Goal: Information Seeking & Learning: Learn about a topic

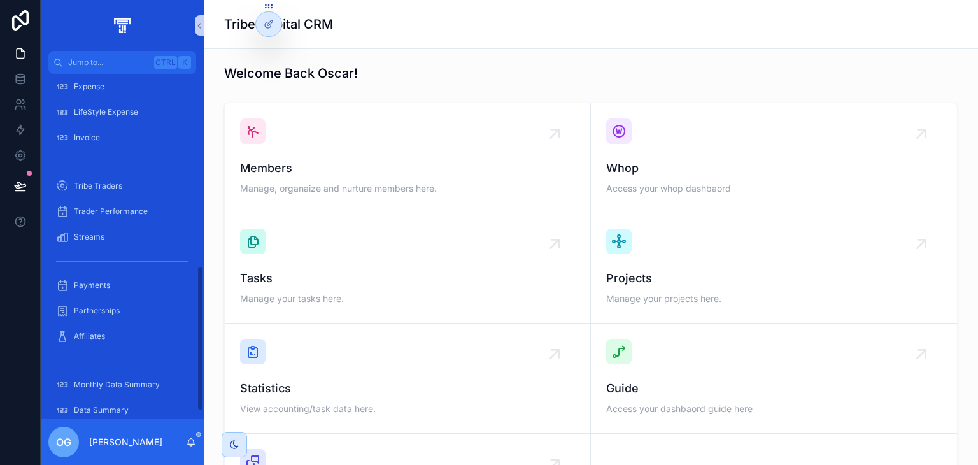
scroll to position [475, 0]
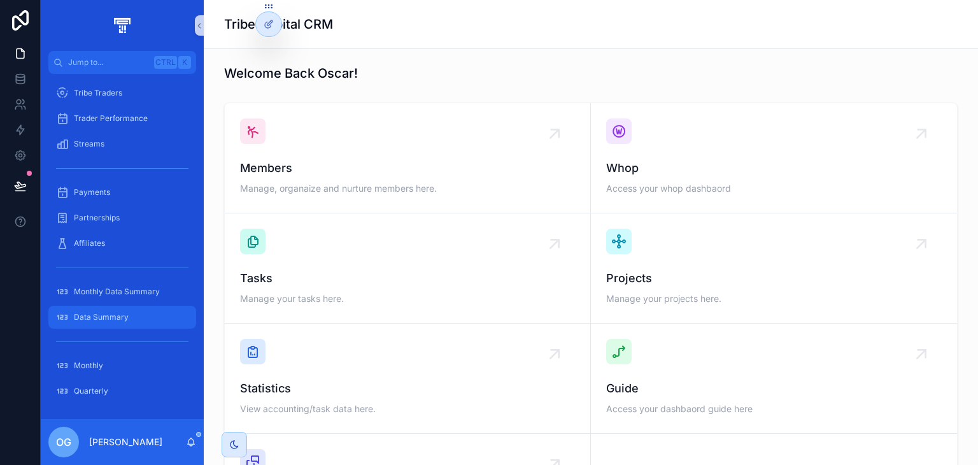
click at [117, 309] on div "Data Summary" at bounding box center [122, 317] width 132 height 20
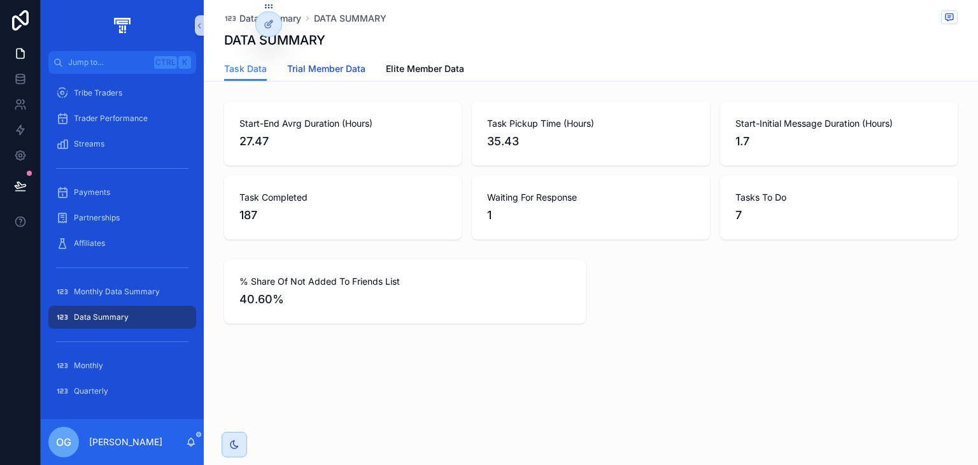
click at [354, 69] on span "Trial Member Data" at bounding box center [326, 68] width 78 height 13
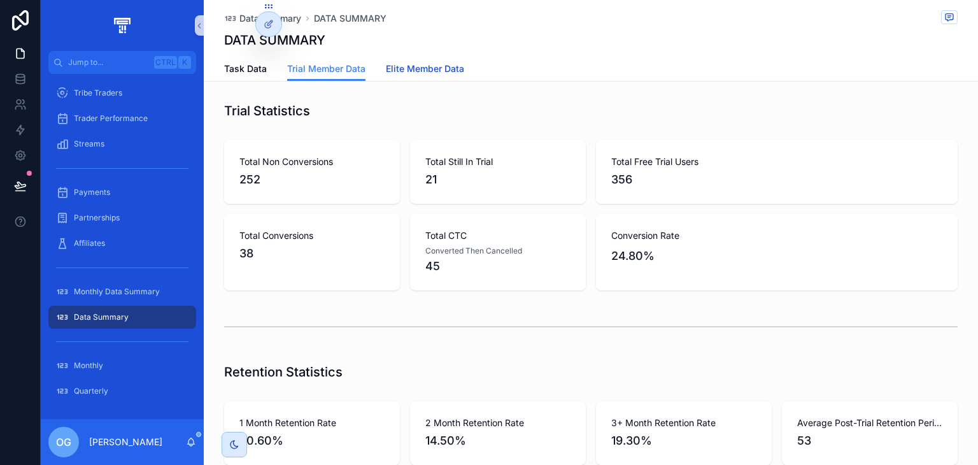
click at [403, 71] on span "Elite Member Data" at bounding box center [425, 68] width 78 height 13
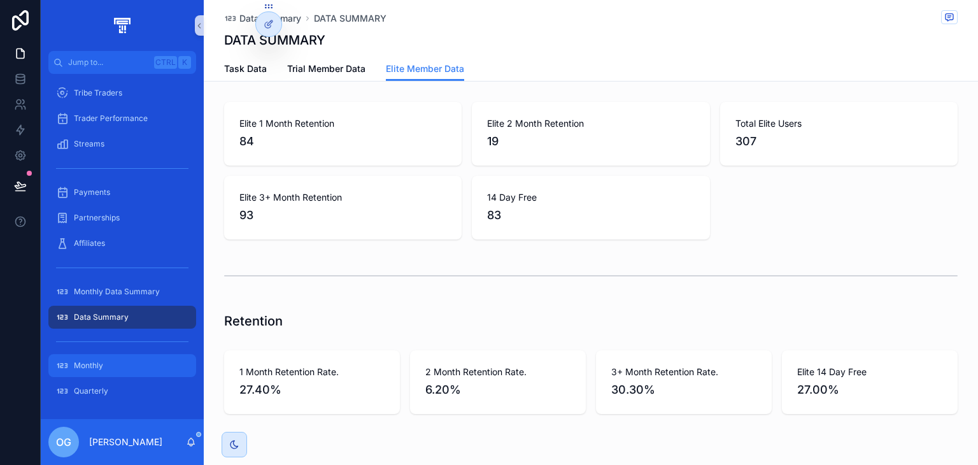
click at [110, 360] on div "Monthly" at bounding box center [122, 365] width 132 height 20
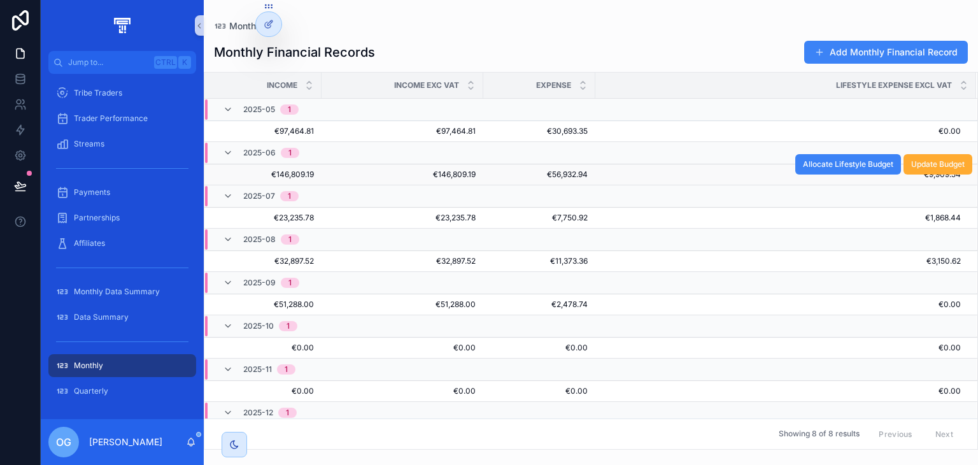
click at [368, 174] on span "€146,809.19" at bounding box center [402, 174] width 147 height 10
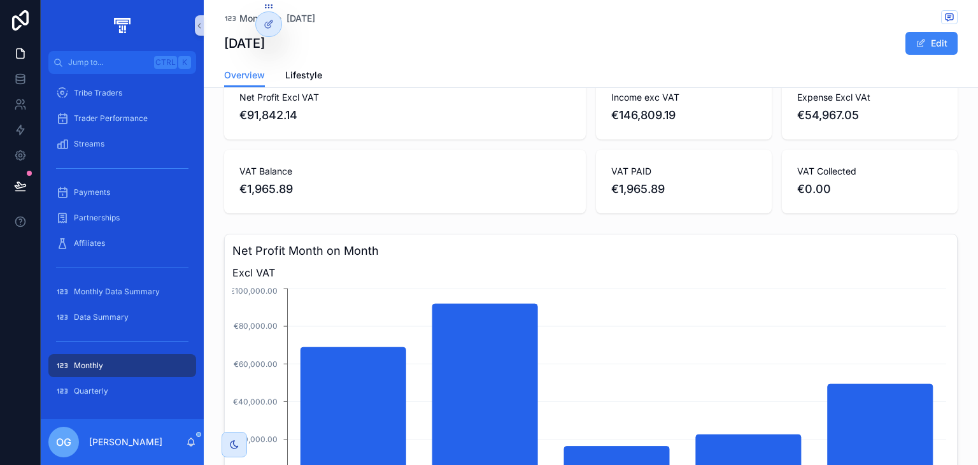
scroll to position [103, 0]
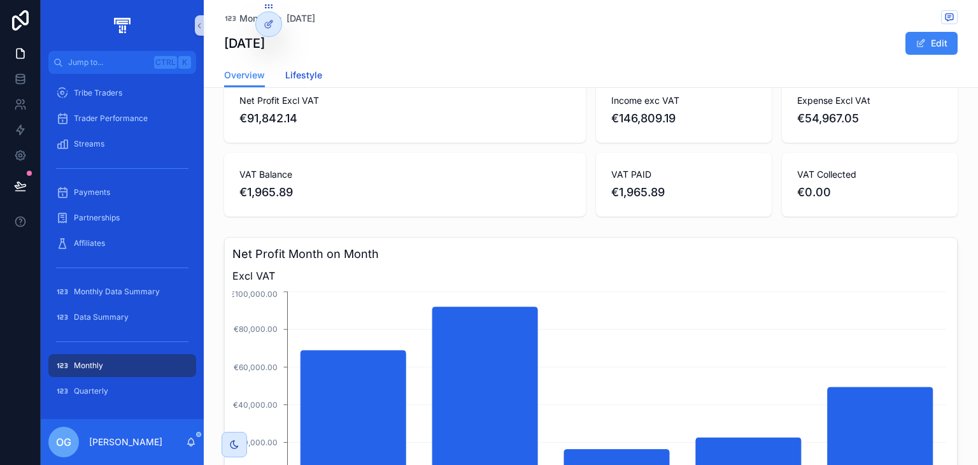
click at [299, 77] on span "Lifestyle" at bounding box center [303, 75] width 37 height 13
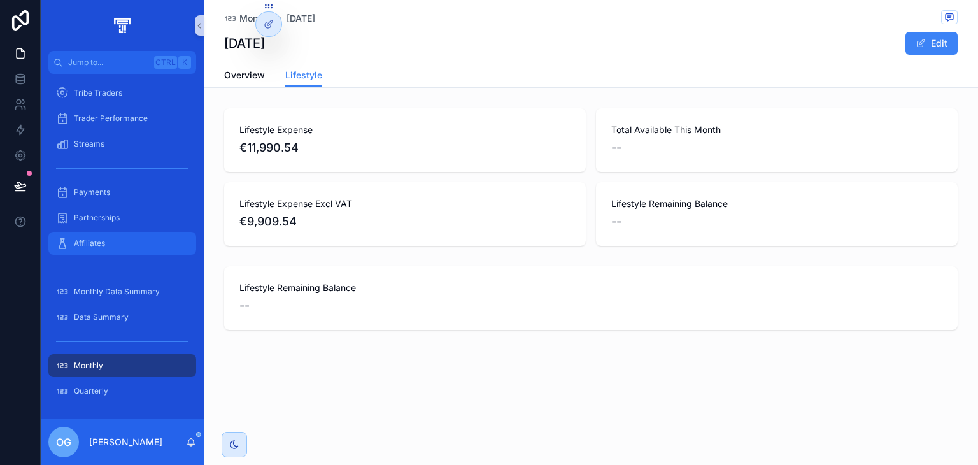
click at [127, 248] on div "Affiliates" at bounding box center [122, 243] width 132 height 20
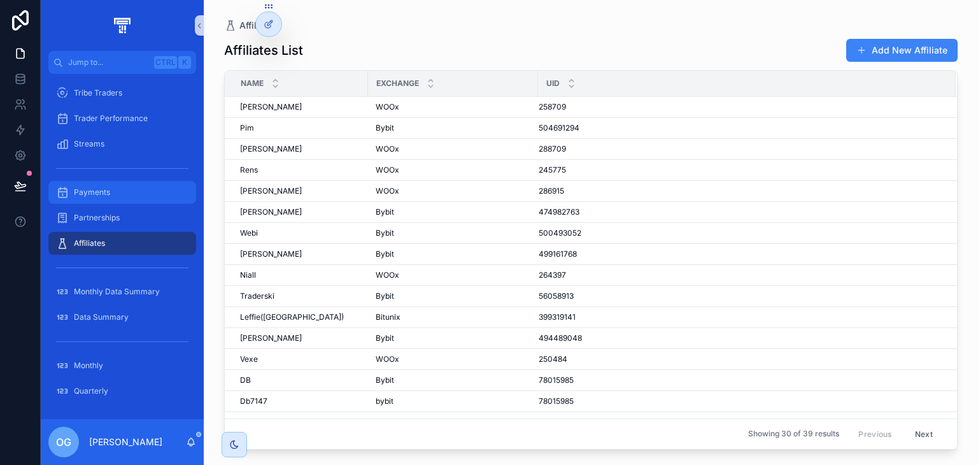
click at [115, 190] on div "Payments" at bounding box center [122, 192] width 132 height 20
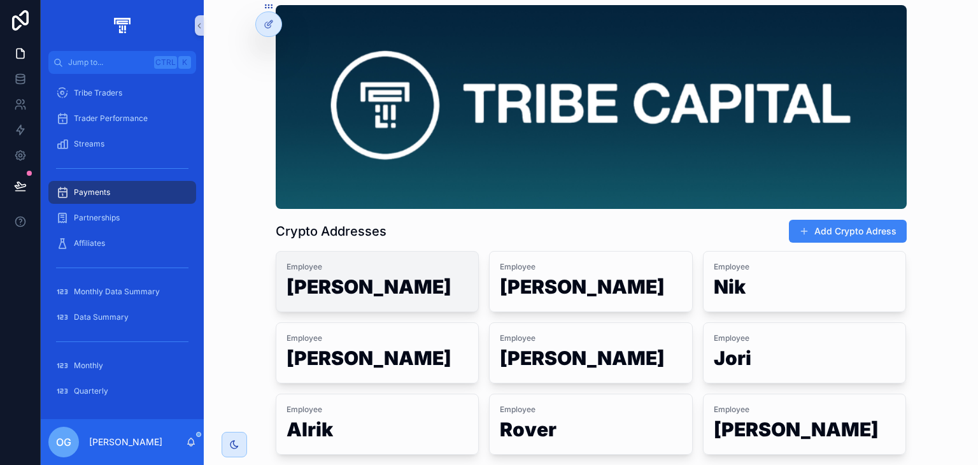
scroll to position [38, 0]
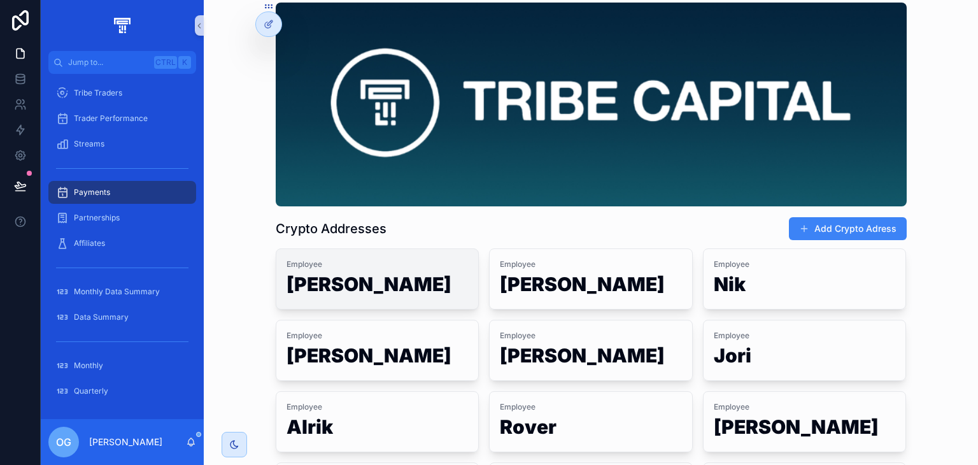
click at [399, 286] on h1 "[PERSON_NAME]" at bounding box center [378, 287] width 182 height 24
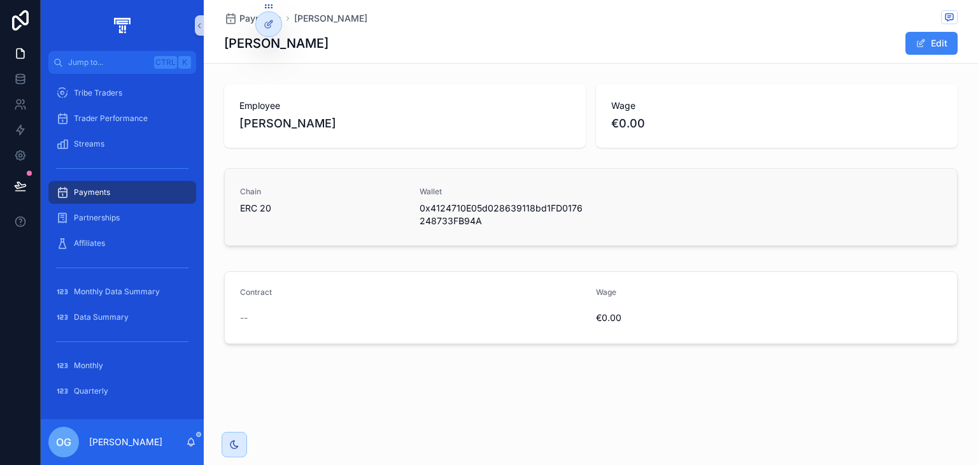
click at [359, 212] on span "ERC 20" at bounding box center [322, 208] width 164 height 13
click at [269, 26] on icon at bounding box center [269, 24] width 10 height 10
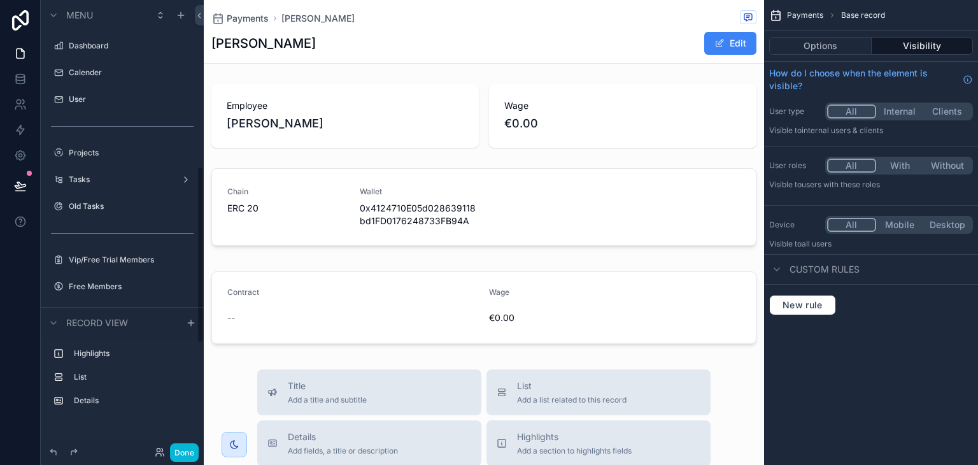
scroll to position [422, 0]
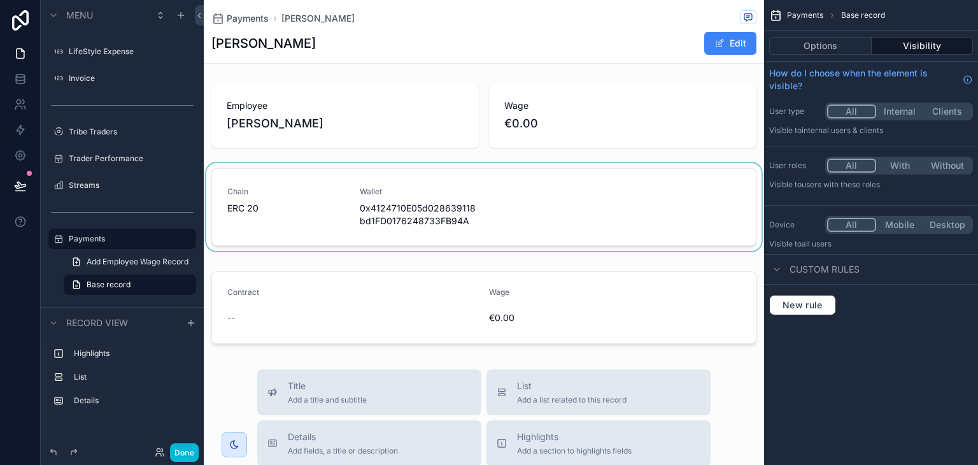
click at [283, 166] on div "scrollable content" at bounding box center [484, 209] width 561 height 93
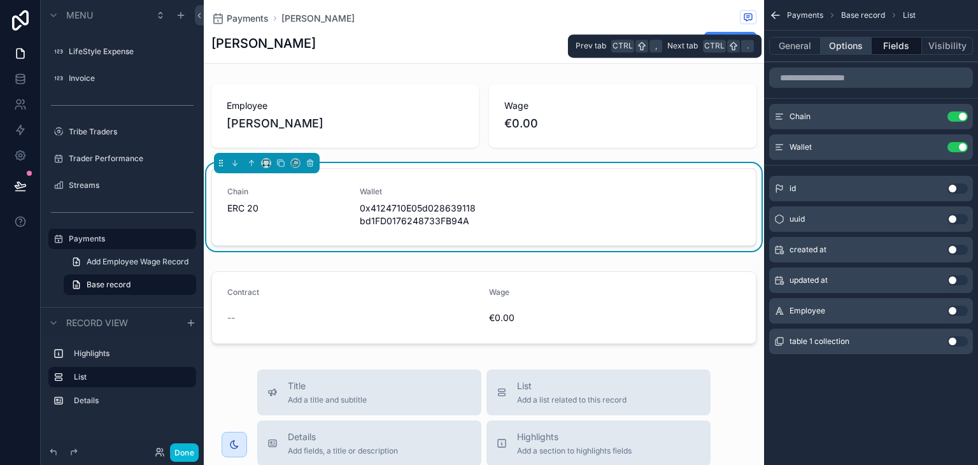
click at [836, 48] on button "Options" at bounding box center [846, 46] width 51 height 18
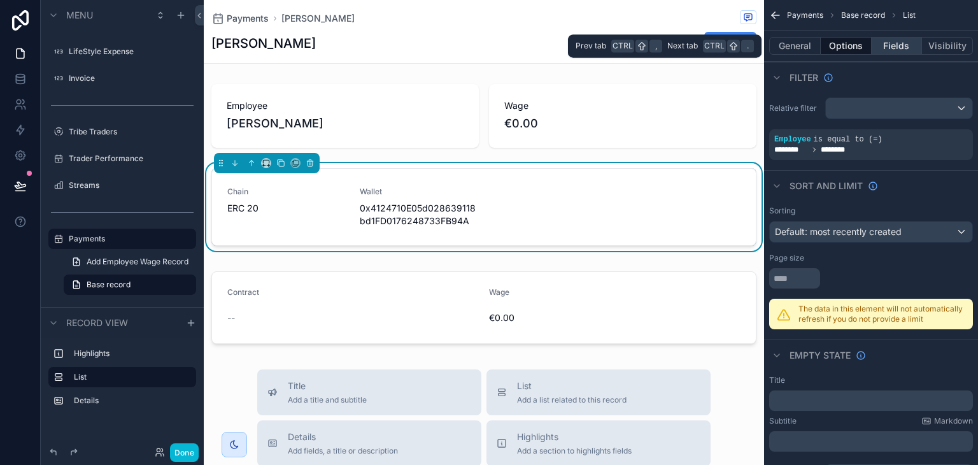
click at [897, 39] on button "Fields" at bounding box center [897, 46] width 51 height 18
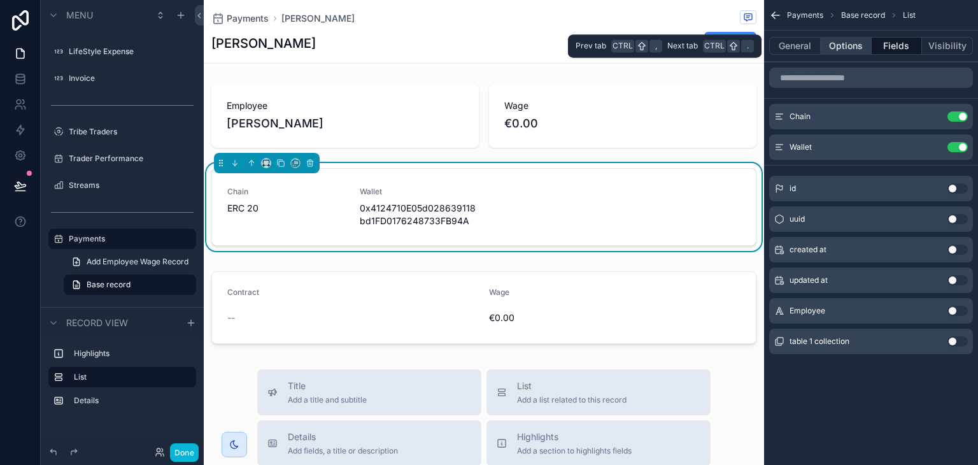
click at [861, 51] on button "Options" at bounding box center [846, 46] width 51 height 18
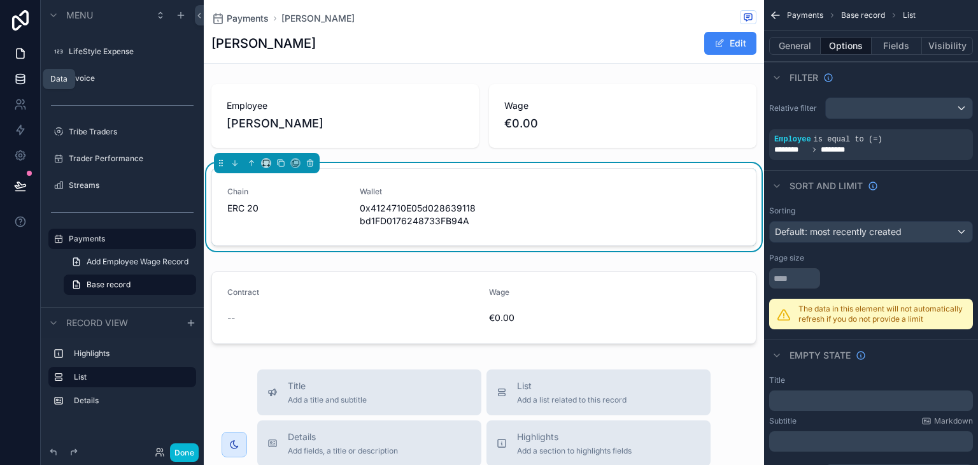
click at [28, 69] on link at bounding box center [20, 78] width 40 height 25
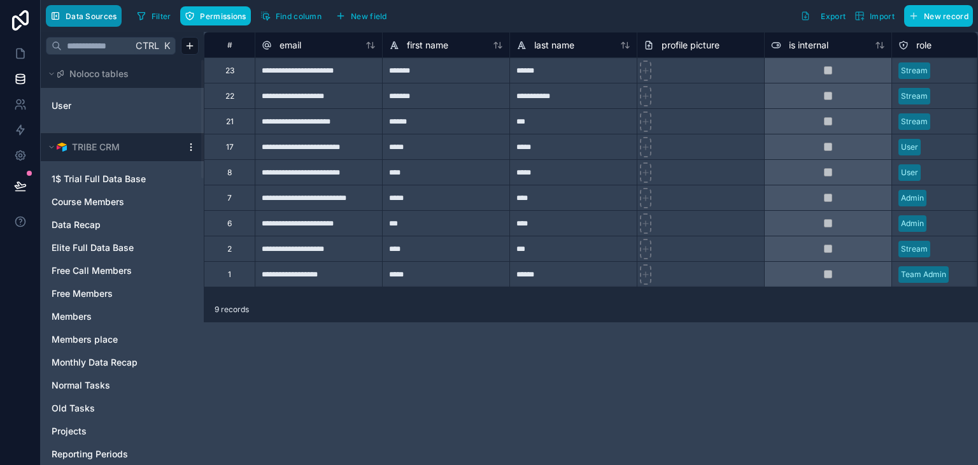
click at [108, 21] on button "Data Sources" at bounding box center [84, 16] width 76 height 22
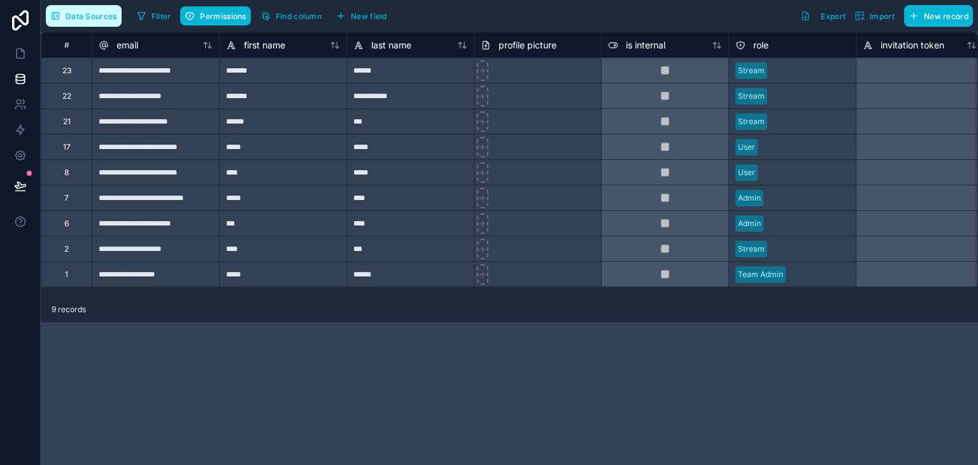
click at [103, 22] on button "Data Sources" at bounding box center [84, 16] width 76 height 22
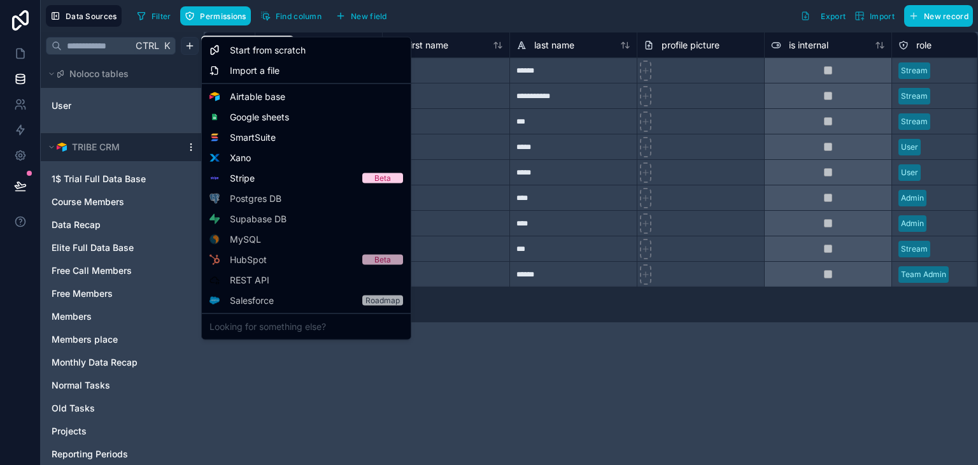
click at [185, 43] on html "**********" at bounding box center [489, 232] width 978 height 465
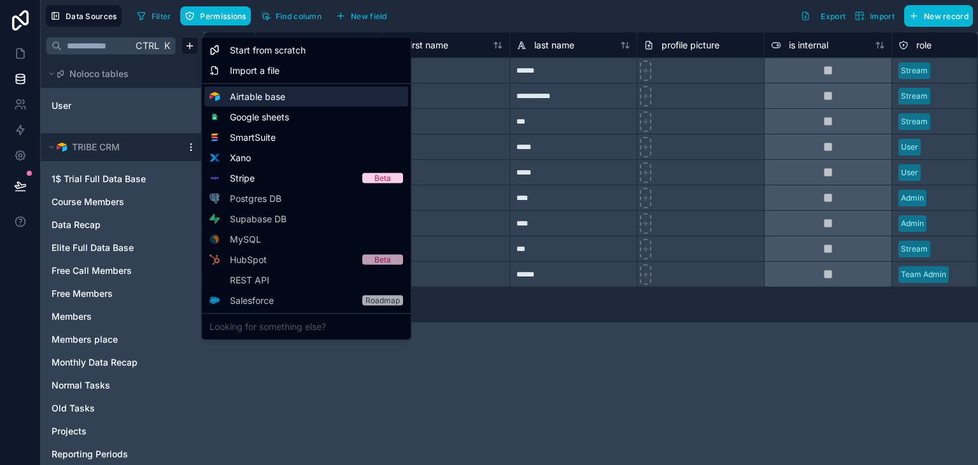
click at [242, 94] on span "Airtable base" at bounding box center [257, 96] width 55 height 13
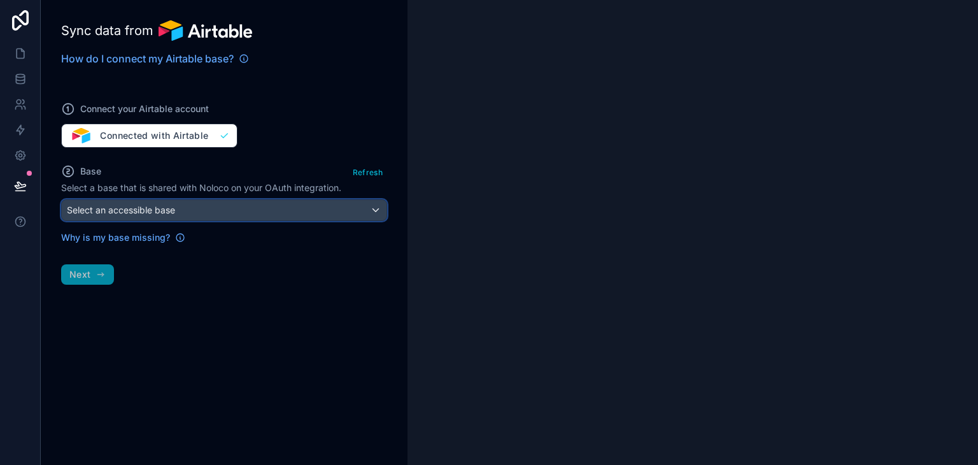
click at [223, 204] on div "Select an accessible base" at bounding box center [224, 210] width 325 height 20
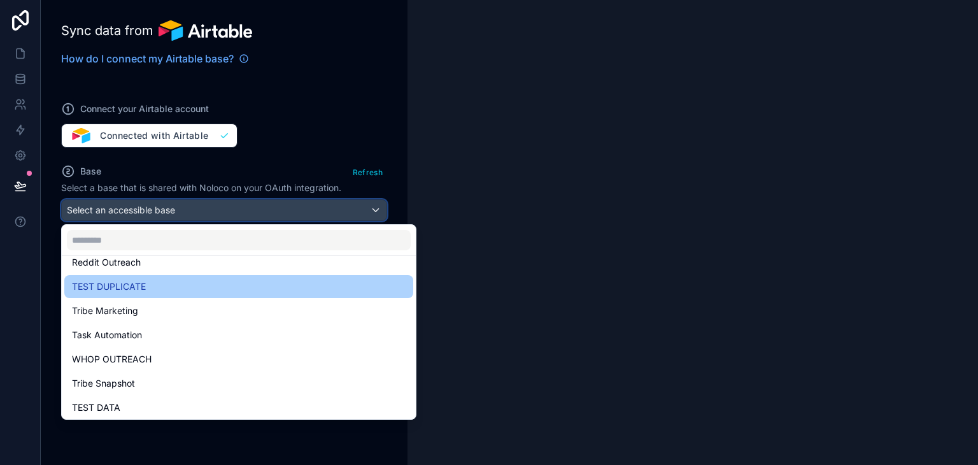
scroll to position [66, 0]
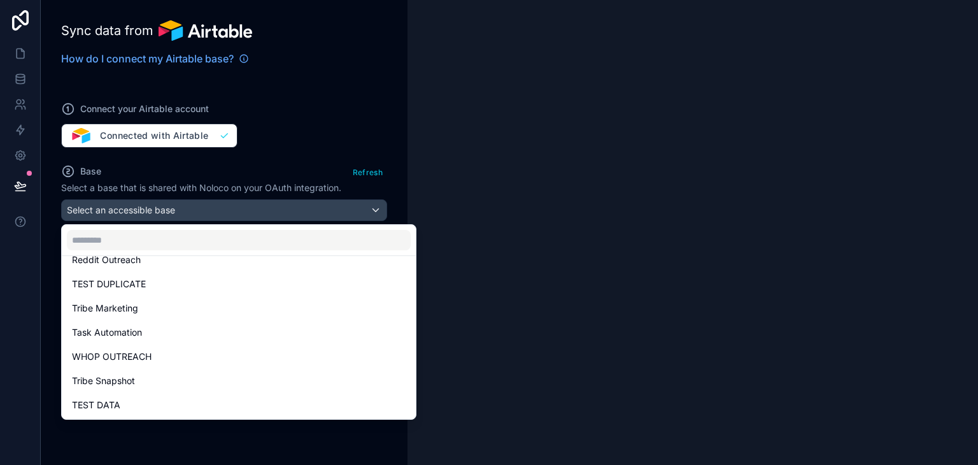
click at [265, 154] on div at bounding box center [489, 232] width 978 height 465
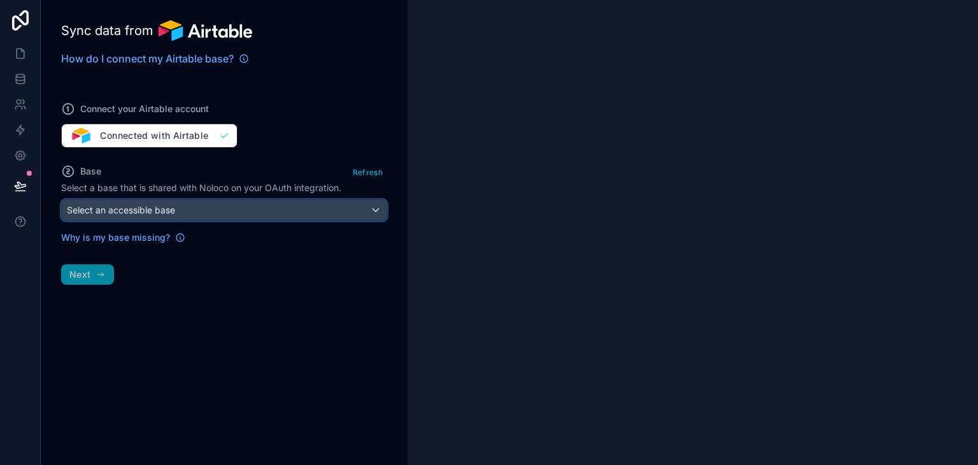
click at [229, 207] on div "Select an accessible base" at bounding box center [224, 210] width 325 height 20
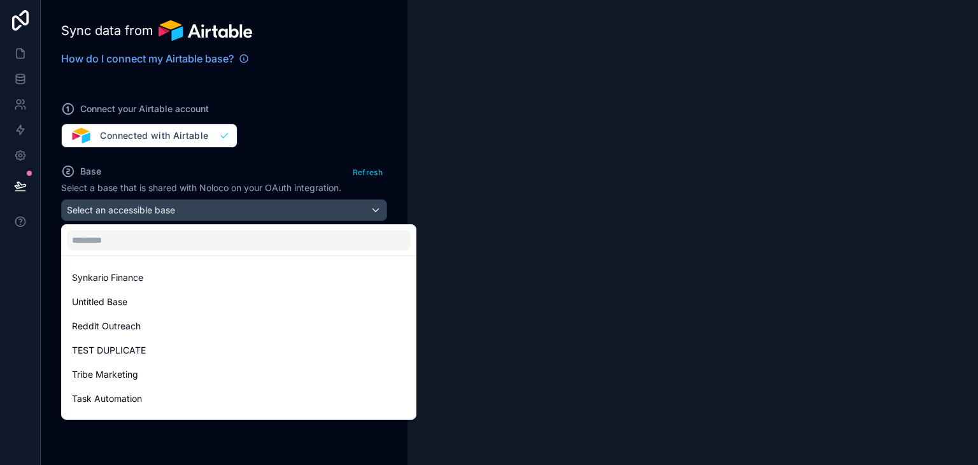
click at [252, 161] on div at bounding box center [489, 232] width 978 height 465
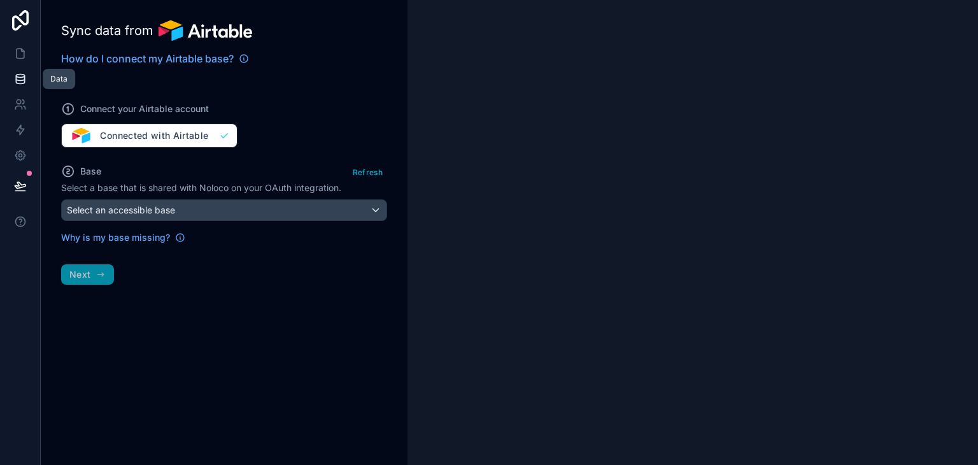
click at [25, 81] on icon at bounding box center [20, 79] width 13 height 13
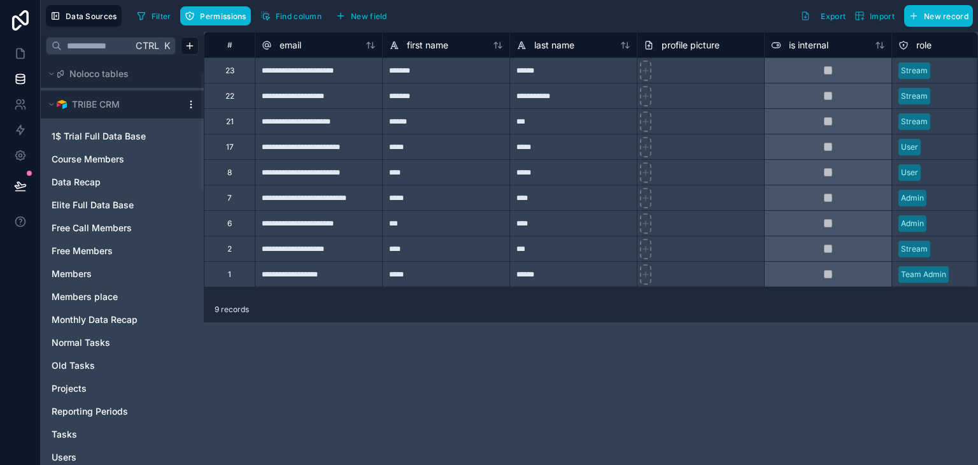
scroll to position [69, 0]
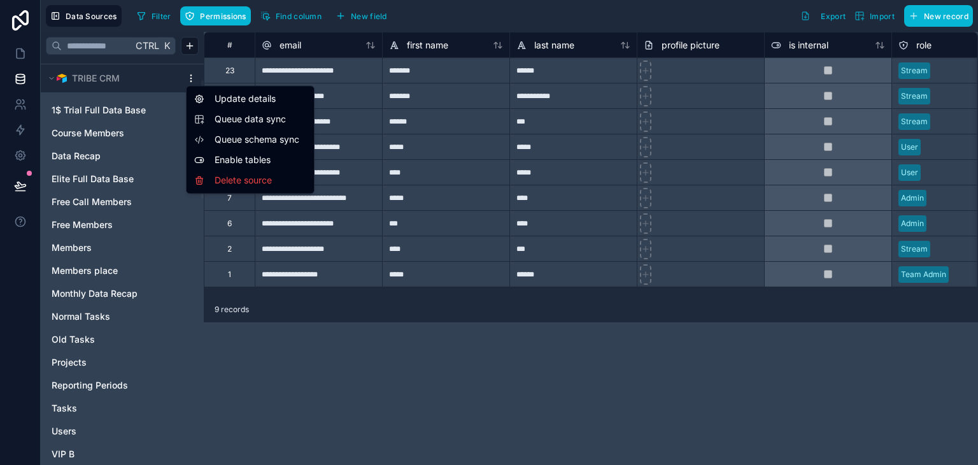
click at [193, 79] on html "**********" at bounding box center [489, 232] width 978 height 465
click at [119, 270] on html "**********" at bounding box center [489, 232] width 978 height 465
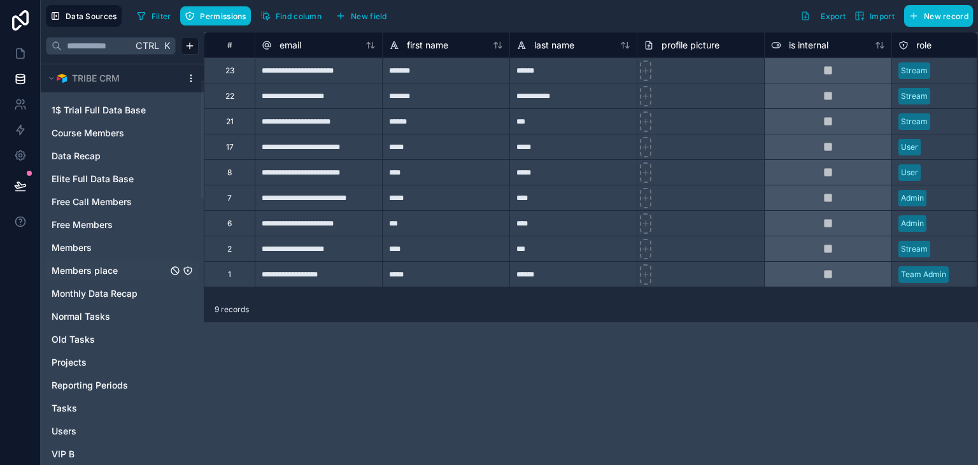
click at [119, 270] on link "Members place" at bounding box center [110, 270] width 116 height 13
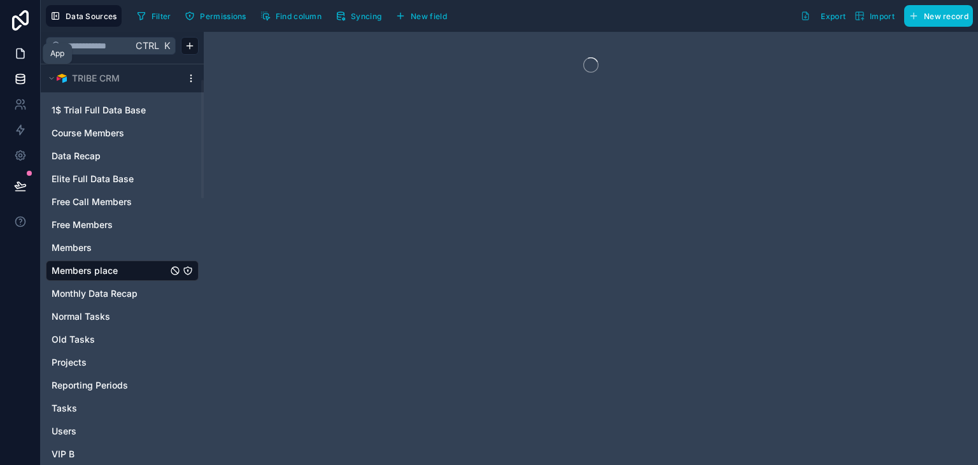
click at [27, 52] on link at bounding box center [20, 53] width 40 height 25
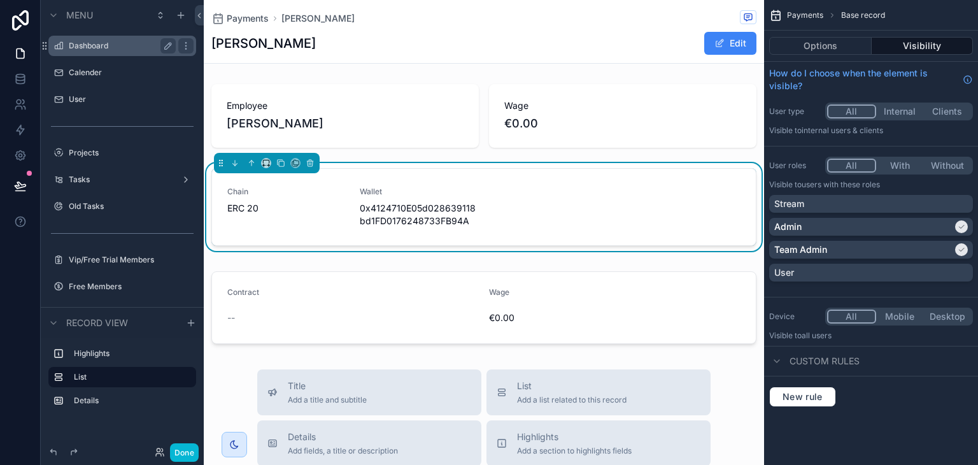
click at [87, 38] on div "Dashboard" at bounding box center [122, 45] width 107 height 15
click at [87, 48] on label "Dashboard" at bounding box center [120, 46] width 102 height 10
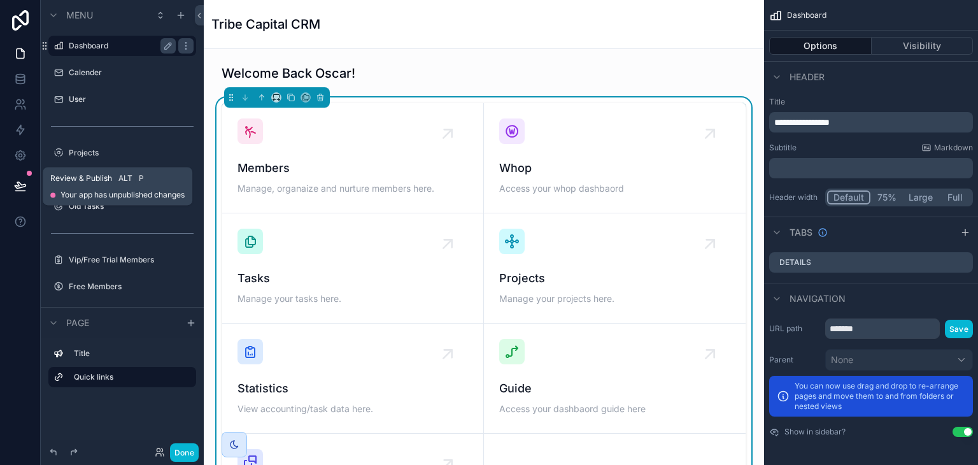
click at [20, 182] on icon at bounding box center [20, 186] width 13 height 13
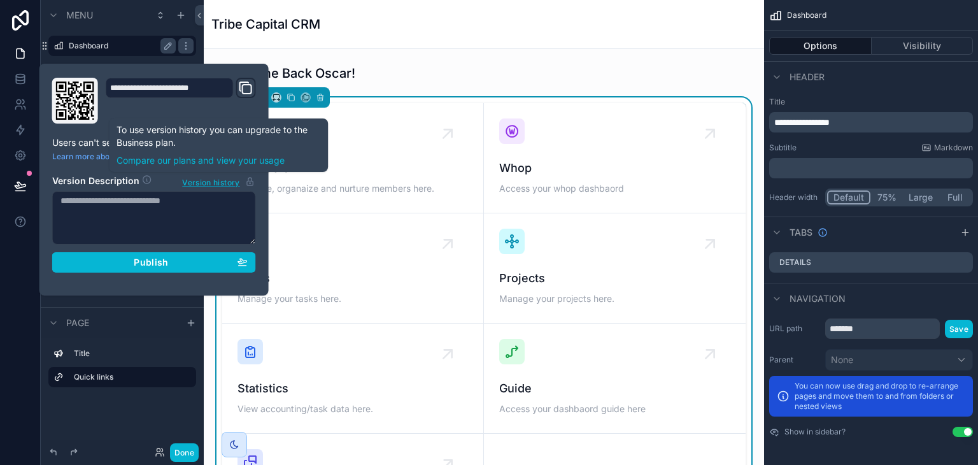
click at [199, 176] on span "Version history" at bounding box center [210, 181] width 57 height 13
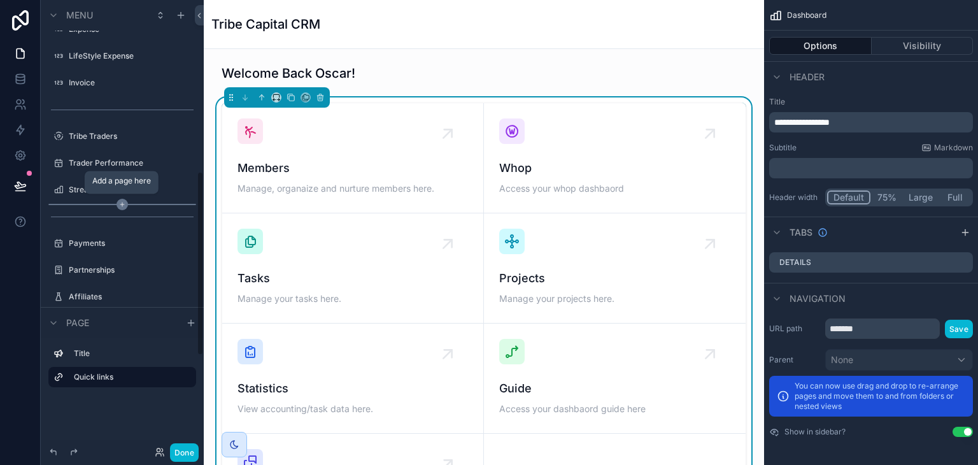
scroll to position [420, 0]
click at [143, 182] on label "Streams" at bounding box center [120, 187] width 102 height 10
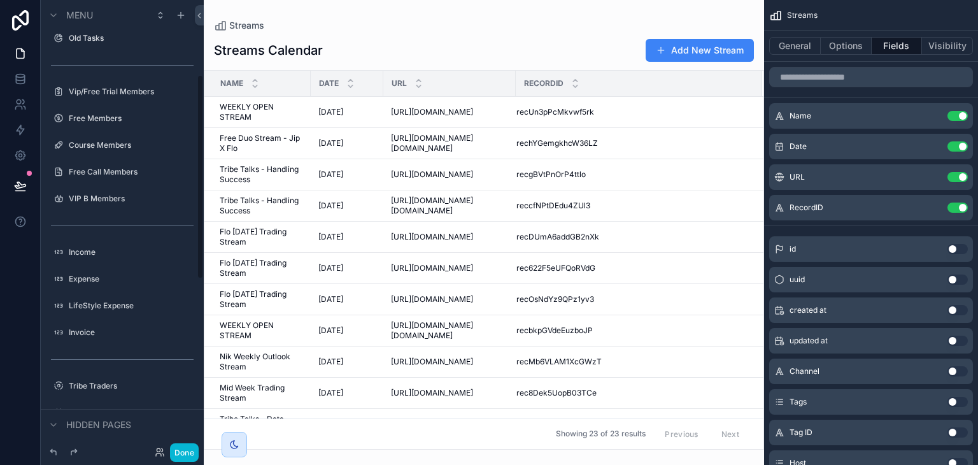
scroll to position [161, 0]
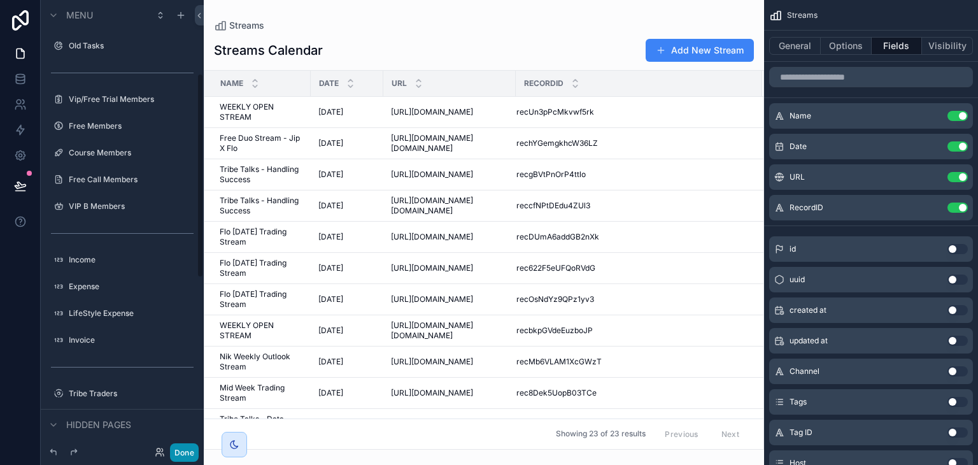
click at [195, 451] on button "Done" at bounding box center [184, 452] width 29 height 18
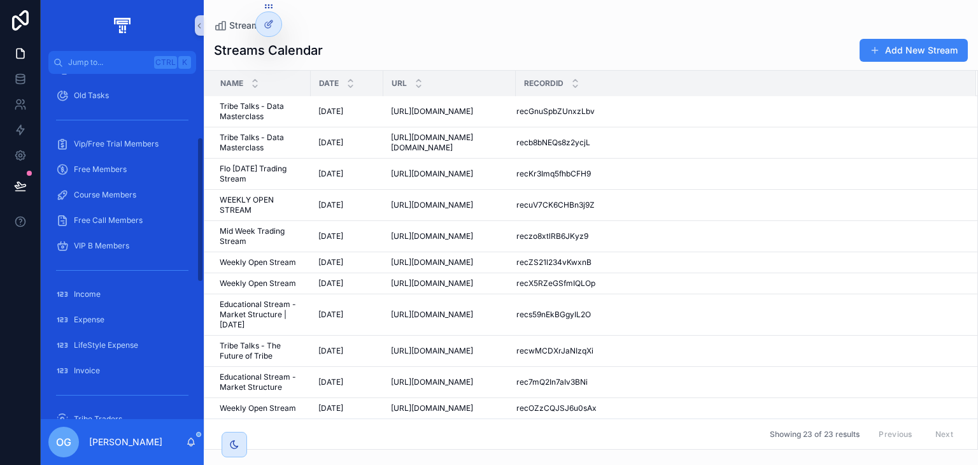
scroll to position [150, 0]
click at [280, 20] on div at bounding box center [268, 24] width 25 height 24
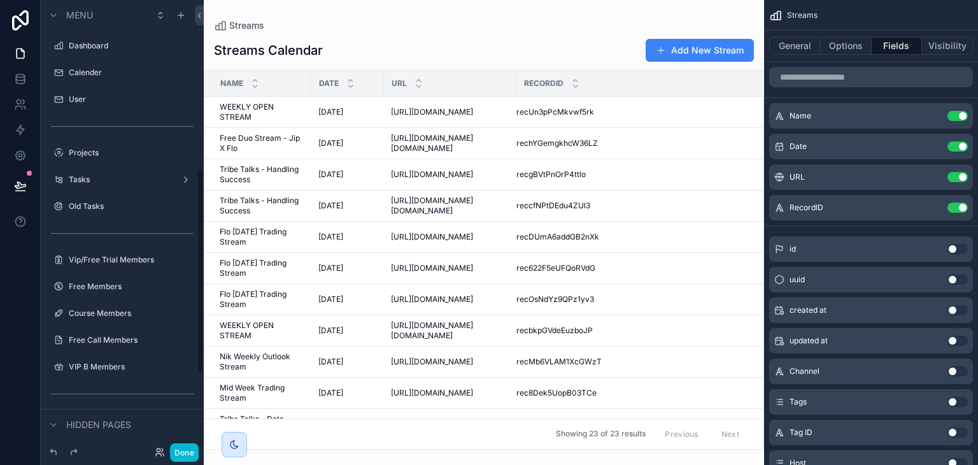
scroll to position [369, 0]
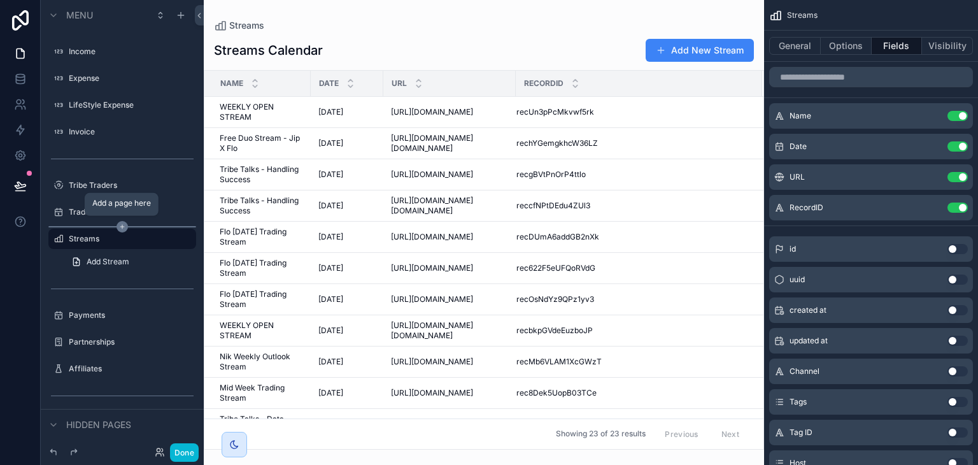
click at [121, 224] on icon "scrollable content" at bounding box center [122, 226] width 11 height 11
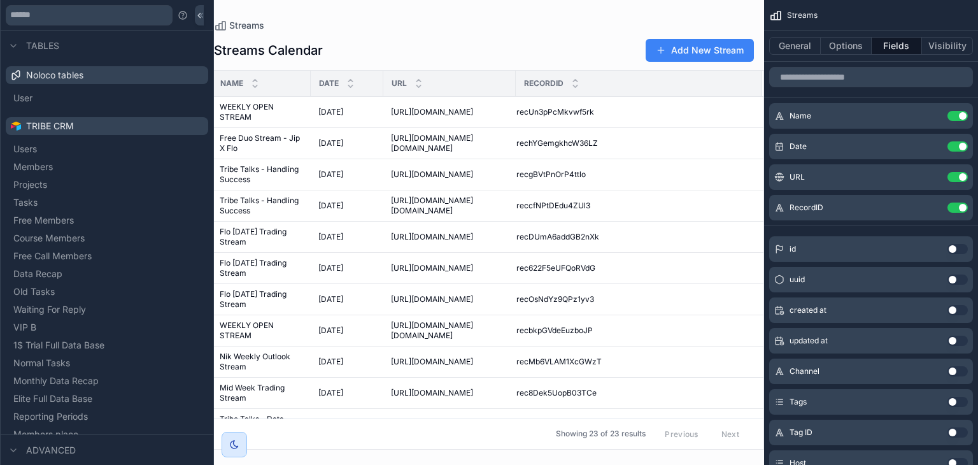
scroll to position [132, 0]
click at [196, 14] on icon at bounding box center [201, 15] width 10 height 10
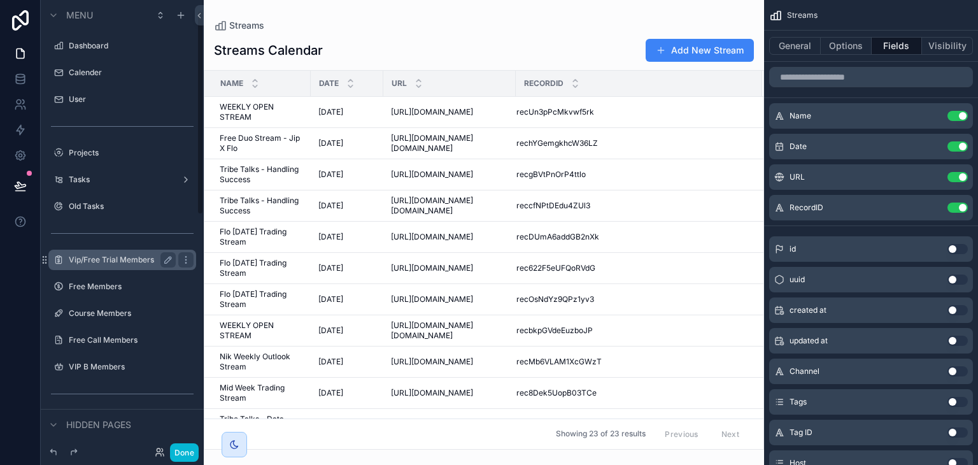
scroll to position [35, 0]
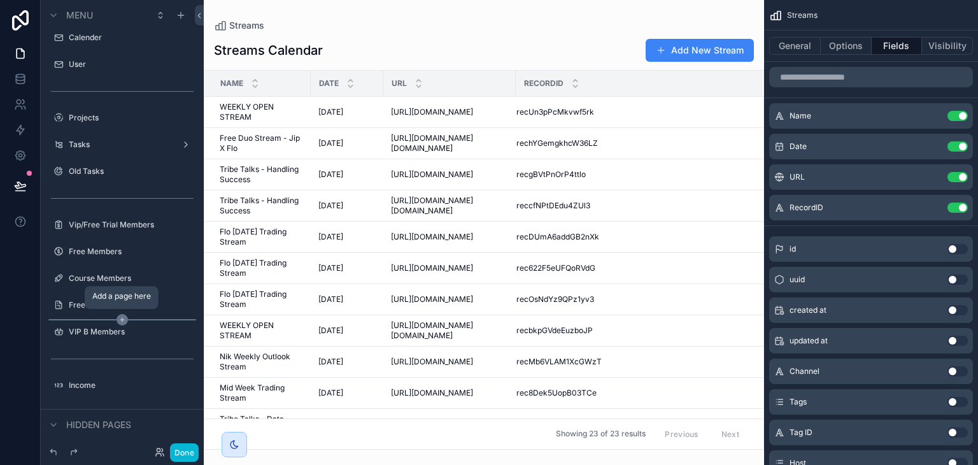
click at [122, 315] on icon "scrollable content" at bounding box center [122, 319] width 11 height 11
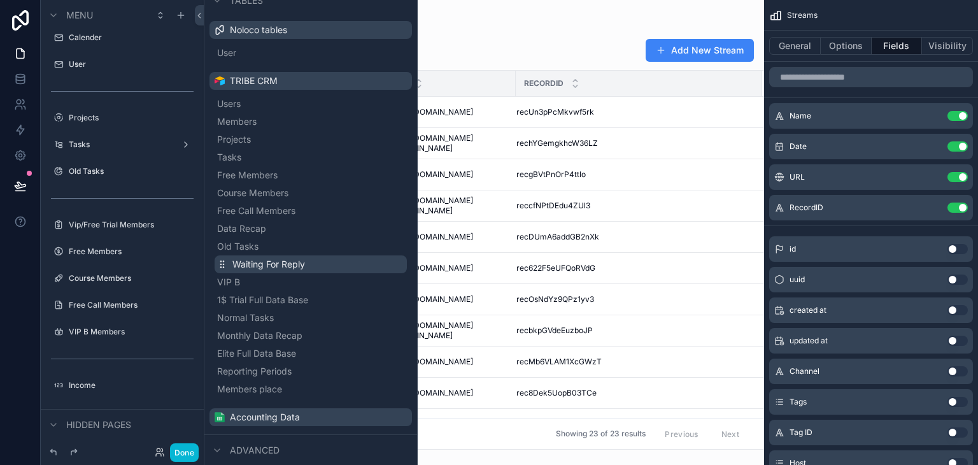
scroll to position [46, 0]
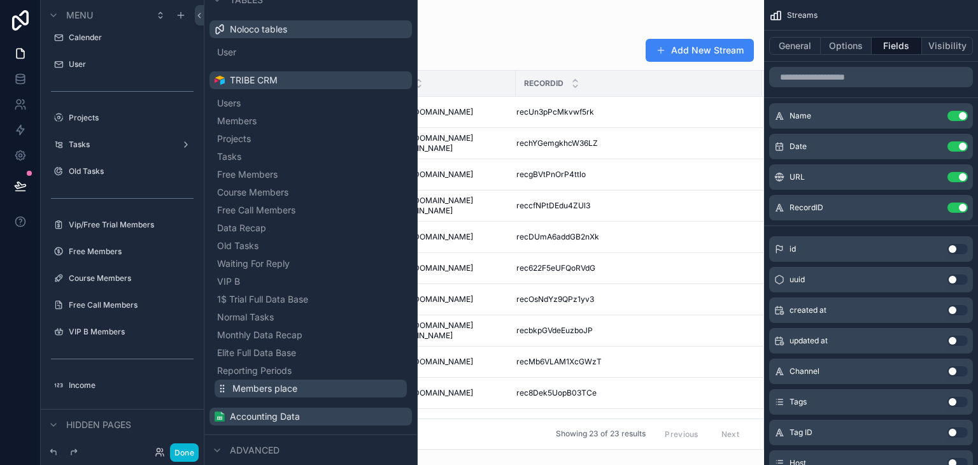
click at [289, 383] on span "Members place" at bounding box center [265, 388] width 65 height 13
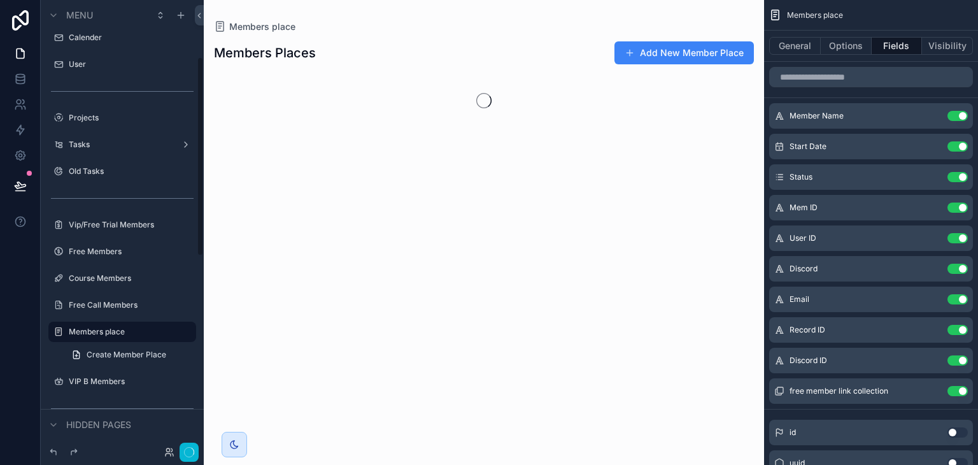
scroll to position [128, 0]
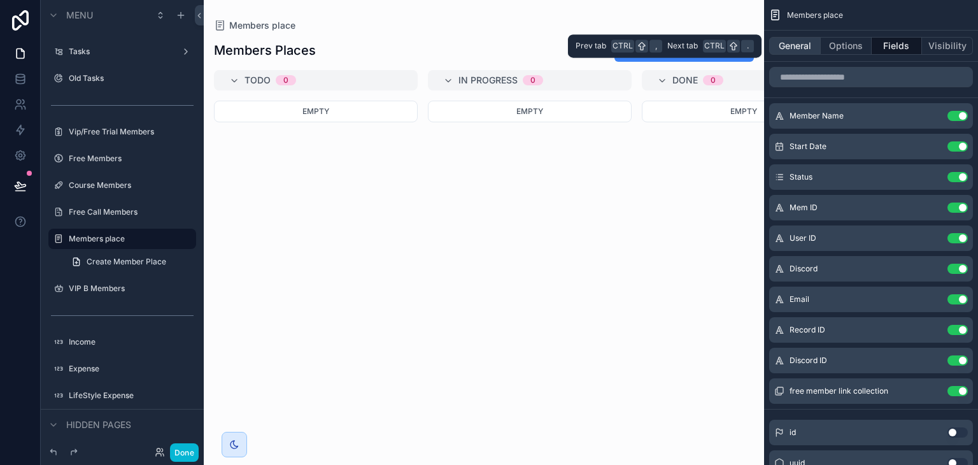
click at [813, 45] on button "General" at bounding box center [795, 46] width 52 height 18
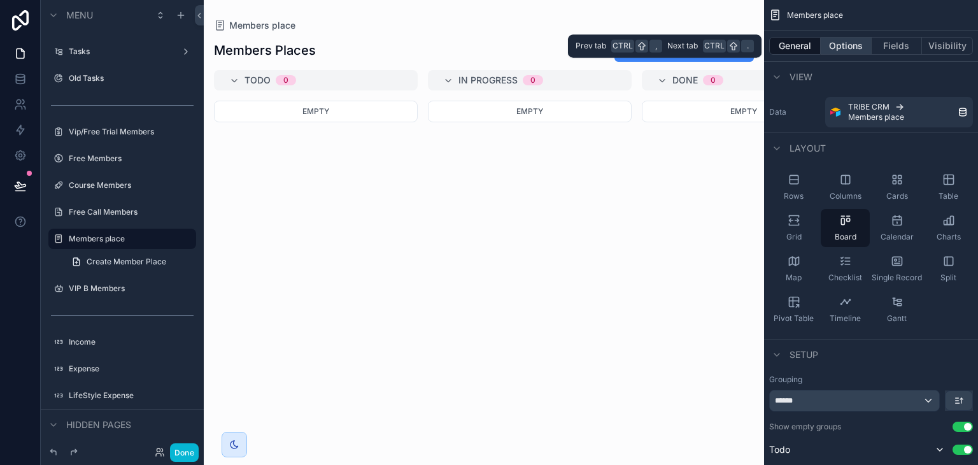
click at [849, 43] on button "Options" at bounding box center [846, 46] width 51 height 18
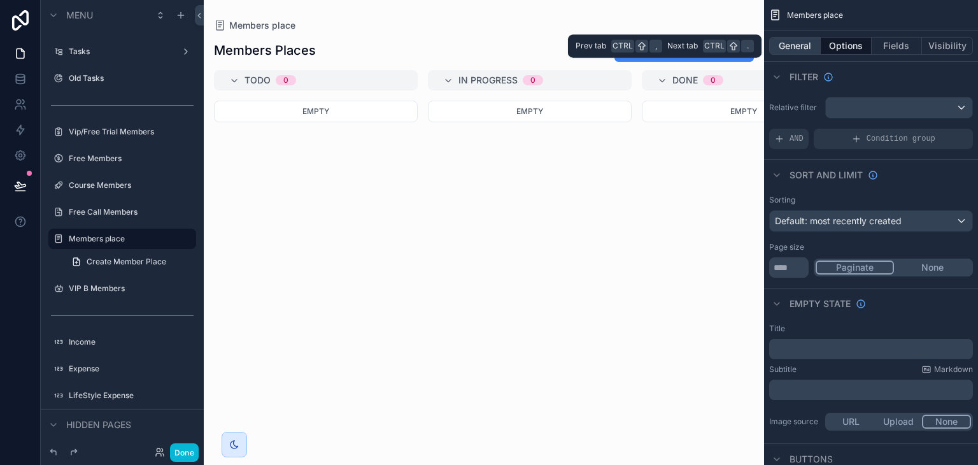
click at [810, 41] on button "General" at bounding box center [795, 46] width 52 height 18
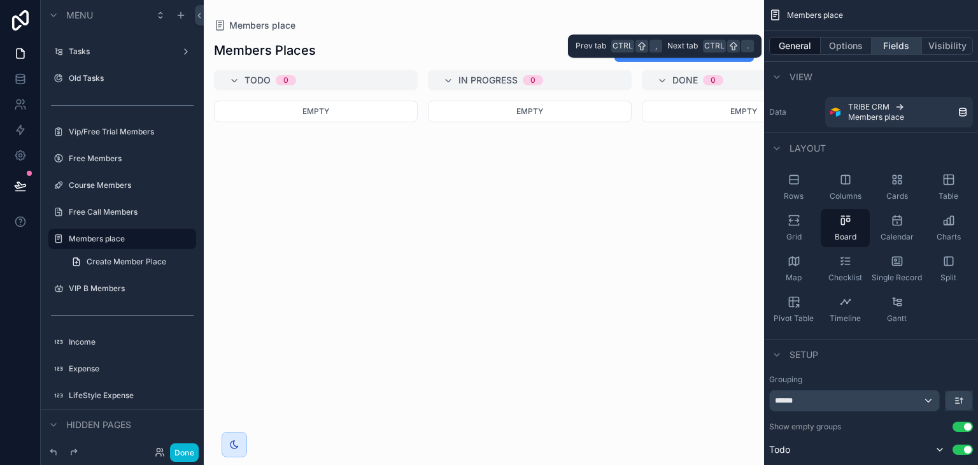
click at [884, 48] on button "Fields" at bounding box center [897, 46] width 51 height 18
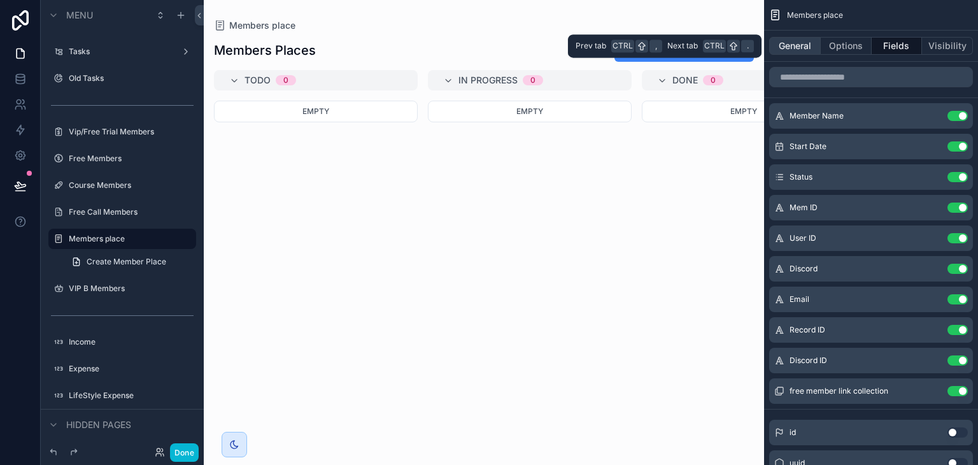
click at [801, 47] on button "General" at bounding box center [795, 46] width 52 height 18
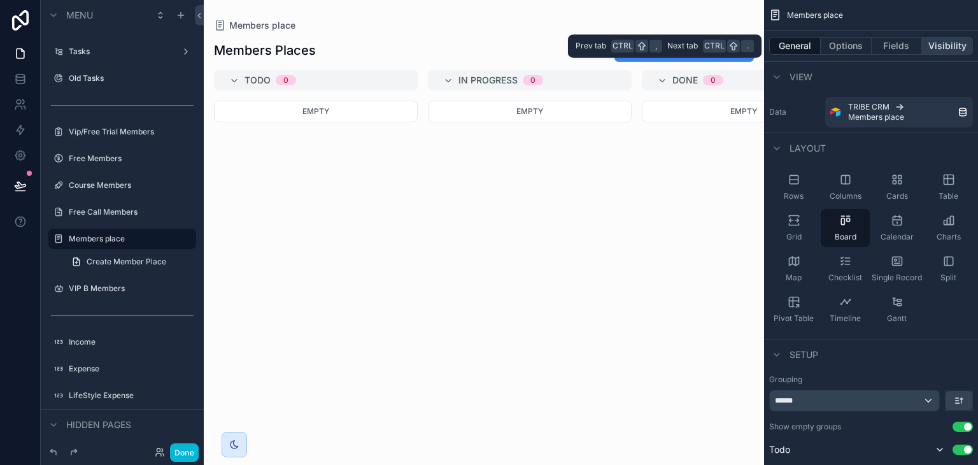
click at [939, 48] on button "Visibility" at bounding box center [947, 46] width 51 height 18
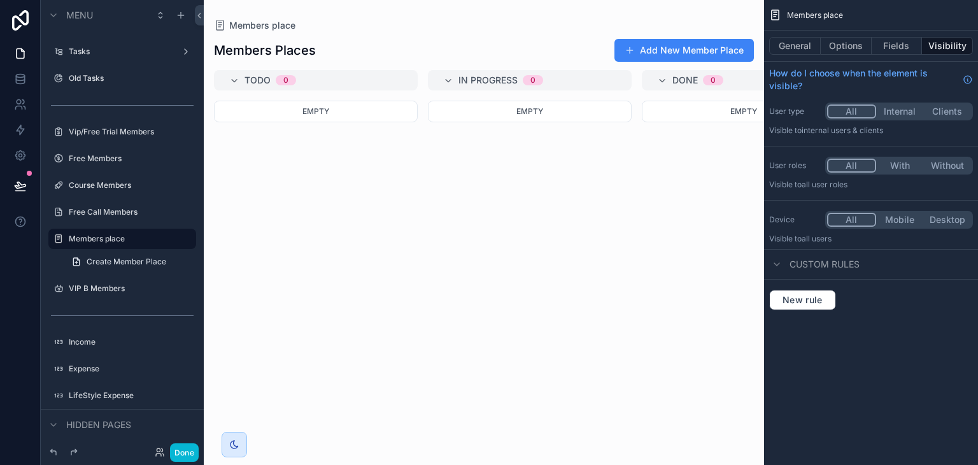
click at [896, 169] on button "With" at bounding box center [900, 166] width 48 height 14
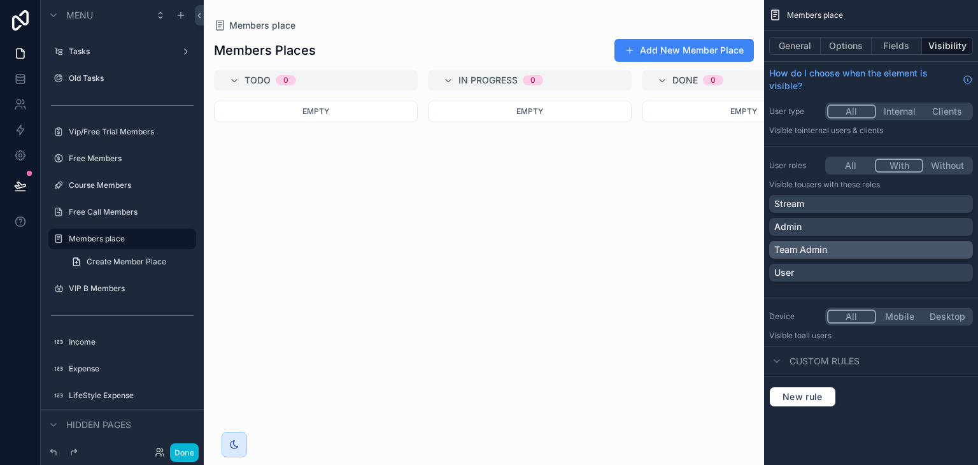
click at [876, 248] on div "Team Admin" at bounding box center [872, 249] width 194 height 13
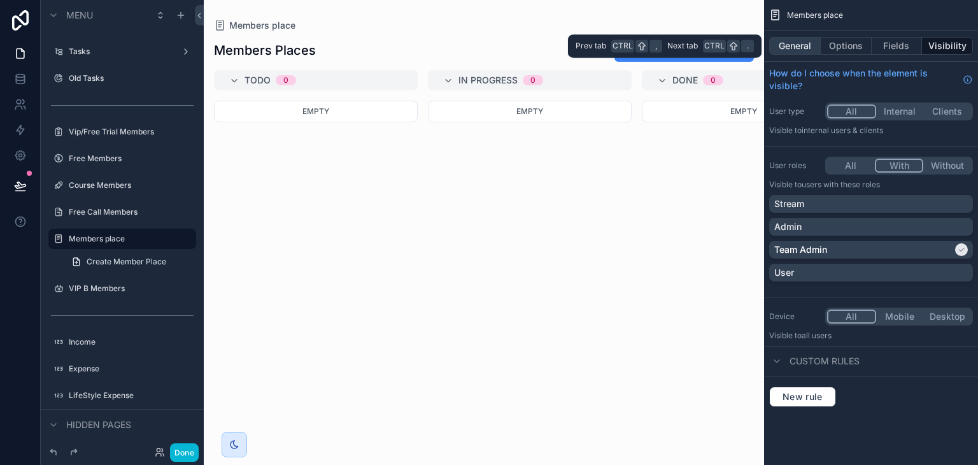
click at [795, 39] on button "General" at bounding box center [795, 46] width 52 height 18
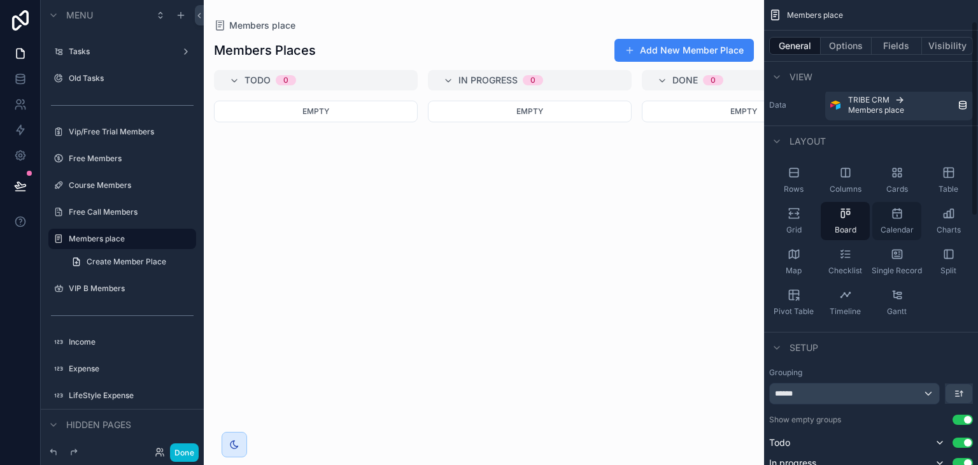
scroll to position [0, 0]
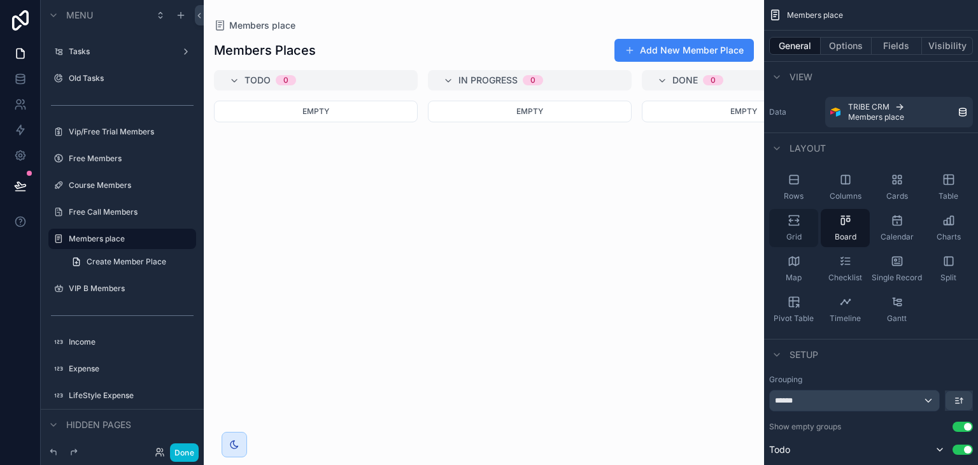
click at [790, 222] on icon "scrollable content" at bounding box center [794, 220] width 13 height 13
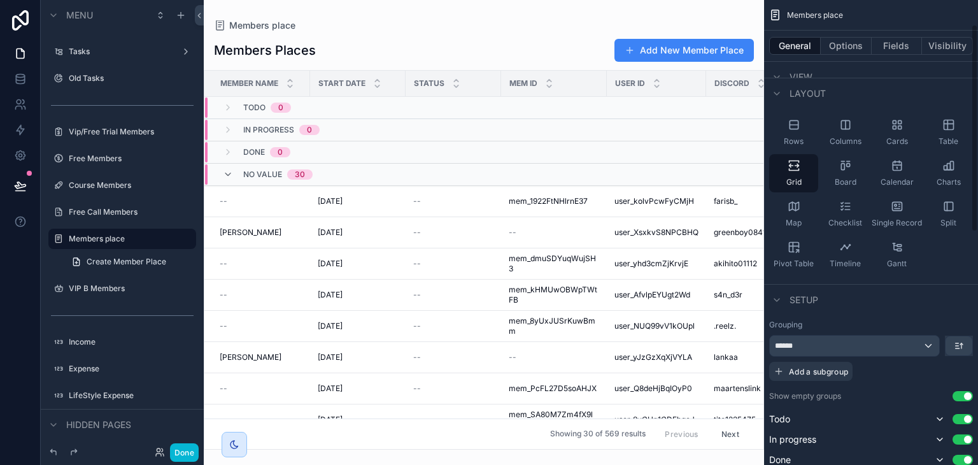
scroll to position [91, 0]
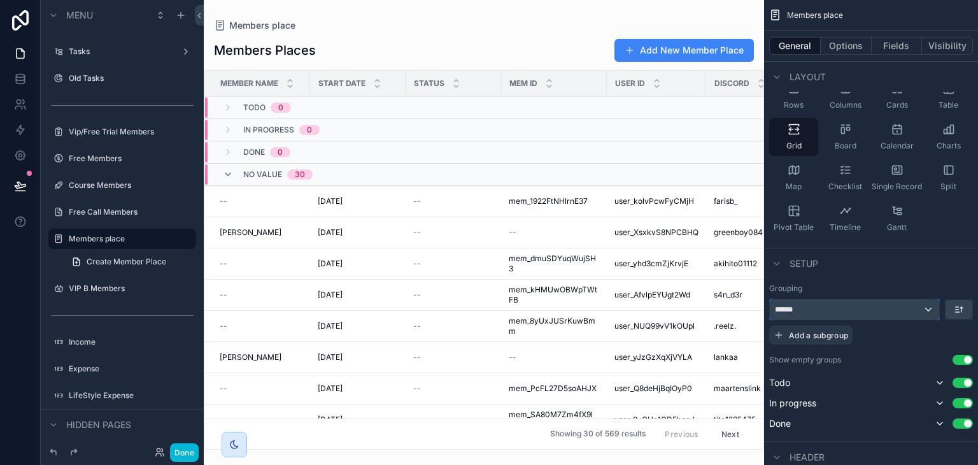
click at [884, 315] on div "******" at bounding box center [854, 309] width 169 height 20
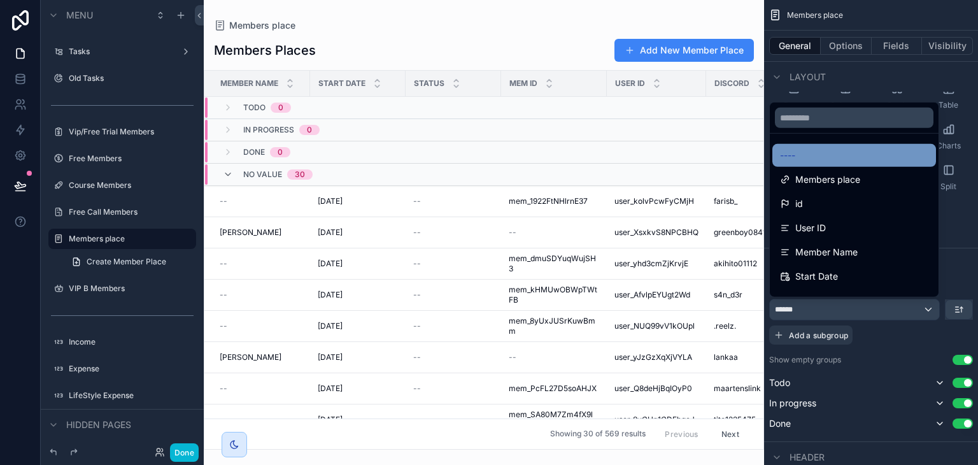
click at [857, 159] on div "----" at bounding box center [854, 155] width 148 height 15
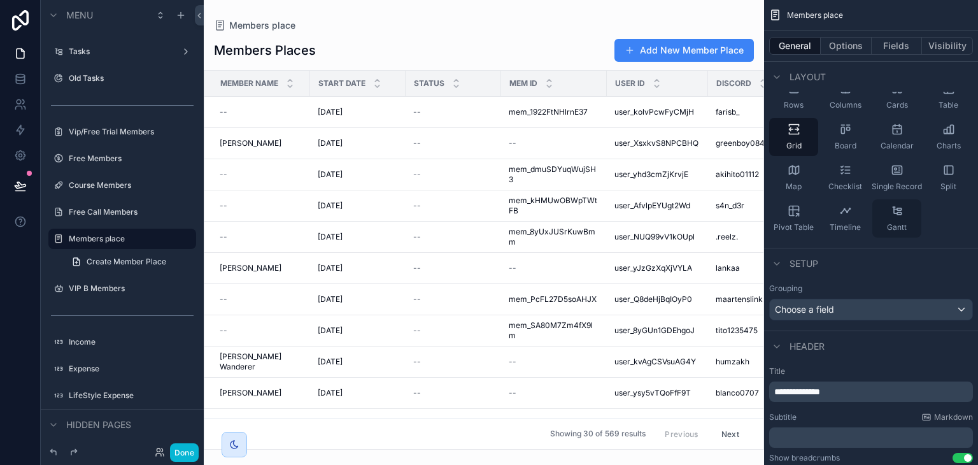
drag, startPoint x: 757, startPoint y: 124, endPoint x: 909, endPoint y: 222, distance: 180.2
click at [757, 151] on div "scrollable content" at bounding box center [484, 232] width 561 height 465
click at [932, 224] on div "Rows Columns Cards Table Grid Board Calendar Charts Map Checklist Single Record…" at bounding box center [871, 157] width 214 height 171
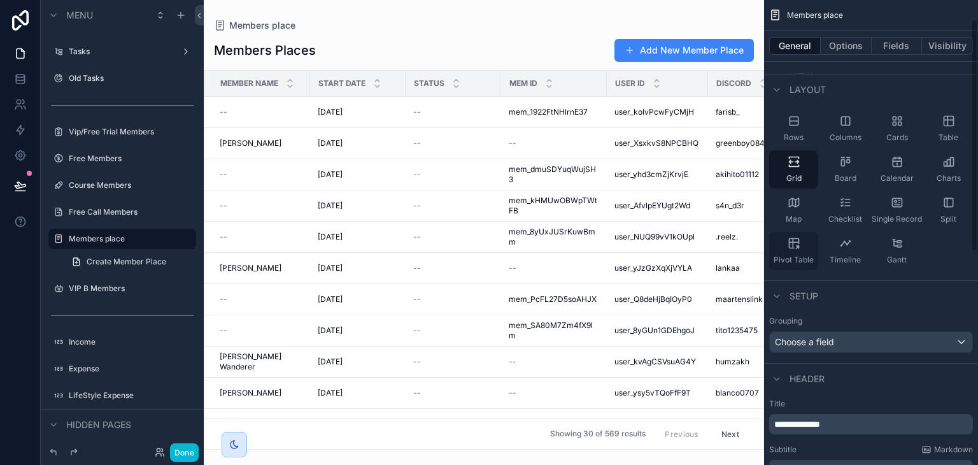
scroll to position [38, 0]
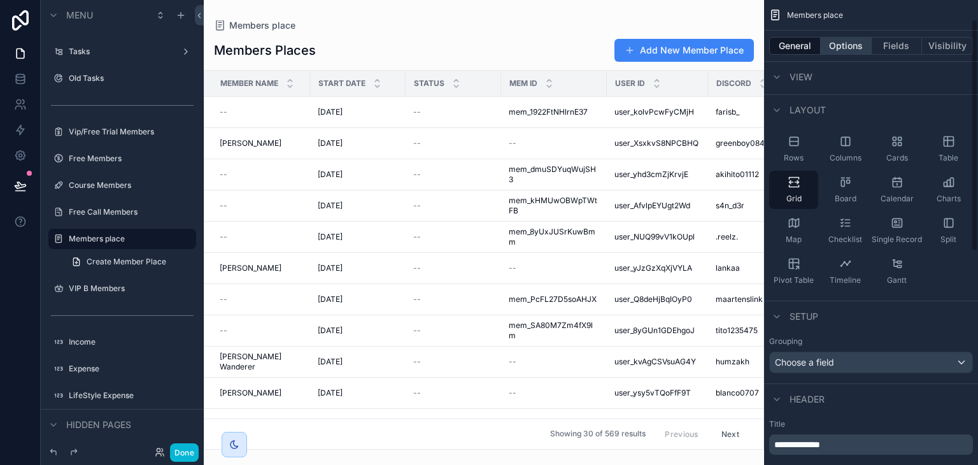
click at [840, 39] on button "Options" at bounding box center [846, 46] width 51 height 18
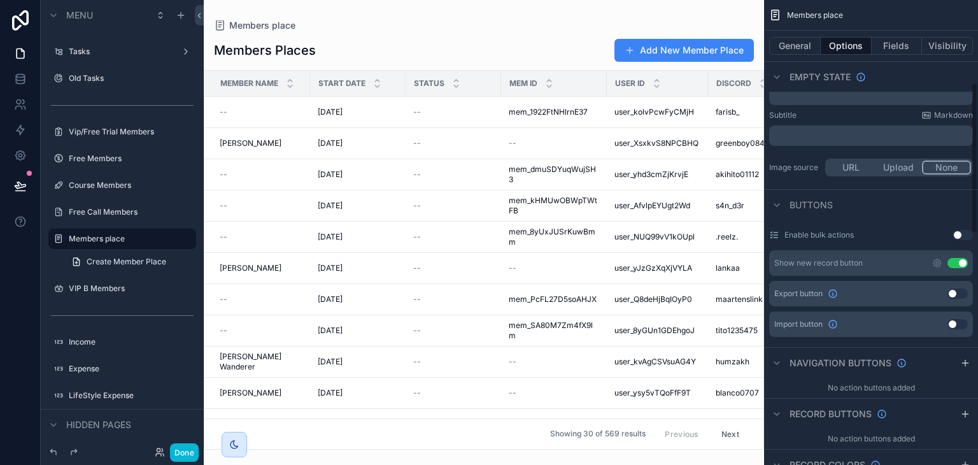
scroll to position [257, 0]
click at [958, 229] on button "Use setting" at bounding box center [963, 232] width 20 height 10
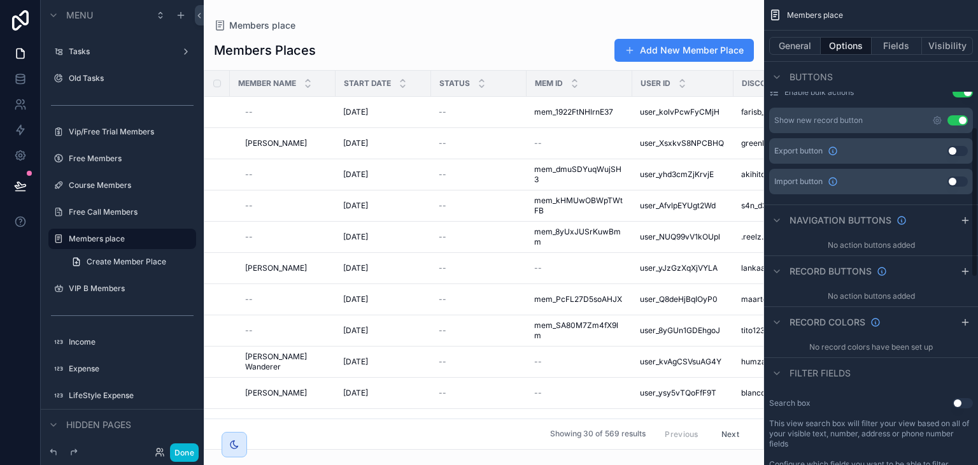
scroll to position [404, 0]
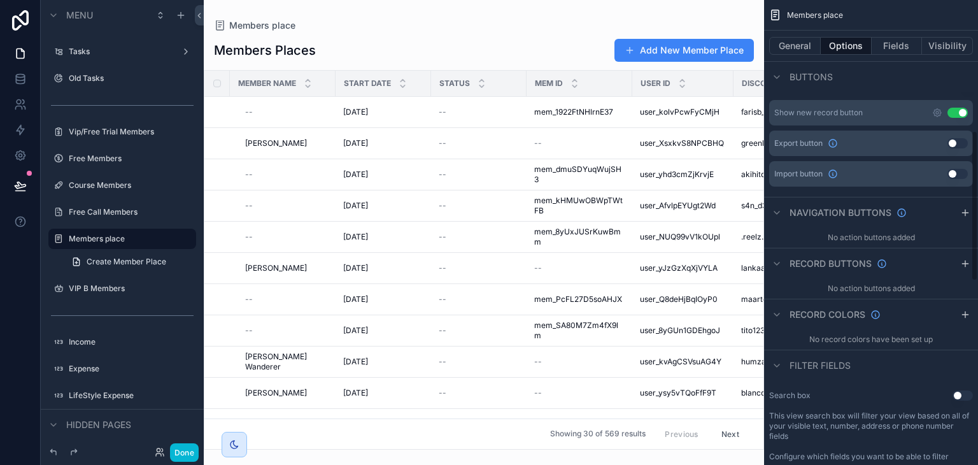
click at [959, 386] on div "Search box Use setting This view search box will filter your view based on all …" at bounding box center [871, 426] width 214 height 82
click at [959, 391] on button "Use setting" at bounding box center [963, 395] width 20 height 10
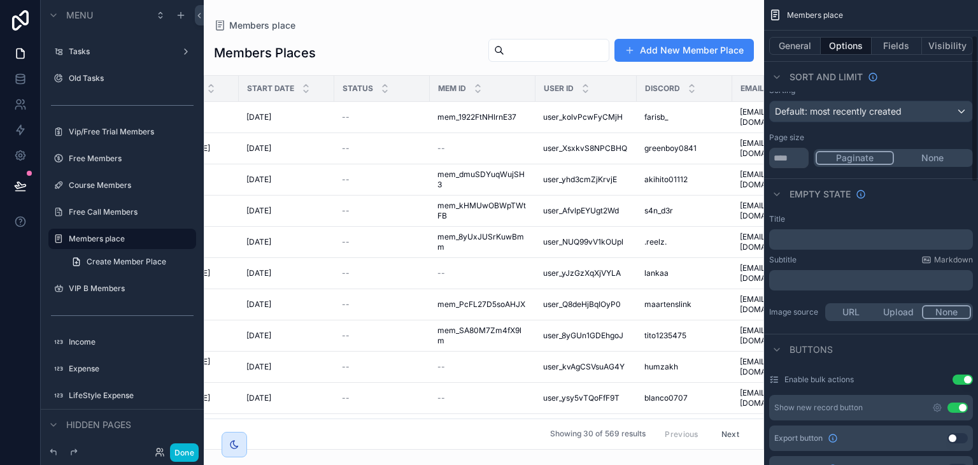
scroll to position [110, 0]
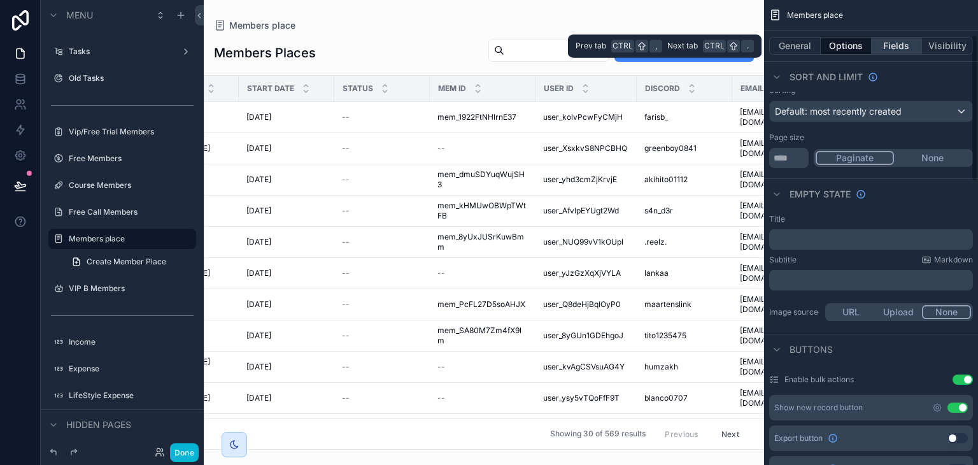
drag, startPoint x: 891, startPoint y: 55, endPoint x: 894, endPoint y: 42, distance: 13.9
click at [894, 42] on div "General Options Fields Visibility" at bounding box center [871, 46] width 214 height 31
click at [894, 42] on button "Fields" at bounding box center [897, 46] width 51 height 18
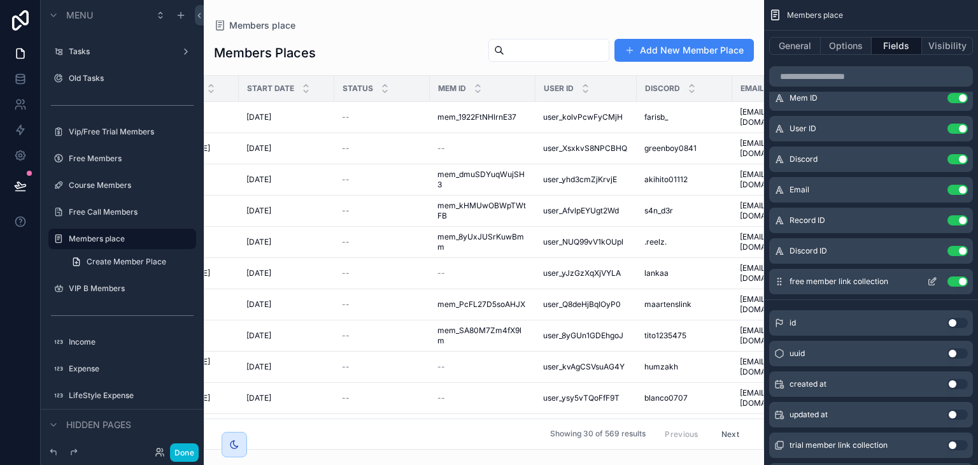
click at [953, 278] on button "Use setting" at bounding box center [958, 281] width 20 height 10
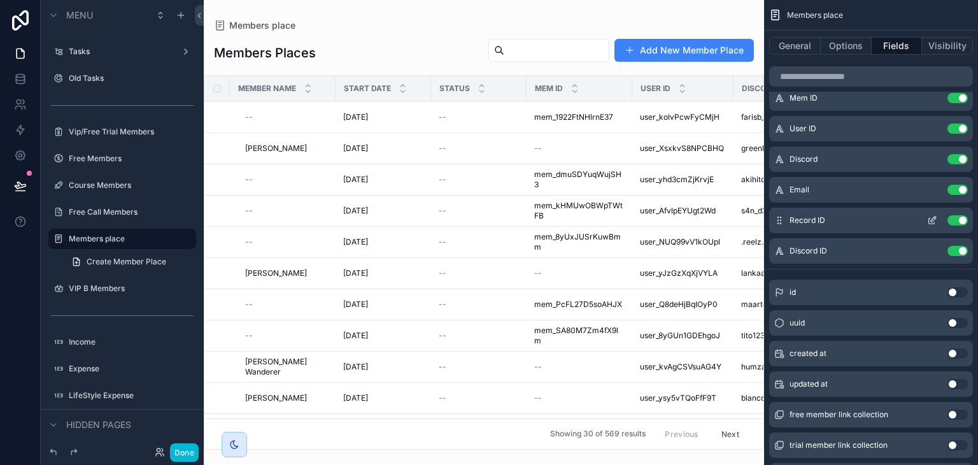
click at [957, 222] on button "Use setting" at bounding box center [958, 220] width 20 height 10
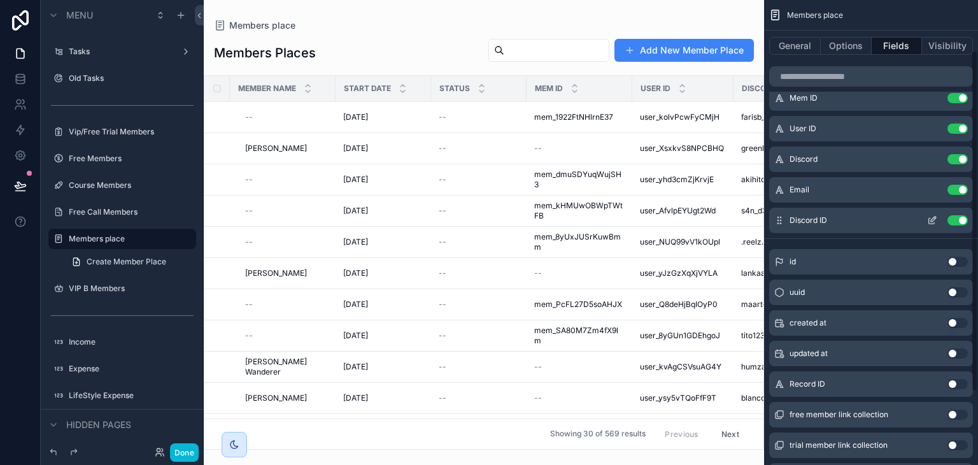
scroll to position [0, 0]
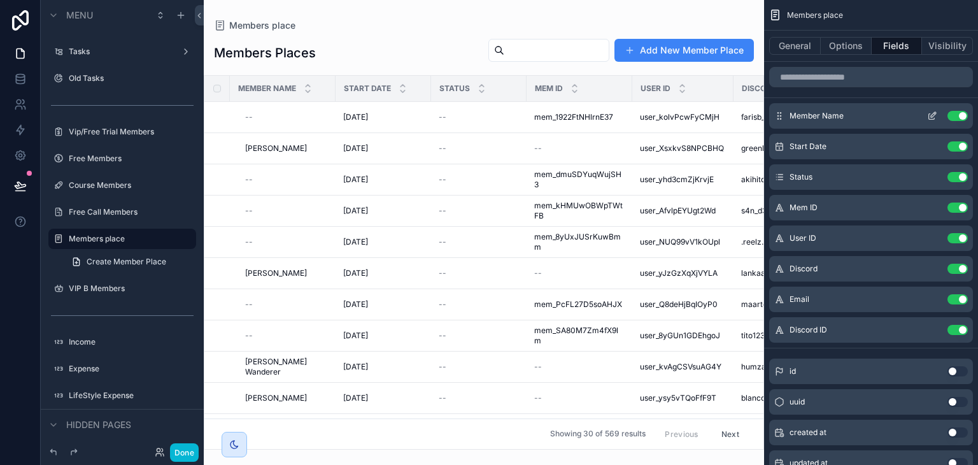
click at [950, 111] on button "Use setting" at bounding box center [958, 116] width 20 height 10
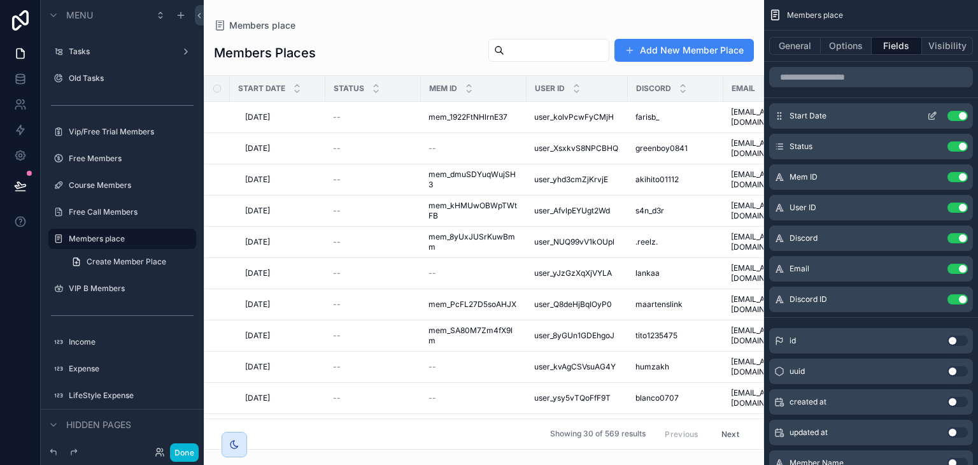
click at [961, 113] on button "Use setting" at bounding box center [958, 116] width 20 height 10
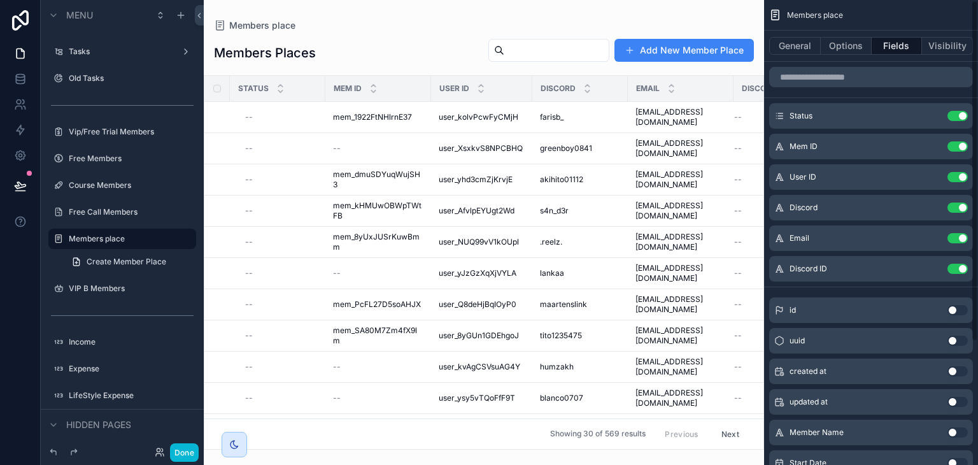
click at [961, 113] on button "Use setting" at bounding box center [958, 116] width 20 height 10
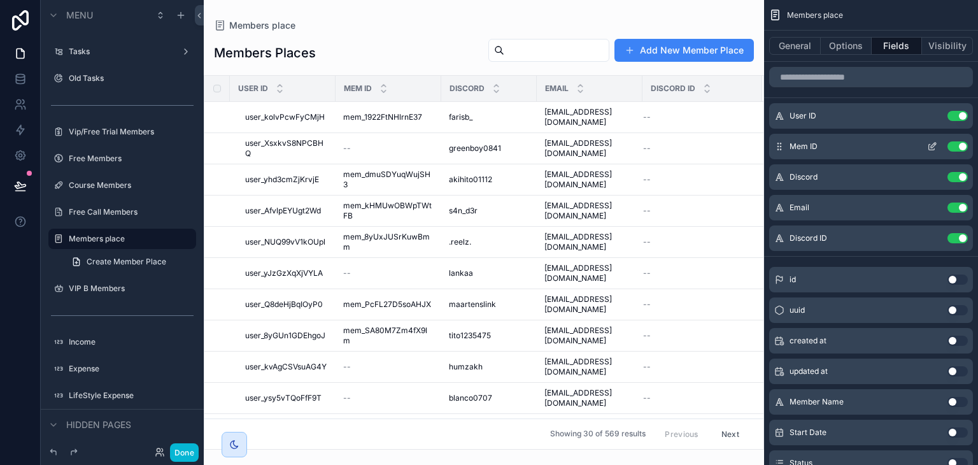
click at [954, 141] on button "Use setting" at bounding box center [958, 146] width 20 height 10
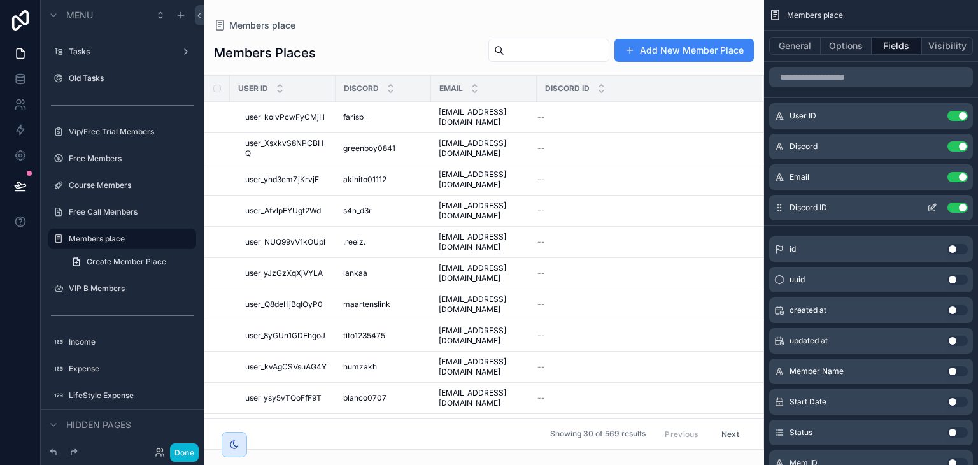
click at [961, 210] on button "Use setting" at bounding box center [958, 208] width 20 height 10
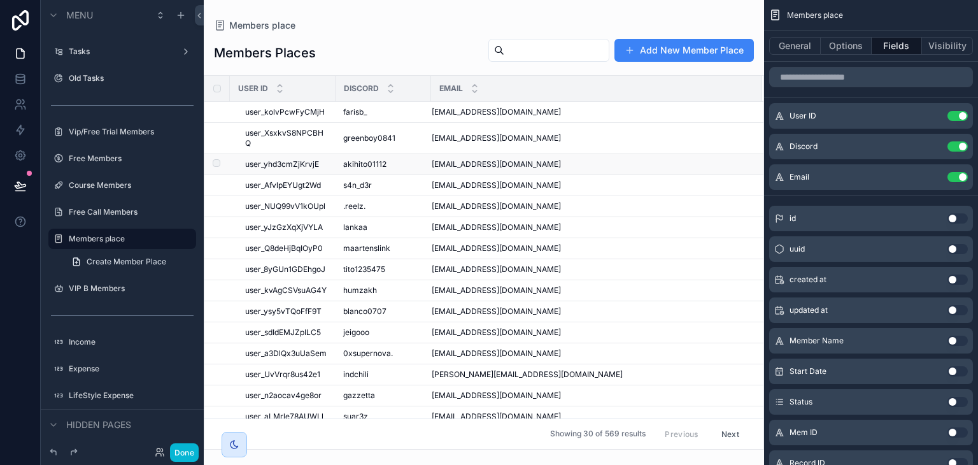
click at [296, 161] on span "user_yhd3cmZjKrvjE" at bounding box center [282, 164] width 74 height 10
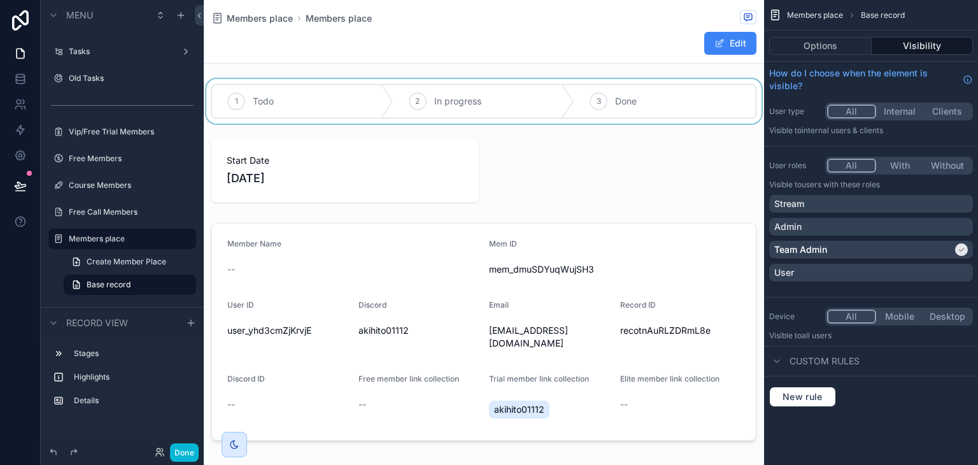
click at [428, 111] on div "scrollable content" at bounding box center [484, 101] width 561 height 45
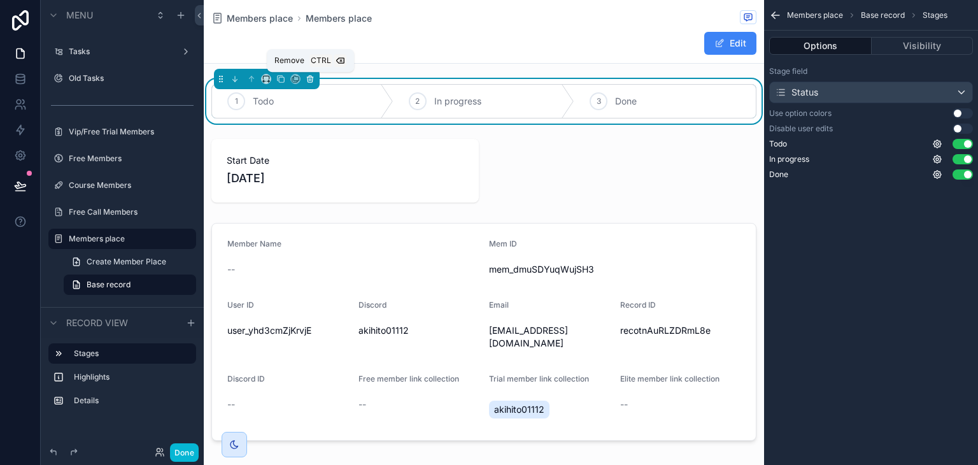
click at [316, 83] on button "scrollable content" at bounding box center [310, 79] width 14 height 14
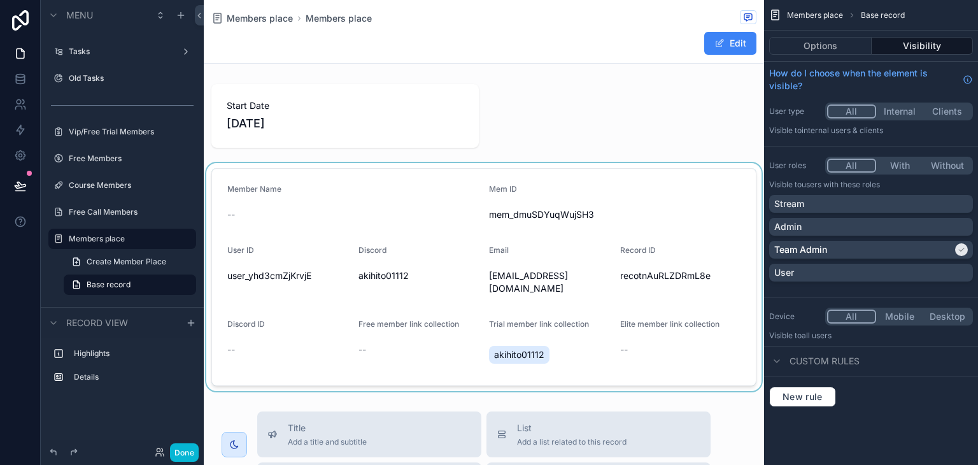
click at [373, 207] on div "scrollable content" at bounding box center [484, 277] width 561 height 228
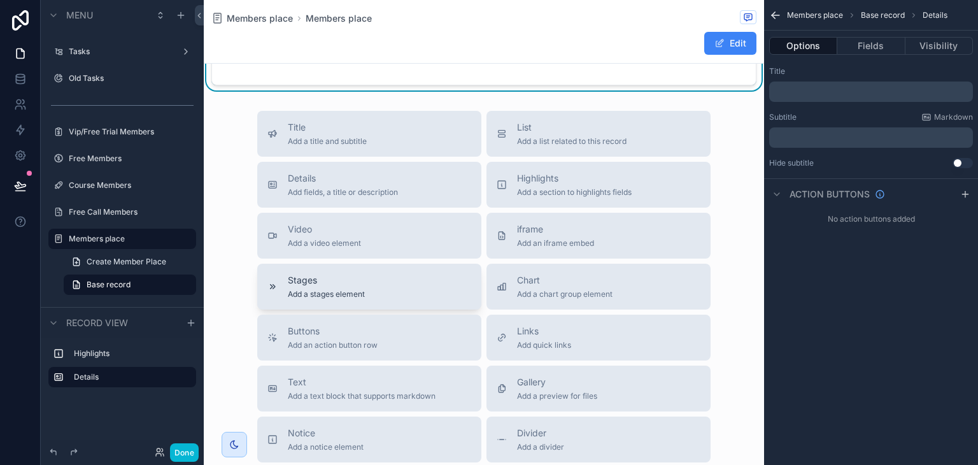
scroll to position [297, 0]
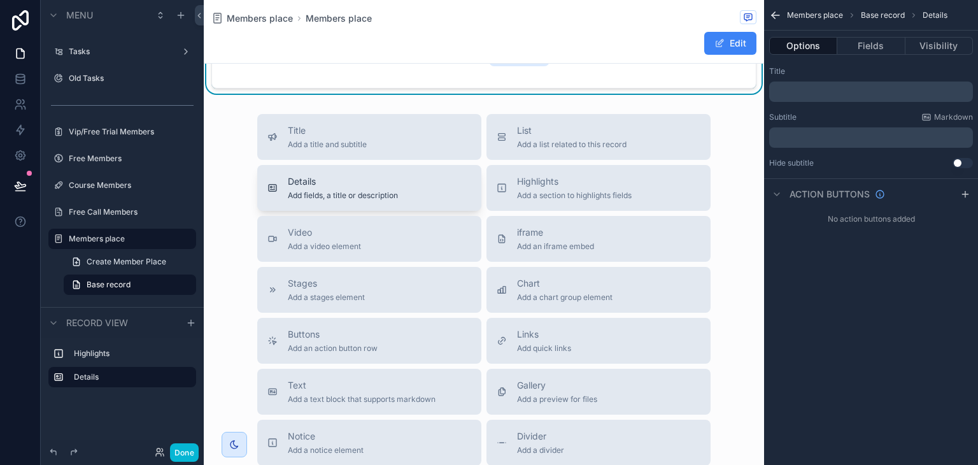
click at [391, 175] on span "Details" at bounding box center [343, 181] width 110 height 13
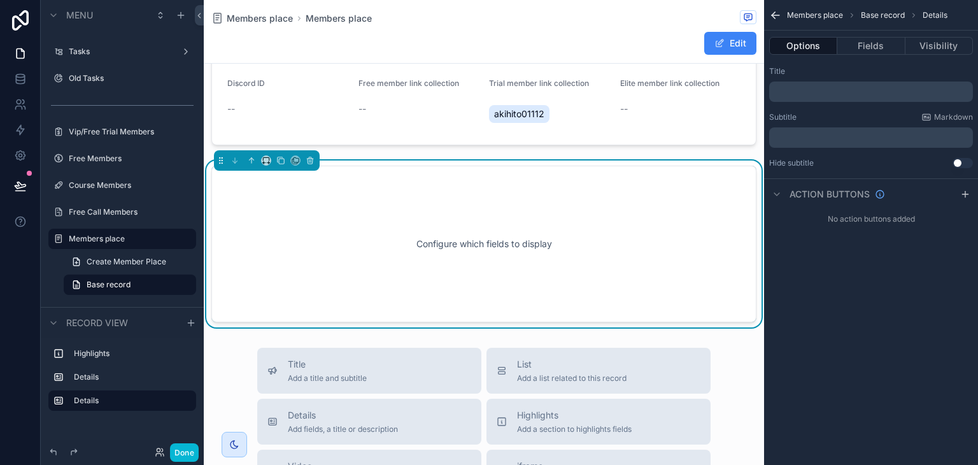
scroll to position [240, 0]
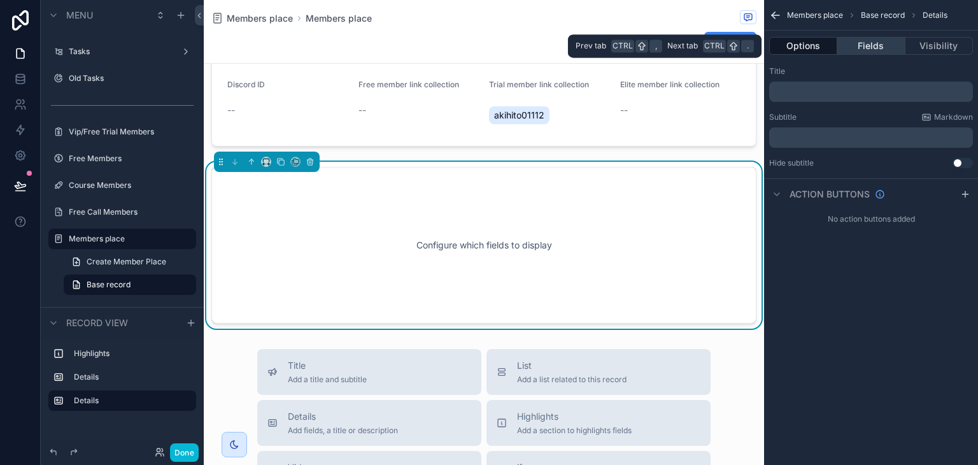
click at [869, 50] on button "Fields" at bounding box center [872, 46] width 68 height 18
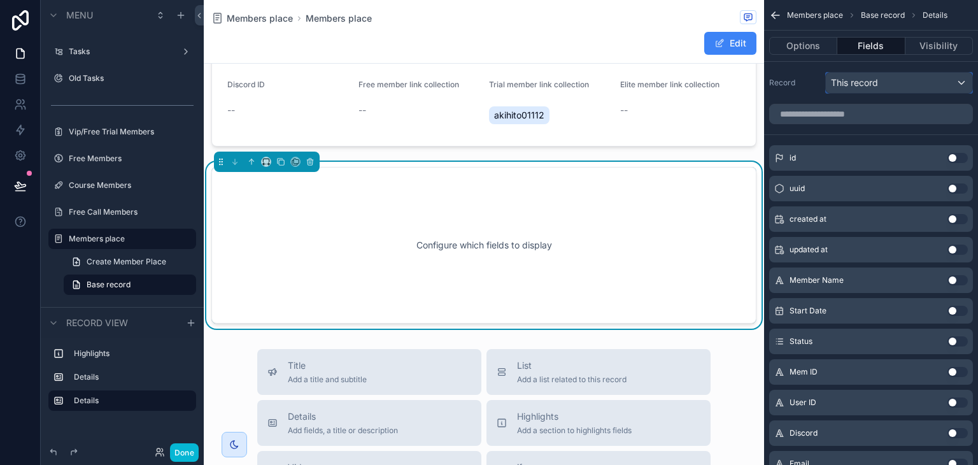
click at [876, 85] on span "This record" at bounding box center [854, 82] width 47 height 13
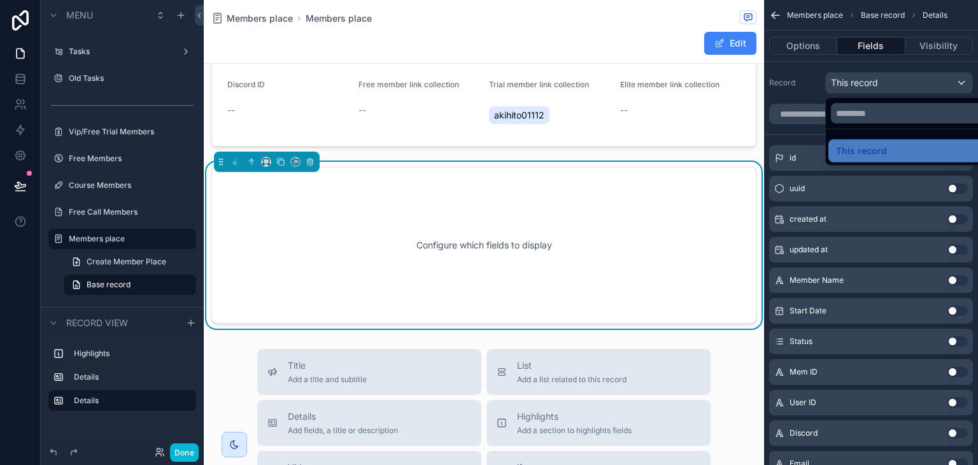
click at [876, 85] on div "scrollable content" at bounding box center [489, 232] width 978 height 465
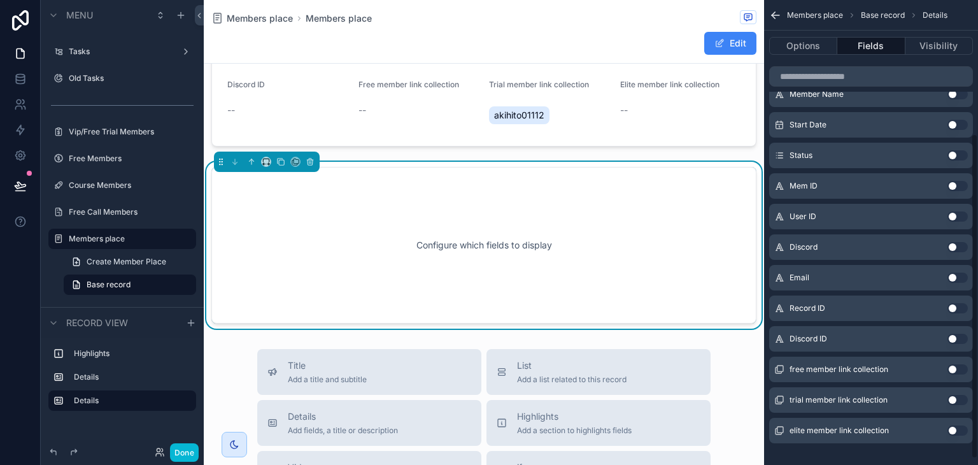
scroll to position [196, 0]
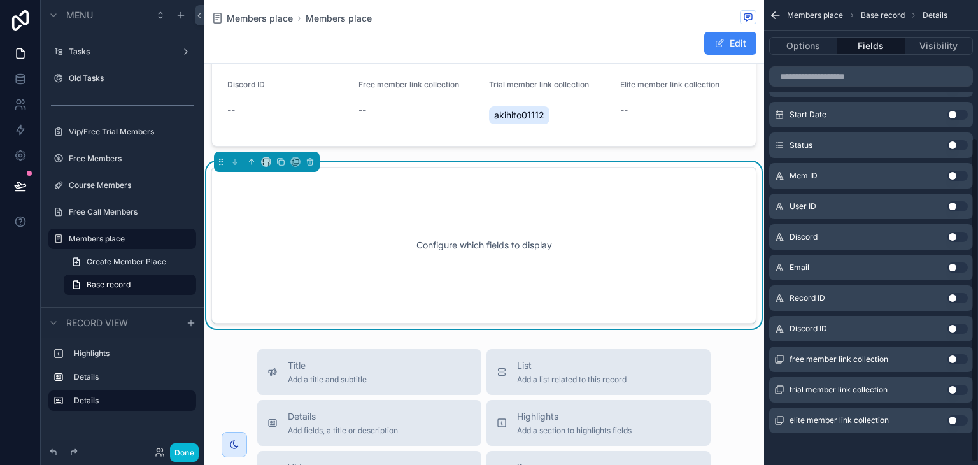
click at [958, 360] on button "Use setting" at bounding box center [958, 359] width 20 height 10
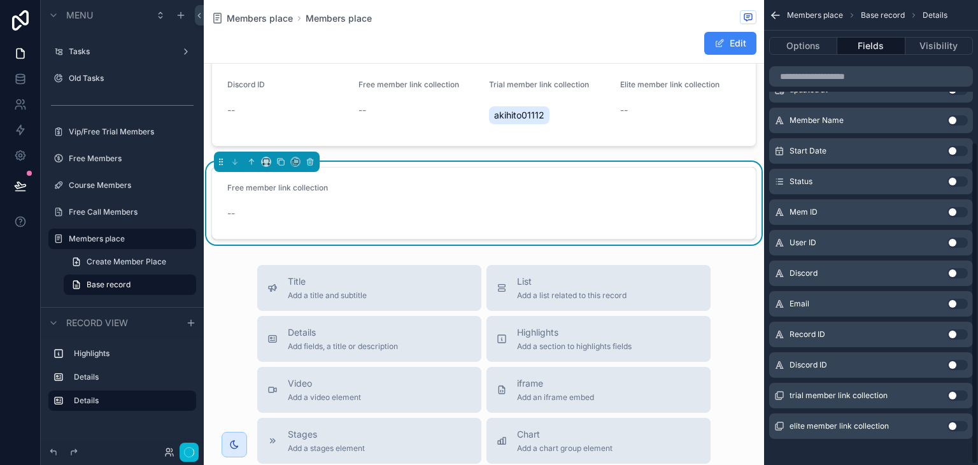
scroll to position [205, 0]
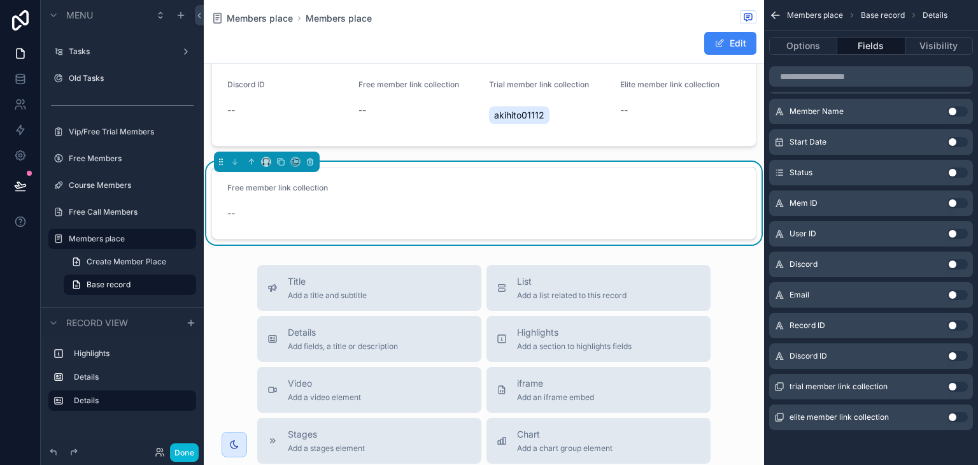
click at [955, 387] on button "Use setting" at bounding box center [958, 387] width 20 height 10
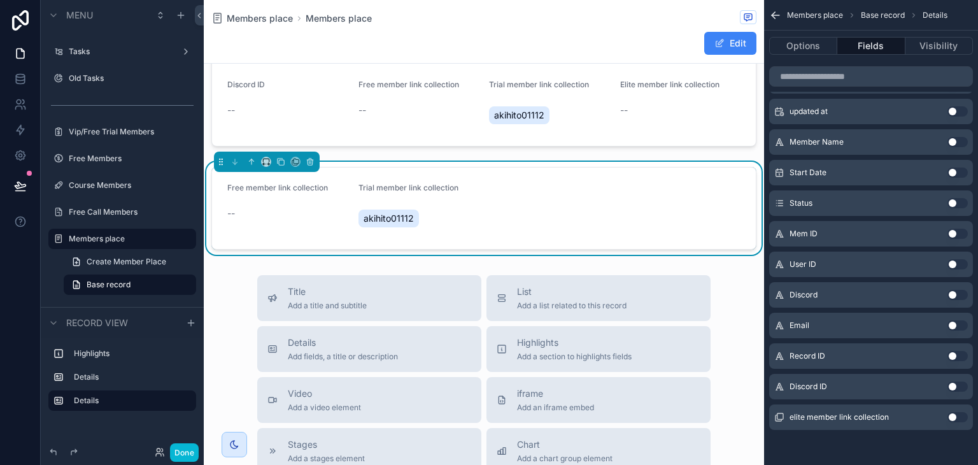
click at [380, 212] on span "akihito01112" at bounding box center [389, 218] width 50 height 13
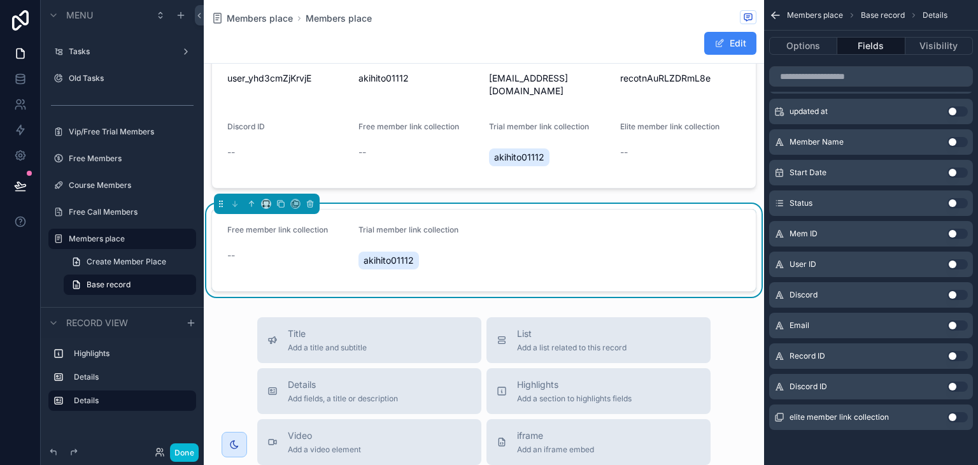
scroll to position [196, 0]
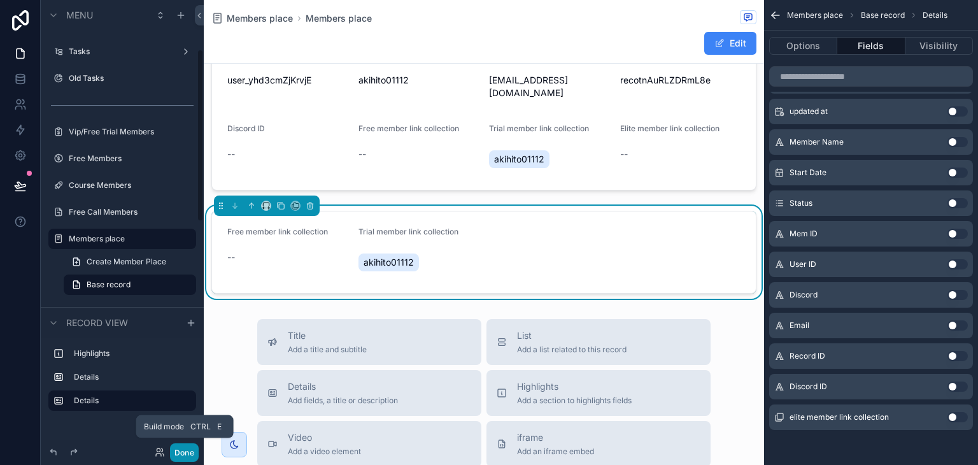
click at [178, 458] on button "Done" at bounding box center [184, 452] width 29 height 18
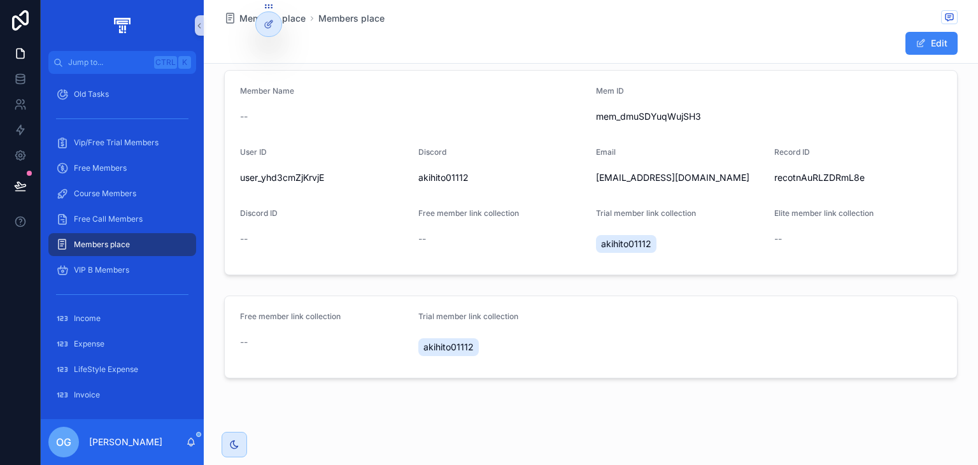
scroll to position [97, 0]
click at [443, 347] on span "akihito01112" at bounding box center [449, 347] width 50 height 13
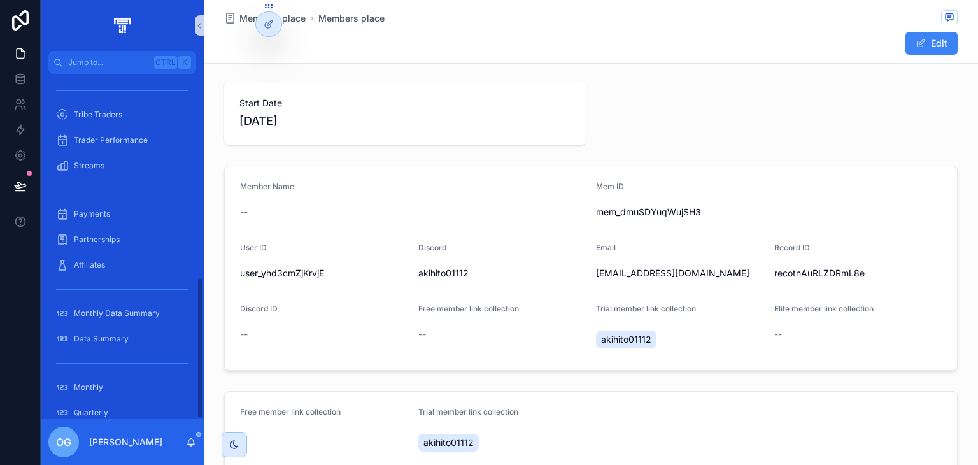
scroll to position [501, 0]
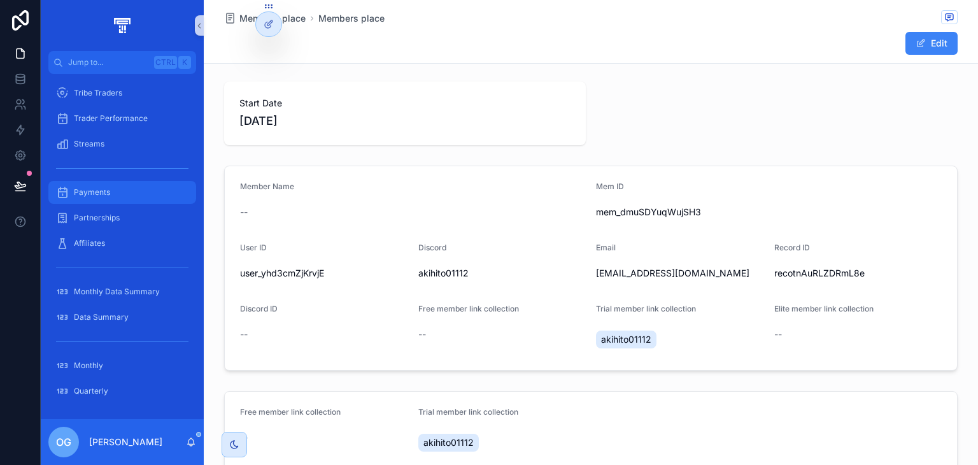
click at [120, 187] on div "Payments" at bounding box center [122, 192] width 132 height 20
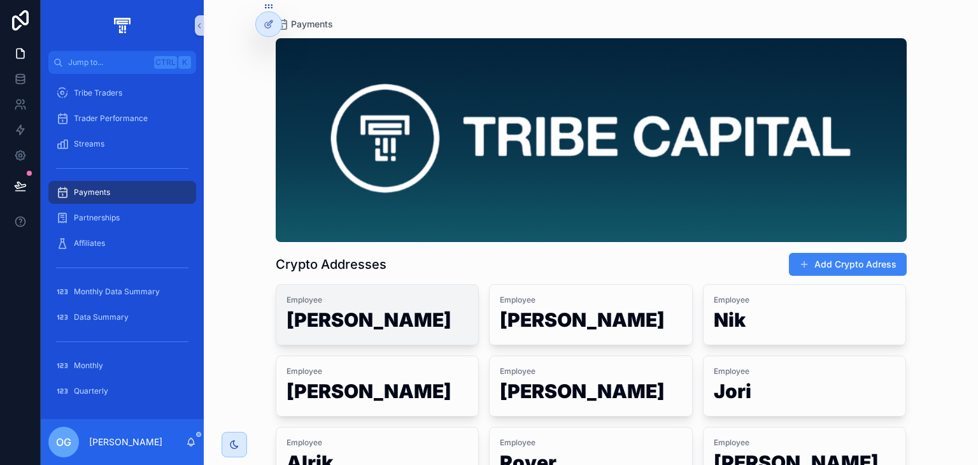
click at [401, 317] on h1 "[PERSON_NAME]" at bounding box center [378, 322] width 182 height 24
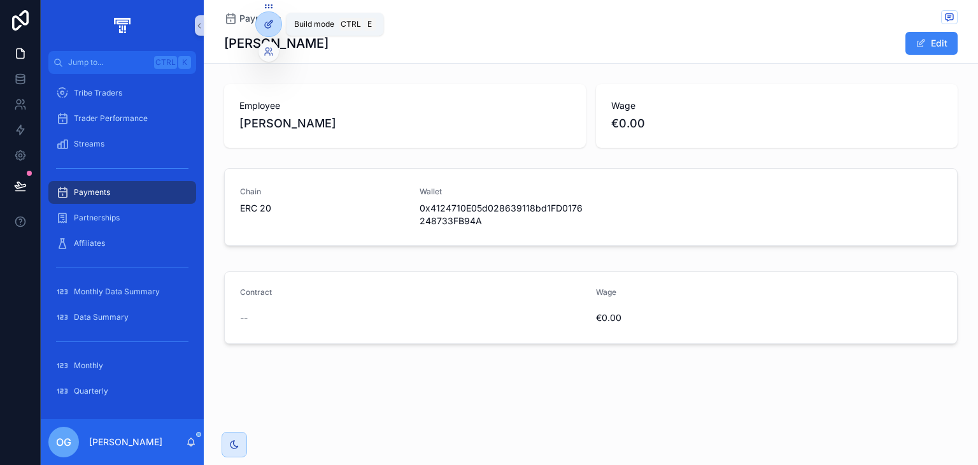
click at [262, 24] on div at bounding box center [268, 24] width 25 height 24
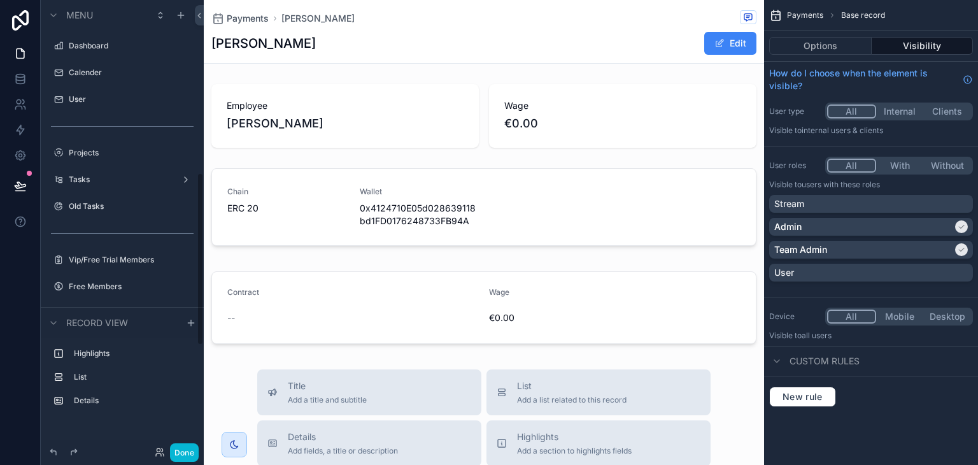
scroll to position [449, 0]
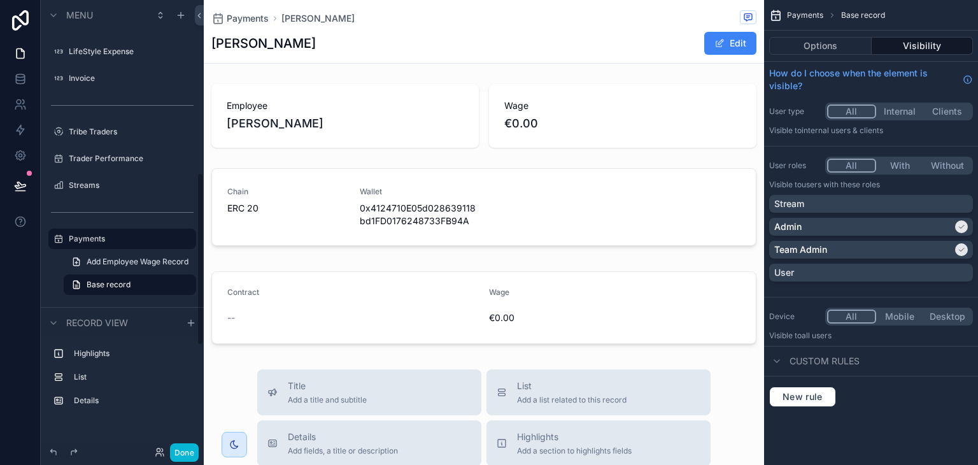
click at [357, 185] on div "scrollable content" at bounding box center [484, 209] width 561 height 93
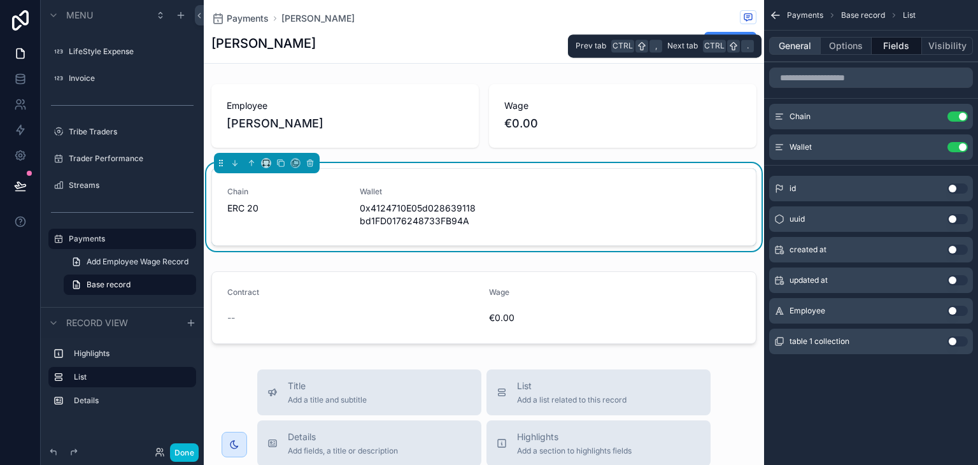
click at [803, 42] on button "General" at bounding box center [795, 46] width 52 height 18
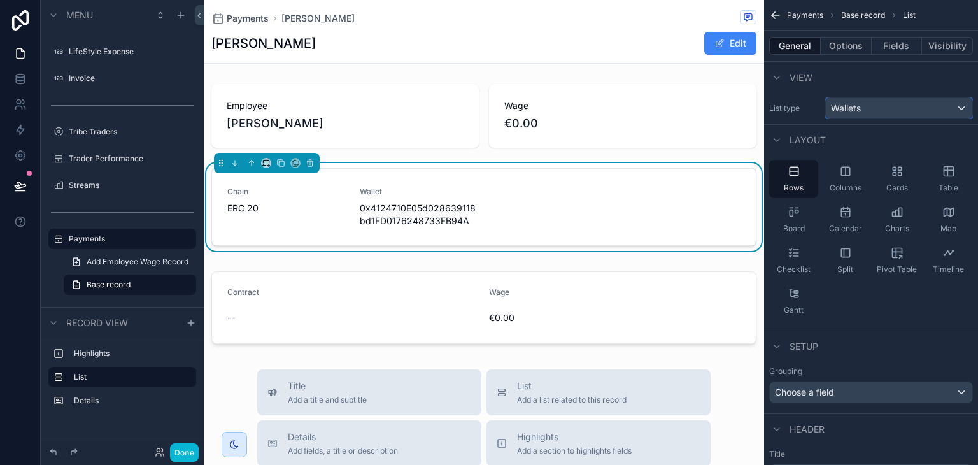
click at [861, 112] on span "Wallets" at bounding box center [846, 108] width 30 height 13
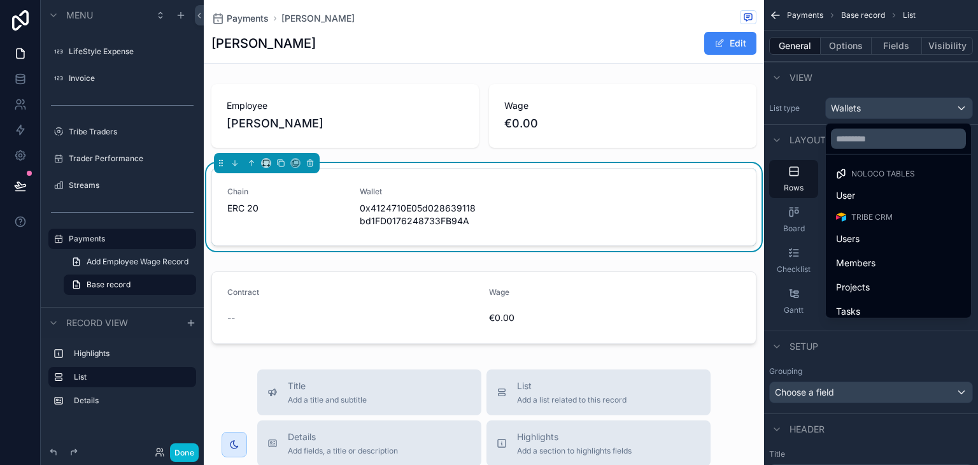
click at [861, 112] on div "scrollable content" at bounding box center [489, 232] width 978 height 465
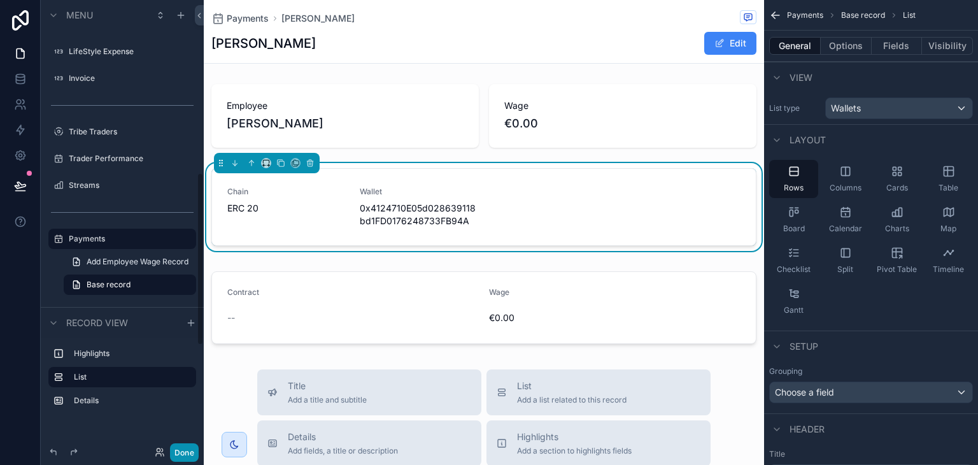
click at [182, 456] on button "Done" at bounding box center [184, 452] width 29 height 18
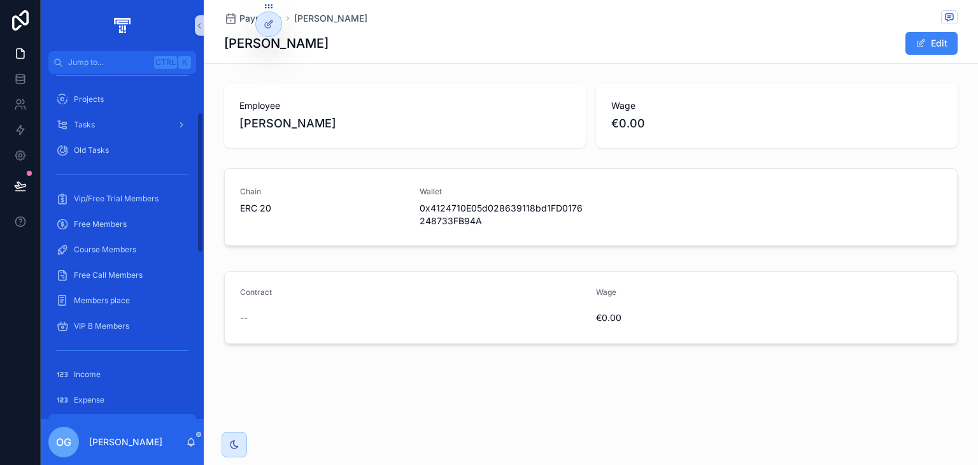
scroll to position [94, 0]
click at [108, 302] on span "Members place" at bounding box center [102, 301] width 56 height 10
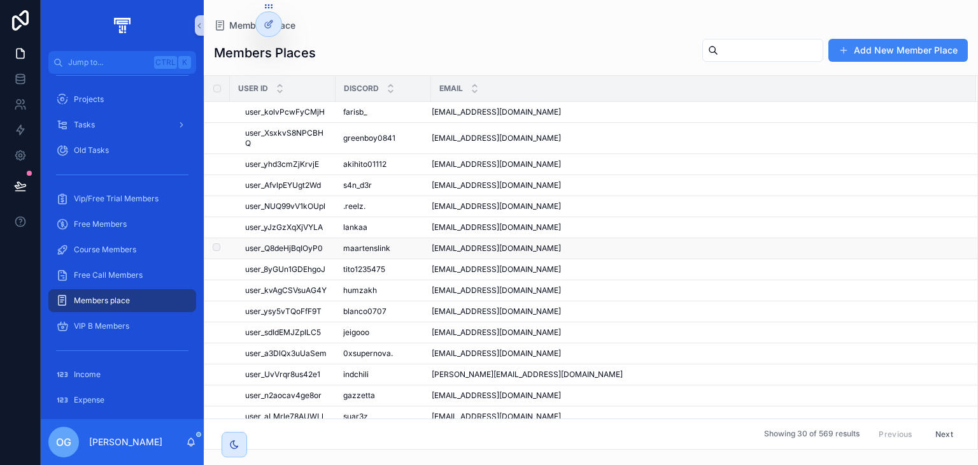
click at [422, 248] on div "maartenslink maartenslink" at bounding box center [383, 248] width 80 height 10
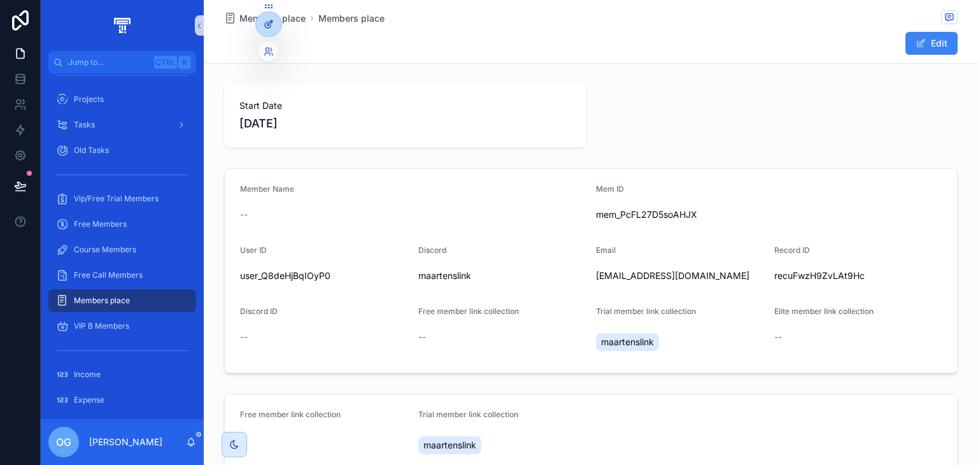
click at [268, 30] on div at bounding box center [268, 24] width 25 height 24
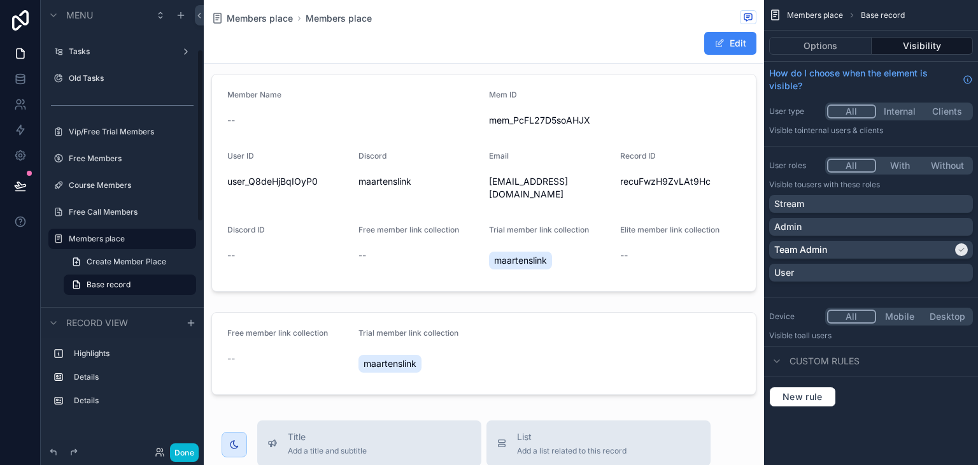
scroll to position [96, 0]
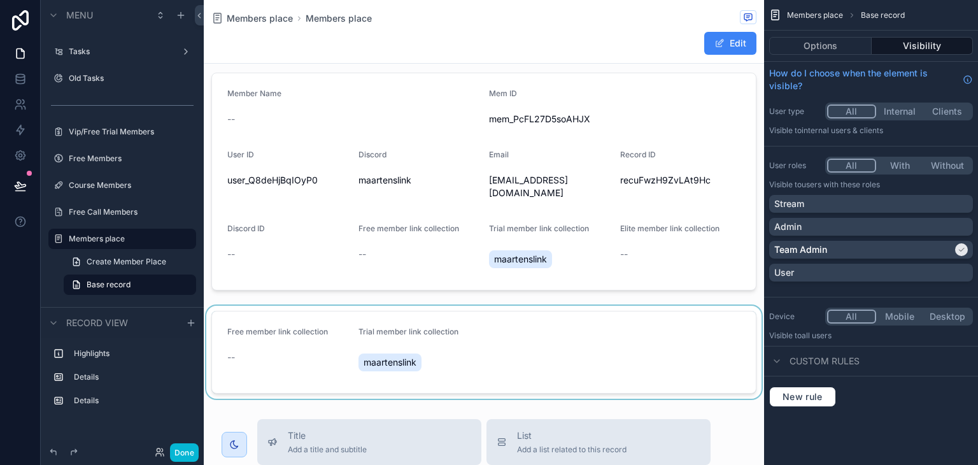
click at [482, 306] on div "scrollable content" at bounding box center [484, 352] width 561 height 93
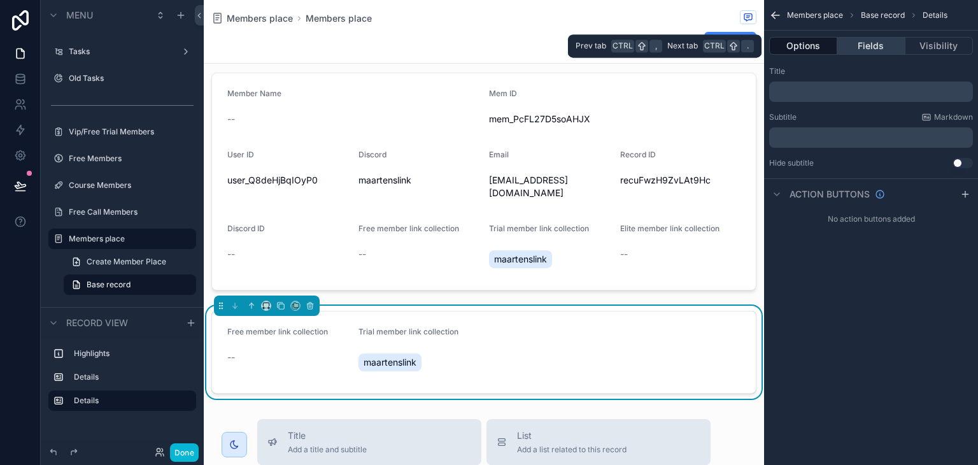
click at [865, 42] on button "Fields" at bounding box center [872, 46] width 68 height 18
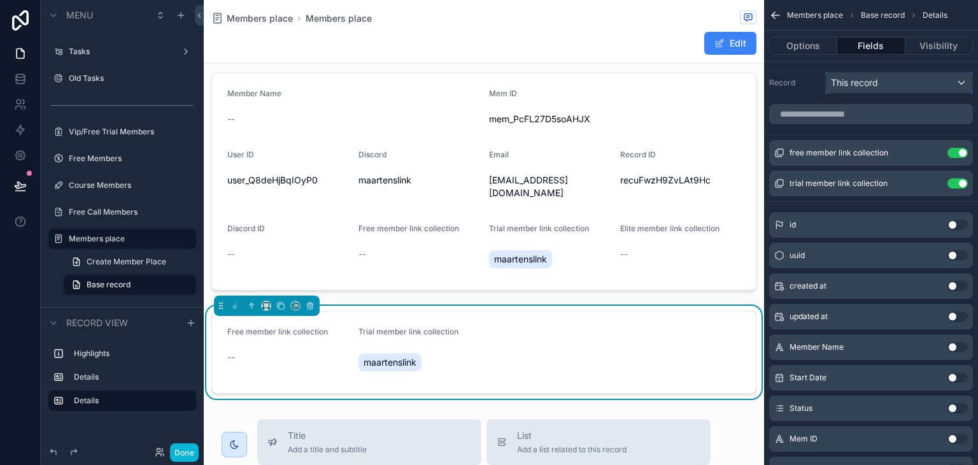
click at [862, 81] on span "This record" at bounding box center [854, 82] width 47 height 13
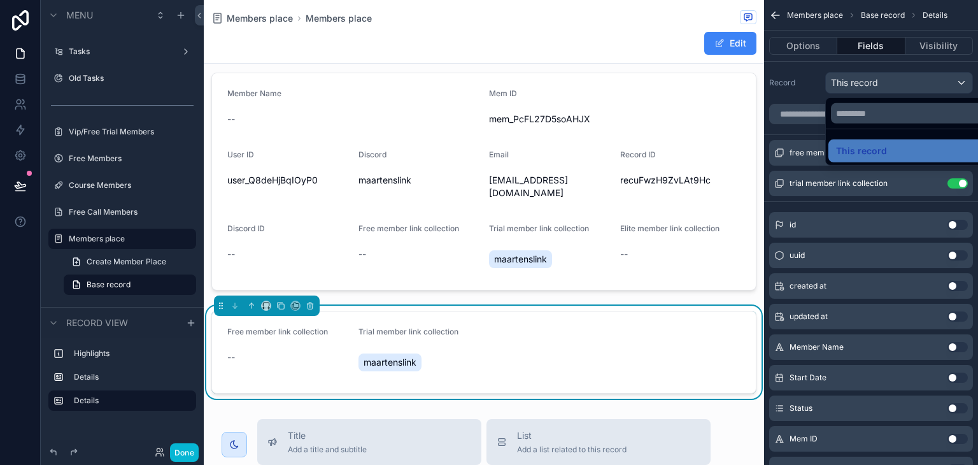
click at [824, 50] on div "scrollable content" at bounding box center [489, 232] width 978 height 465
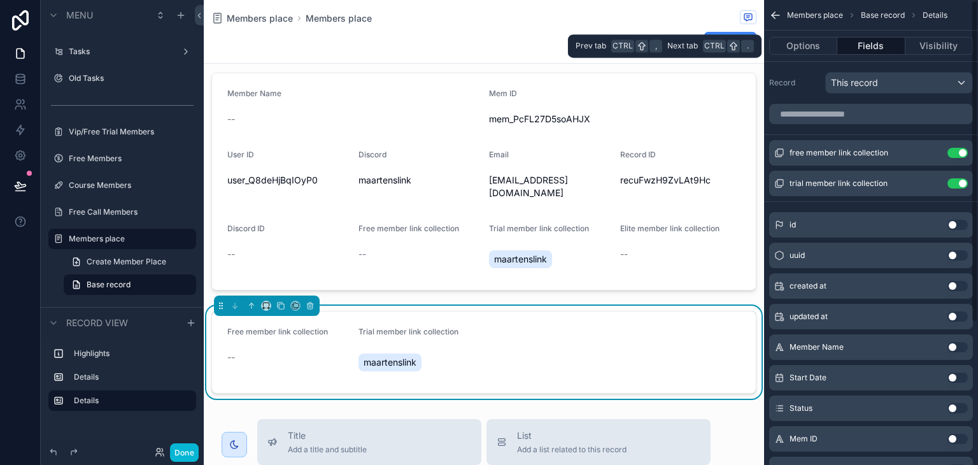
click at [824, 50] on button "Options" at bounding box center [803, 46] width 68 height 18
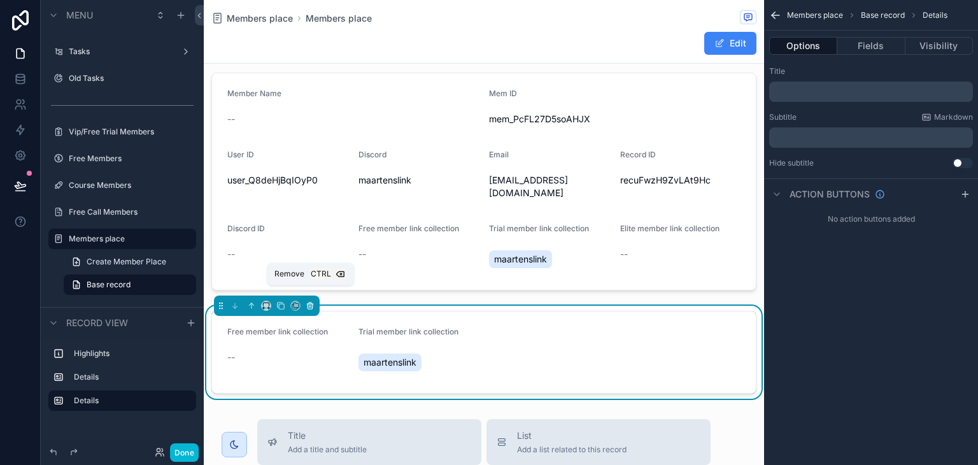
click at [310, 299] on button "scrollable content" at bounding box center [310, 306] width 14 height 14
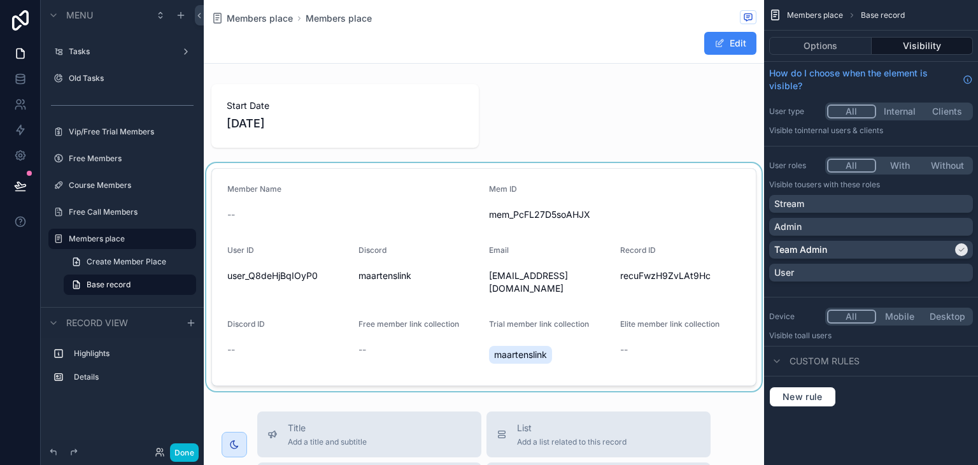
scroll to position [5, 0]
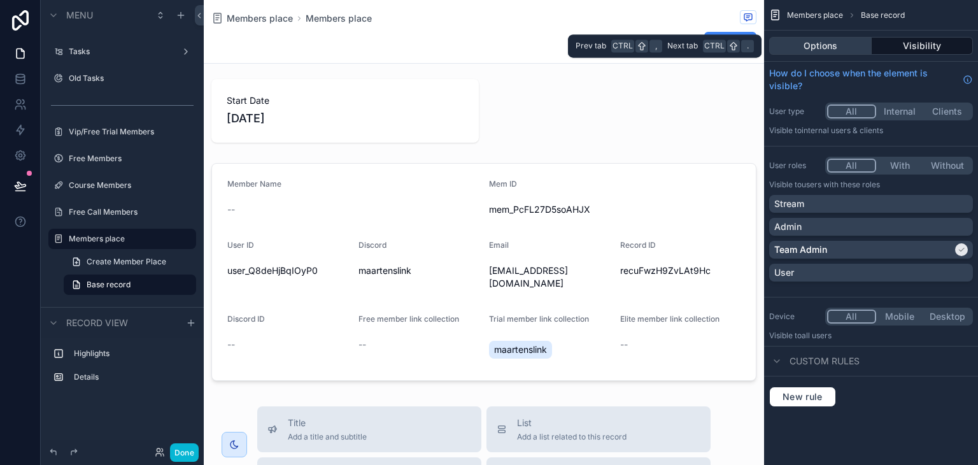
click at [836, 38] on button "Options" at bounding box center [820, 46] width 103 height 18
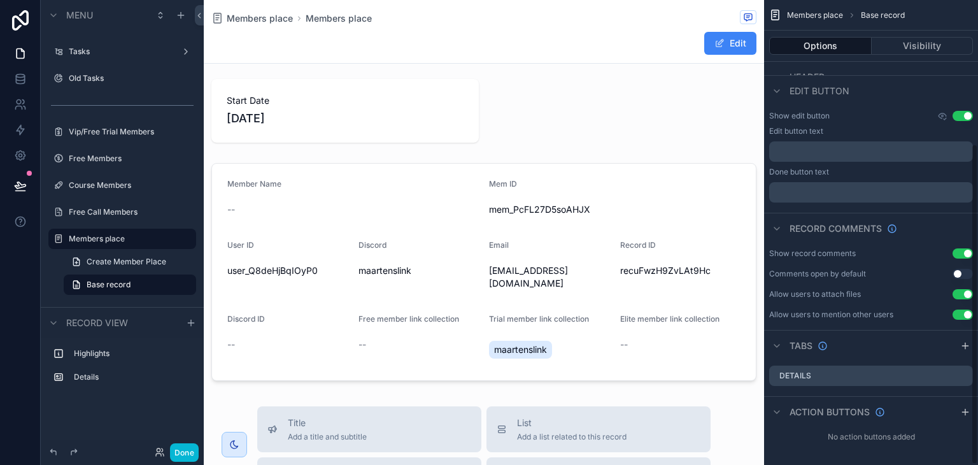
scroll to position [209, 0]
click at [960, 345] on div "scrollable content" at bounding box center [965, 343] width 15 height 15
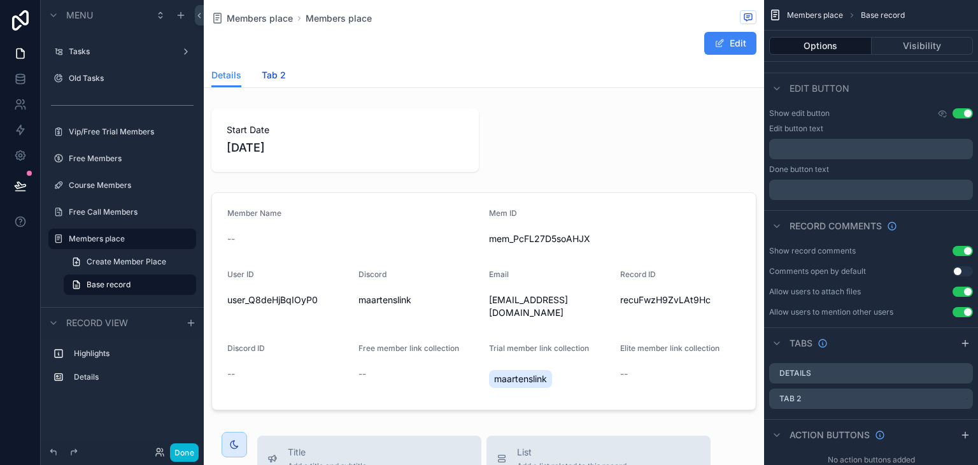
click at [276, 76] on span "Tab 2" at bounding box center [274, 75] width 24 height 13
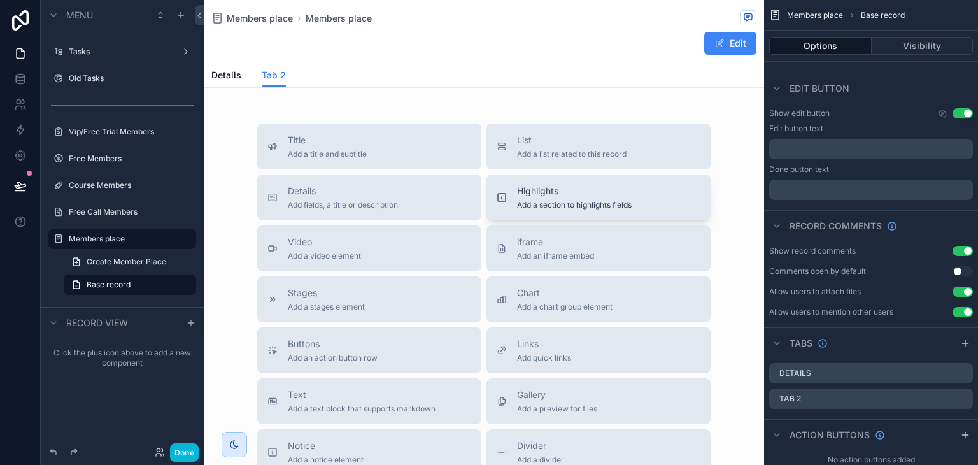
click at [576, 217] on button "Highlights Add a section to highlights fields" at bounding box center [599, 198] width 224 height 46
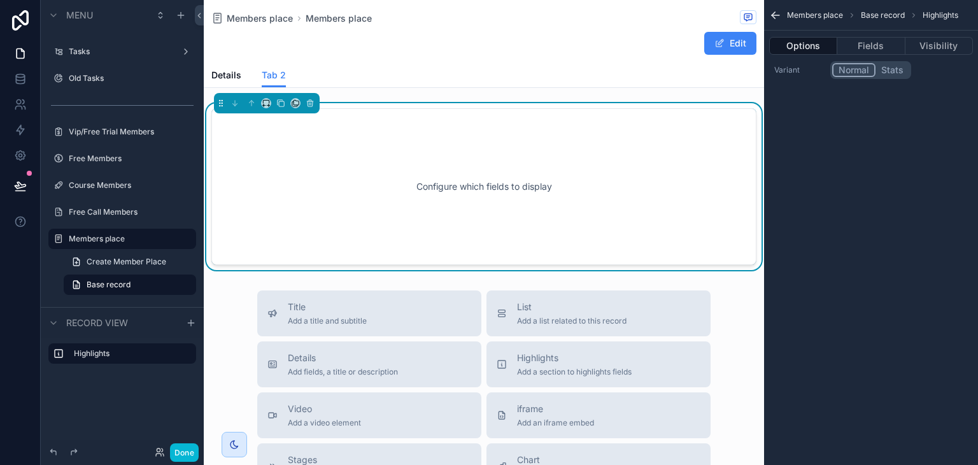
click at [885, 71] on button "Stats" at bounding box center [893, 70] width 34 height 14
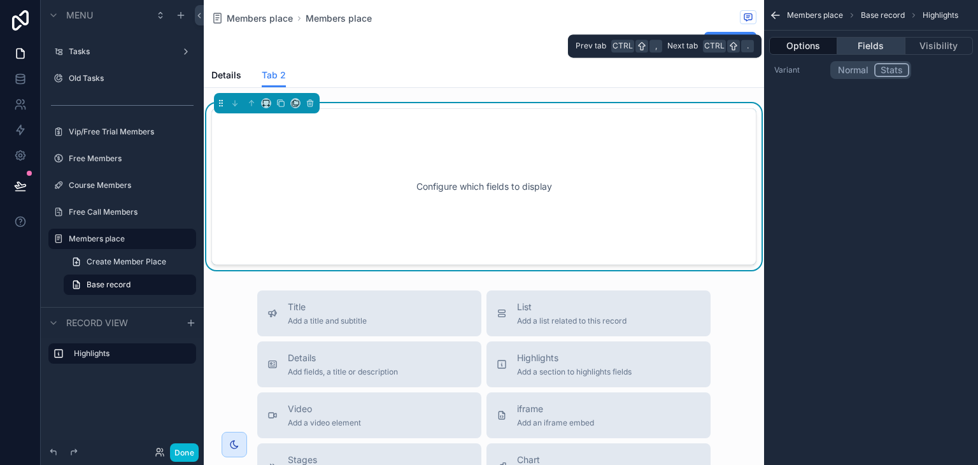
click at [868, 42] on button "Fields" at bounding box center [872, 46] width 68 height 18
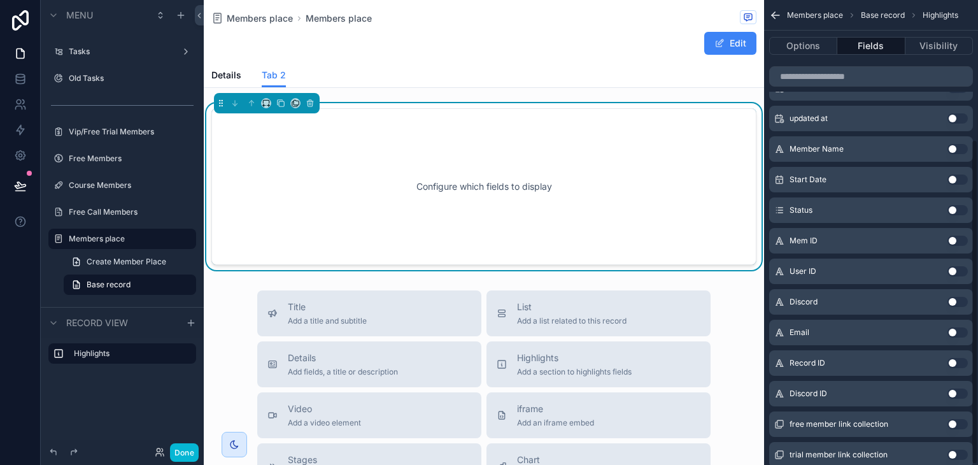
scroll to position [199, 0]
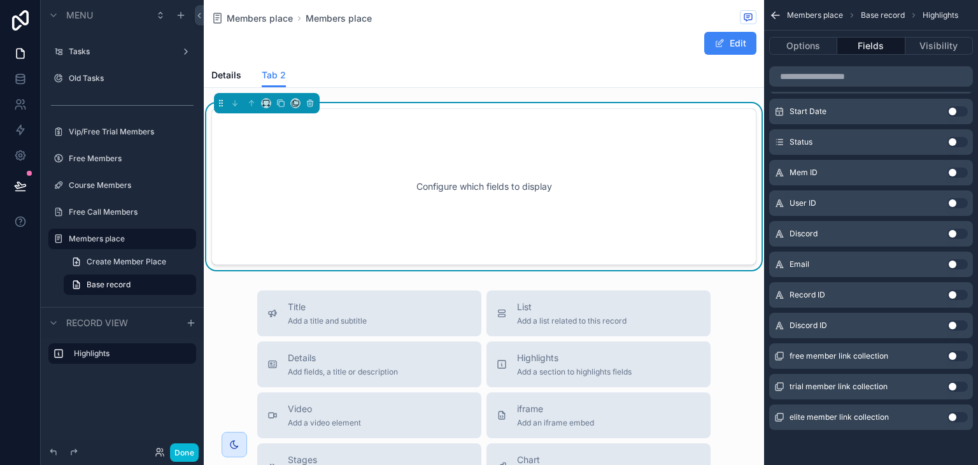
click at [962, 297] on button "Use setting" at bounding box center [958, 295] width 20 height 10
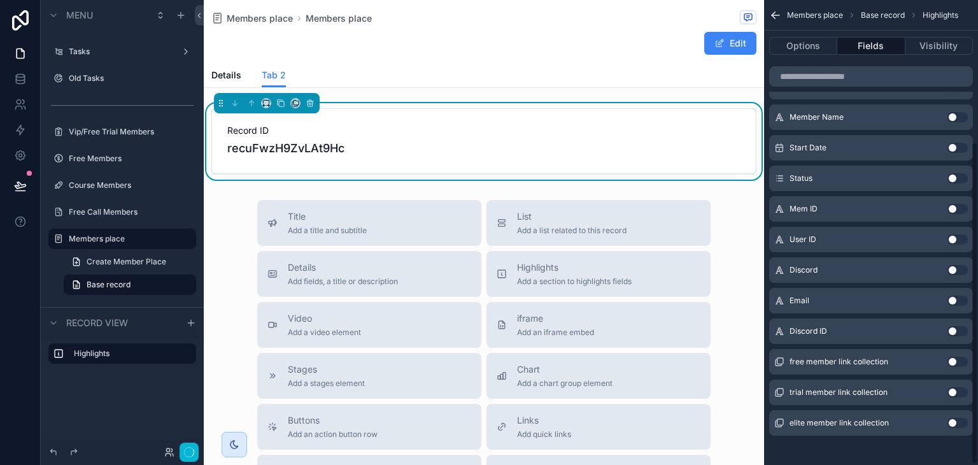
scroll to position [205, 0]
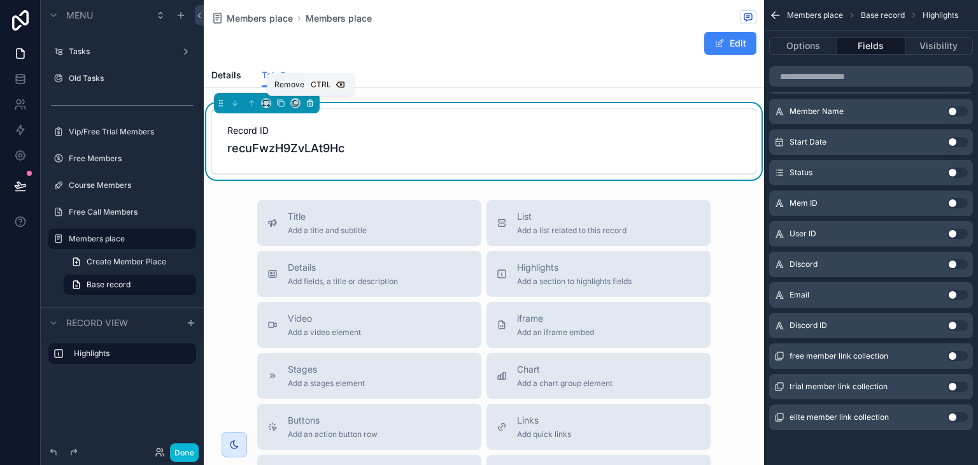
click at [311, 106] on icon "scrollable content" at bounding box center [310, 103] width 9 height 9
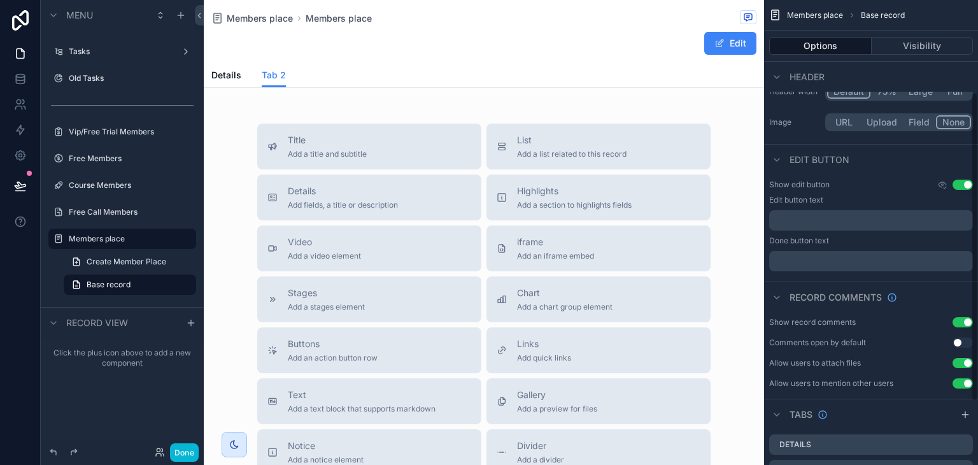
scroll to position [0, 0]
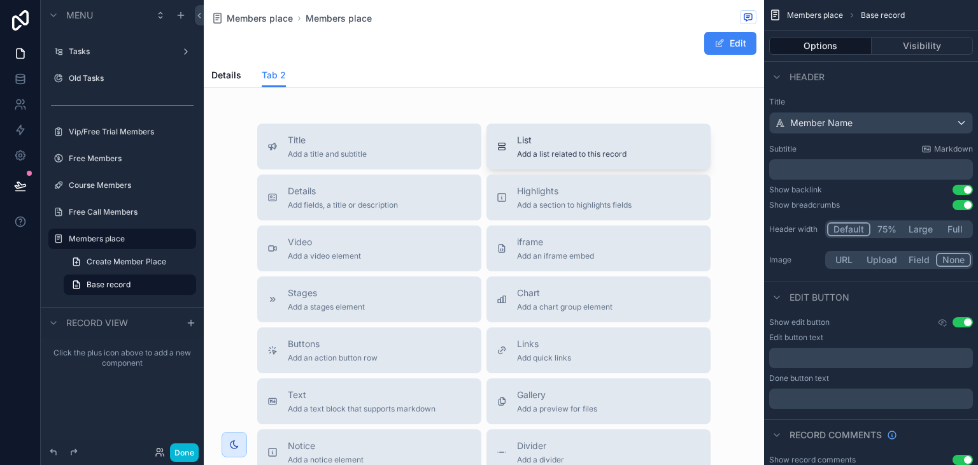
click at [530, 143] on span "List" at bounding box center [572, 140] width 110 height 13
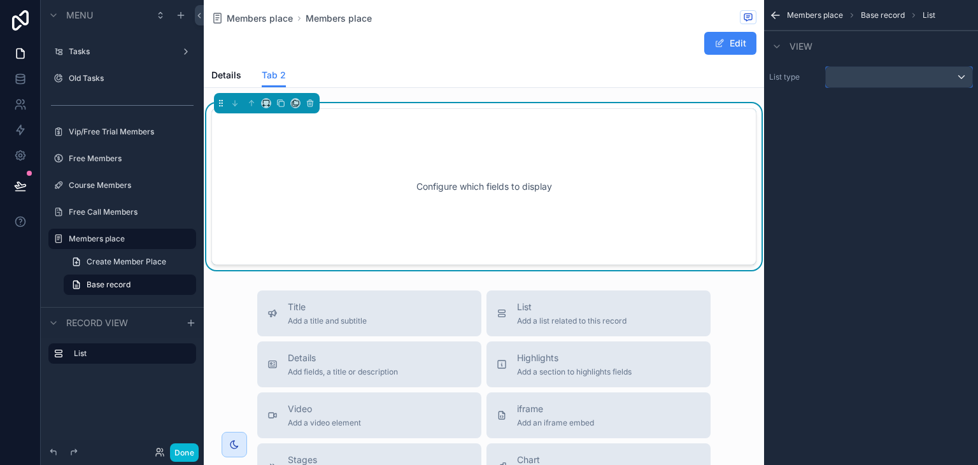
click at [864, 68] on div "scrollable content" at bounding box center [899, 77] width 147 height 20
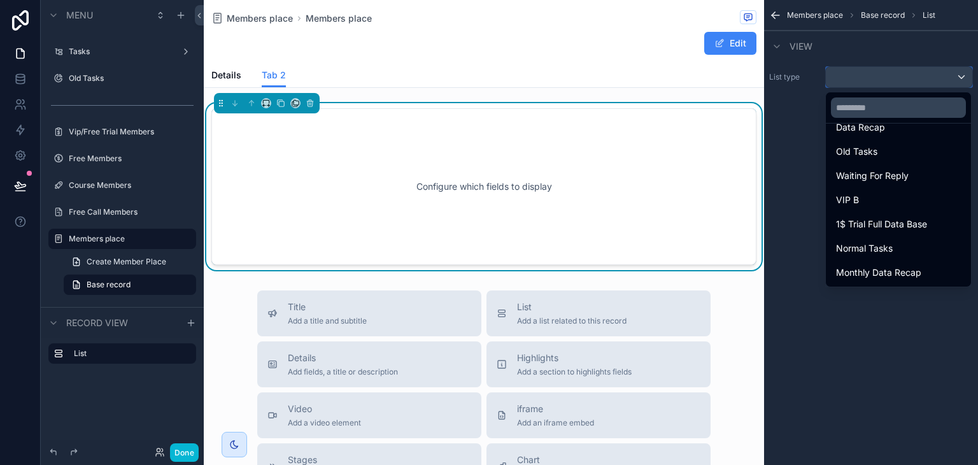
scroll to position [251, 0]
click at [875, 218] on span "1$ Trial Full Data Base" at bounding box center [881, 222] width 91 height 15
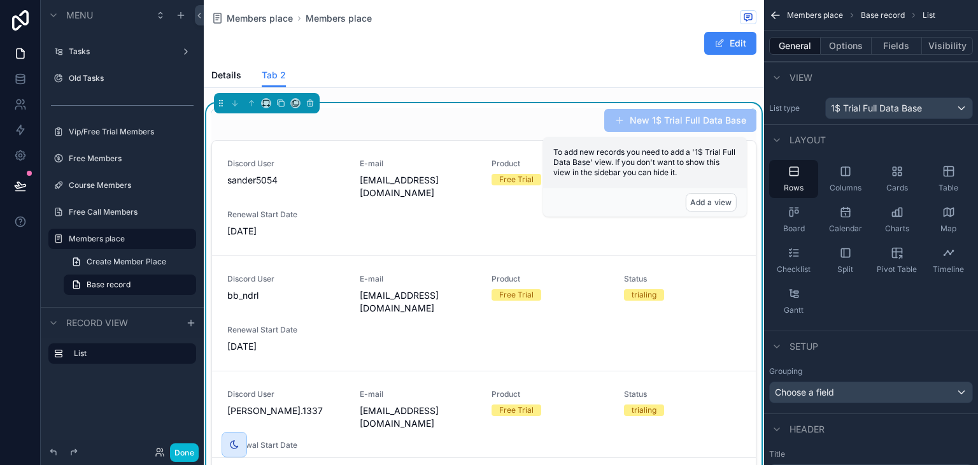
click at [542, 136] on div "New 1$ Trial Full Data Base Discord User sander5054 E-mail [EMAIL_ADDRESS][DOMA…" at bounding box center [483, 298] width 545 height 381
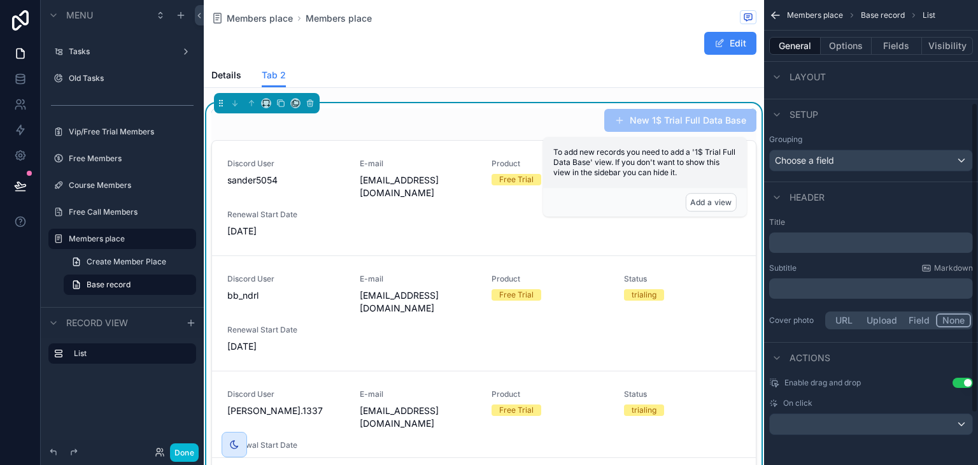
scroll to position [0, 0]
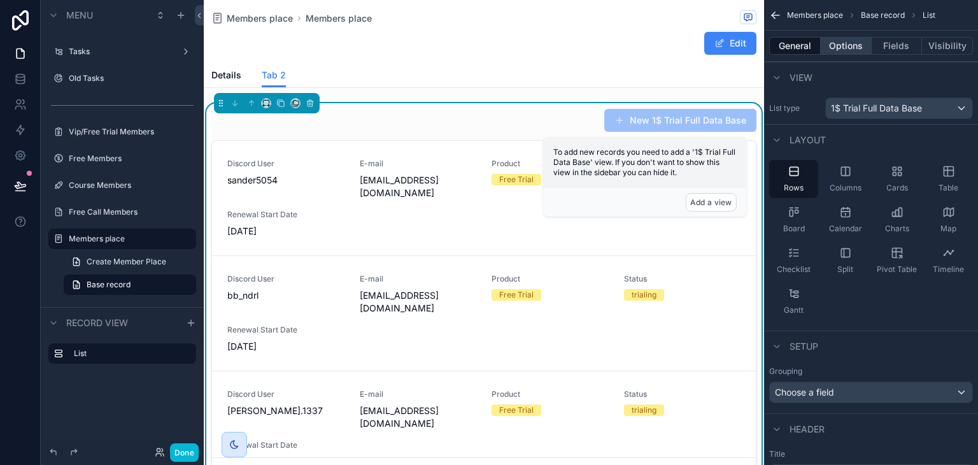
click at [841, 48] on button "Options" at bounding box center [846, 46] width 51 height 18
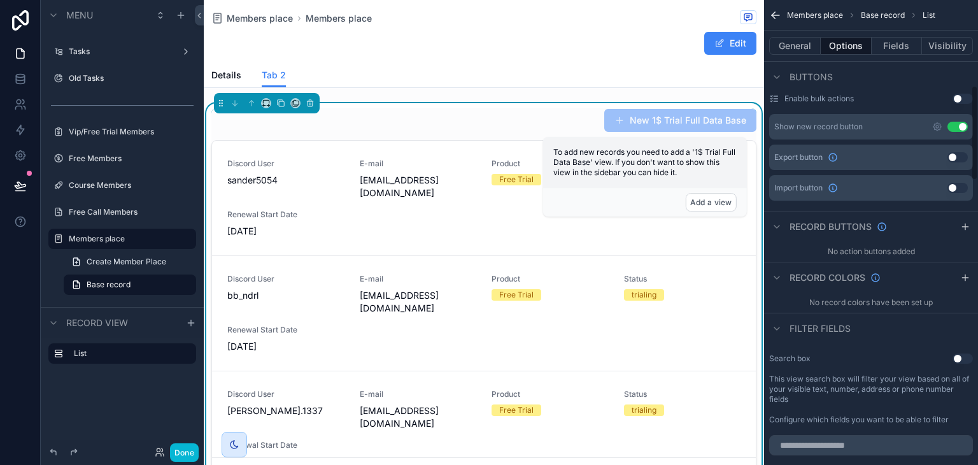
scroll to position [415, 0]
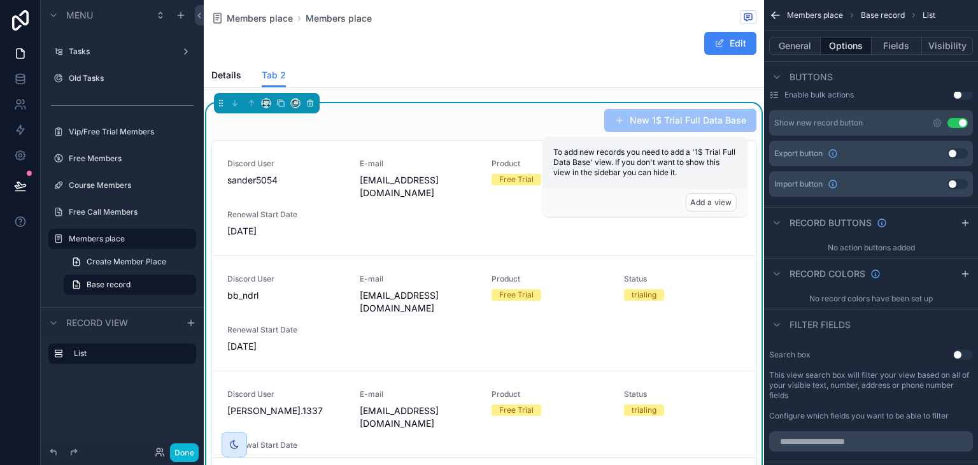
click at [961, 122] on button "Use setting" at bounding box center [958, 123] width 20 height 10
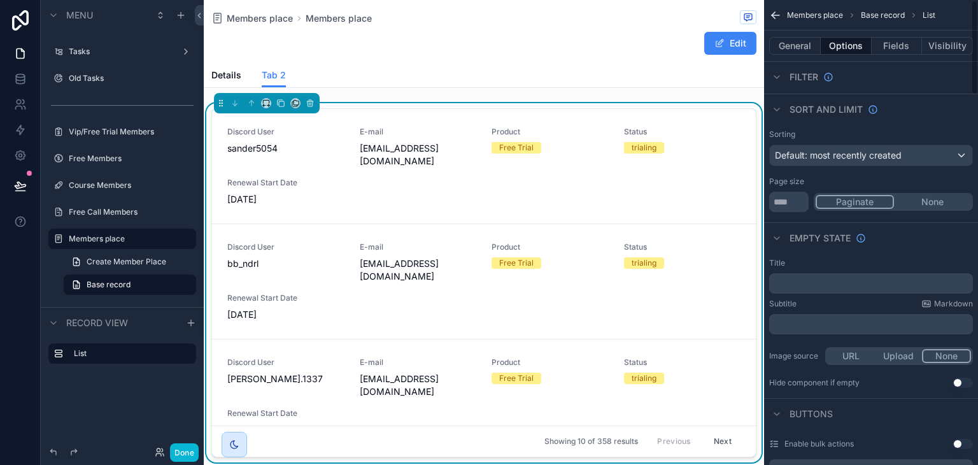
scroll to position [0, 0]
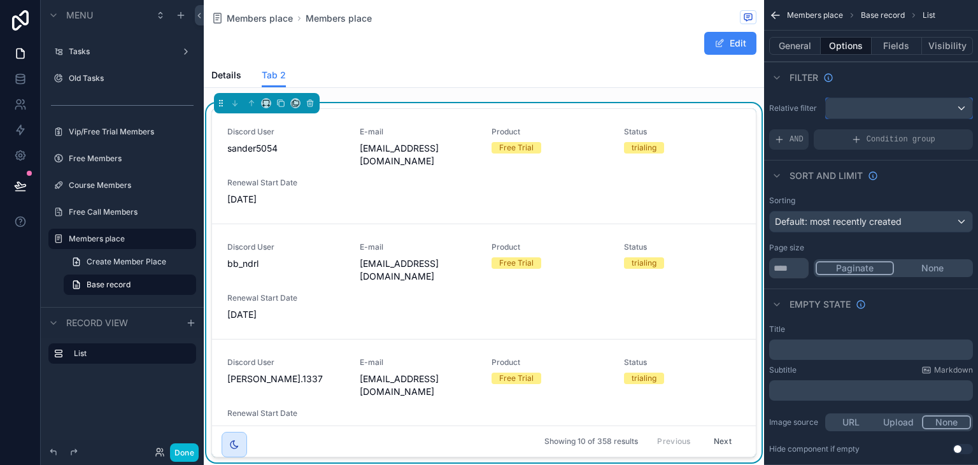
click at [884, 109] on div "scrollable content" at bounding box center [899, 108] width 147 height 20
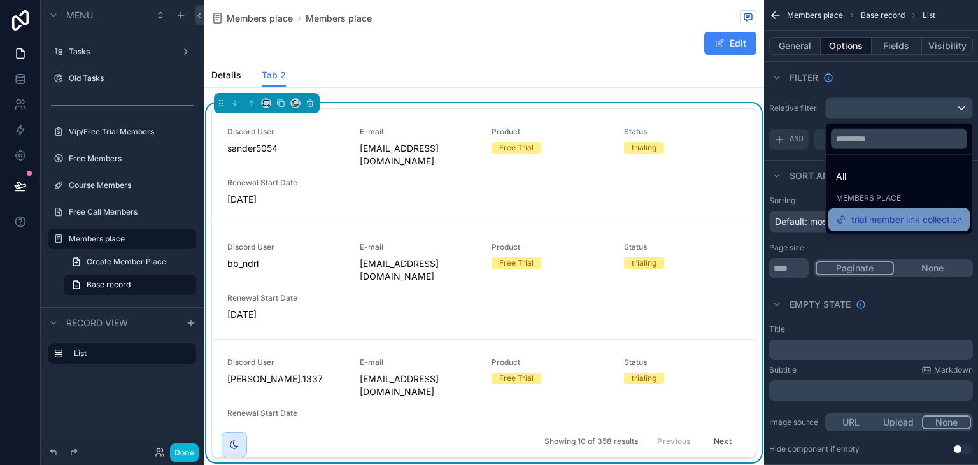
click at [887, 215] on span "trial member link collection" at bounding box center [907, 219] width 111 height 15
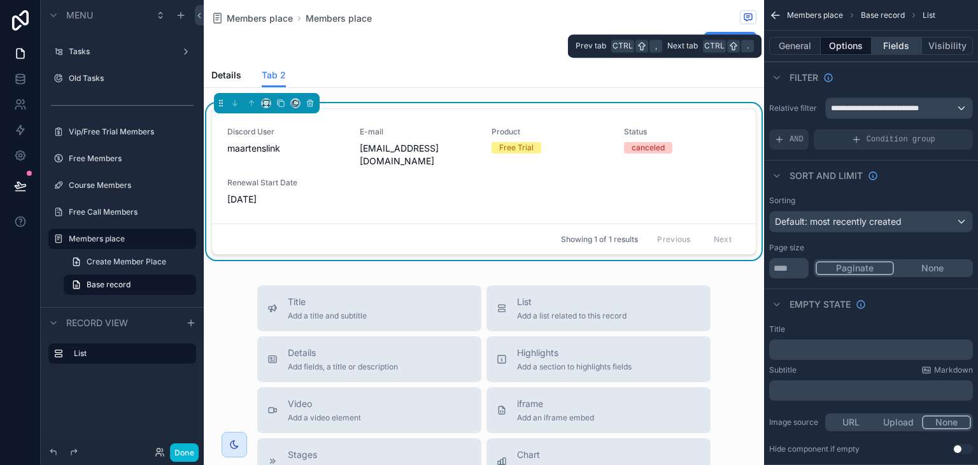
click at [887, 43] on button "Fields" at bounding box center [897, 46] width 51 height 18
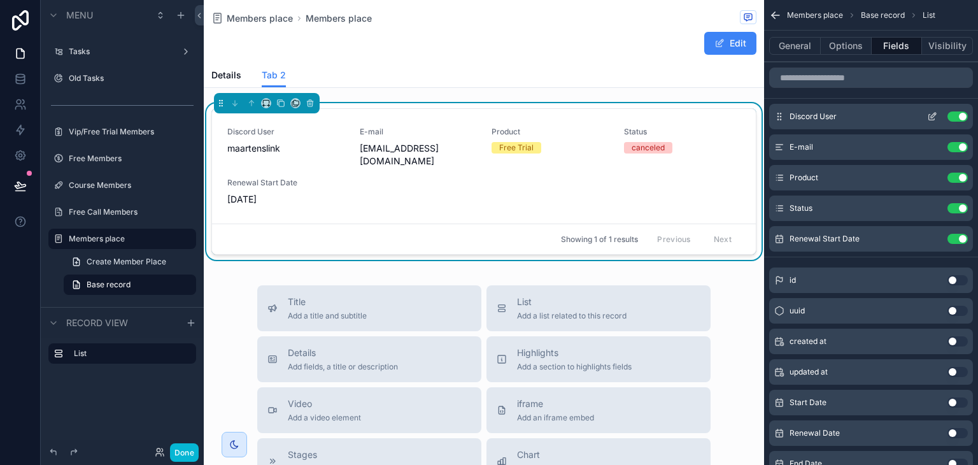
click at [955, 118] on button "Use setting" at bounding box center [958, 116] width 20 height 10
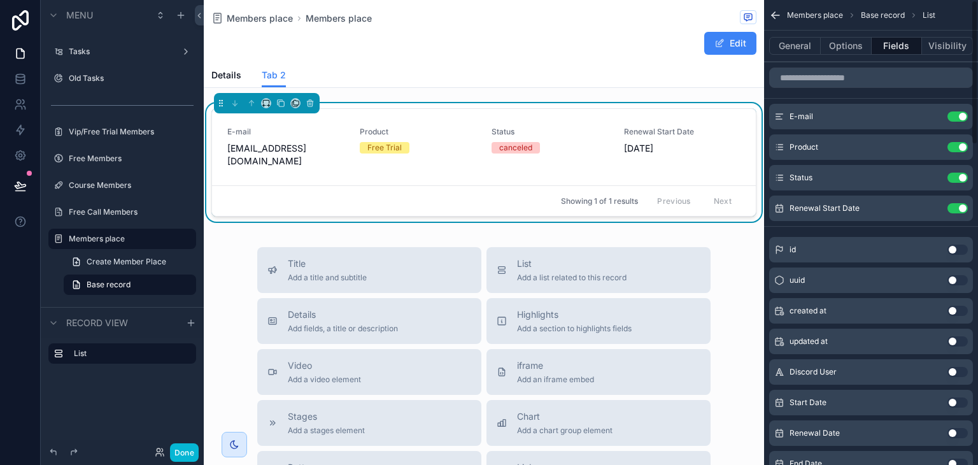
click at [955, 118] on button "Use setting" at bounding box center [958, 116] width 20 height 10
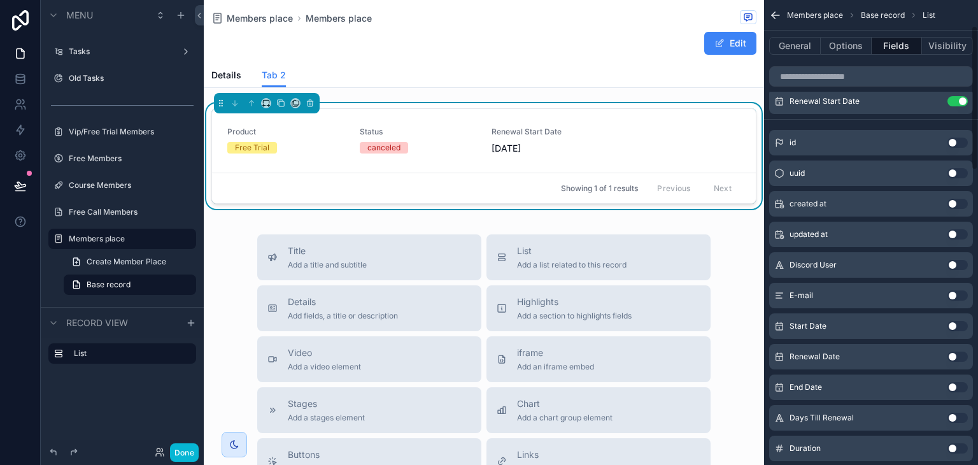
scroll to position [84, 0]
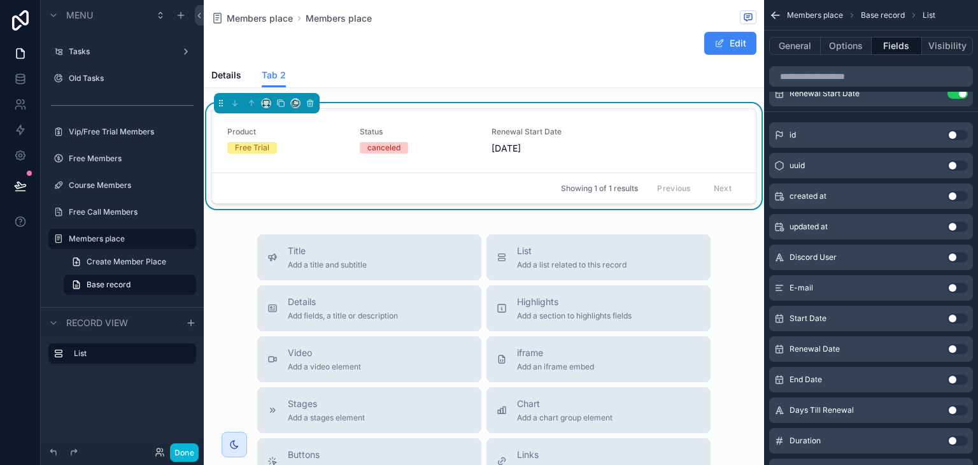
click at [964, 318] on button "Use setting" at bounding box center [958, 318] width 20 height 10
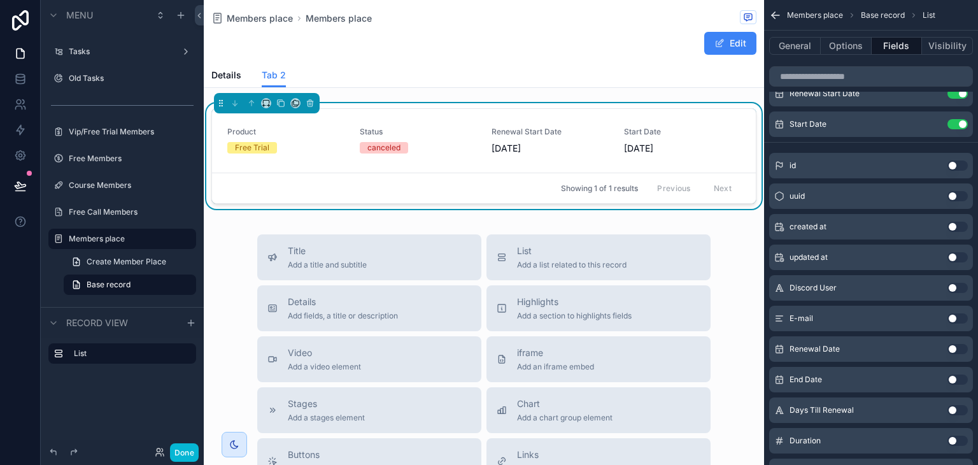
click at [961, 348] on button "Use setting" at bounding box center [958, 349] width 20 height 10
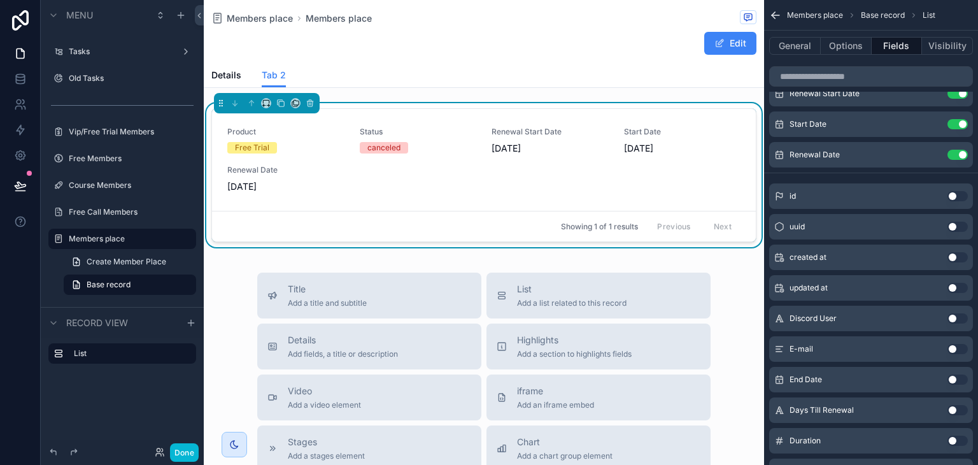
click at [956, 377] on button "Use setting" at bounding box center [958, 380] width 20 height 10
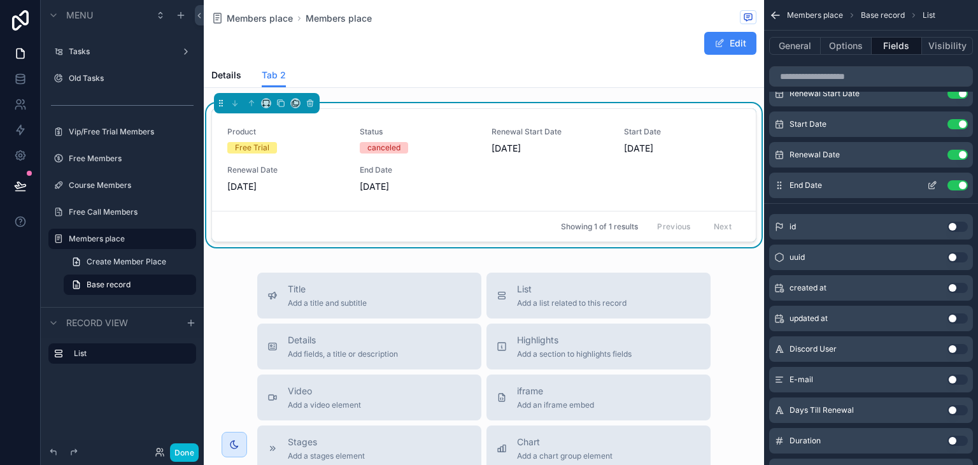
scroll to position [0, 0]
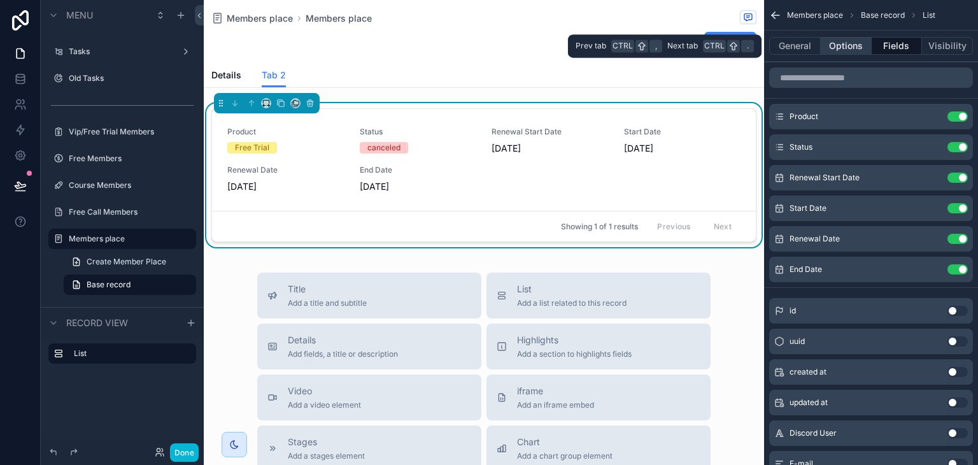
click at [854, 45] on button "Options" at bounding box center [846, 46] width 51 height 18
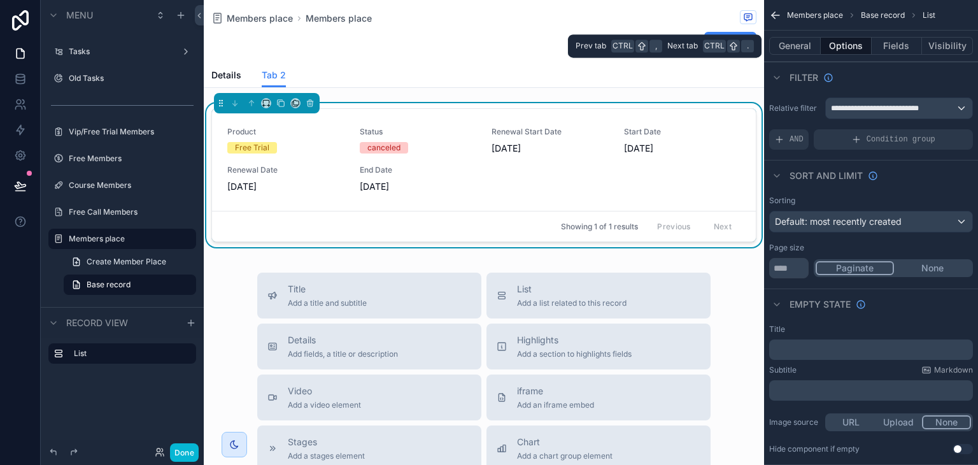
click at [891, 36] on div "General Options Fields Visibility" at bounding box center [871, 46] width 214 height 31
click at [891, 40] on button "Fields" at bounding box center [897, 46] width 51 height 18
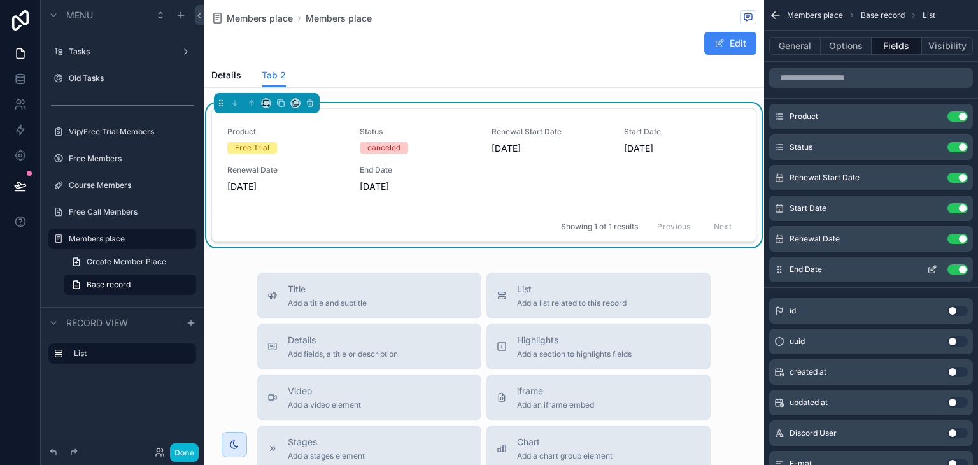
click at [929, 273] on icon "scrollable content" at bounding box center [932, 269] width 10 height 10
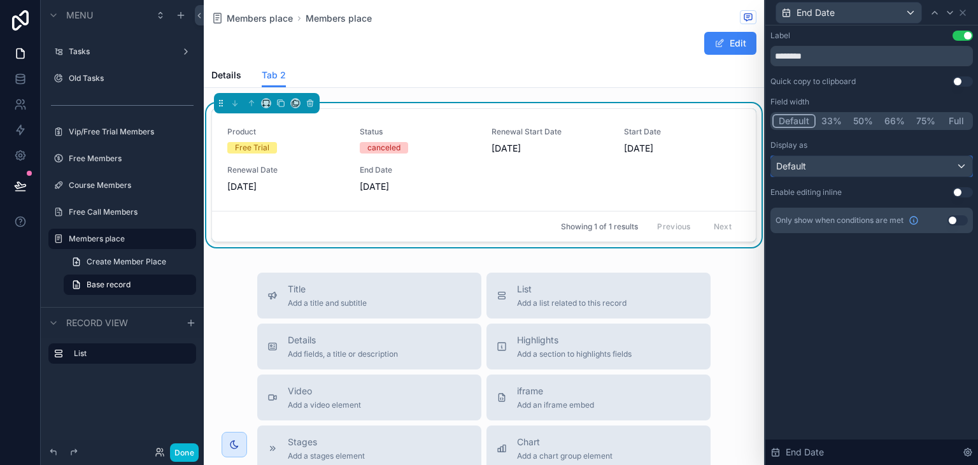
click at [898, 163] on div "Default" at bounding box center [871, 166] width 201 height 20
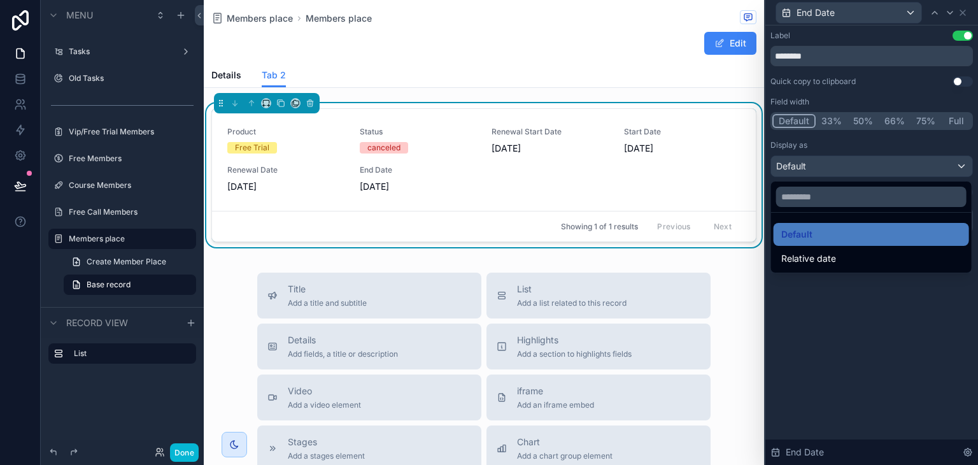
click at [898, 163] on div at bounding box center [872, 232] width 213 height 465
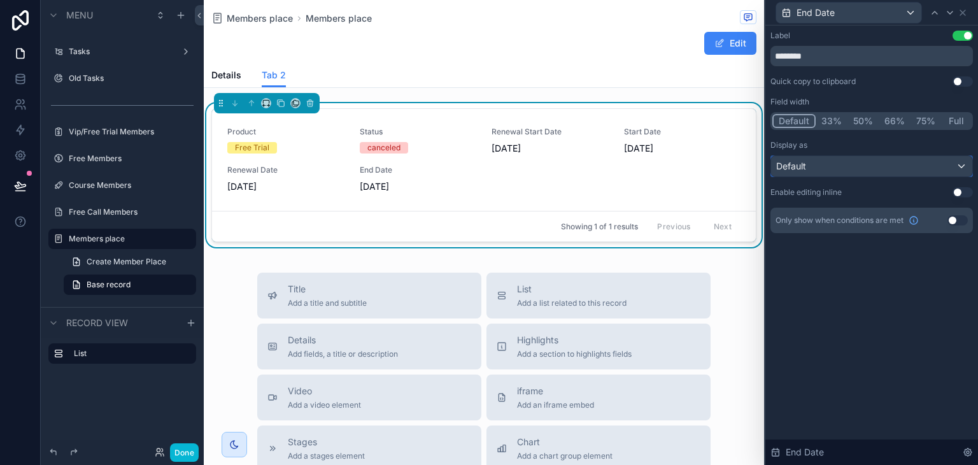
click at [898, 163] on div "Default" at bounding box center [871, 166] width 201 height 20
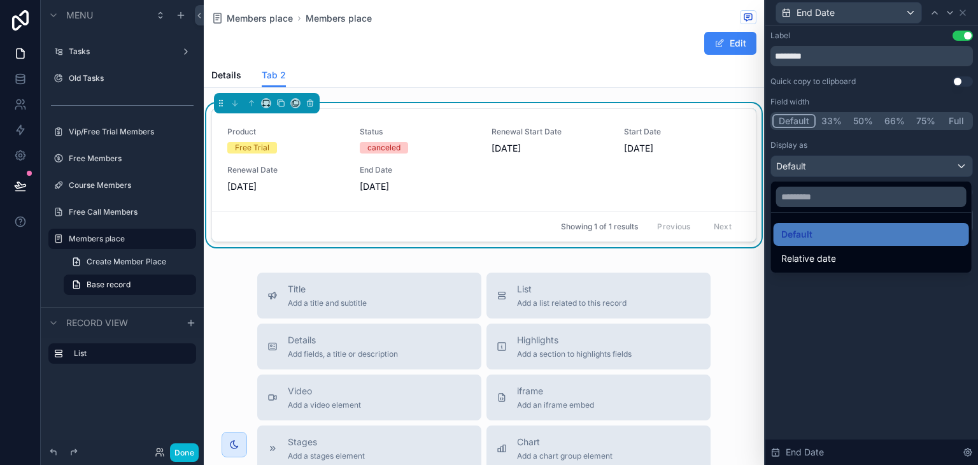
click at [898, 163] on div at bounding box center [872, 232] width 213 height 465
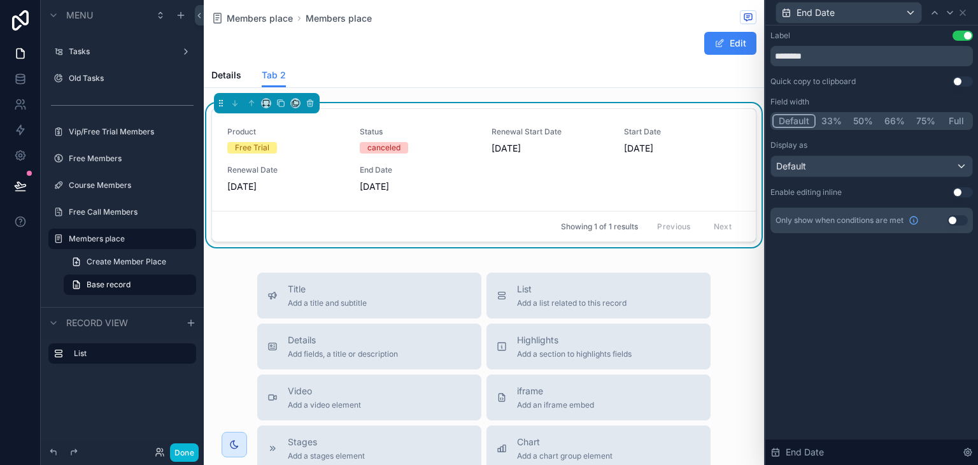
click at [968, 224] on div "Use setting" at bounding box center [958, 220] width 20 height 10
click at [963, 222] on button "Use setting" at bounding box center [958, 220] width 20 height 10
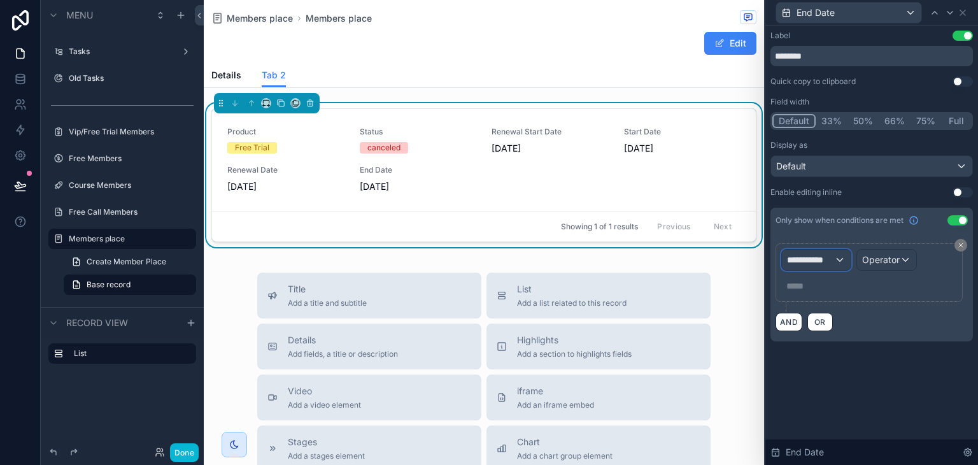
click at [817, 250] on div "**********" at bounding box center [816, 260] width 69 height 20
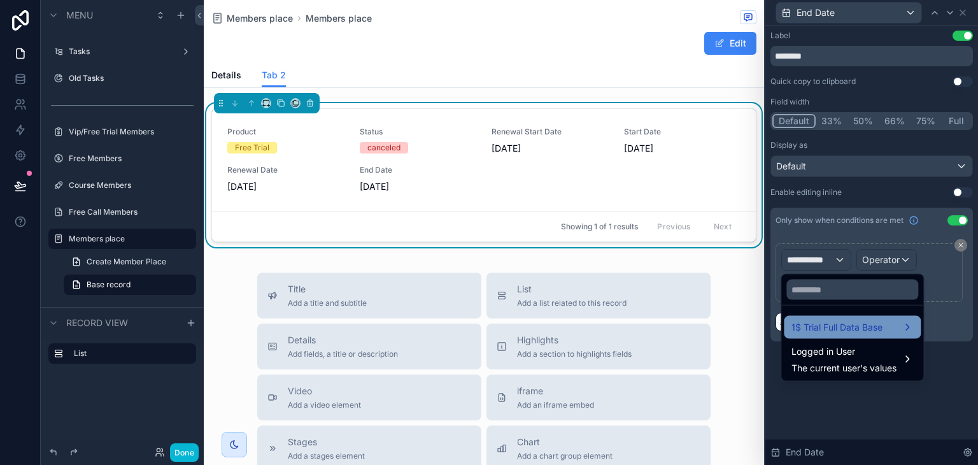
click at [854, 324] on span "1$ Trial Full Data Base" at bounding box center [837, 327] width 91 height 15
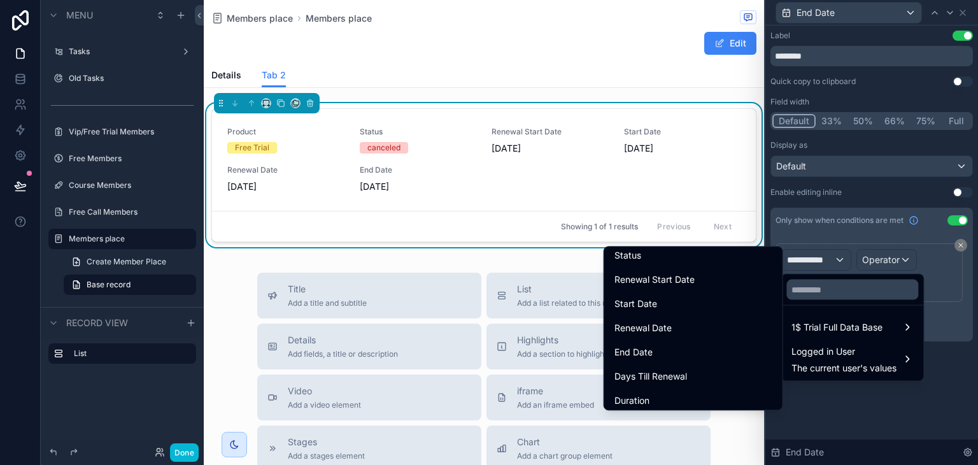
scroll to position [173, 0]
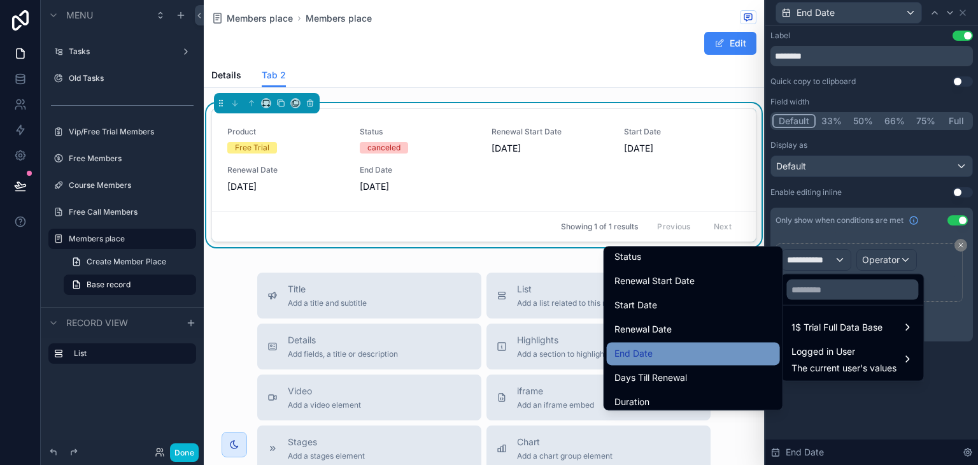
click at [698, 352] on div "End Date" at bounding box center [694, 353] width 158 height 15
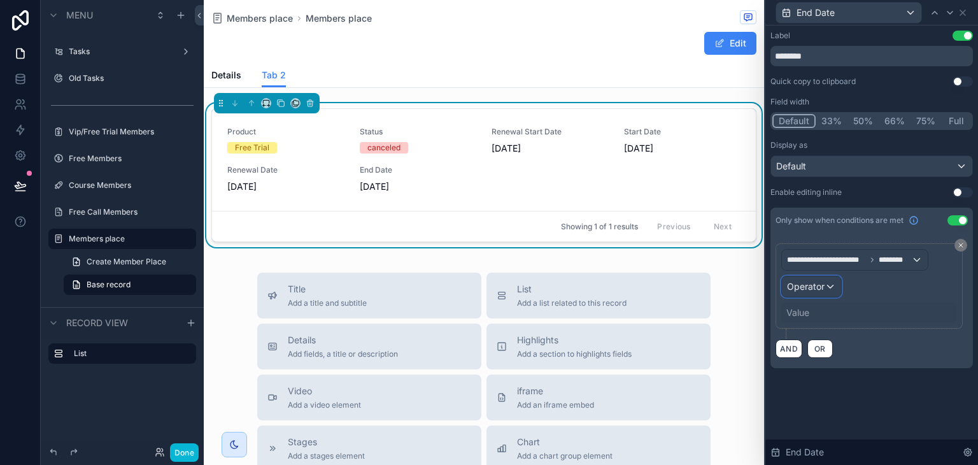
click at [820, 280] on span "Operator" at bounding box center [806, 286] width 38 height 13
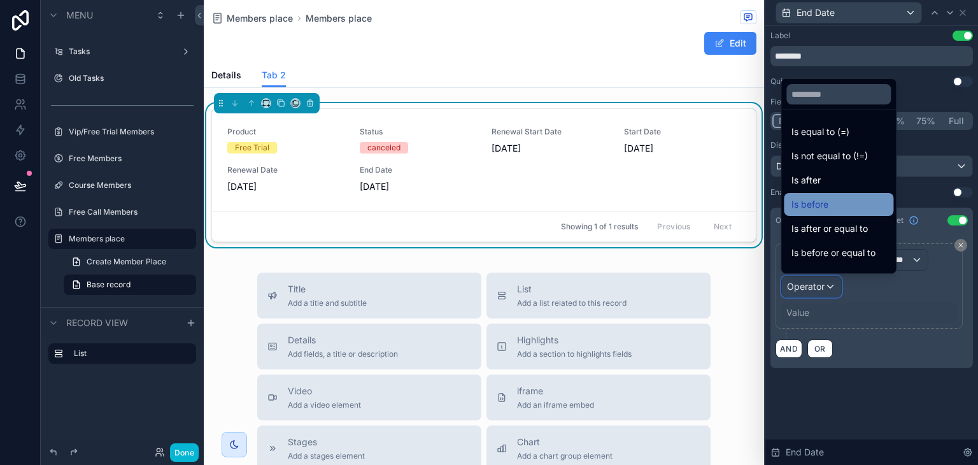
scroll to position [42, 0]
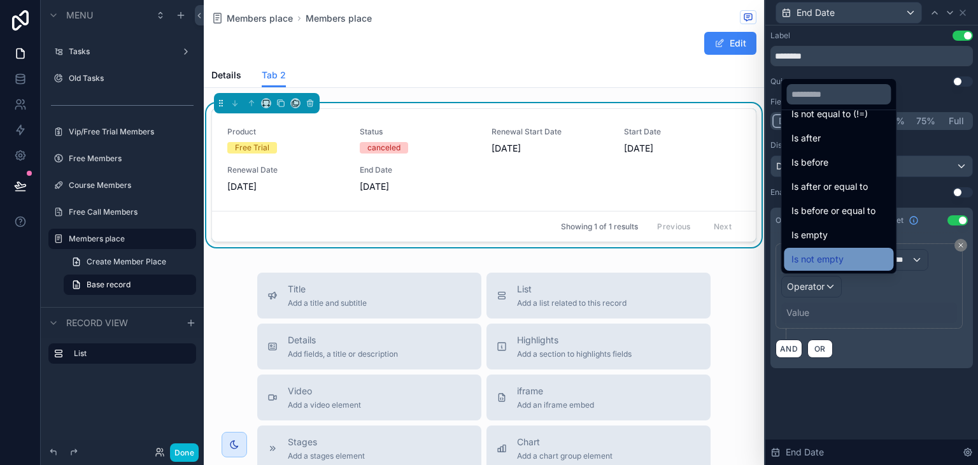
click at [845, 255] on div "Is not empty" at bounding box center [839, 259] width 94 height 15
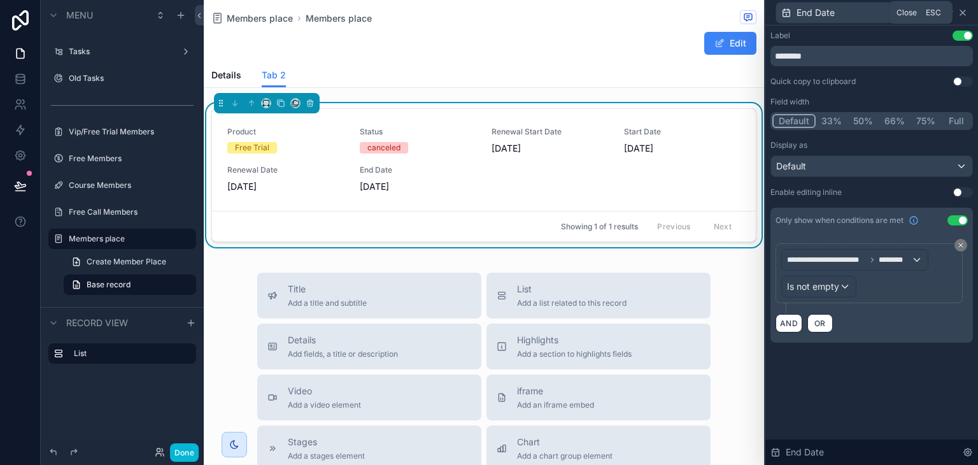
click at [959, 8] on icon at bounding box center [963, 13] width 10 height 10
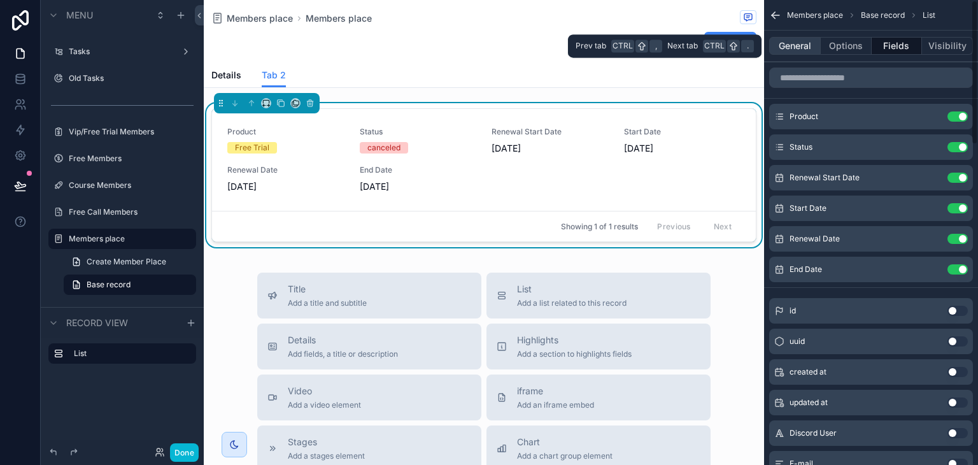
click at [802, 49] on button "General" at bounding box center [795, 46] width 52 height 18
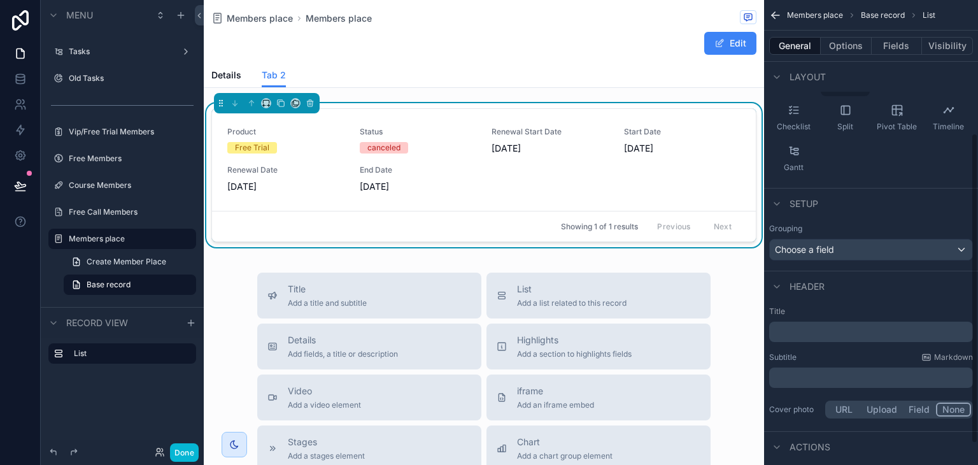
scroll to position [219, 0]
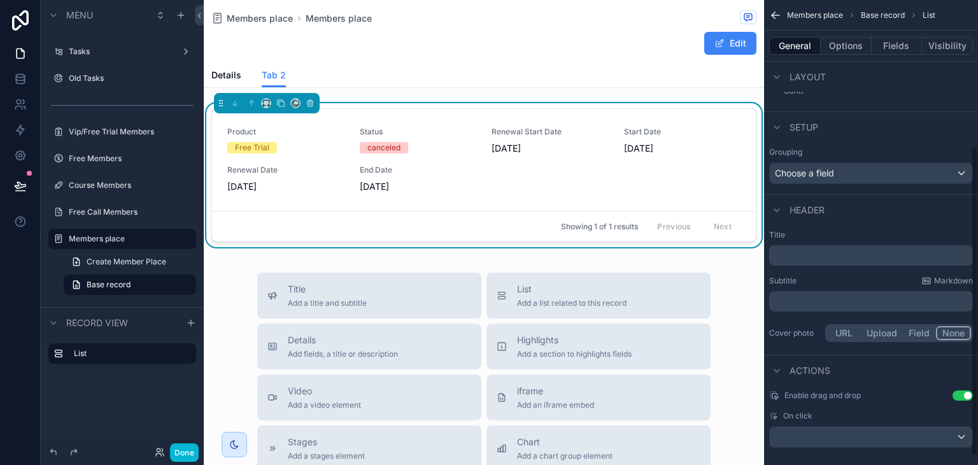
click at [820, 260] on p "﻿" at bounding box center [873, 255] width 196 height 13
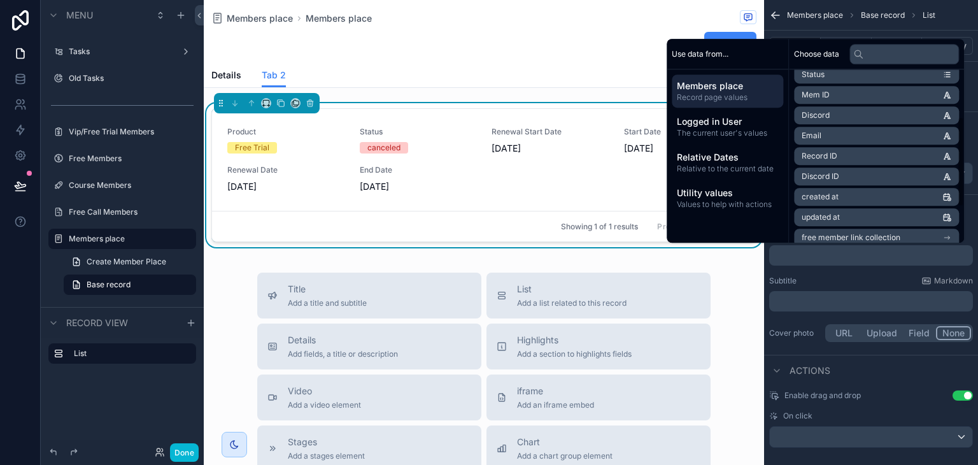
scroll to position [91, 0]
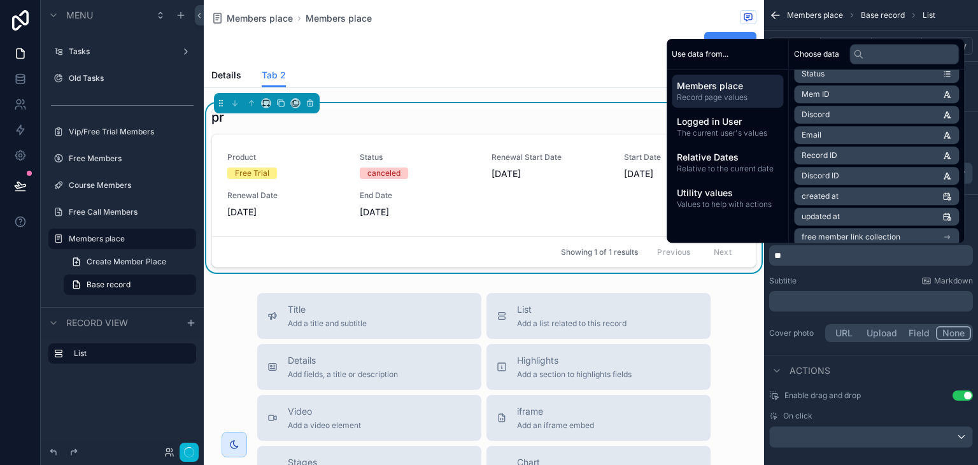
click at [884, 56] on input "text" at bounding box center [905, 54] width 110 height 20
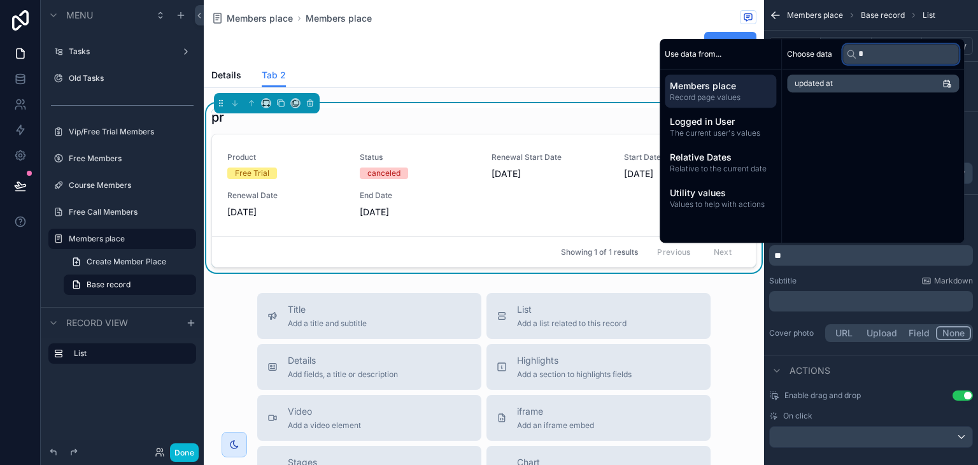
scroll to position [0, 0]
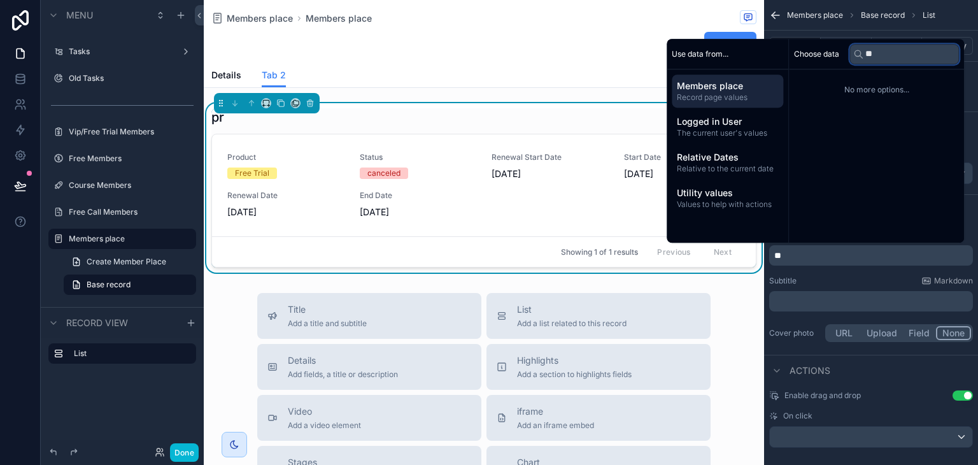
type input "*"
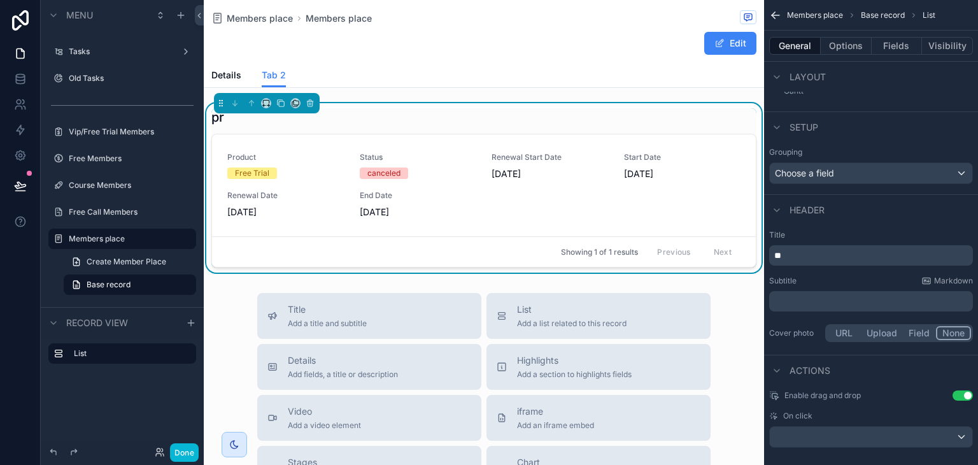
click at [859, 282] on div "Subtitle Markdown" at bounding box center [871, 281] width 204 height 10
click at [836, 251] on p "**" at bounding box center [873, 255] width 196 height 13
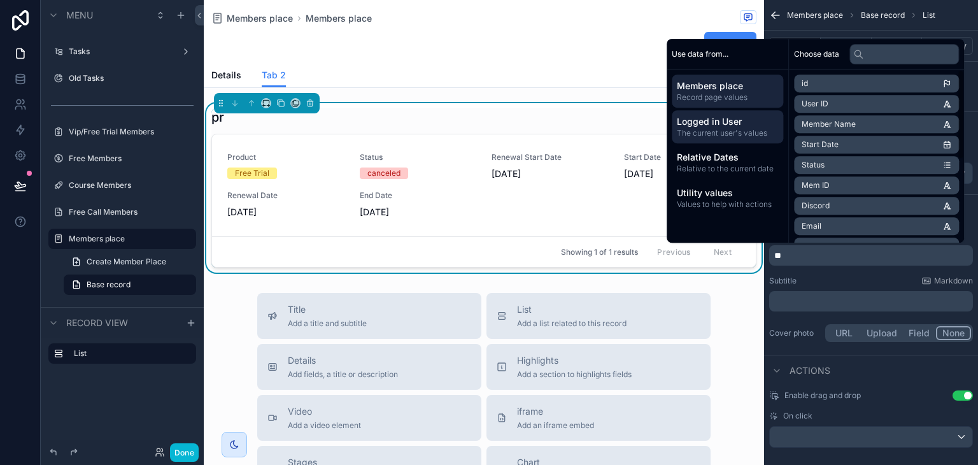
click at [726, 128] on span "The current user's values" at bounding box center [727, 133] width 101 height 10
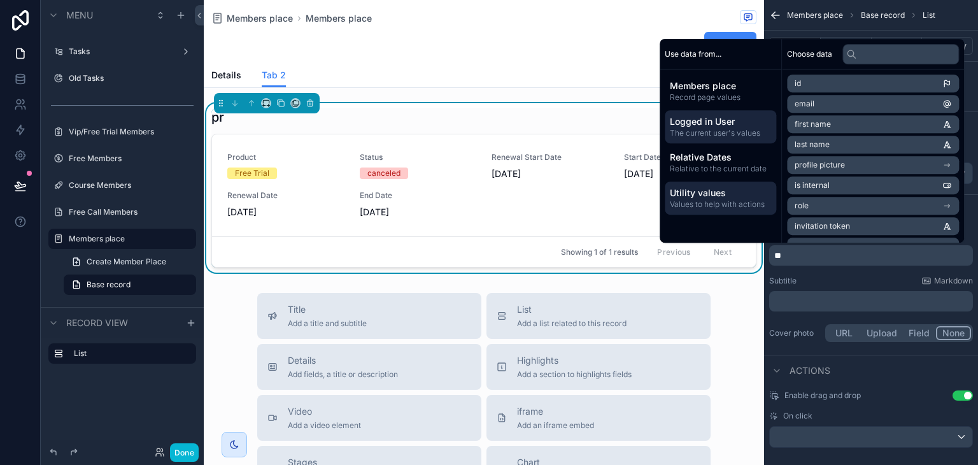
click at [719, 200] on span "Values to help with actions" at bounding box center [720, 204] width 101 height 10
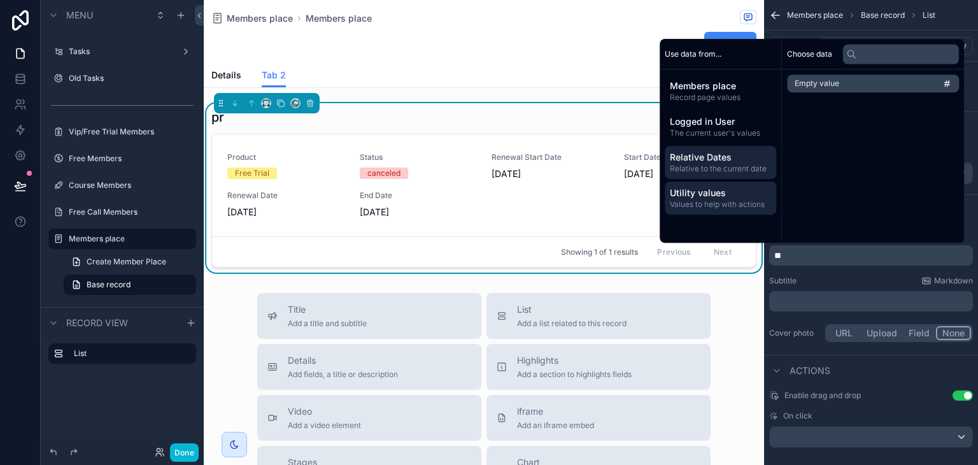
click at [724, 166] on span "Relative to the current date" at bounding box center [720, 169] width 101 height 10
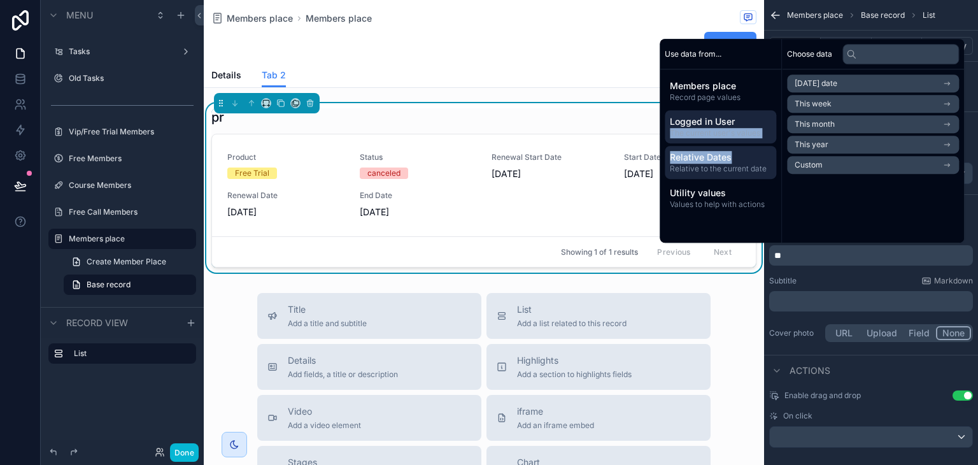
drag, startPoint x: 729, startPoint y: 145, endPoint x: 736, endPoint y: 113, distance: 32.8
click at [736, 113] on div "Members place Record page values Logged in User The current user's values Relat…" at bounding box center [721, 144] width 122 height 150
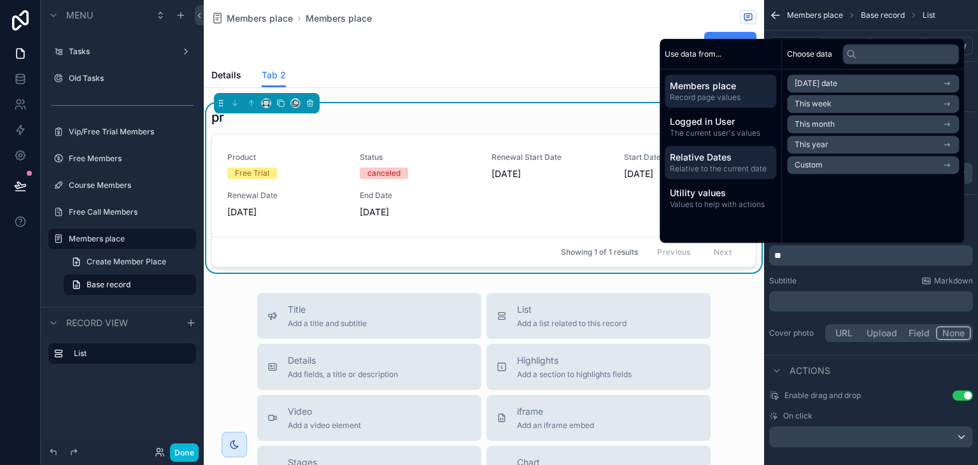
click at [740, 85] on span "Members place" at bounding box center [720, 86] width 101 height 13
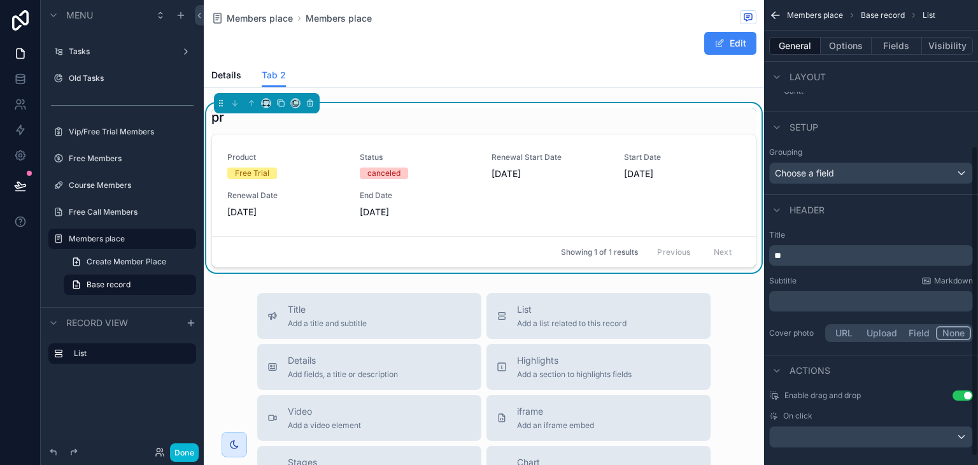
click at [838, 255] on p "**" at bounding box center [873, 255] width 196 height 13
click at [852, 276] on div "Subtitle Markdown" at bounding box center [871, 281] width 204 height 10
click at [643, 66] on div "Details Tab 2" at bounding box center [483, 75] width 545 height 24
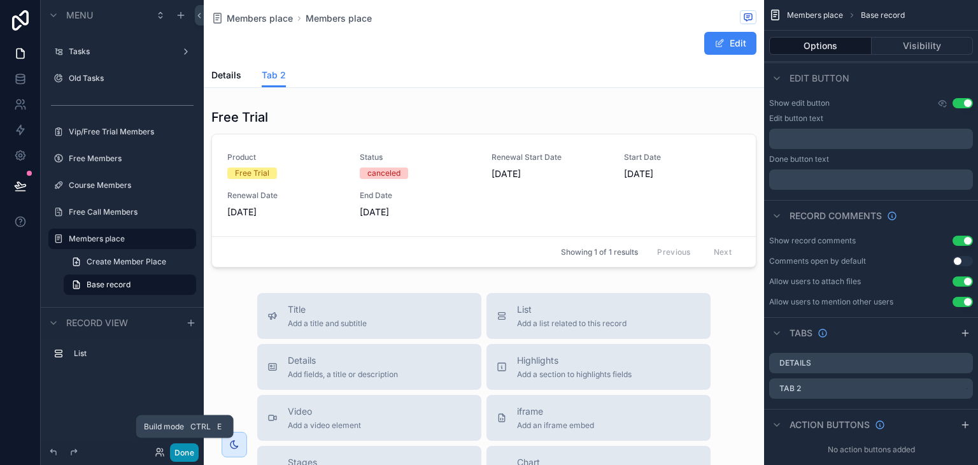
click at [178, 447] on button "Done" at bounding box center [184, 452] width 29 height 18
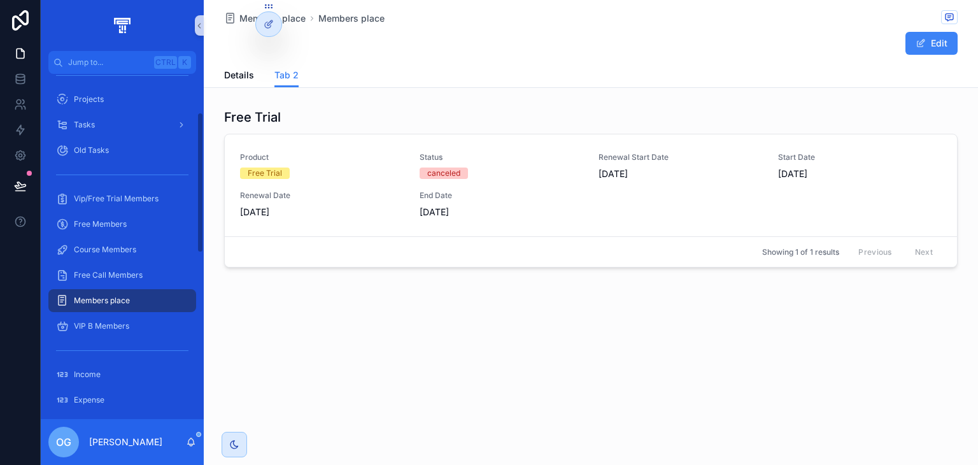
click at [153, 295] on div "Members place" at bounding box center [122, 300] width 132 height 20
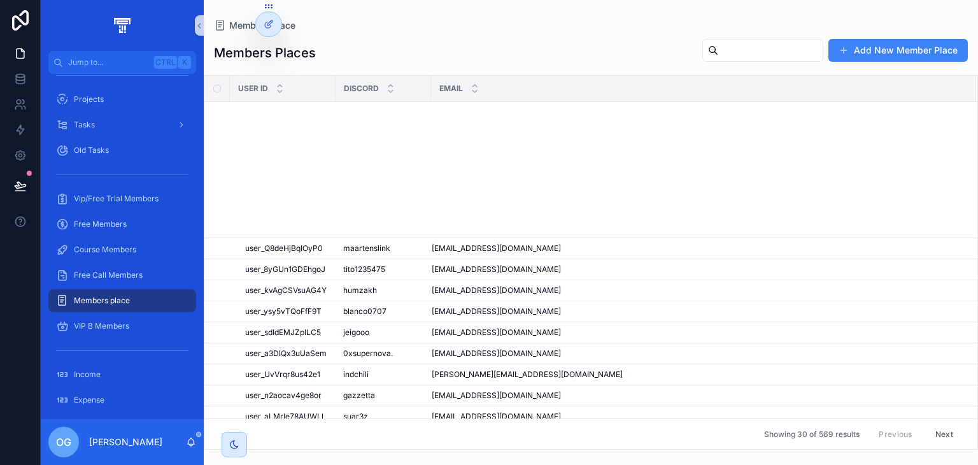
scroll to position [350, 0]
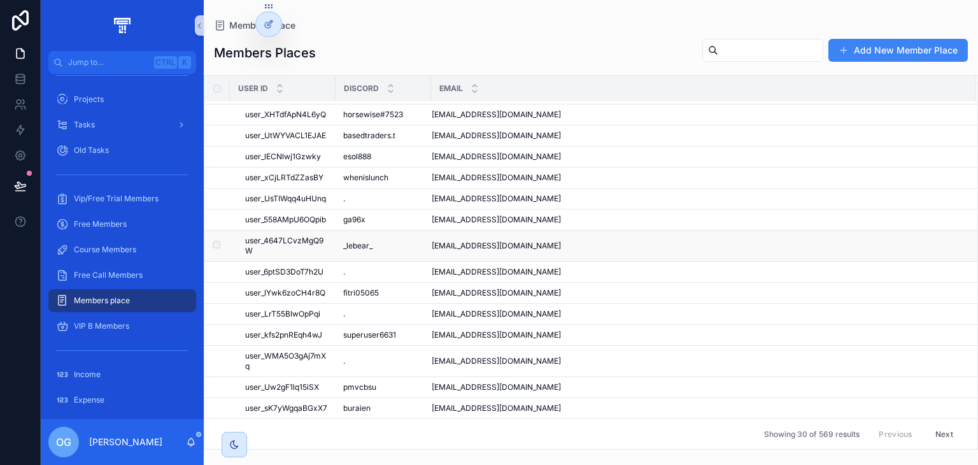
click at [441, 253] on td "[EMAIL_ADDRESS][DOMAIN_NAME] [DOMAIN_NAME][EMAIL_ADDRESS][DOMAIN_NAME]" at bounding box center [703, 246] width 545 height 31
click at [445, 245] on span "[EMAIL_ADDRESS][DOMAIN_NAME]" at bounding box center [496, 246] width 129 height 10
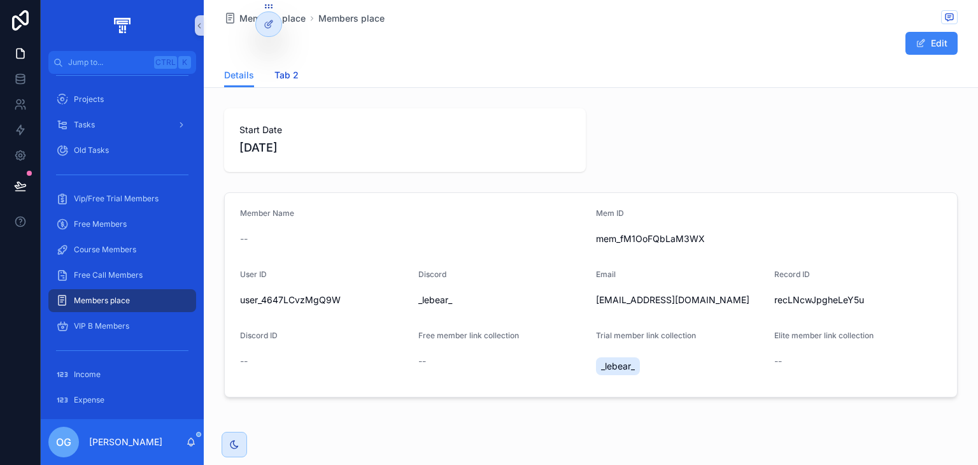
click at [287, 82] on link "Tab 2" at bounding box center [287, 76] width 24 height 25
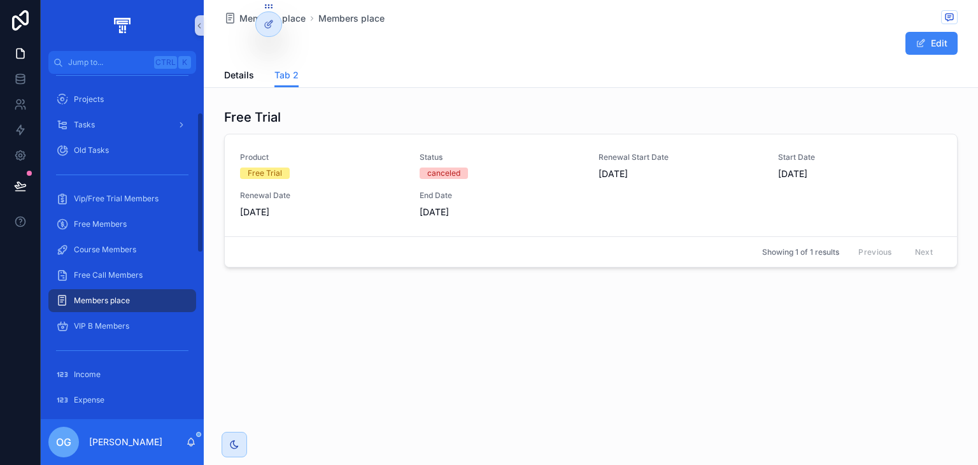
click at [123, 296] on span "Members place" at bounding box center [102, 301] width 56 height 10
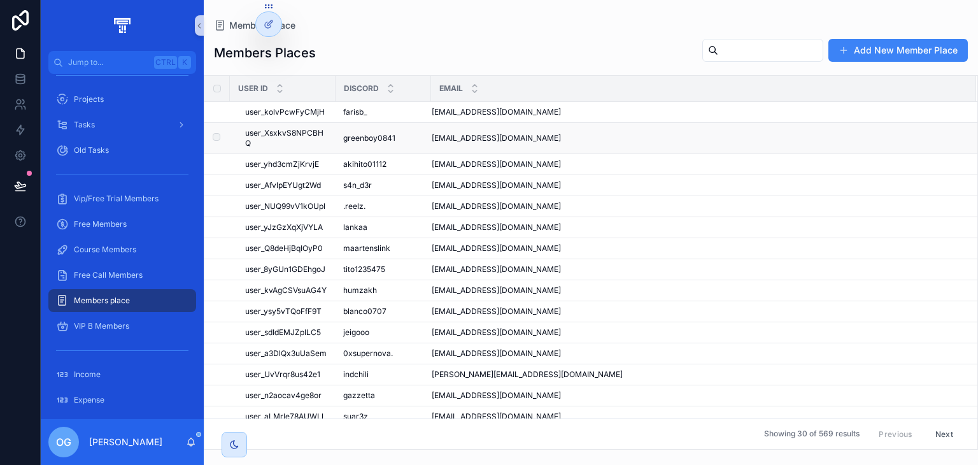
click at [575, 132] on td "[EMAIL_ADDRESS][DOMAIN_NAME] [EMAIL_ADDRESS][DOMAIN_NAME]" at bounding box center [703, 138] width 545 height 31
click at [475, 141] on span "[EMAIL_ADDRESS][DOMAIN_NAME]" at bounding box center [496, 138] width 129 height 10
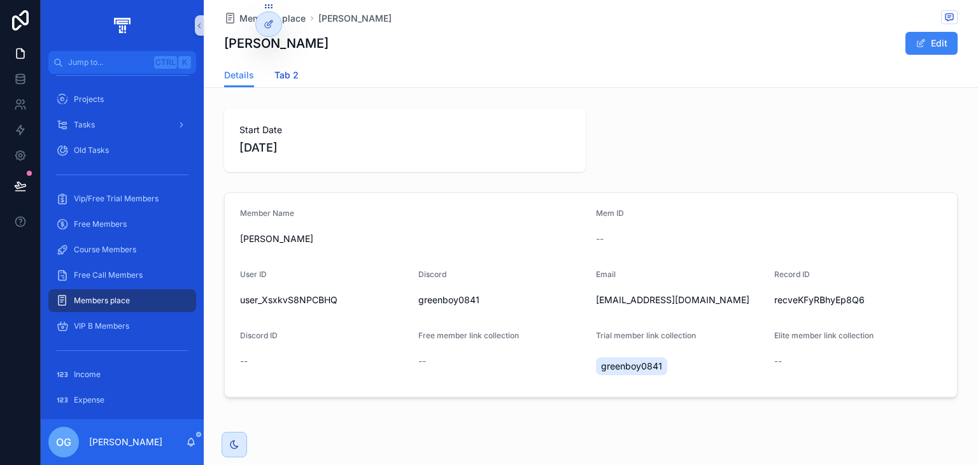
click at [277, 74] on span "Tab 2" at bounding box center [287, 75] width 24 height 13
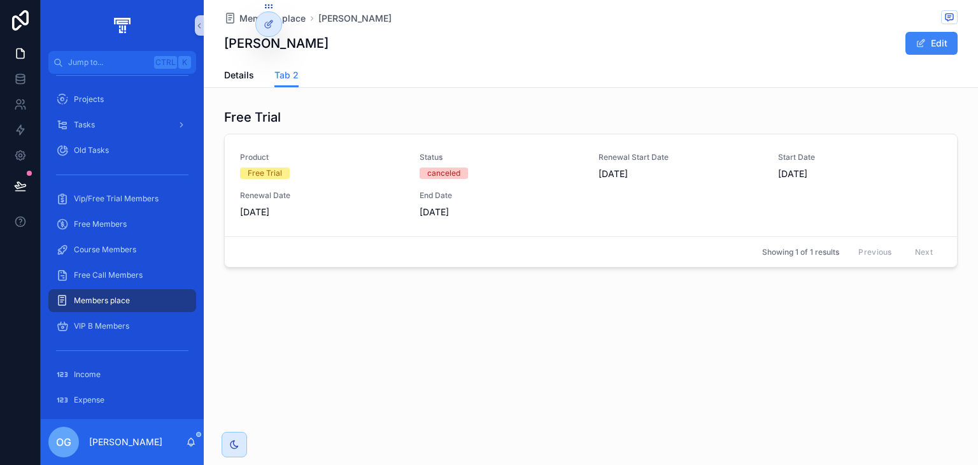
click at [118, 292] on div "Members place" at bounding box center [122, 300] width 132 height 20
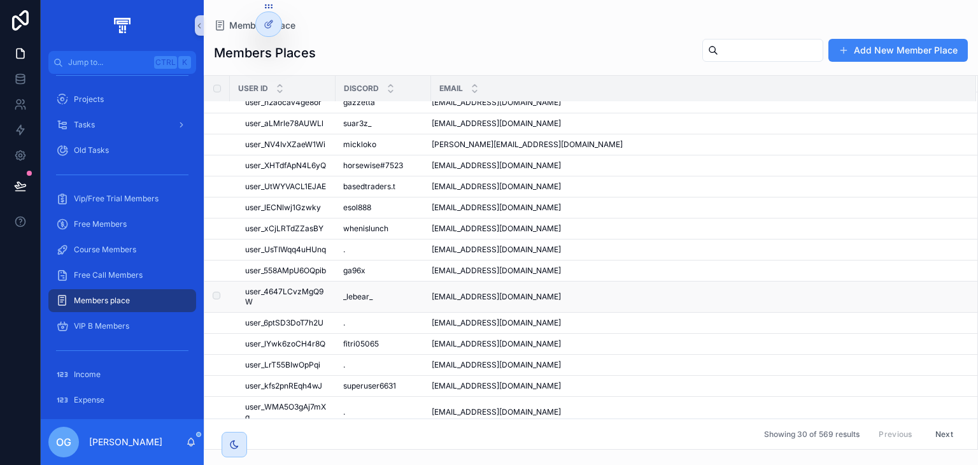
scroll to position [350, 0]
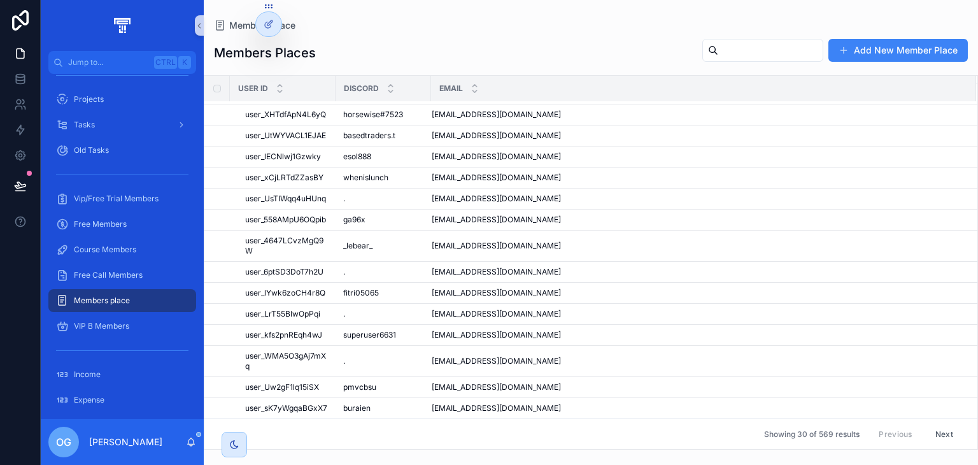
click at [928, 433] on button "Next" at bounding box center [945, 434] width 36 height 20
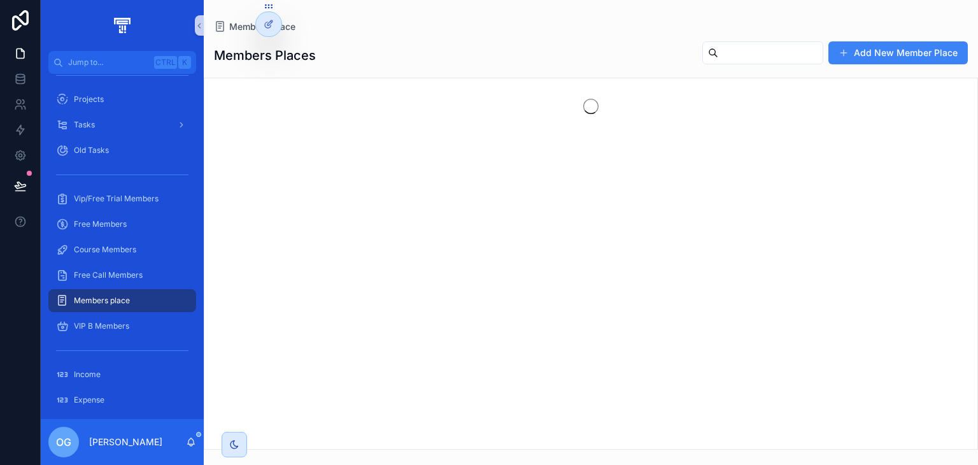
click at [928, 433] on div "scrollable content" at bounding box center [591, 264] width 775 height 372
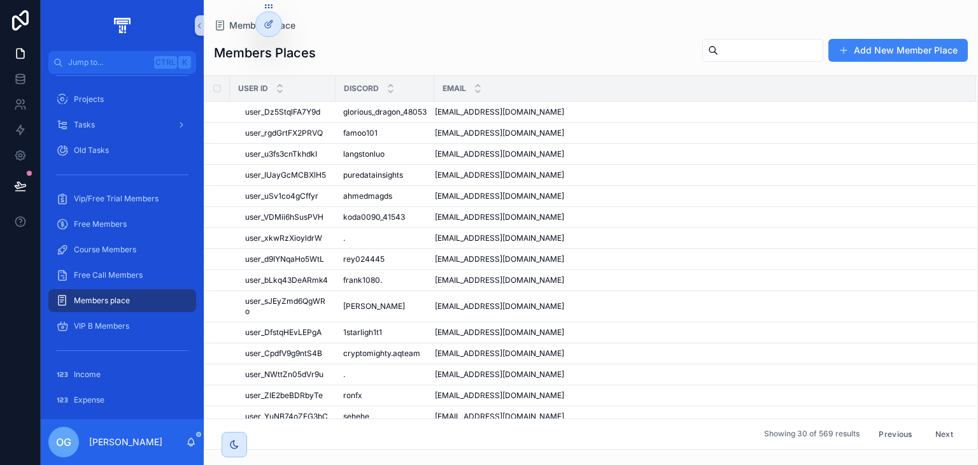
click at [927, 427] on button "Next" at bounding box center [945, 434] width 36 height 20
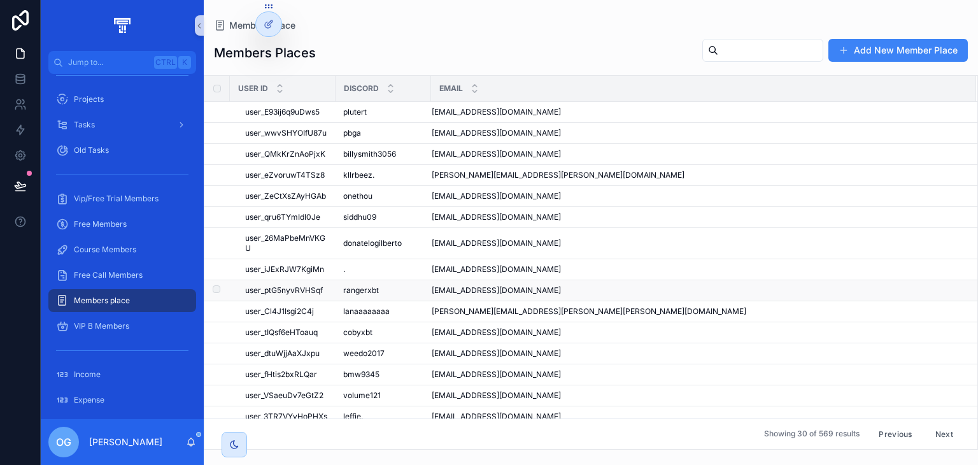
click at [826, 292] on div "[EMAIL_ADDRESS][DOMAIN_NAME] [EMAIL_ADDRESS][DOMAIN_NAME]" at bounding box center [696, 290] width 529 height 10
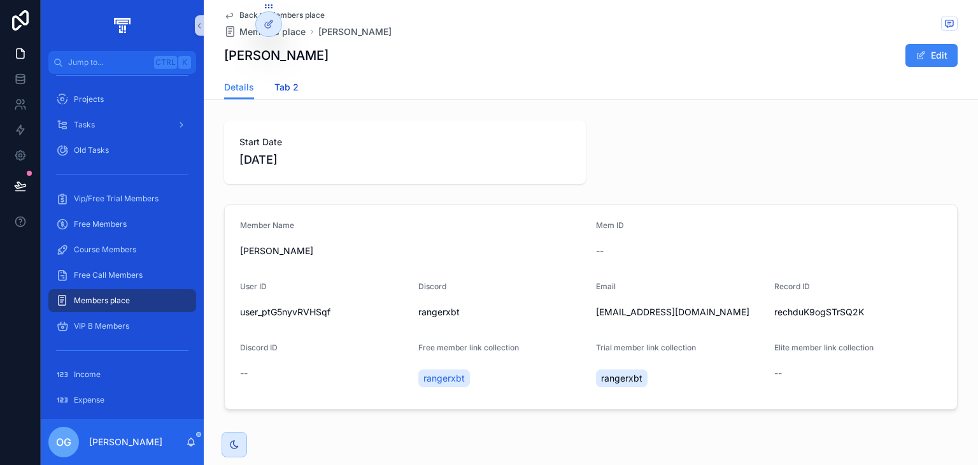
click at [275, 79] on link "Tab 2" at bounding box center [287, 88] width 24 height 25
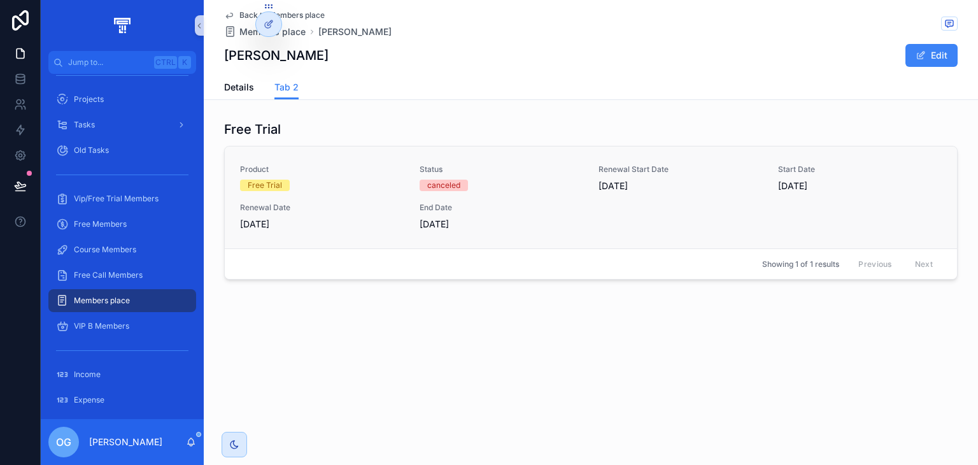
click at [388, 204] on span "Renewal Date" at bounding box center [322, 208] width 164 height 10
click at [251, 87] on span "Details" at bounding box center [239, 87] width 30 height 13
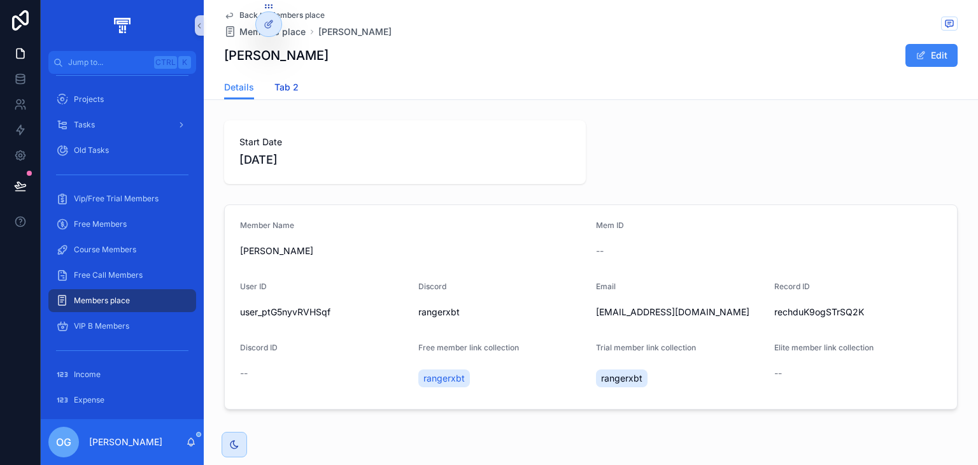
click at [275, 87] on span "Tab 2" at bounding box center [287, 87] width 24 height 13
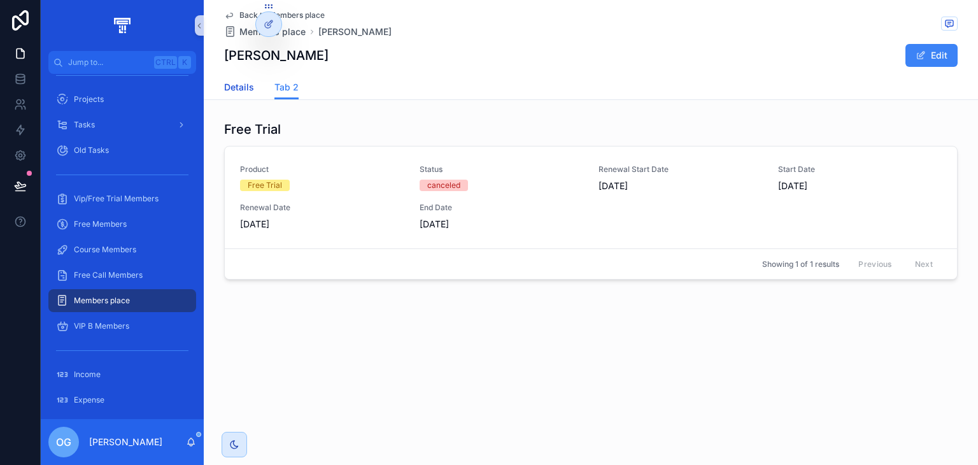
click at [244, 97] on link "Details" at bounding box center [239, 88] width 30 height 25
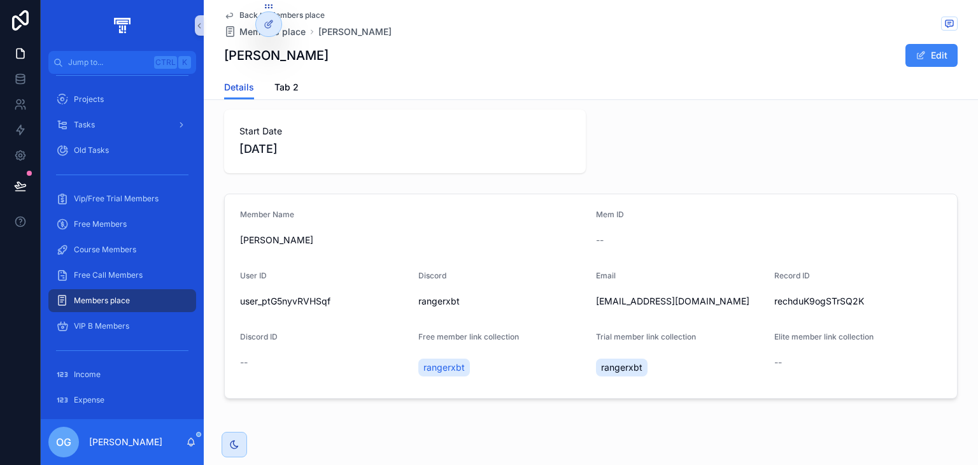
scroll to position [10, 0]
click at [424, 366] on span "rangerxbt" at bounding box center [444, 368] width 41 height 13
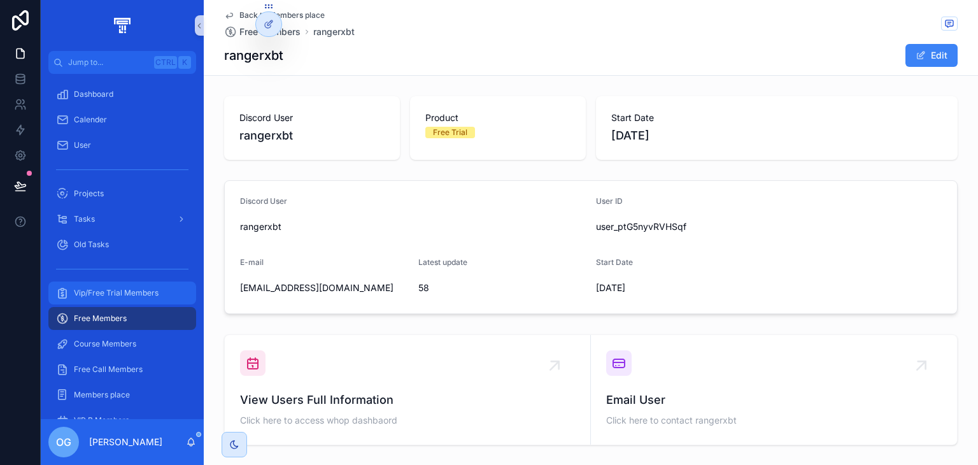
click at [112, 288] on span "Vip/Free Trial Members" at bounding box center [116, 293] width 85 height 10
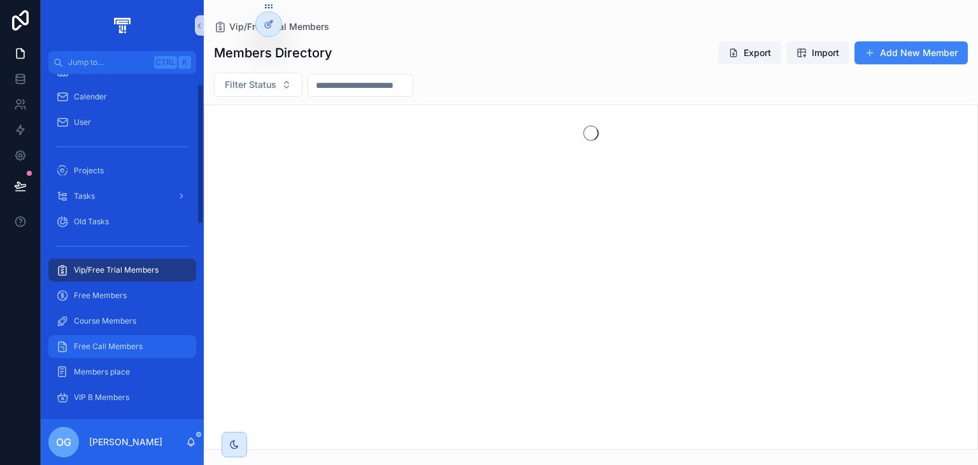
scroll to position [23, 0]
click at [111, 368] on span "Members place" at bounding box center [102, 372] width 56 height 10
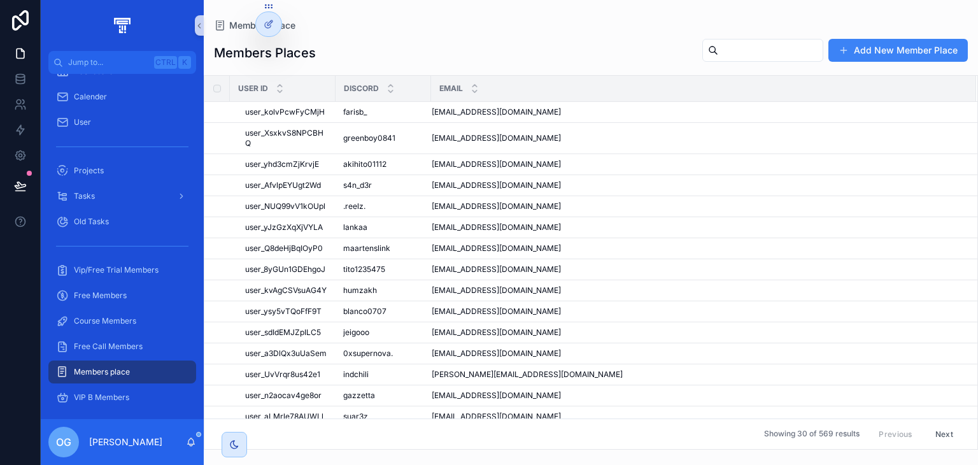
click at [744, 57] on input "scrollable content" at bounding box center [771, 50] width 104 height 18
paste input "**********"
type input "**********"
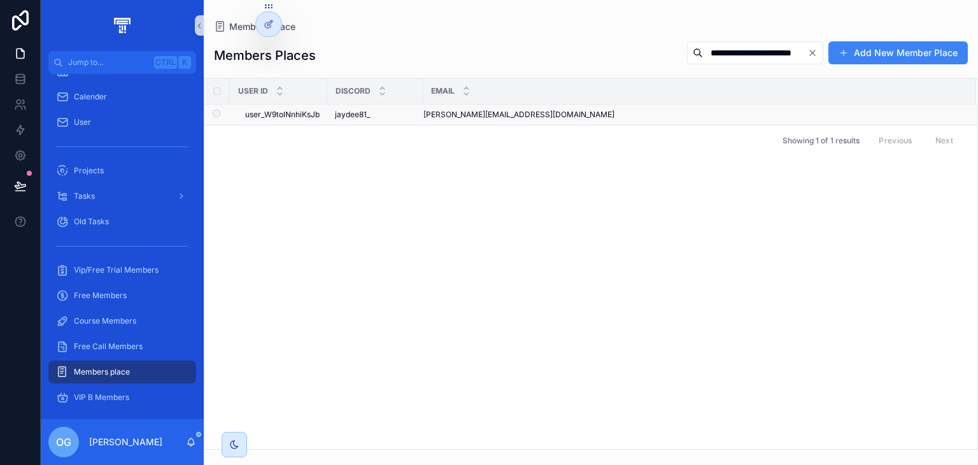
click at [649, 113] on div "[PERSON_NAME][EMAIL_ADDRESS][DOMAIN_NAME] [DOMAIN_NAME][EMAIL_ADDRESS][DOMAIN_N…" at bounding box center [693, 115] width 538 height 10
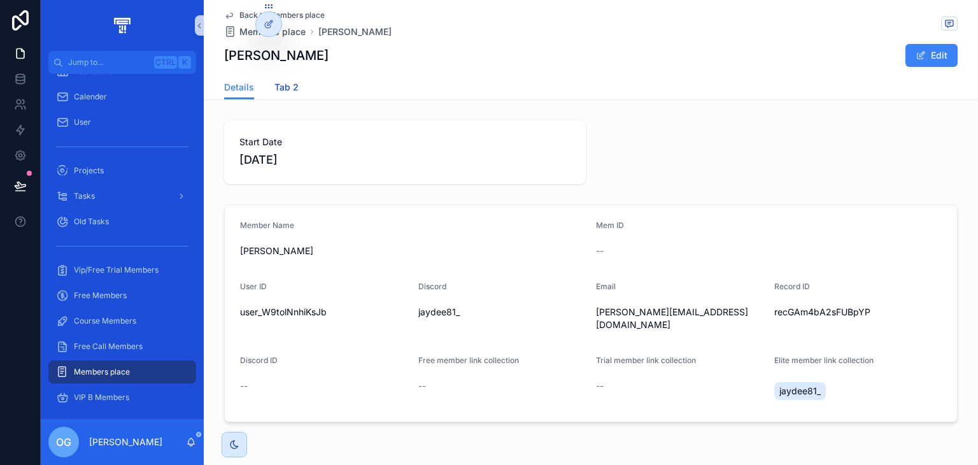
click at [285, 94] on link "Tab 2" at bounding box center [287, 88] width 24 height 25
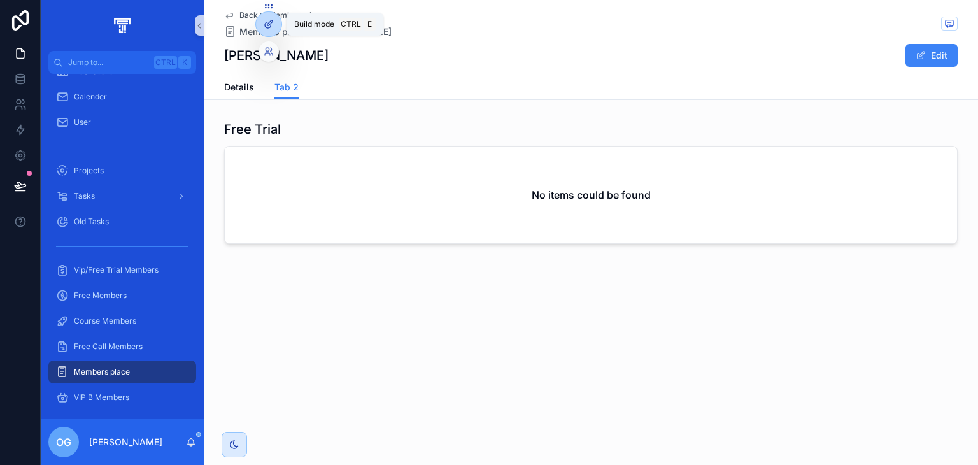
click at [266, 22] on icon at bounding box center [268, 25] width 6 height 6
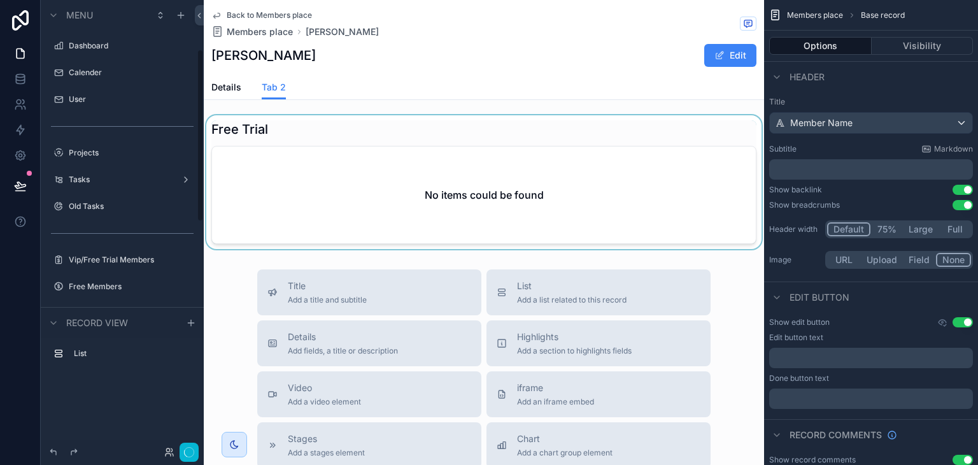
scroll to position [128, 0]
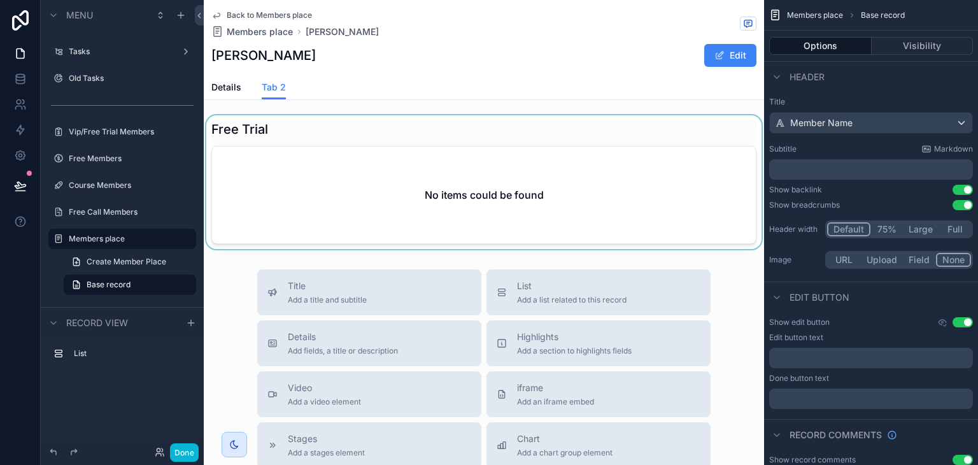
click at [413, 133] on div "scrollable content" at bounding box center [484, 182] width 561 height 134
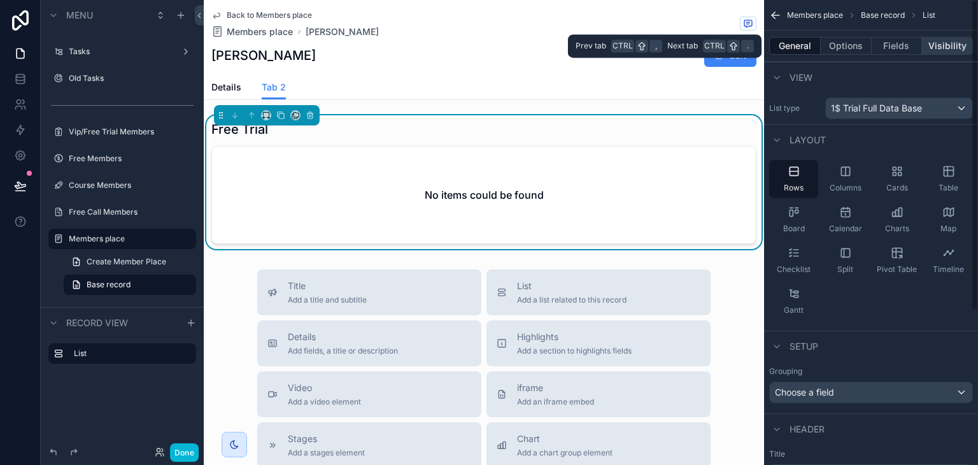
click at [950, 52] on button "Visibility" at bounding box center [947, 46] width 51 height 18
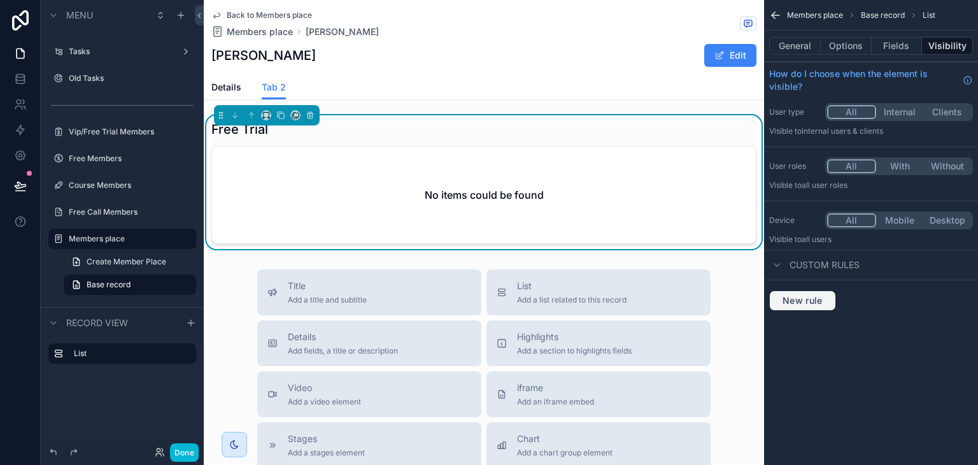
click at [798, 298] on span "New rule" at bounding box center [803, 300] width 50 height 11
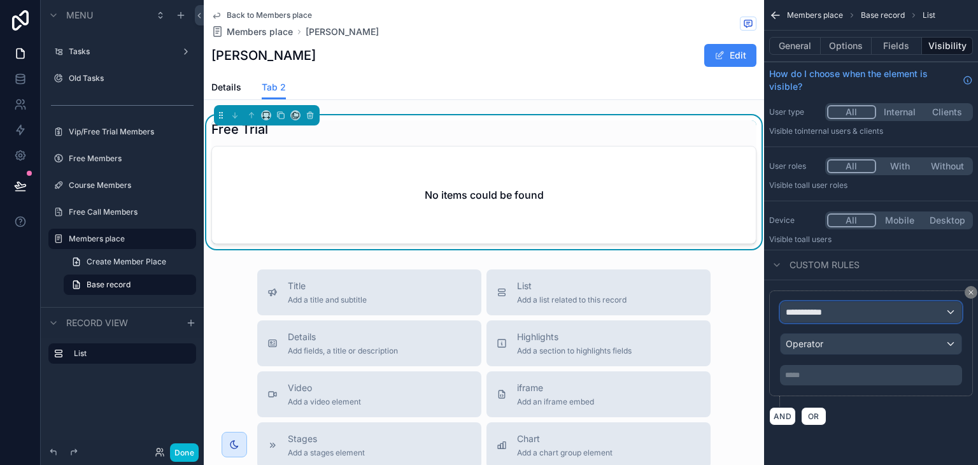
click at [808, 308] on span "**********" at bounding box center [809, 312] width 47 height 13
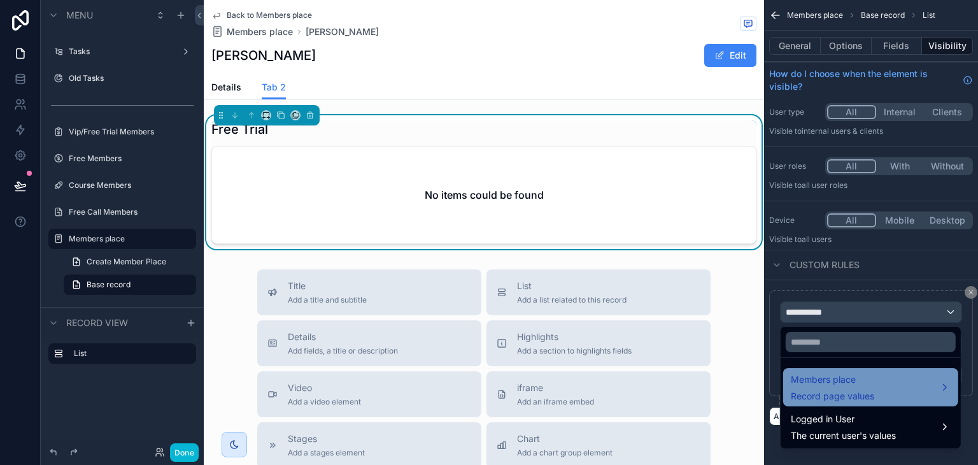
click at [865, 390] on span "Record page values" at bounding box center [832, 396] width 83 height 13
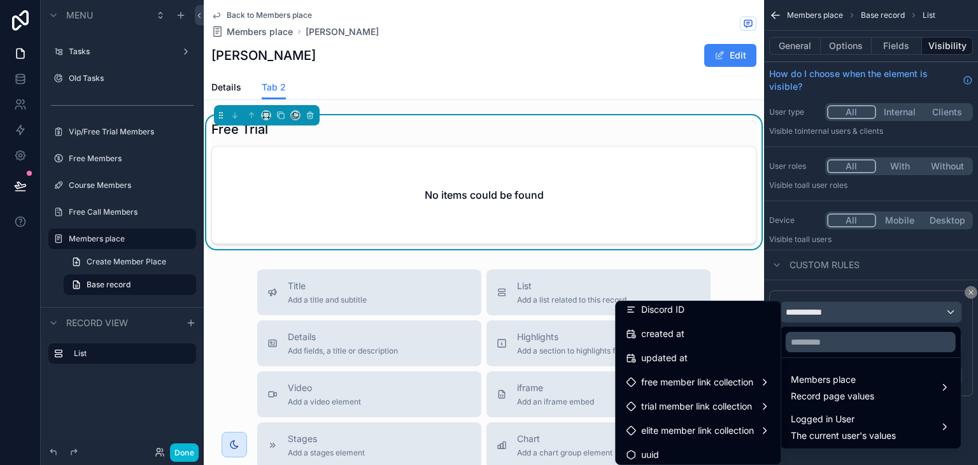
scroll to position [228, 0]
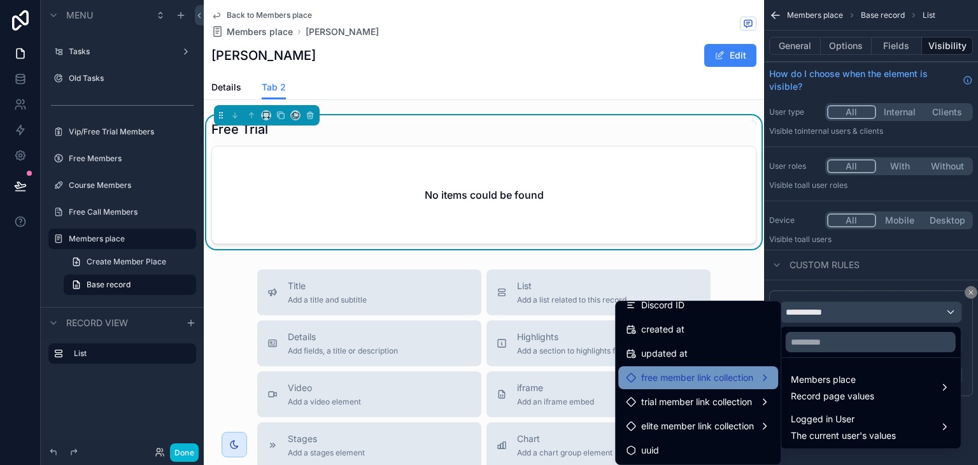
click at [699, 373] on span "free member link collection" at bounding box center [697, 377] width 112 height 15
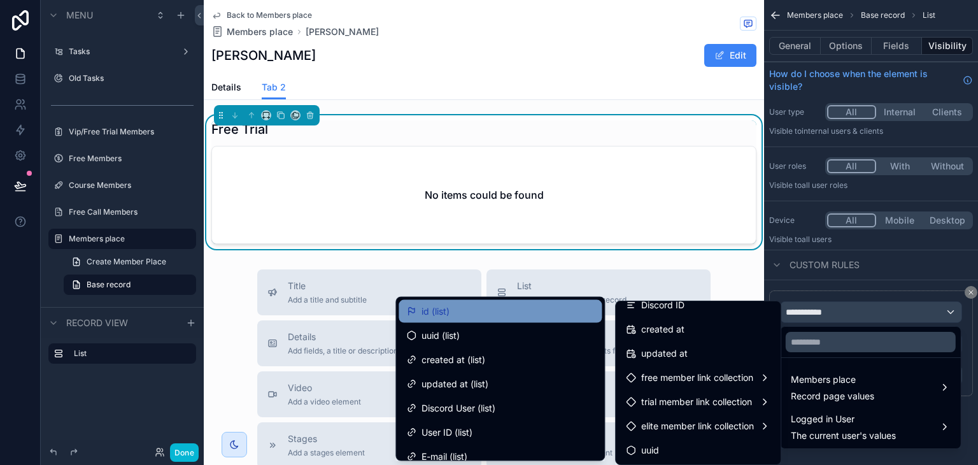
click at [532, 314] on div "id (list)" at bounding box center [500, 311] width 188 height 15
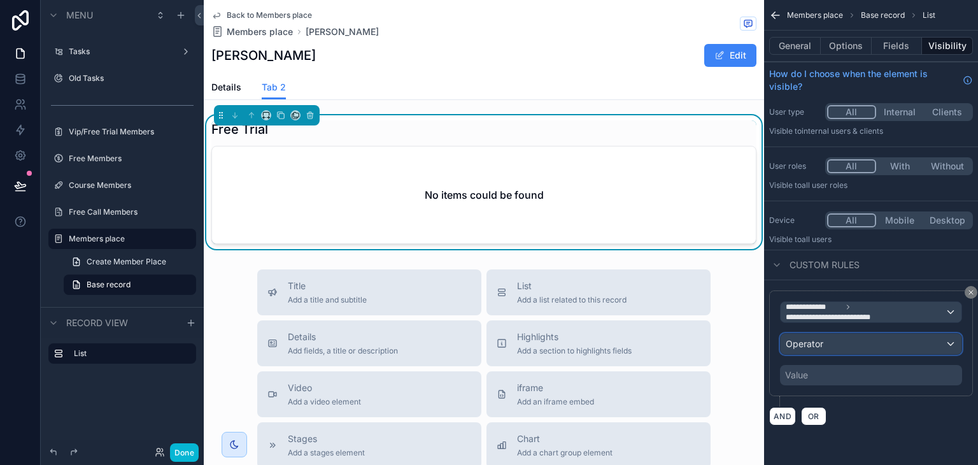
click at [846, 341] on div "Operator" at bounding box center [871, 344] width 181 height 20
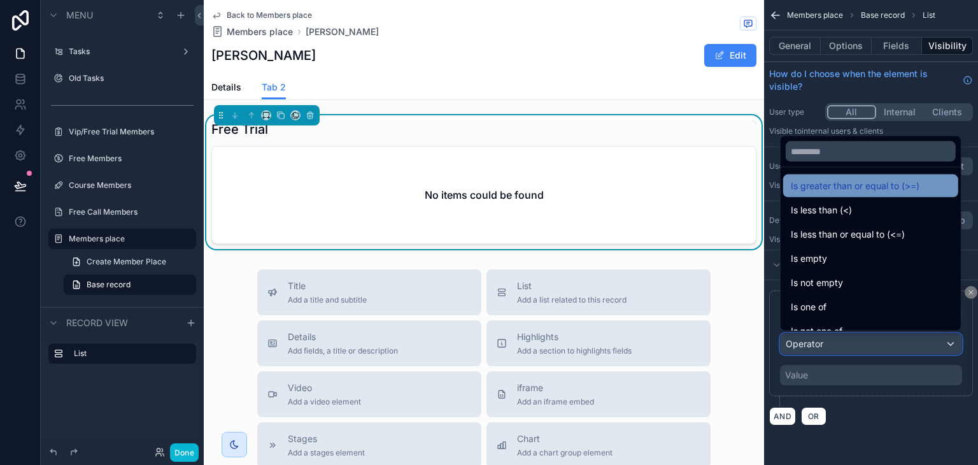
scroll to position [90, 0]
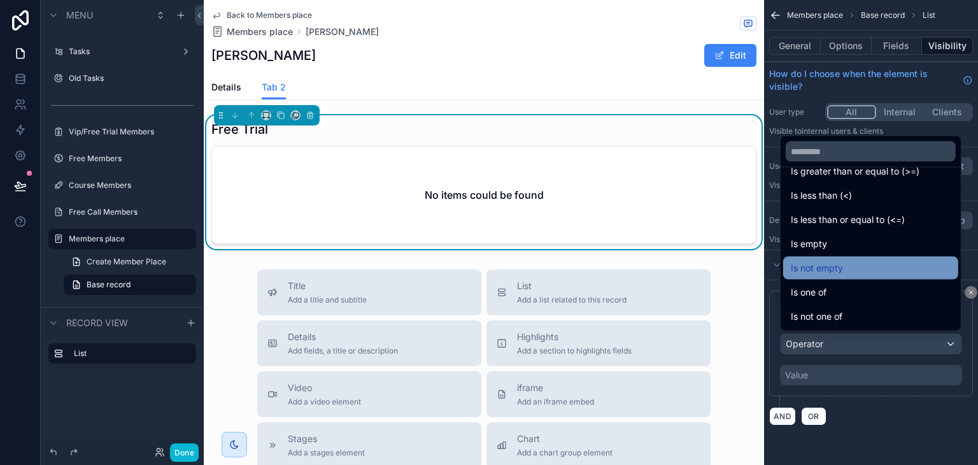
click at [848, 271] on div "Is not empty" at bounding box center [871, 268] width 160 height 15
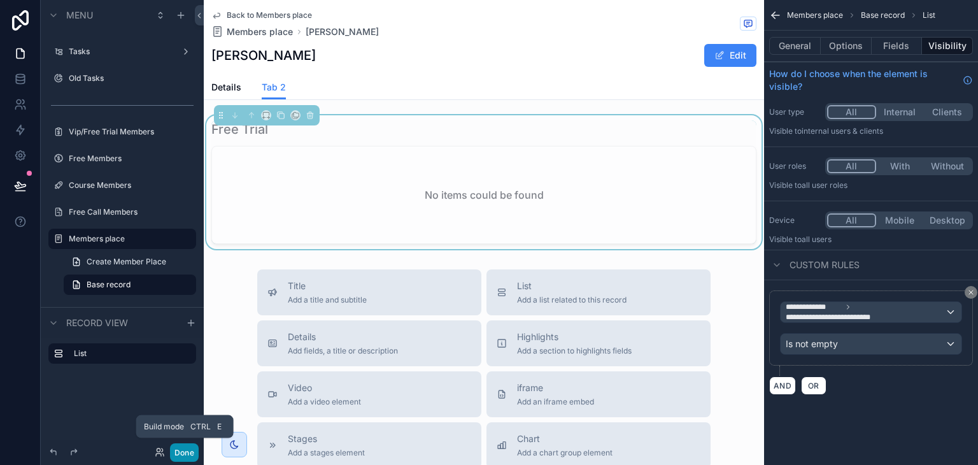
click at [186, 454] on button "Done" at bounding box center [184, 452] width 29 height 18
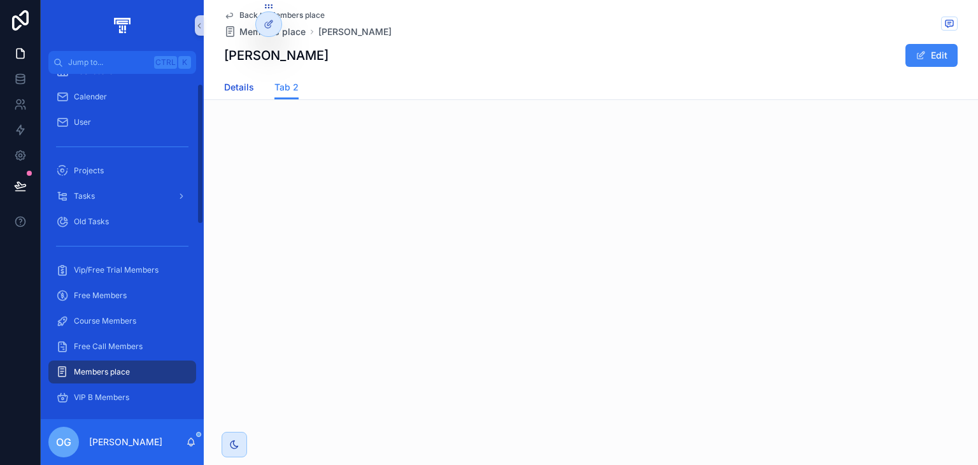
click at [241, 85] on span "Details" at bounding box center [239, 87] width 30 height 13
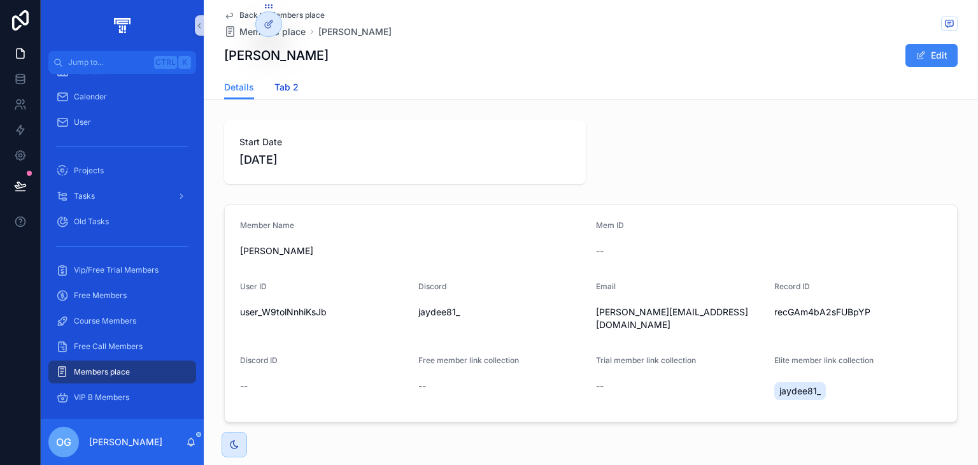
click at [280, 90] on span "Tab 2" at bounding box center [287, 87] width 24 height 13
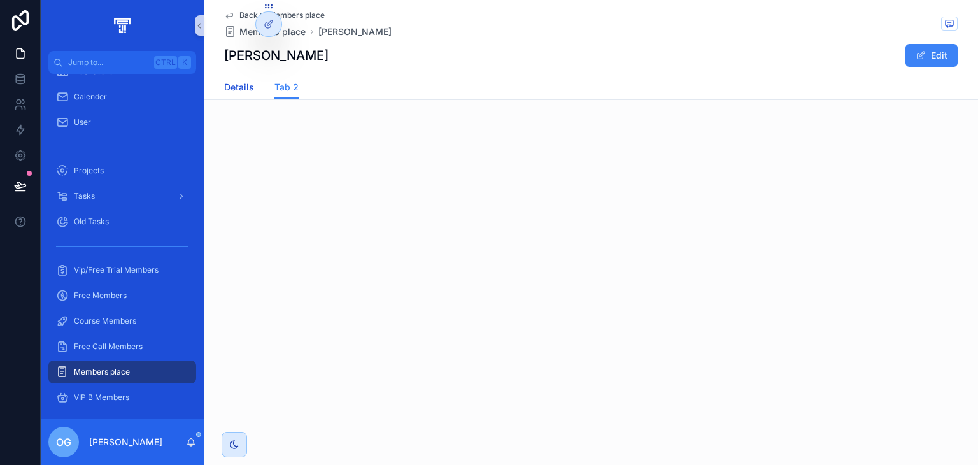
click at [234, 97] on link "Details" at bounding box center [239, 88] width 30 height 25
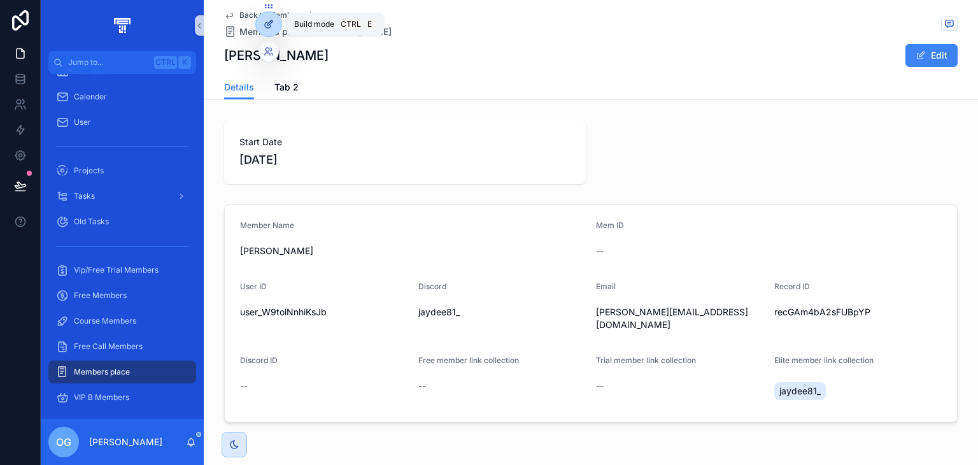
click at [268, 20] on icon at bounding box center [269, 24] width 10 height 10
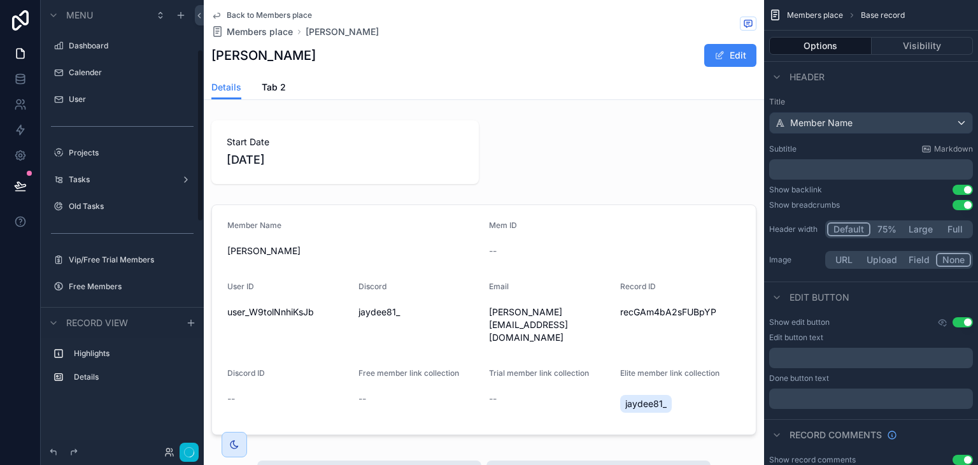
scroll to position [128, 0]
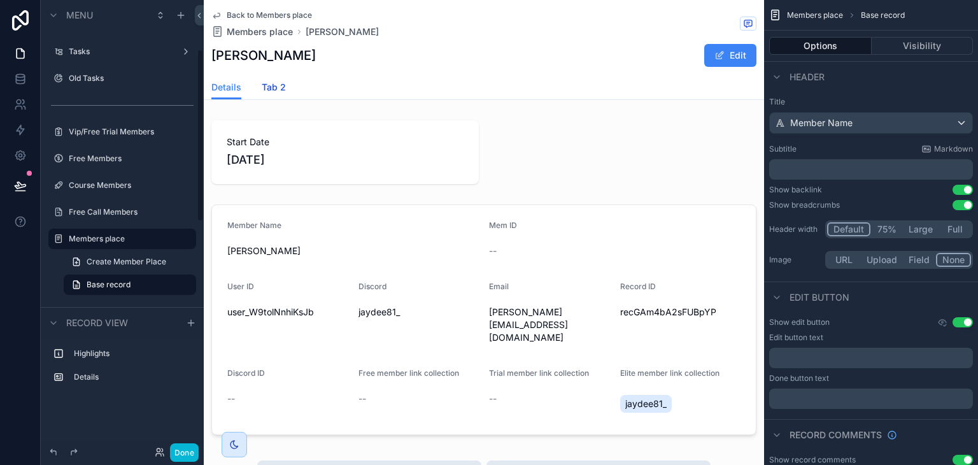
click at [280, 87] on span "Tab 2" at bounding box center [274, 87] width 24 height 13
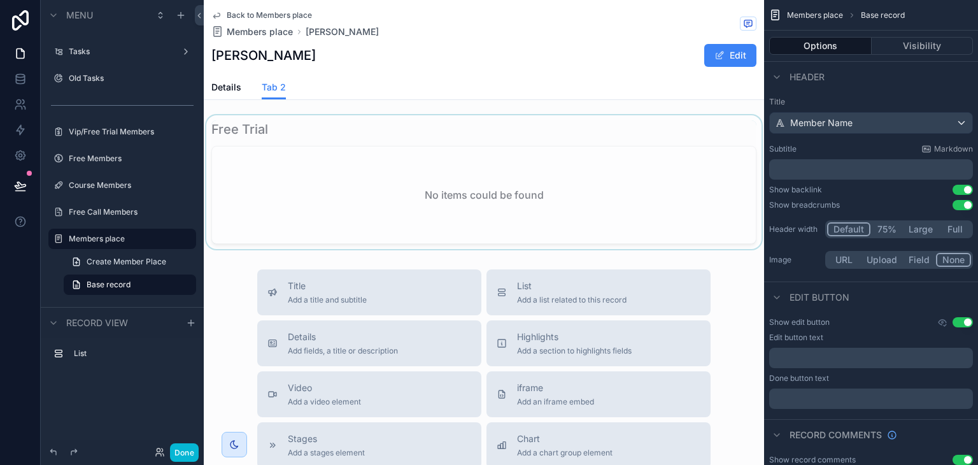
click at [505, 185] on div "scrollable content" at bounding box center [484, 182] width 561 height 134
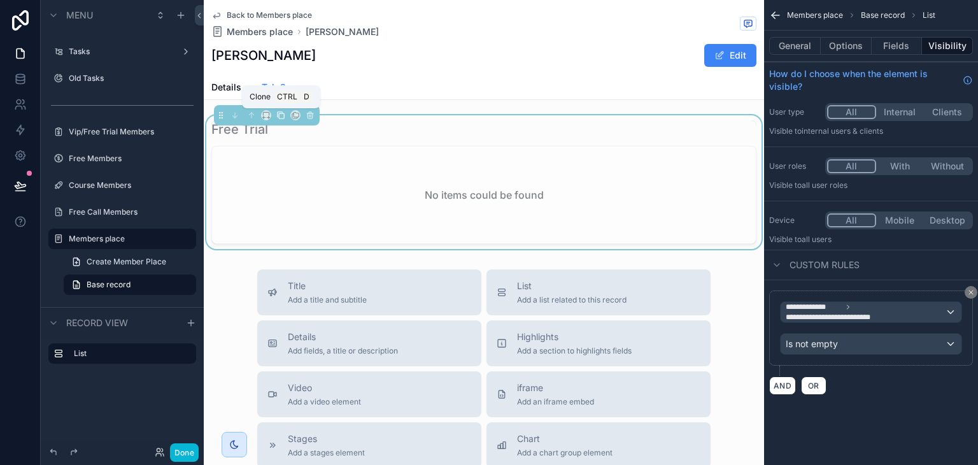
click at [278, 116] on icon "scrollable content" at bounding box center [280, 114] width 5 height 5
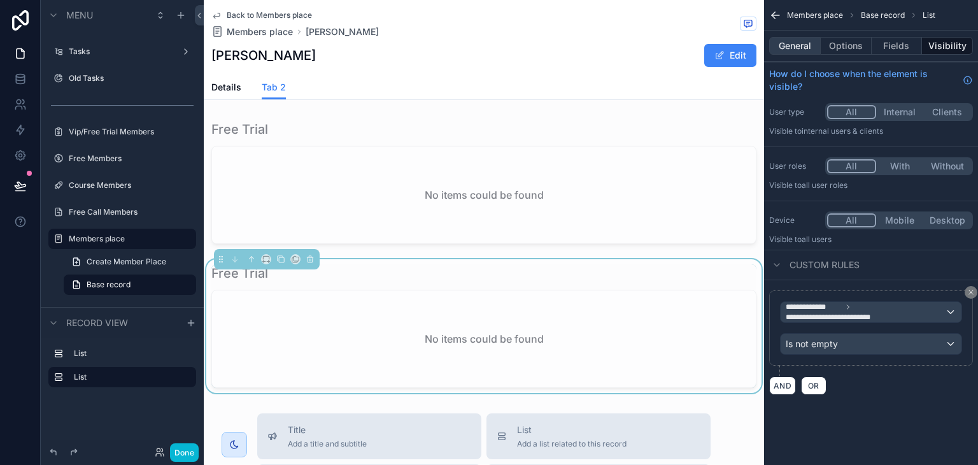
click at [790, 52] on button "General" at bounding box center [795, 46] width 52 height 18
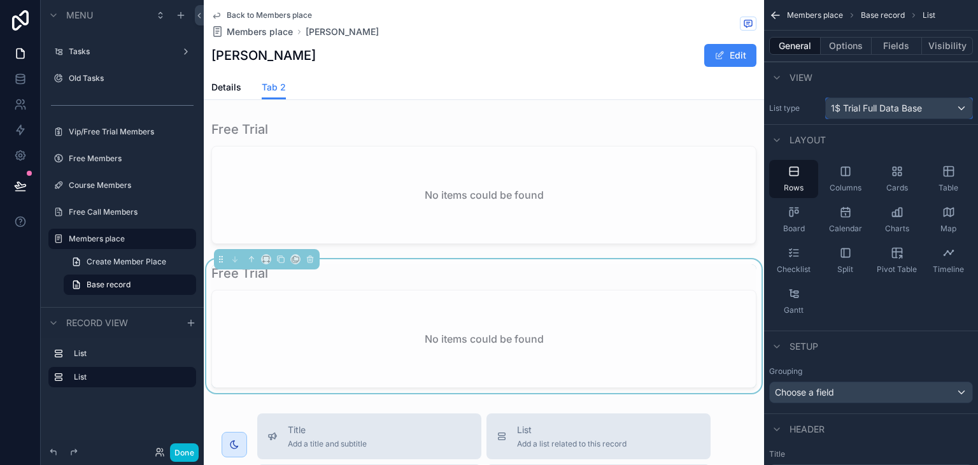
click at [905, 101] on div "1$ Trial Full Data Base" at bounding box center [899, 108] width 147 height 20
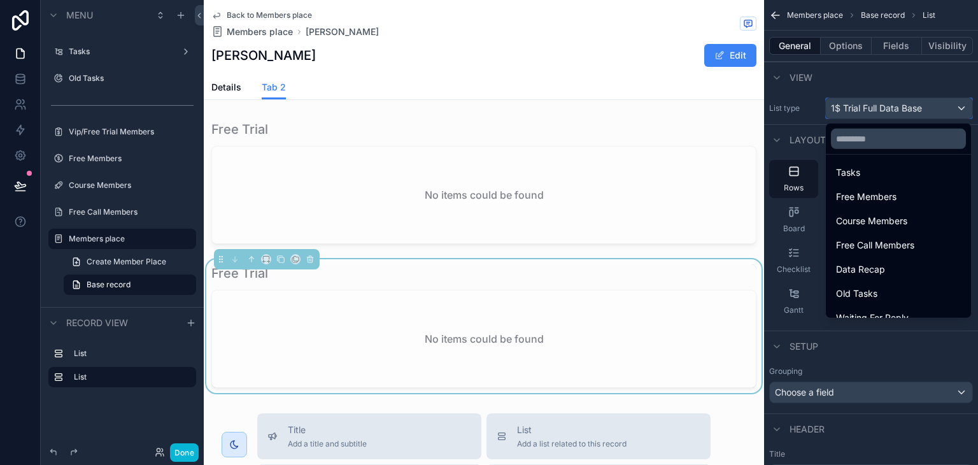
scroll to position [140, 0]
click at [909, 141] on input "text" at bounding box center [898, 139] width 135 height 20
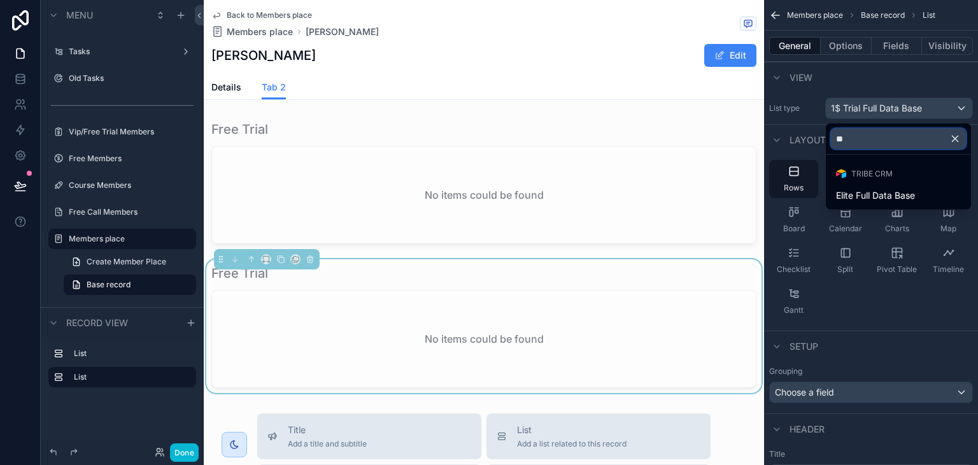
scroll to position [0, 0]
type input "***"
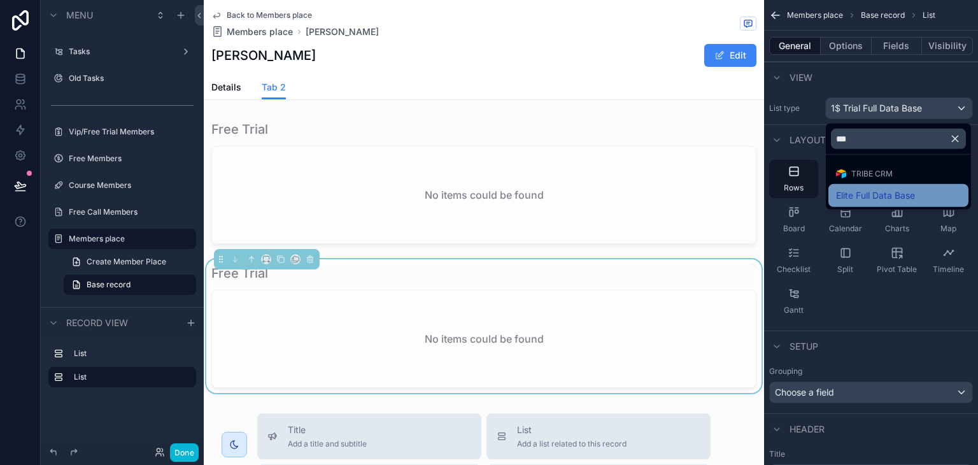
click at [899, 197] on span "Elite Full Data Base" at bounding box center [875, 195] width 79 height 15
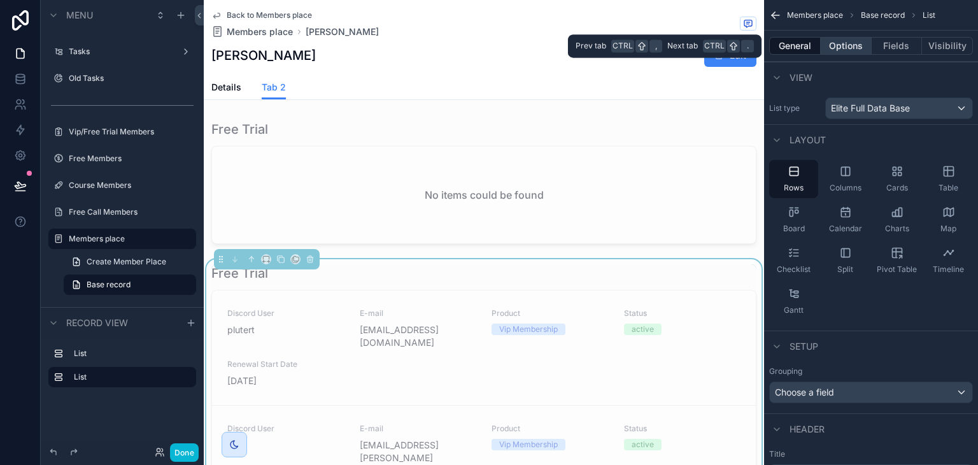
click at [833, 47] on button "Options" at bounding box center [846, 46] width 51 height 18
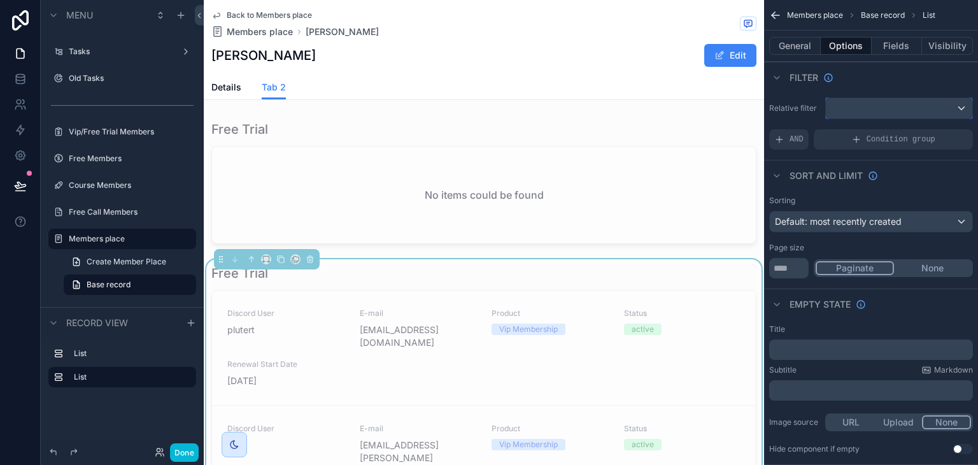
click at [871, 108] on div "scrollable content" at bounding box center [899, 108] width 147 height 20
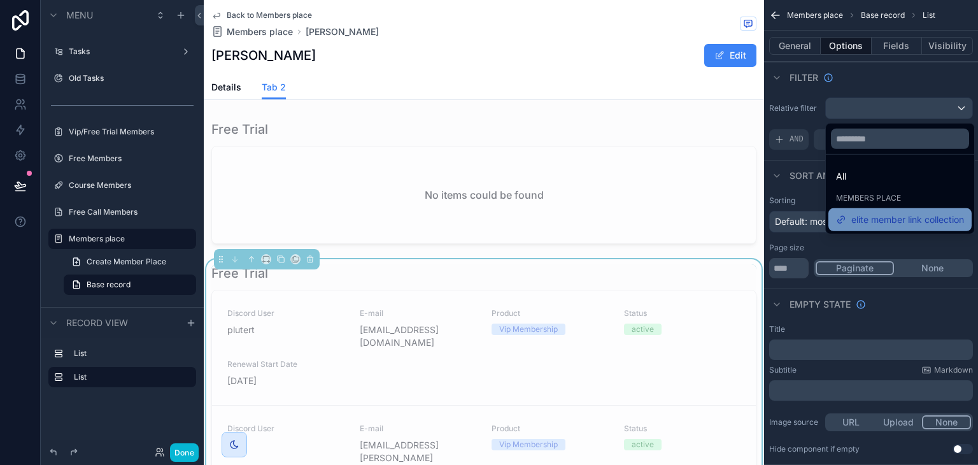
click at [880, 215] on span "elite member link collection" at bounding box center [908, 219] width 113 height 15
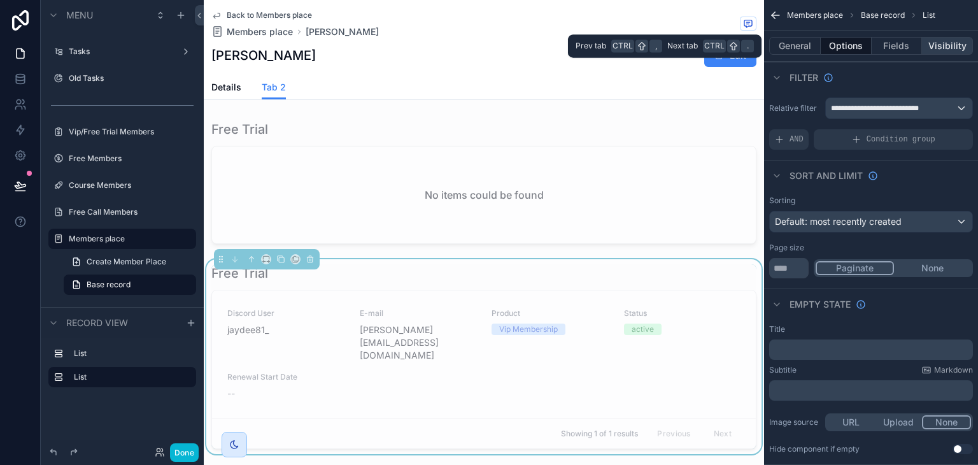
click at [934, 47] on button "Visibility" at bounding box center [947, 46] width 51 height 18
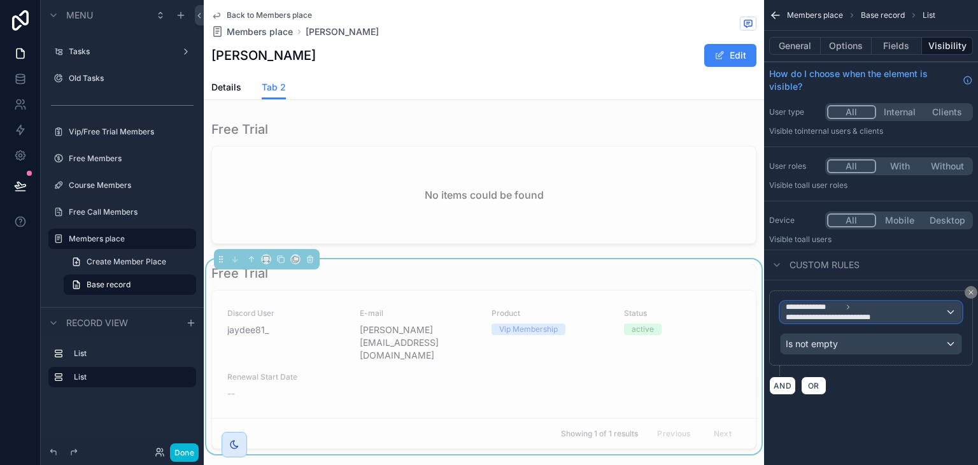
click at [852, 315] on span "**********" at bounding box center [835, 317] width 98 height 10
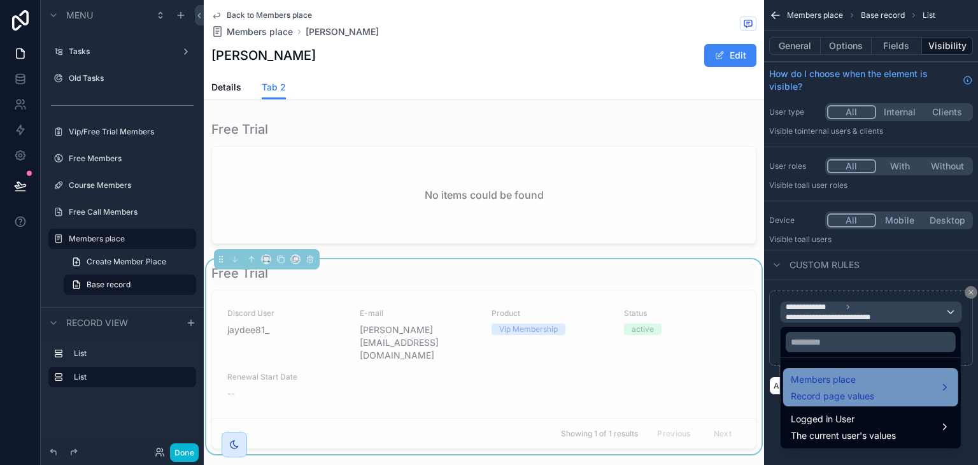
click at [864, 390] on span "Record page values" at bounding box center [832, 396] width 83 height 13
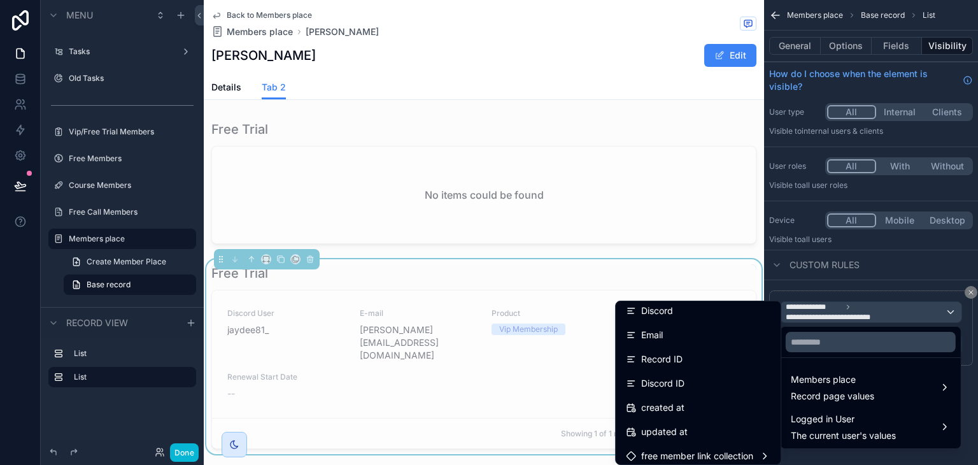
scroll to position [228, 0]
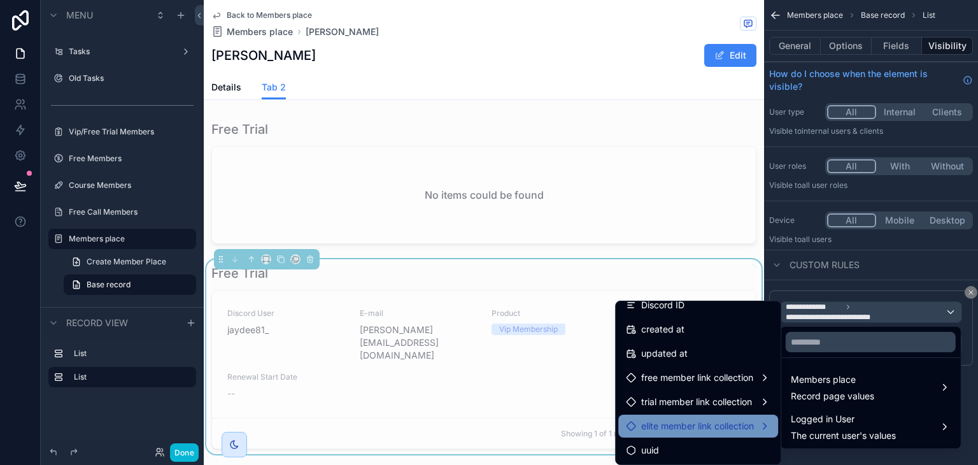
click at [713, 419] on span "elite member link collection" at bounding box center [697, 426] width 113 height 15
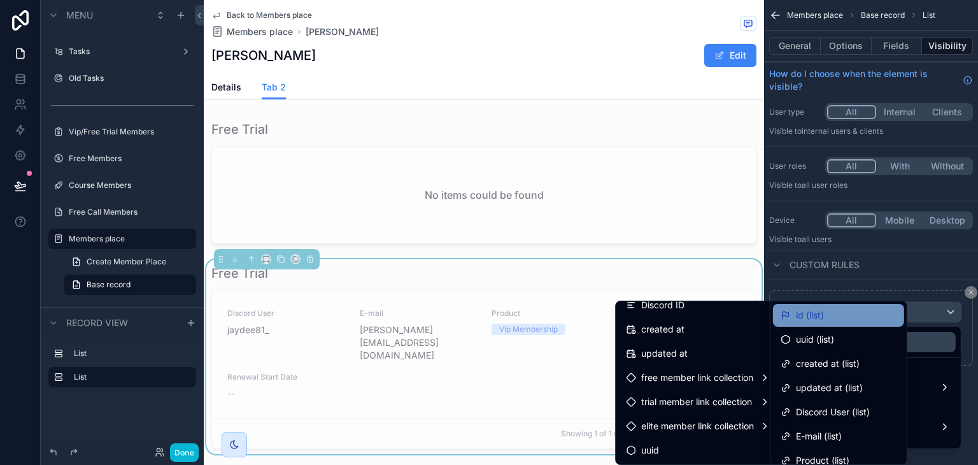
click at [820, 321] on span "id (list)" at bounding box center [810, 315] width 28 height 15
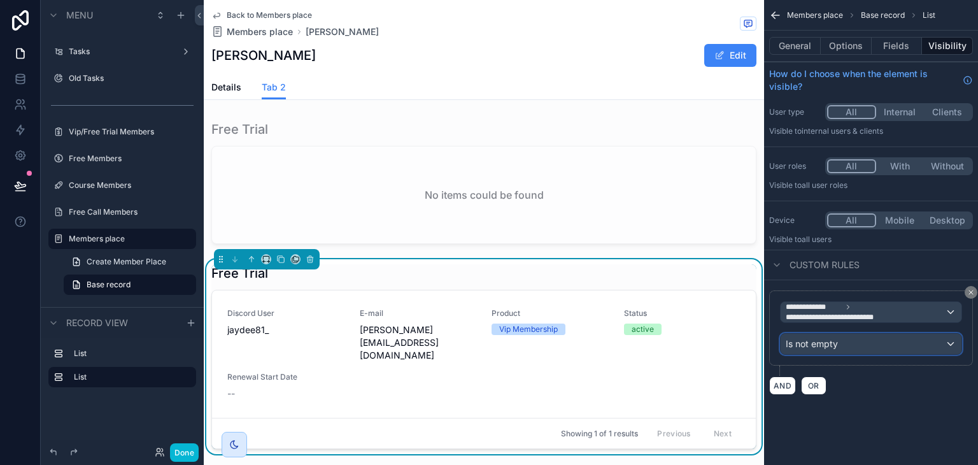
click at [843, 341] on div "Is not empty" at bounding box center [871, 344] width 181 height 20
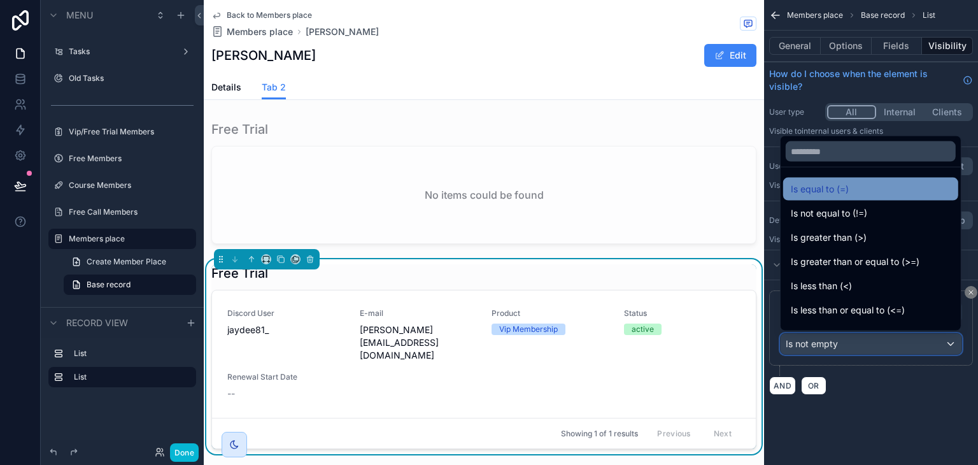
scroll to position [90, 0]
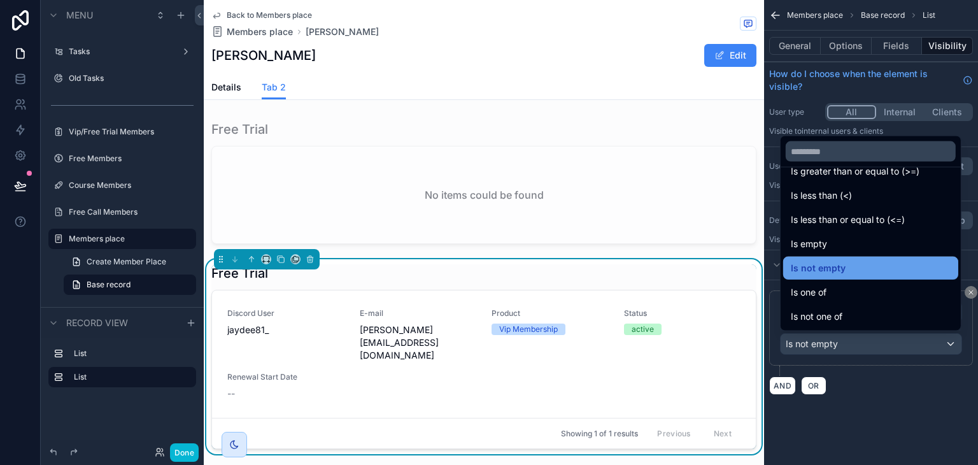
click at [869, 271] on div "Is not empty" at bounding box center [871, 268] width 160 height 15
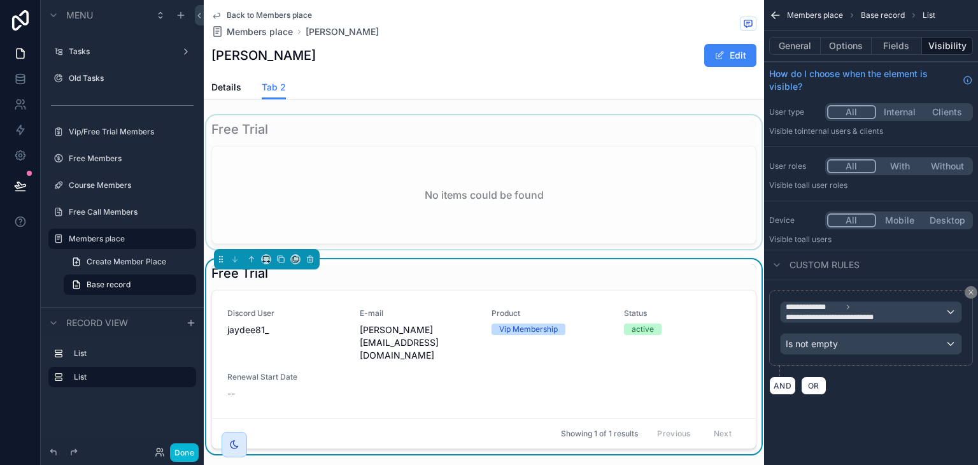
click at [619, 166] on div "scrollable content" at bounding box center [484, 182] width 561 height 134
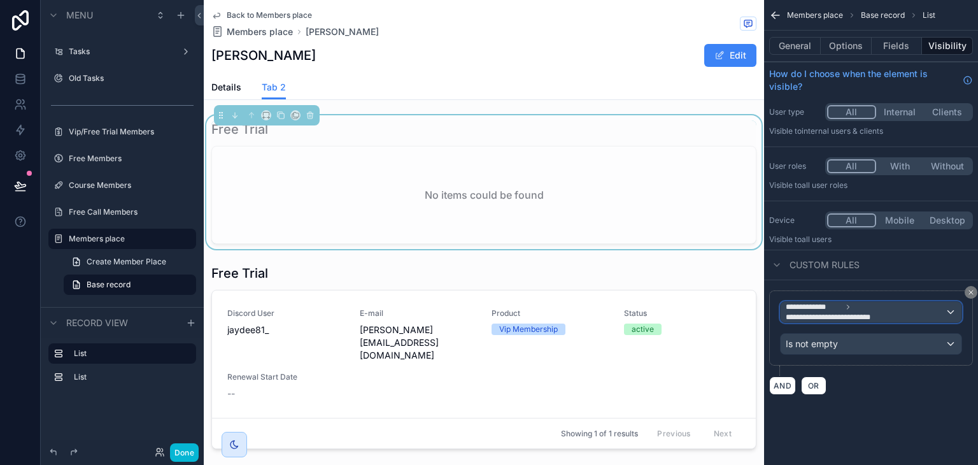
click at [828, 312] on span "**********" at bounding box center [835, 317] width 98 height 10
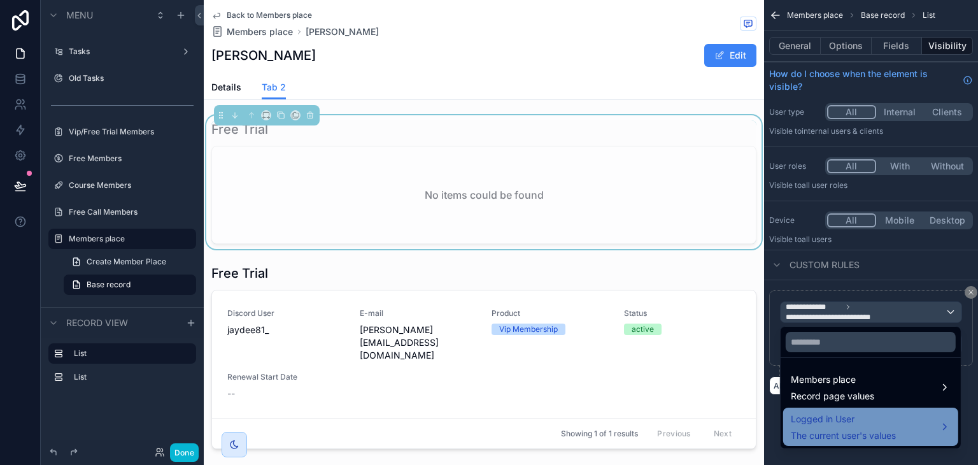
click at [839, 410] on div "Logged in User The current user's values" at bounding box center [870, 427] width 175 height 38
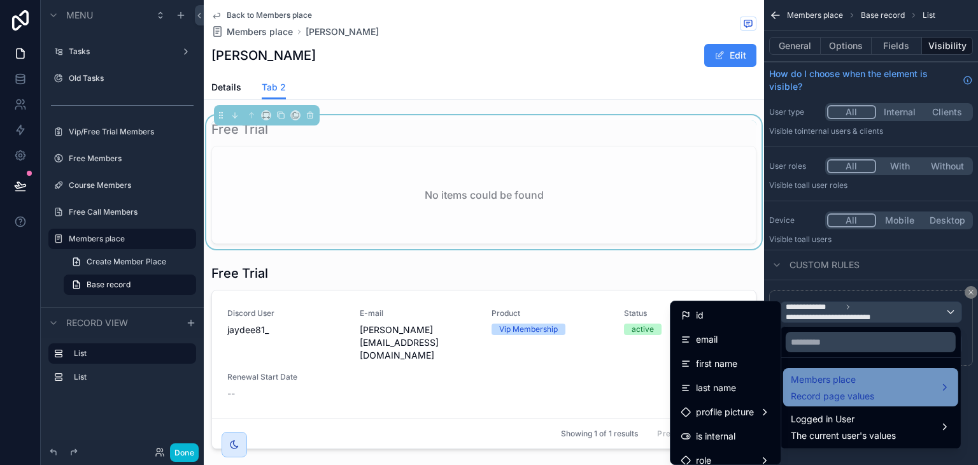
click at [845, 388] on div "Members place Record page values" at bounding box center [832, 387] width 83 height 31
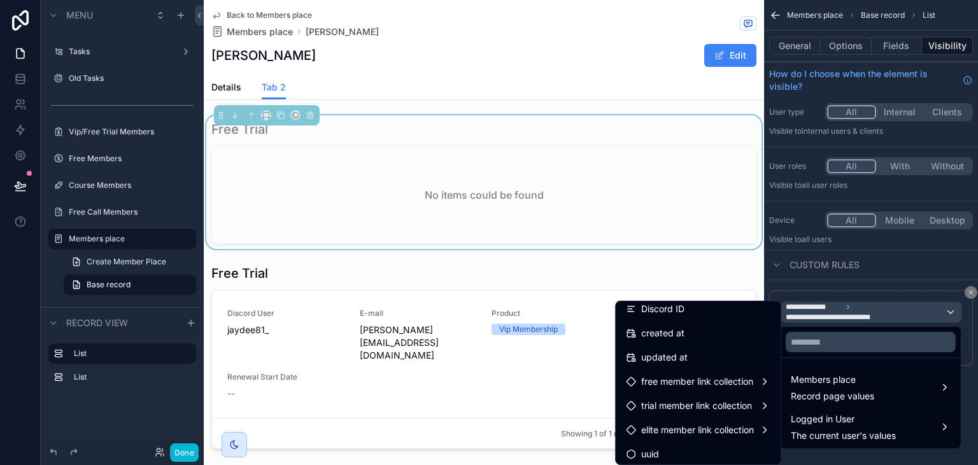
scroll to position [228, 0]
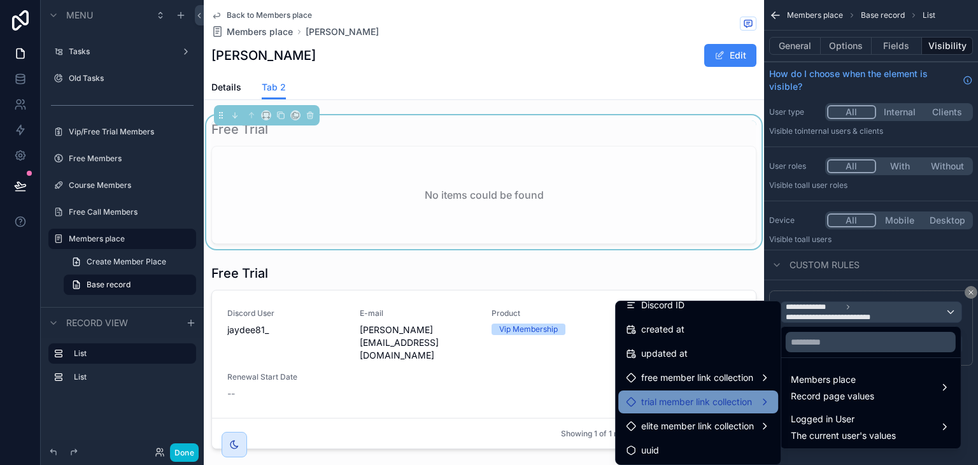
click at [678, 400] on span "trial member link collection" at bounding box center [696, 401] width 111 height 15
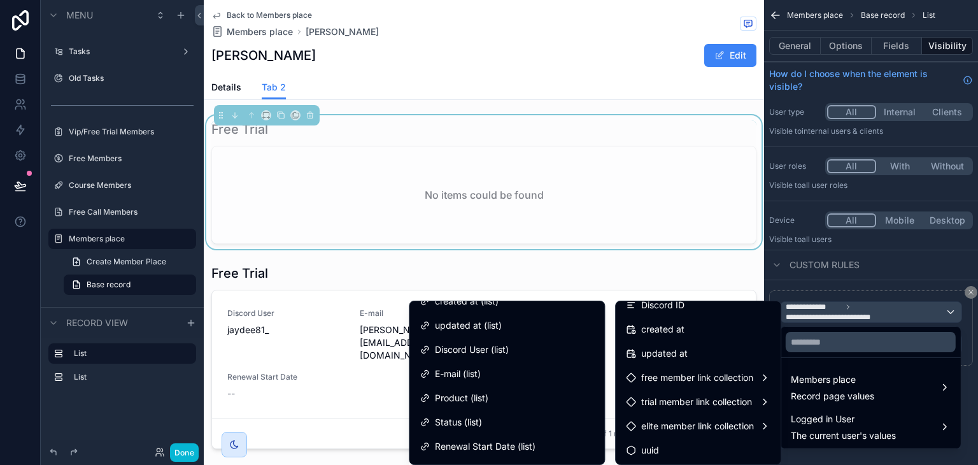
scroll to position [0, 0]
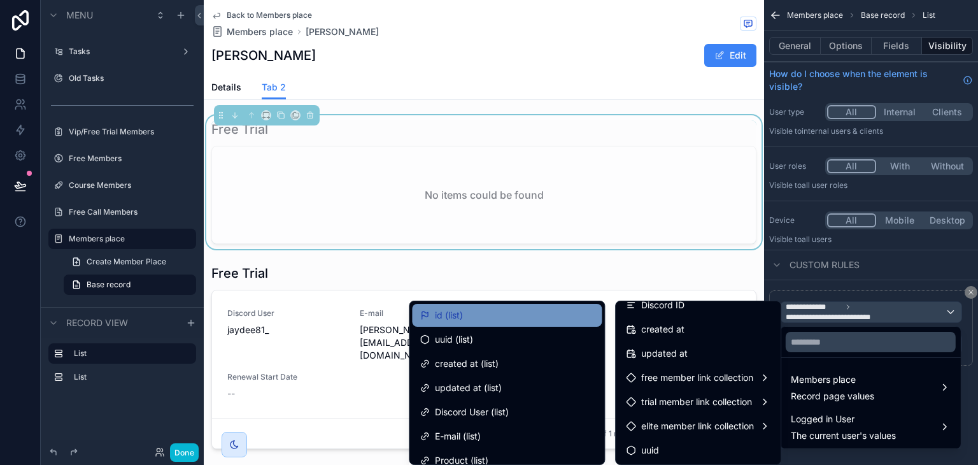
click at [558, 310] on div "id (list)" at bounding box center [507, 315] width 175 height 15
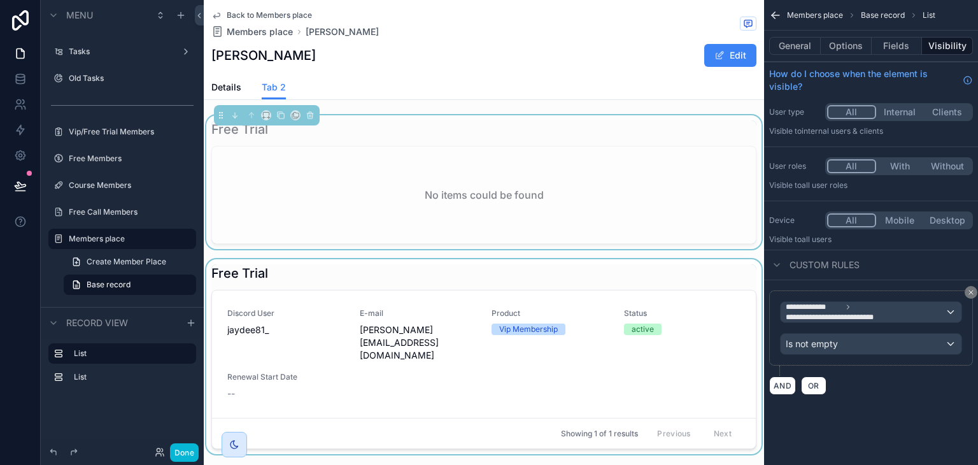
click at [306, 284] on div "scrollable content" at bounding box center [484, 356] width 561 height 195
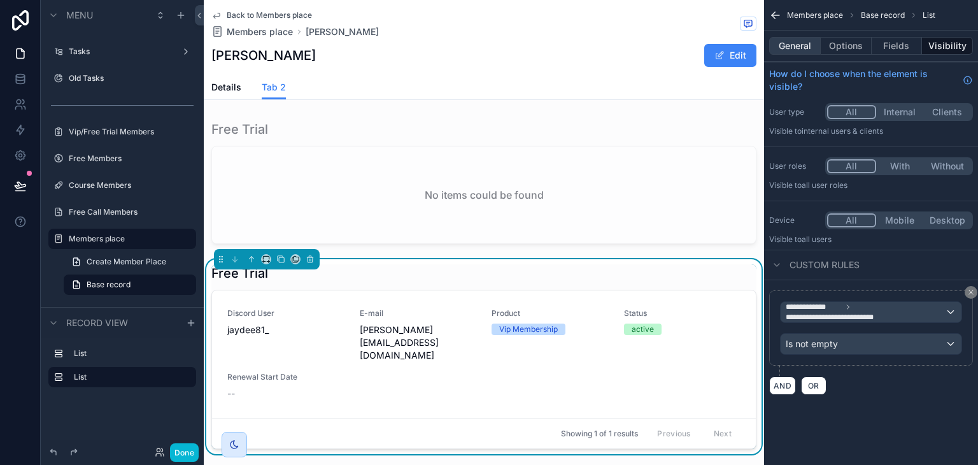
click at [798, 42] on button "General" at bounding box center [795, 46] width 52 height 18
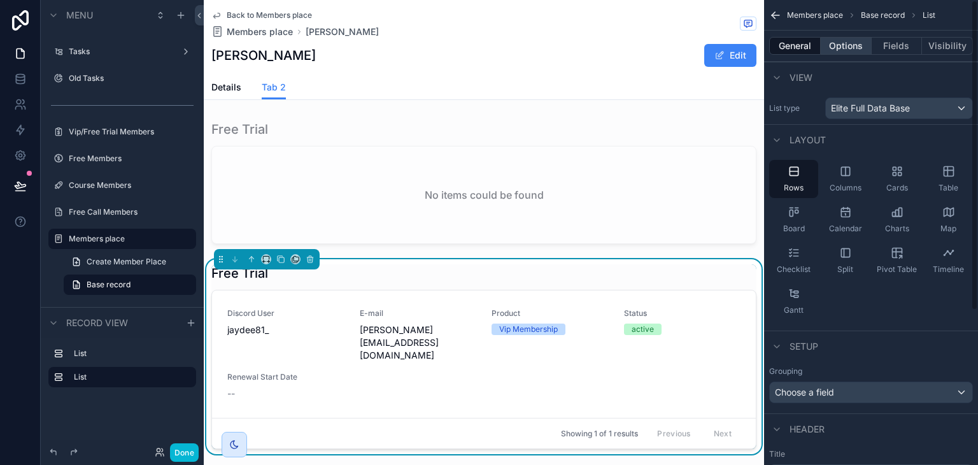
click at [852, 49] on button "Options" at bounding box center [846, 46] width 51 height 18
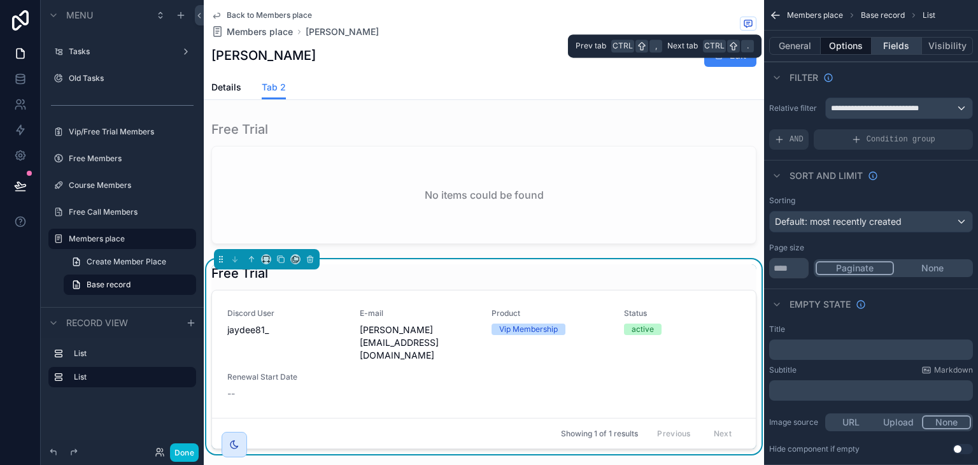
click at [902, 45] on button "Fields" at bounding box center [897, 46] width 51 height 18
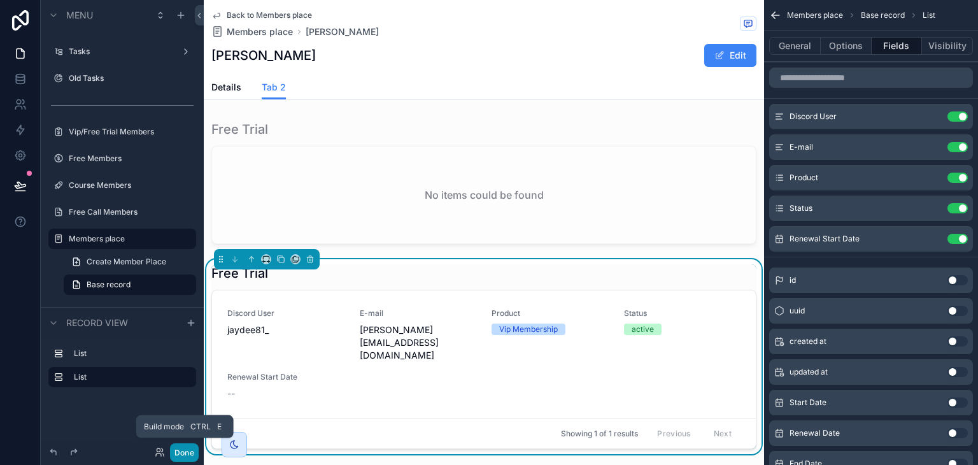
click at [178, 452] on button "Done" at bounding box center [184, 452] width 29 height 18
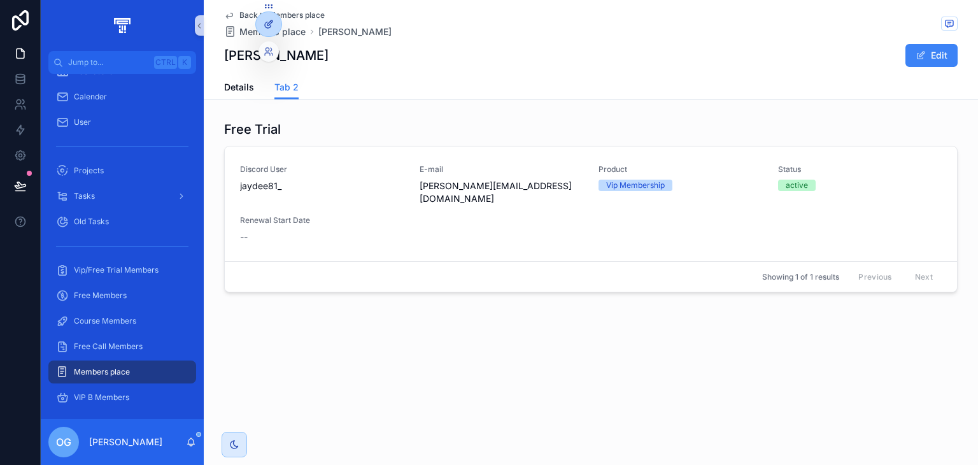
click at [262, 20] on div at bounding box center [268, 24] width 25 height 24
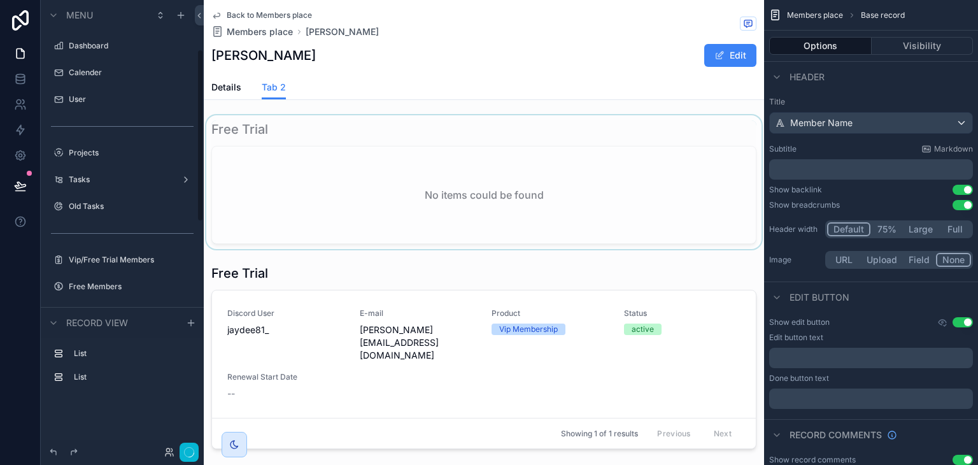
scroll to position [128, 0]
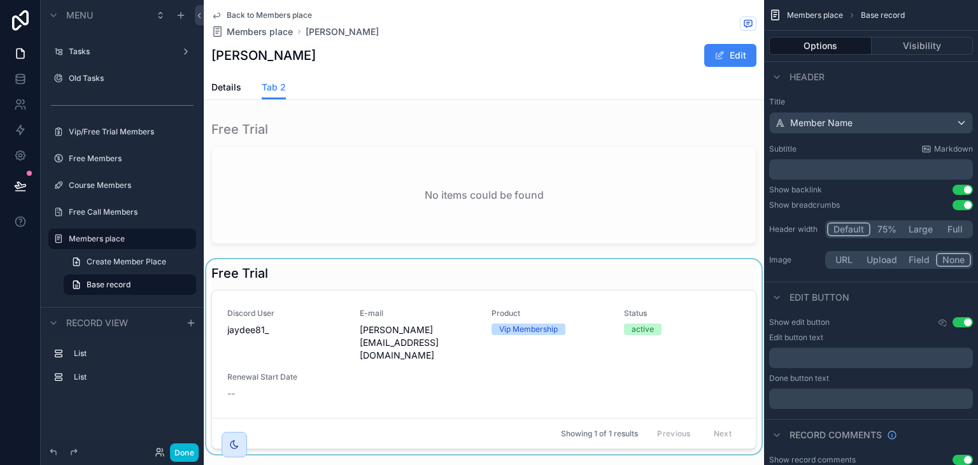
click at [264, 283] on div "scrollable content" at bounding box center [484, 356] width 561 height 195
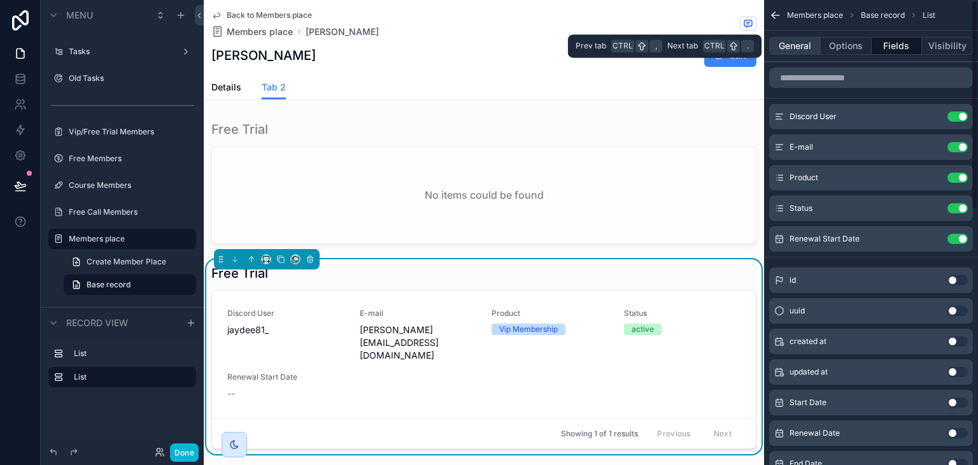
click at [803, 44] on button "General" at bounding box center [795, 46] width 52 height 18
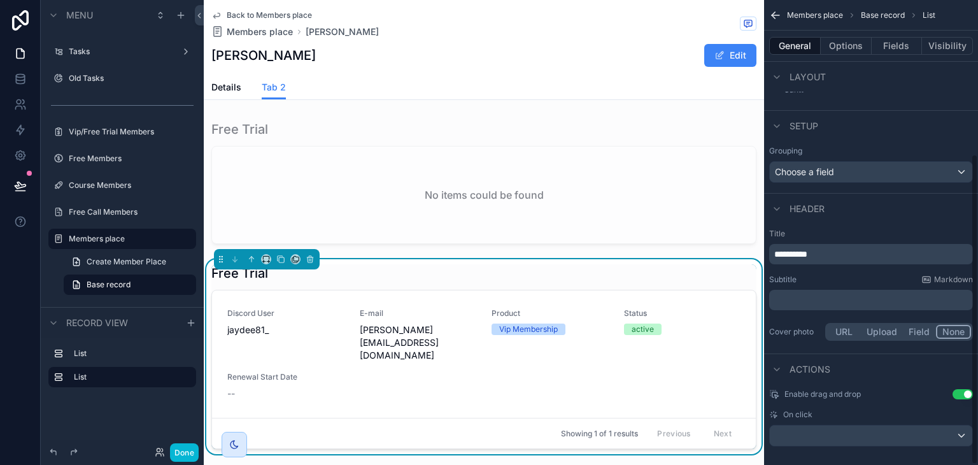
scroll to position [232, 0]
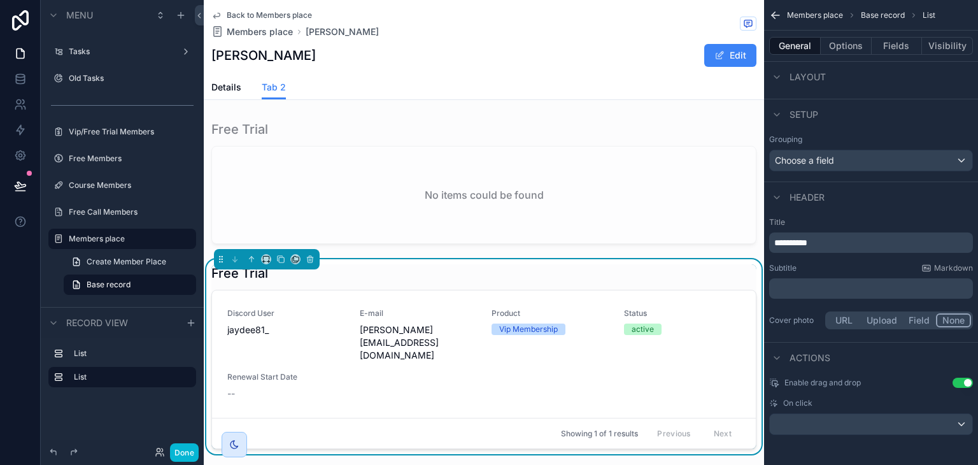
click at [782, 238] on span "**********" at bounding box center [791, 242] width 33 height 9
click at [820, 261] on div "Title ***** Subtitle Markdown ﻿ Cover photo URL Upload Field None" at bounding box center [871, 274] width 214 height 125
click at [190, 452] on button "Done" at bounding box center [184, 452] width 29 height 18
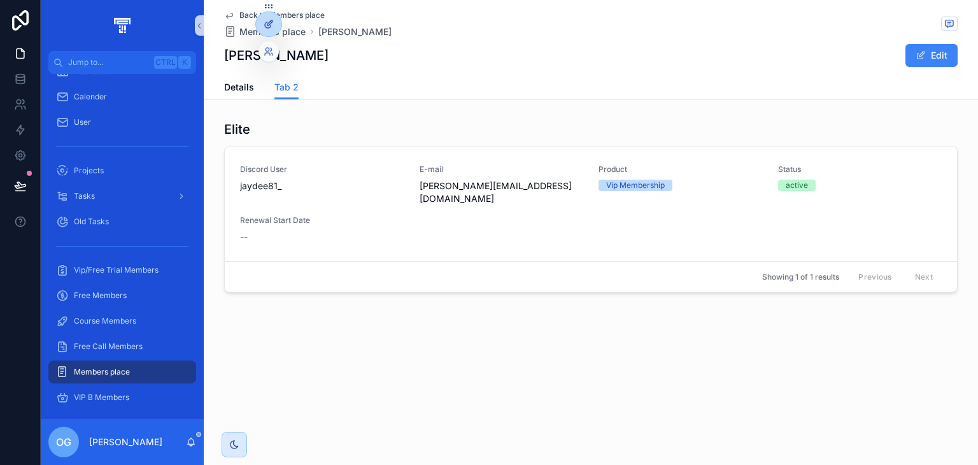
click at [275, 29] on div at bounding box center [268, 24] width 25 height 24
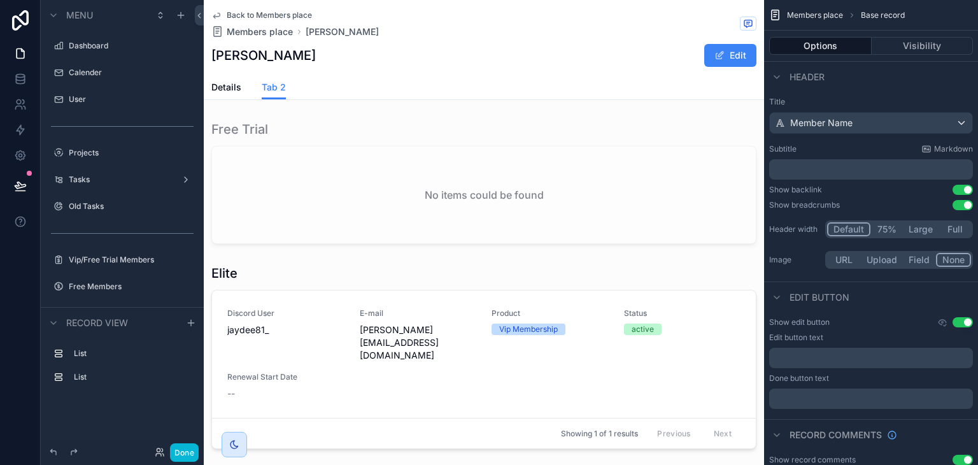
scroll to position [128, 0]
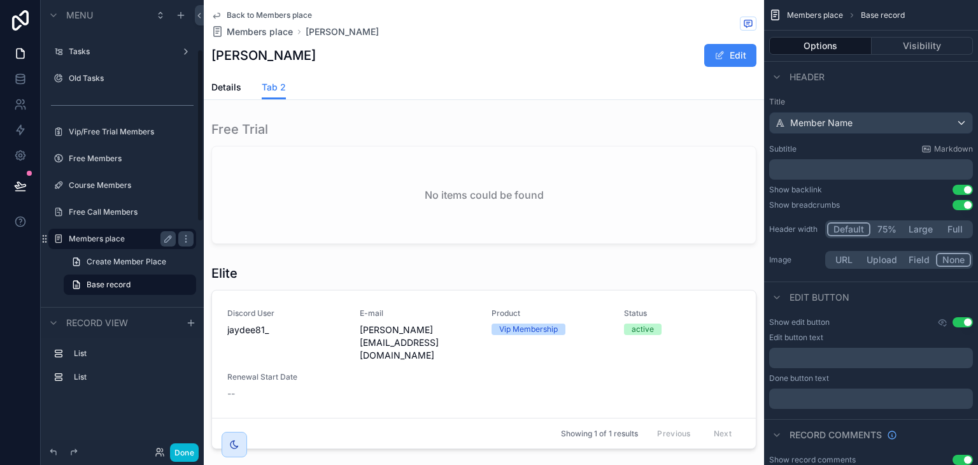
click at [150, 234] on label "Members place" at bounding box center [120, 239] width 102 height 10
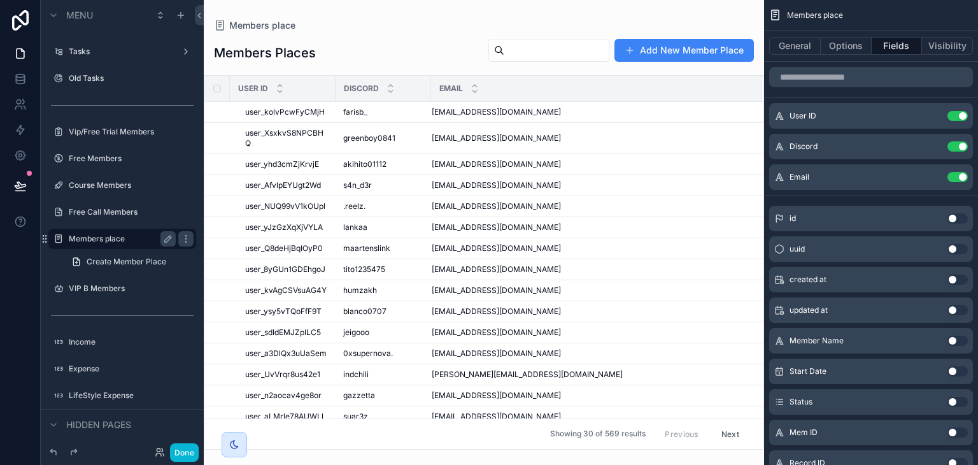
click at [528, 56] on div "scrollable content" at bounding box center [484, 232] width 561 height 465
click at [528, 54] on input "scrollable content" at bounding box center [556, 50] width 104 height 18
paste input "**********"
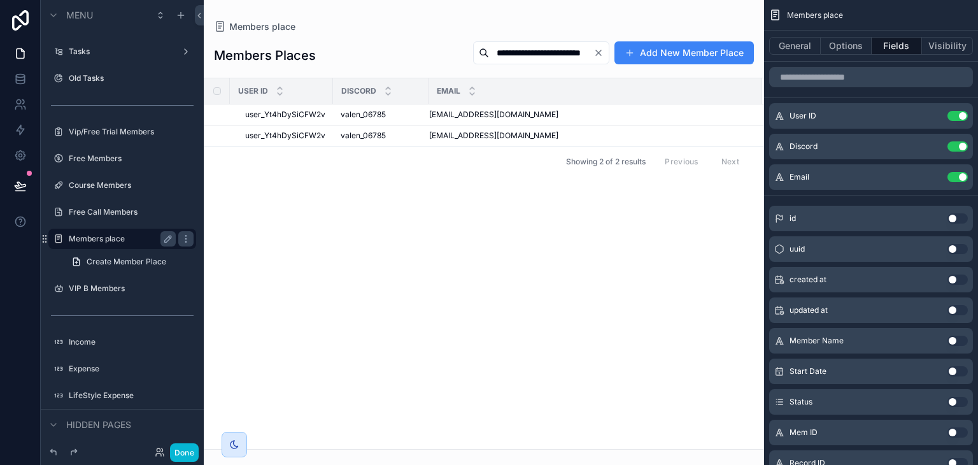
type input "**********"
click at [603, 48] on icon "Clear" at bounding box center [599, 53] width 10 height 10
click at [543, 44] on input "scrollable content" at bounding box center [556, 53] width 104 height 18
type input "**********"
click at [339, 110] on td "valen_06785 valen_06785" at bounding box center [381, 114] width 96 height 21
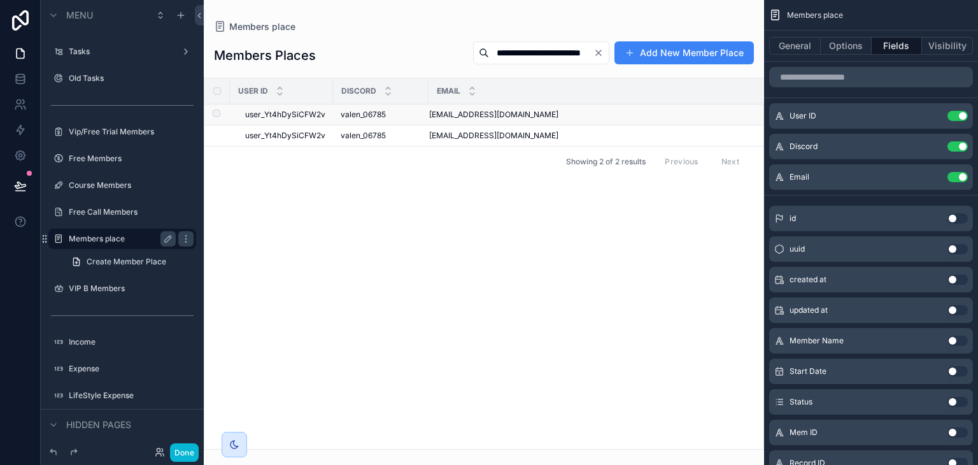
click at [359, 120] on td "valen_06785 valen_06785" at bounding box center [381, 114] width 96 height 21
click at [426, 131] on td "valen_06785 valen_06785" at bounding box center [381, 135] width 96 height 21
click at [464, 133] on span "[EMAIL_ADDRESS][DOMAIN_NAME]" at bounding box center [493, 136] width 129 height 10
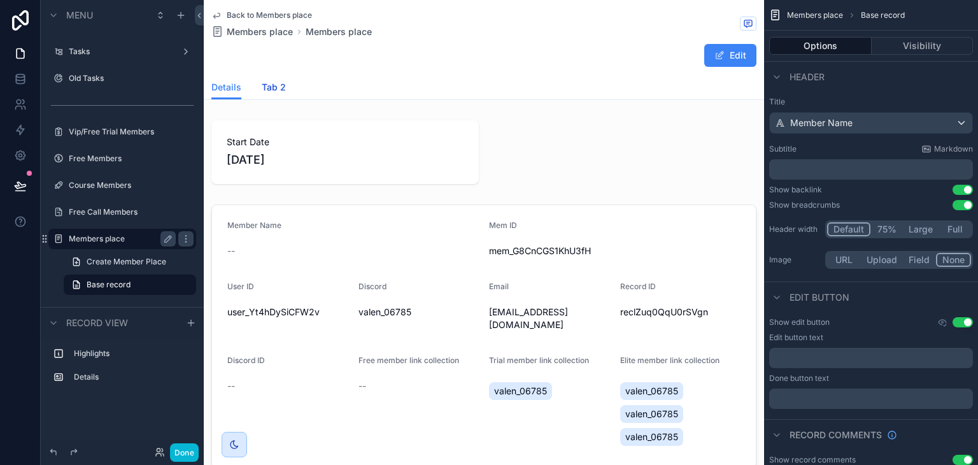
click at [278, 89] on span "Tab 2" at bounding box center [274, 87] width 24 height 13
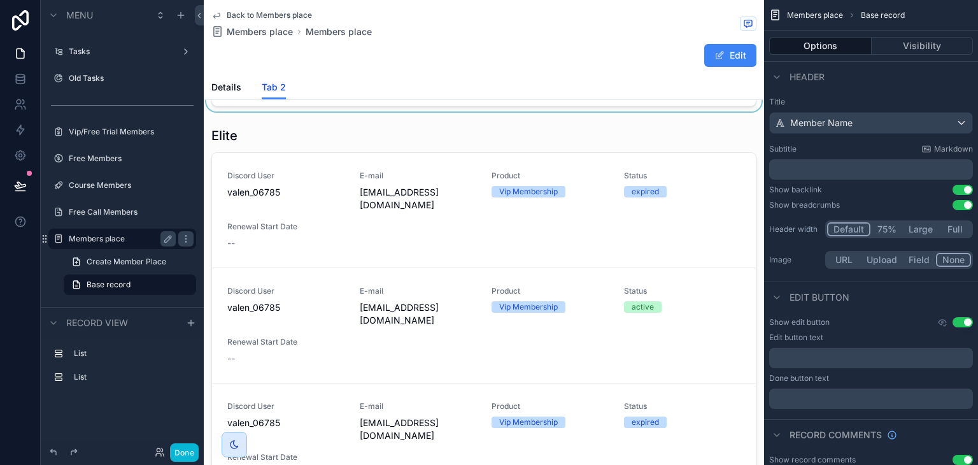
scroll to position [171, 0]
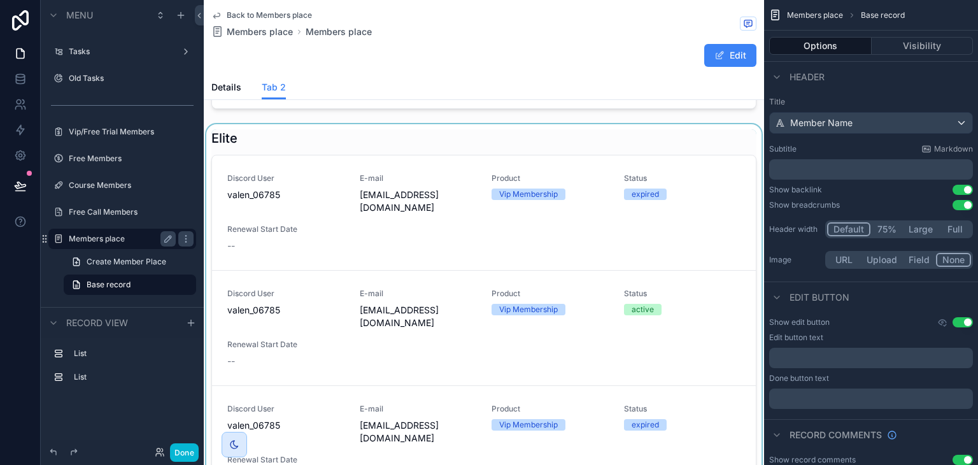
click at [668, 229] on div "scrollable content" at bounding box center [484, 316] width 561 height 385
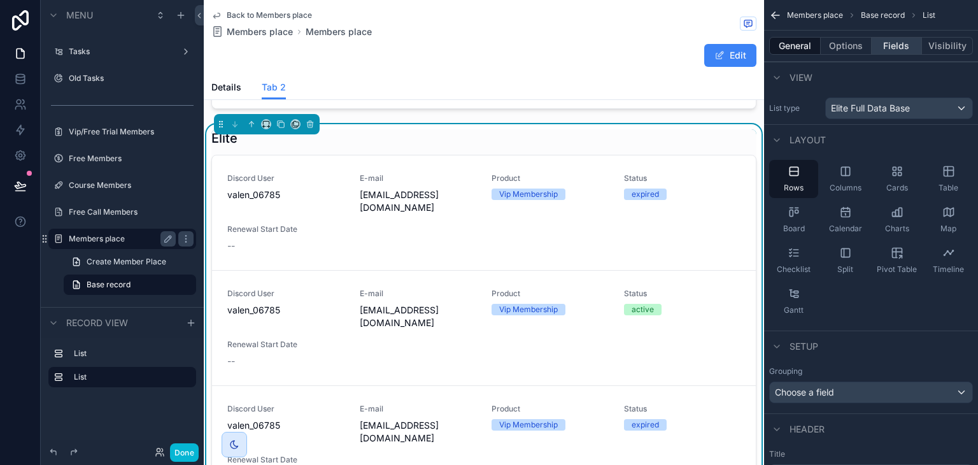
click at [883, 43] on button "Fields" at bounding box center [897, 46] width 51 height 18
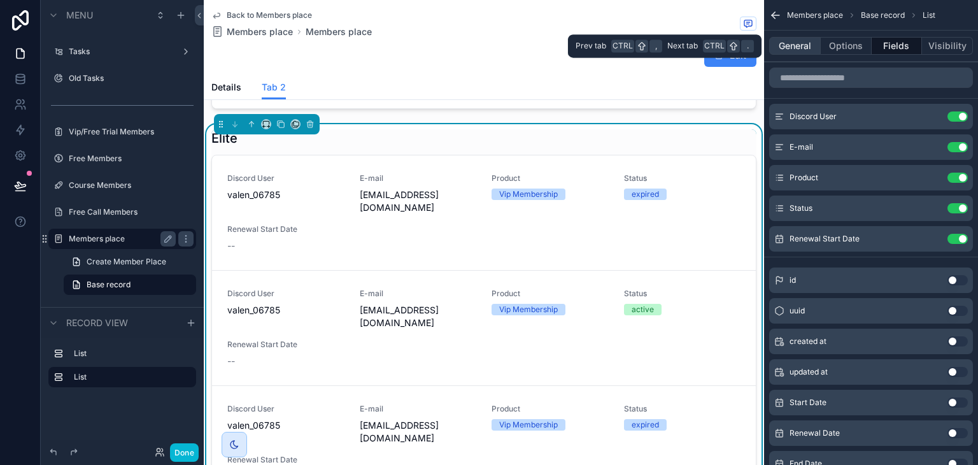
click at [813, 52] on button "General" at bounding box center [795, 46] width 52 height 18
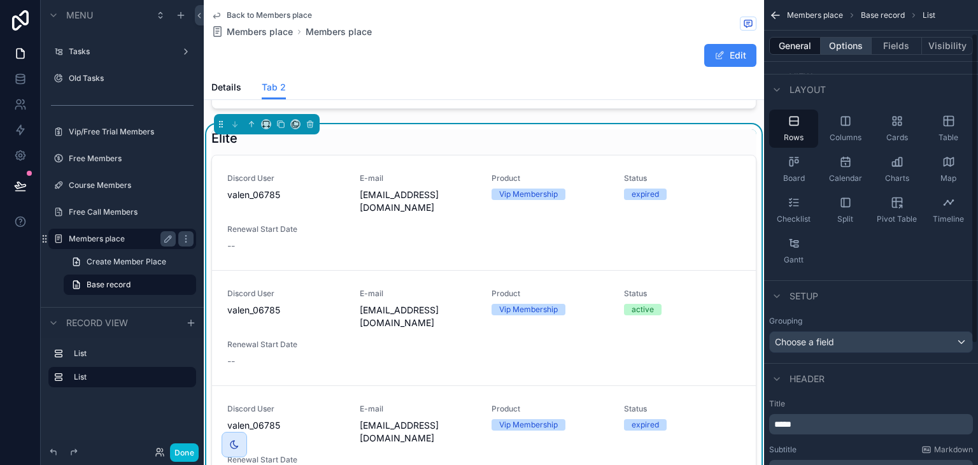
scroll to position [50, 0]
click at [857, 41] on button "Options" at bounding box center [846, 46] width 51 height 18
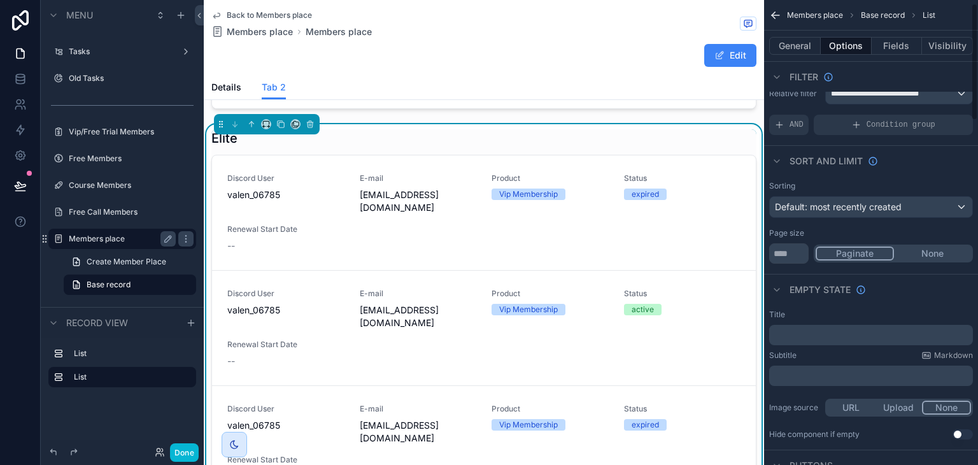
scroll to position [14, 0]
click at [906, 197] on div "Default: most recently created" at bounding box center [871, 207] width 203 height 20
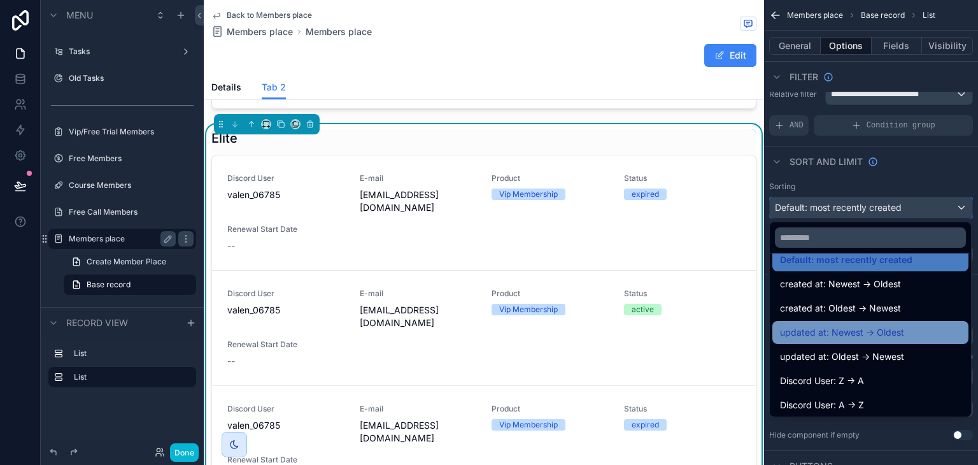
scroll to position [15, 0]
click at [892, 337] on span "updated at: Newest -> Oldest" at bounding box center [842, 332] width 124 height 15
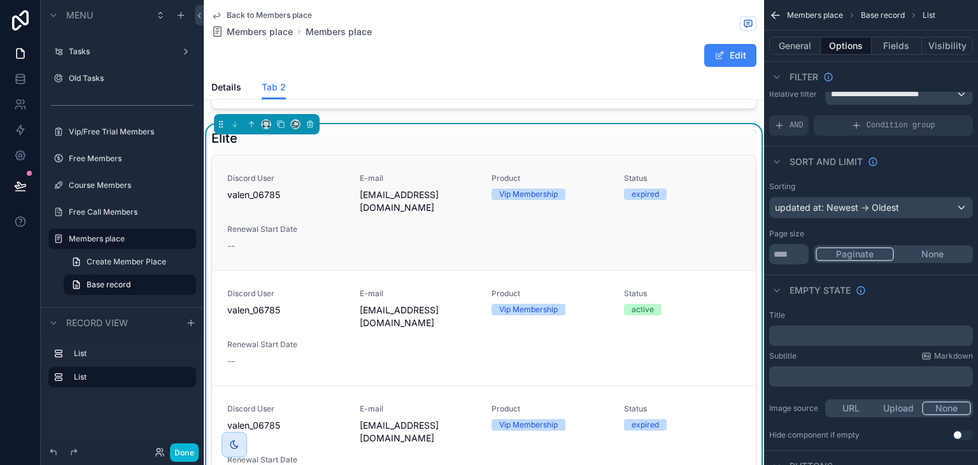
scroll to position [27, 0]
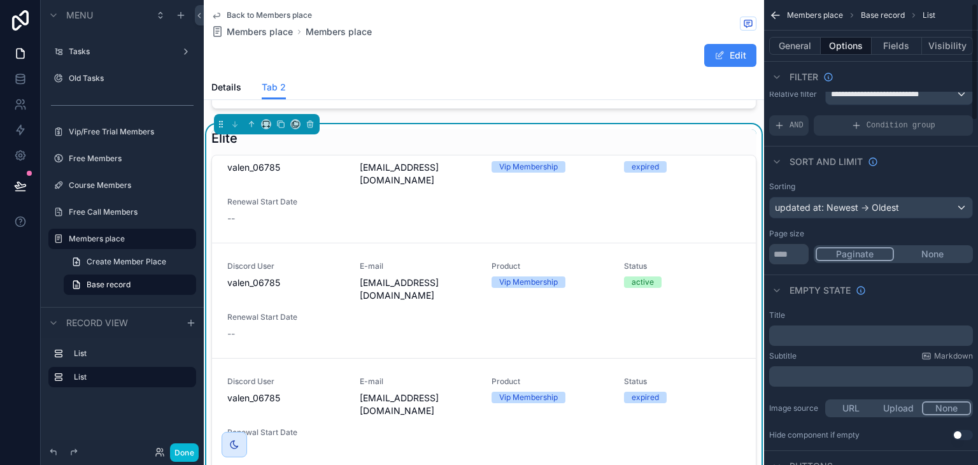
click at [855, 218] on div "Sorting updated at: Newest -> Oldest Page size ** Paginate None" at bounding box center [871, 222] width 214 height 93
click at [864, 208] on div "updated at: Newest -> Oldest" at bounding box center [871, 207] width 203 height 20
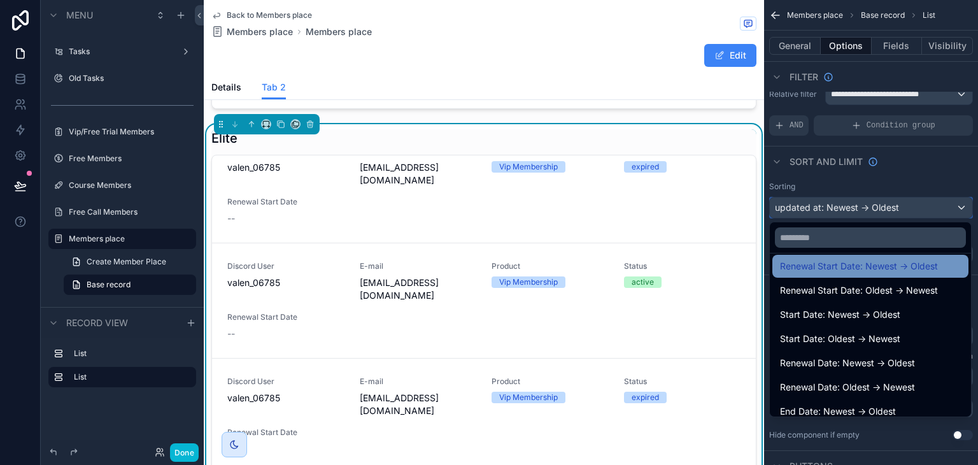
scroll to position [227, 0]
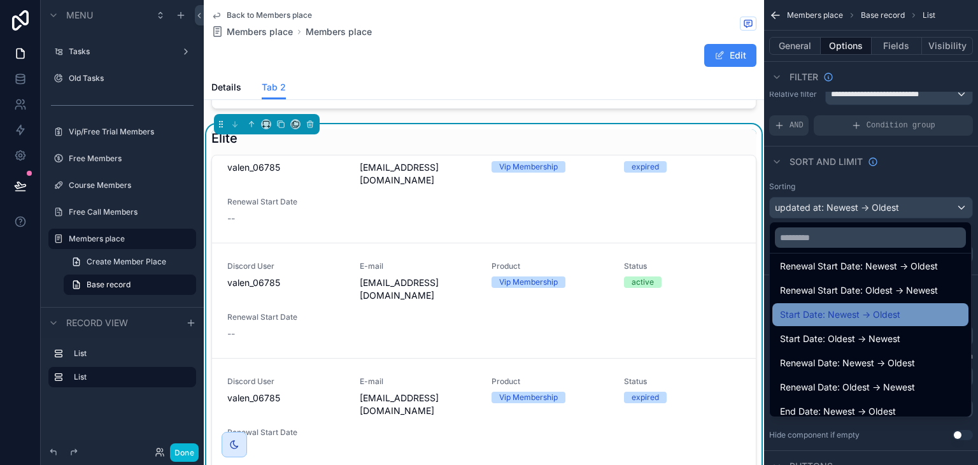
click at [891, 316] on span "Start Date: Newest -> Oldest" at bounding box center [840, 314] width 120 height 15
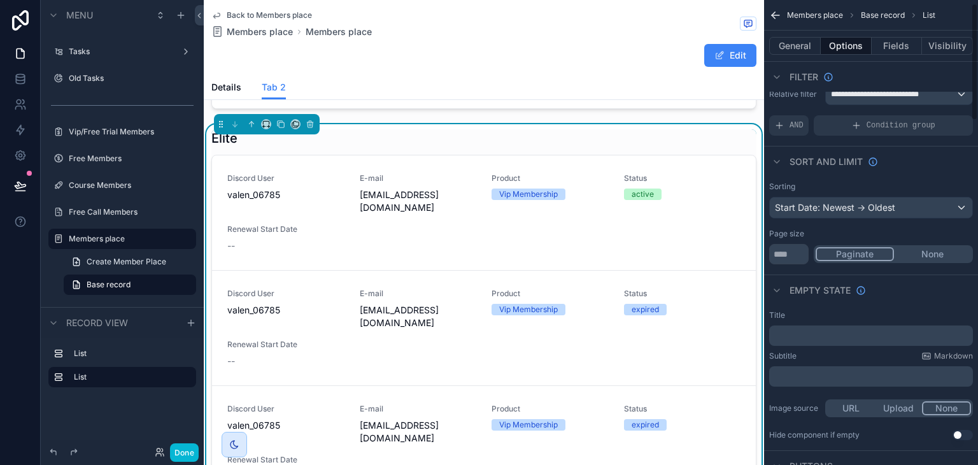
scroll to position [0, 0]
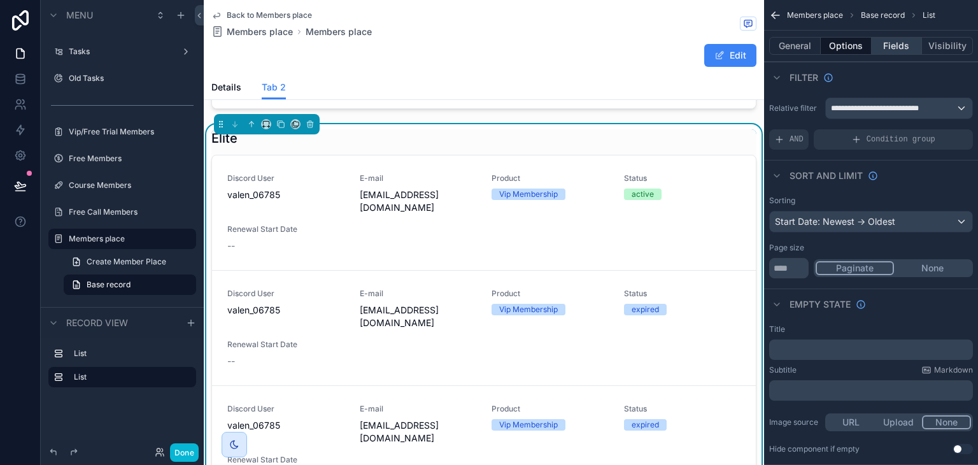
click at [894, 44] on button "Fields" at bounding box center [897, 46] width 51 height 18
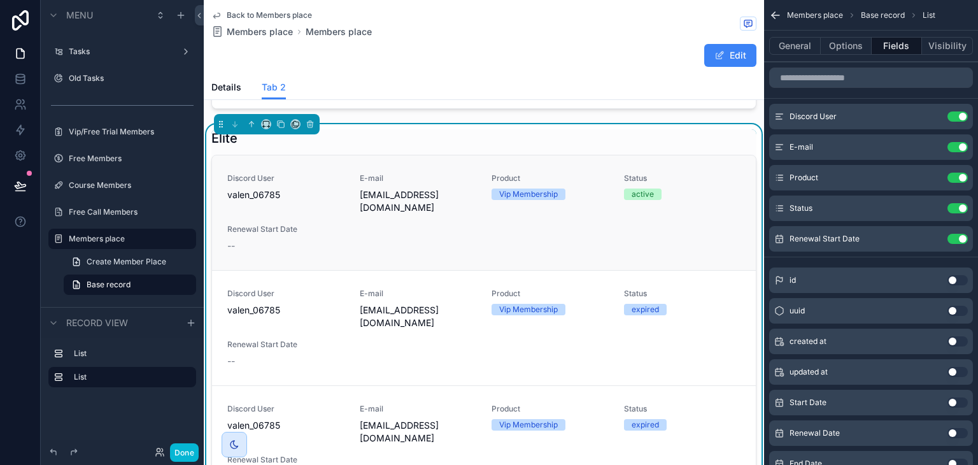
click at [426, 190] on span "[EMAIL_ADDRESS][DOMAIN_NAME]" at bounding box center [418, 201] width 117 height 25
click at [173, 454] on button "Done" at bounding box center [184, 452] width 29 height 18
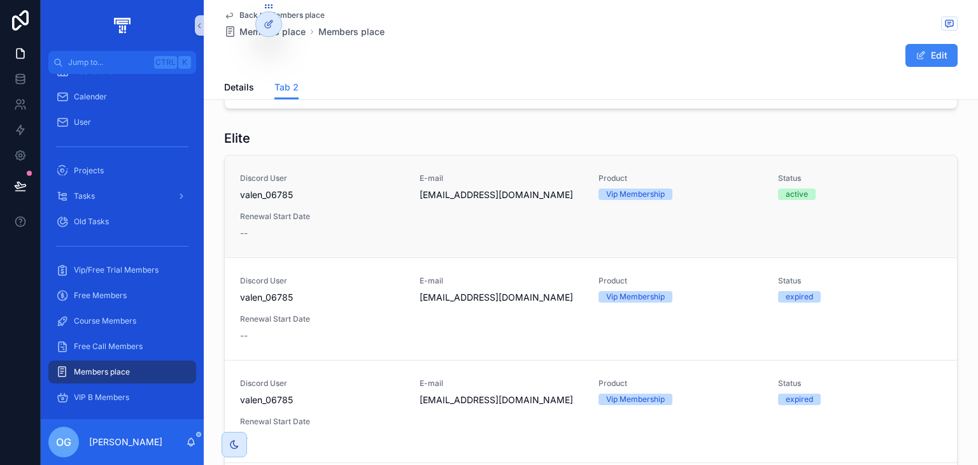
click at [431, 220] on div "Discord User valen_06785 E-mail [EMAIL_ADDRESS][DOMAIN_NAME] Product Vip Member…" at bounding box center [591, 206] width 702 height 66
click at [443, 176] on span "E-mail" at bounding box center [502, 178] width 164 height 10
click at [273, 30] on div at bounding box center [268, 24] width 25 height 24
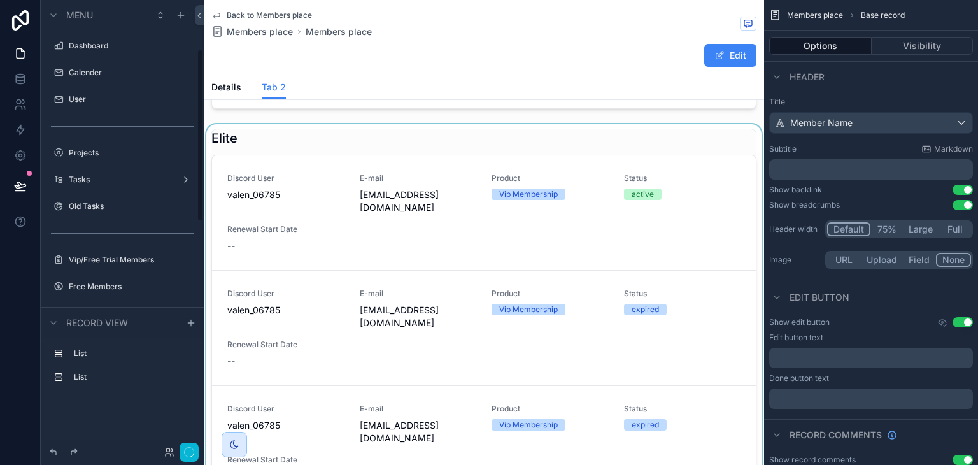
scroll to position [128, 0]
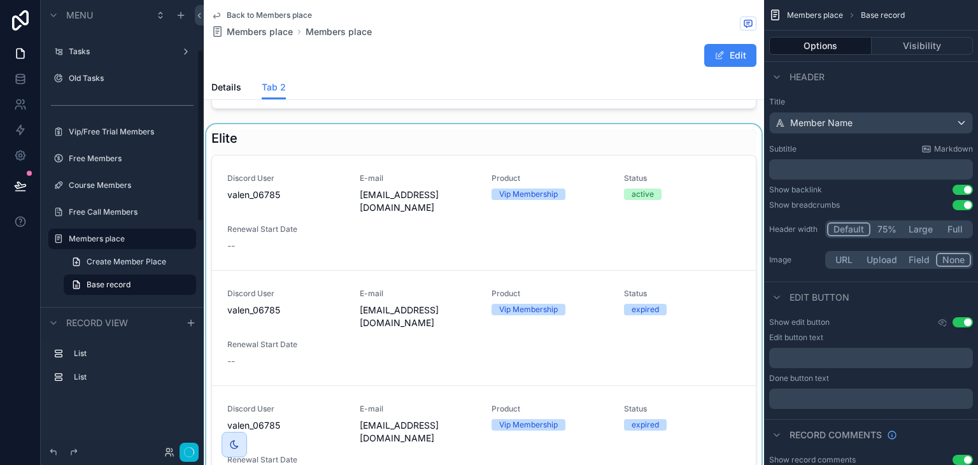
click at [426, 224] on div "scrollable content" at bounding box center [484, 316] width 561 height 385
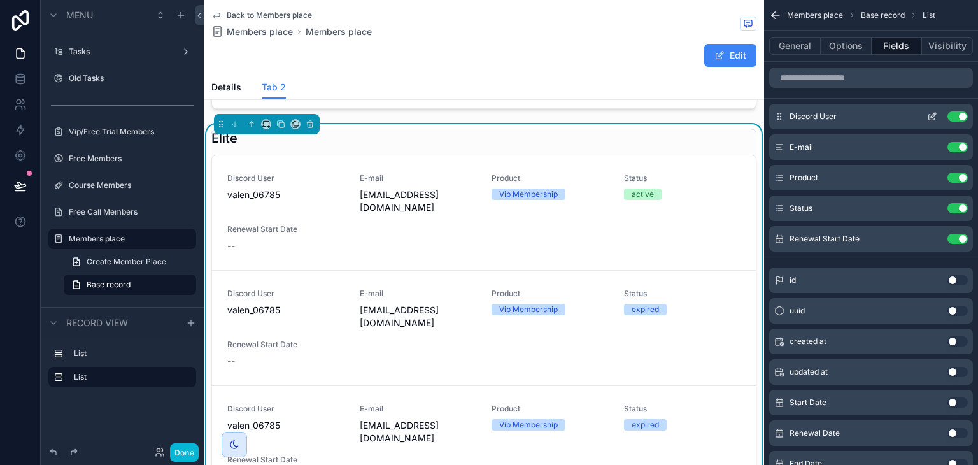
click at [966, 113] on button "Use setting" at bounding box center [958, 116] width 20 height 10
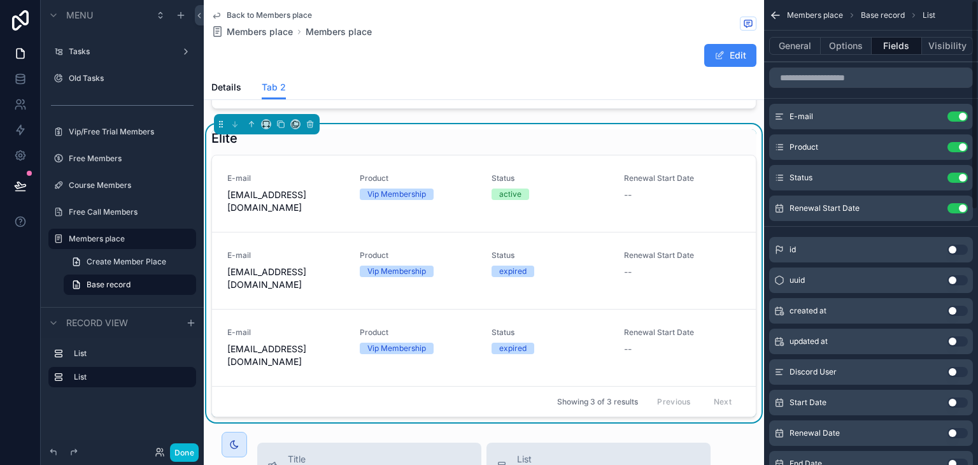
click at [966, 113] on button "Use setting" at bounding box center [958, 116] width 20 height 10
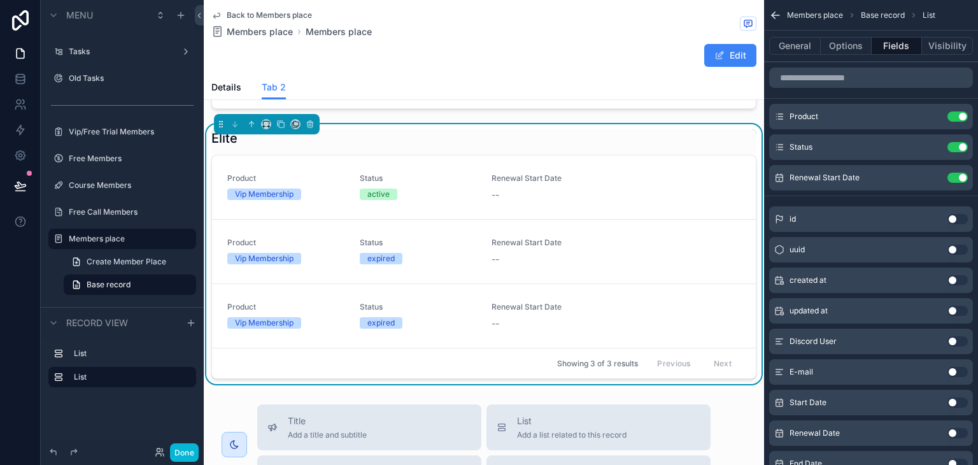
click at [966, 113] on button "Use setting" at bounding box center [958, 116] width 20 height 10
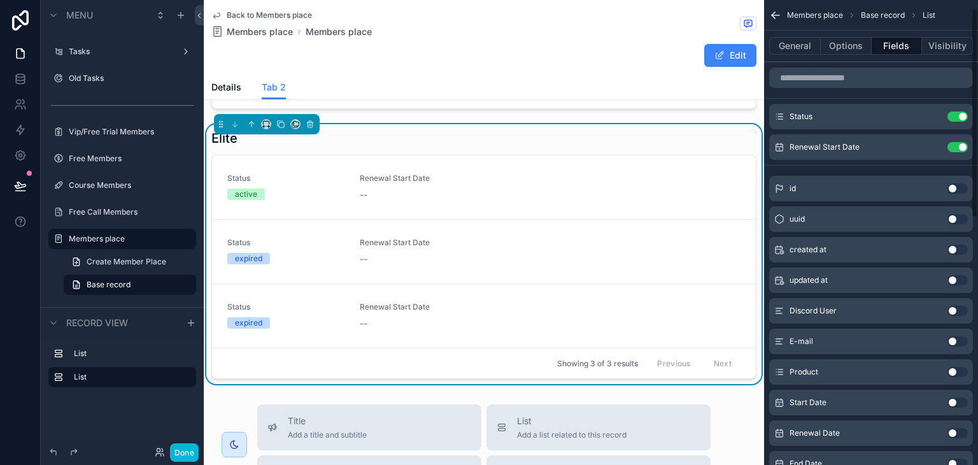
scroll to position [41, 0]
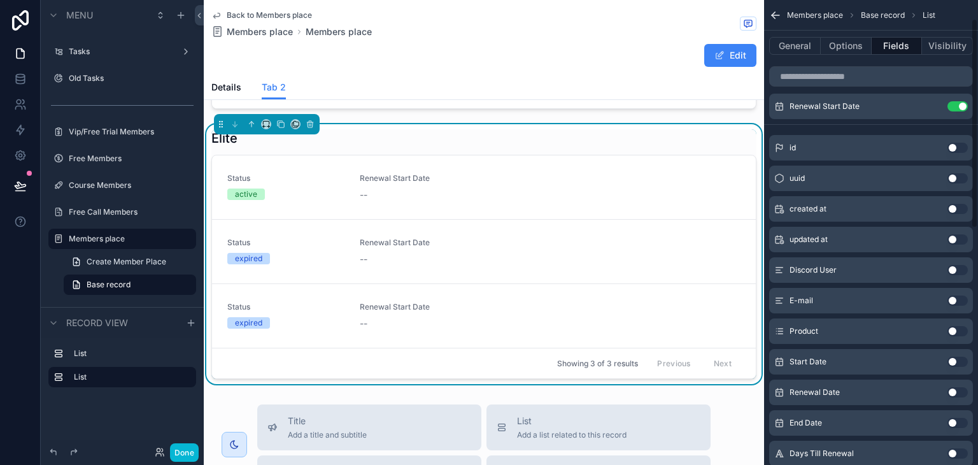
click at [948, 355] on div "Start Date Use setting" at bounding box center [871, 361] width 204 height 25
click at [958, 364] on button "Use setting" at bounding box center [958, 362] width 20 height 10
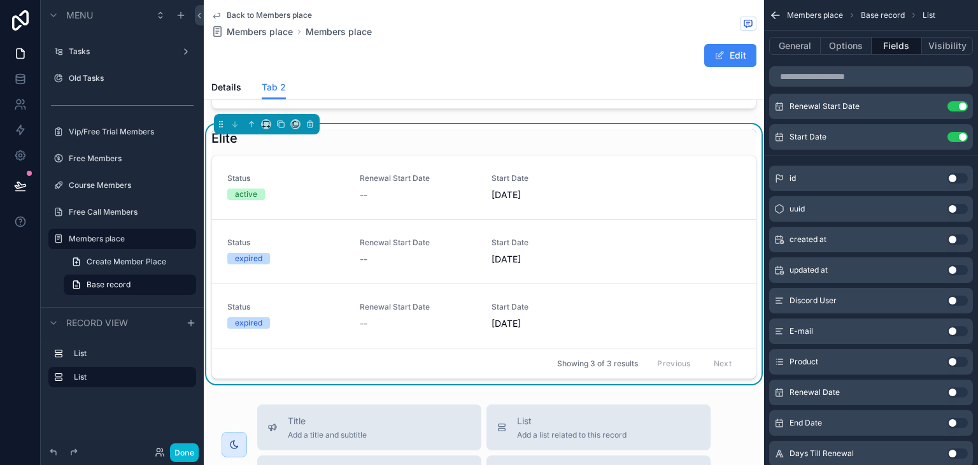
click at [962, 396] on button "Use setting" at bounding box center [958, 392] width 20 height 10
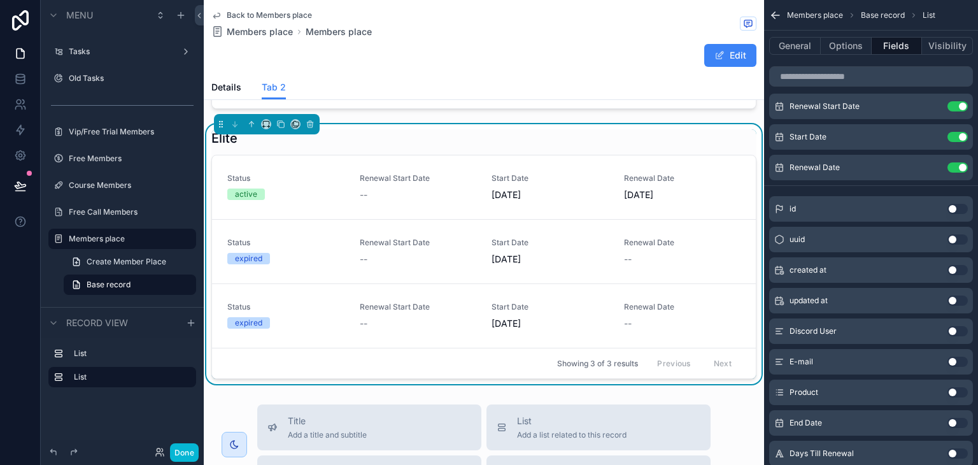
click at [957, 426] on button "Use setting" at bounding box center [958, 423] width 20 height 10
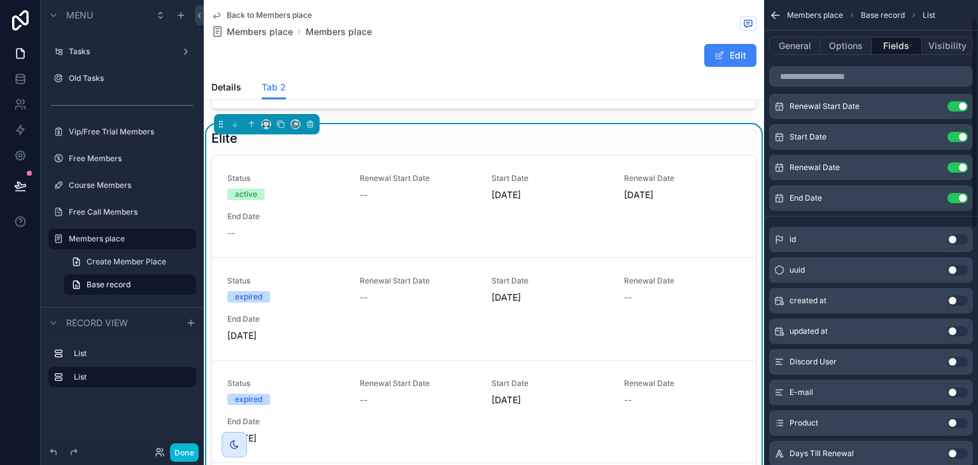
click at [954, 454] on button "Use setting" at bounding box center [958, 453] width 20 height 10
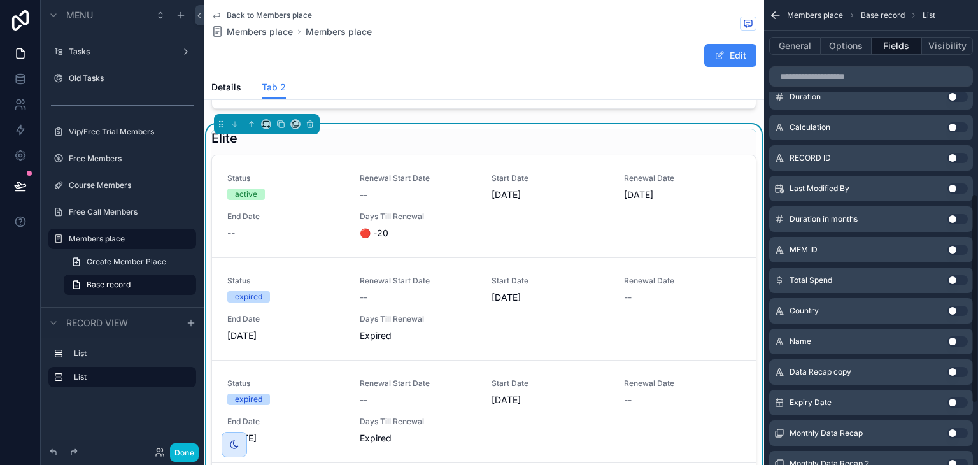
scroll to position [432, 0]
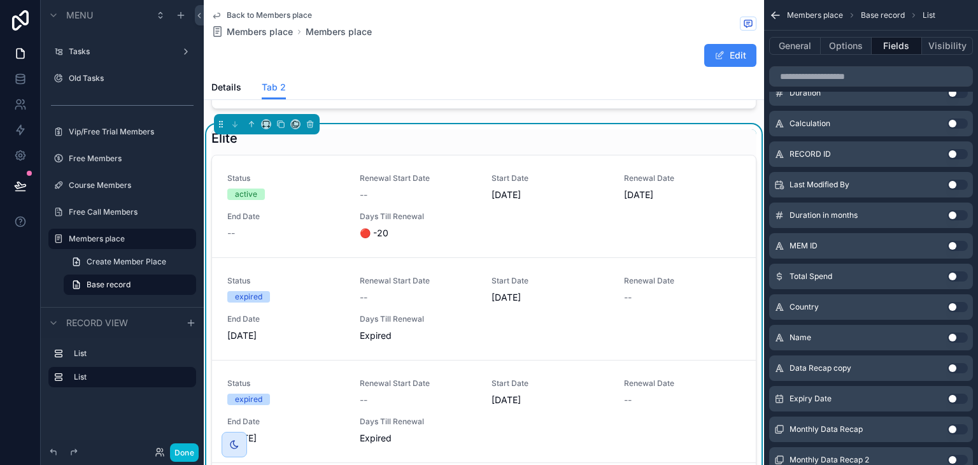
click at [962, 242] on button "Use setting" at bounding box center [958, 246] width 20 height 10
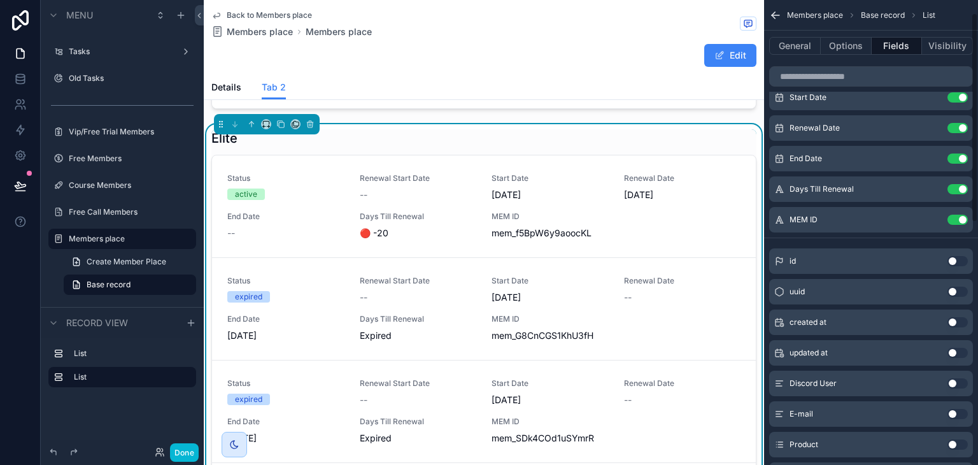
scroll to position [0, 0]
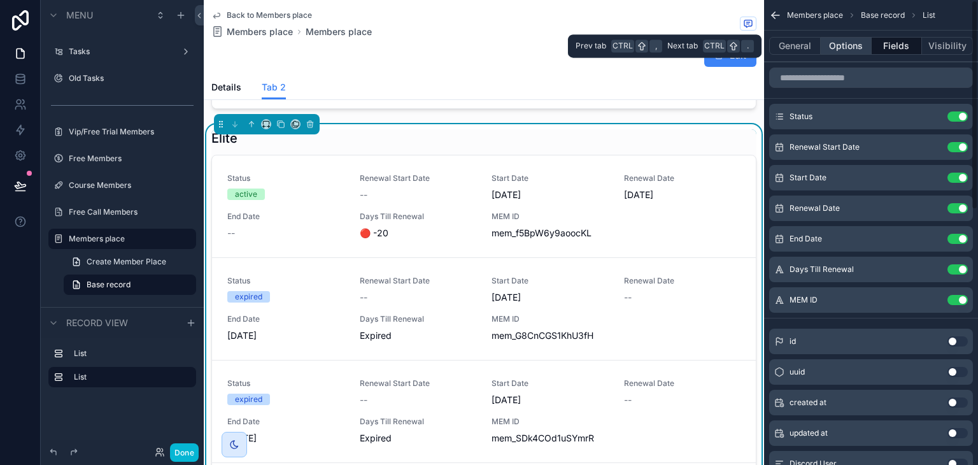
click at [833, 54] on button "Options" at bounding box center [846, 46] width 51 height 18
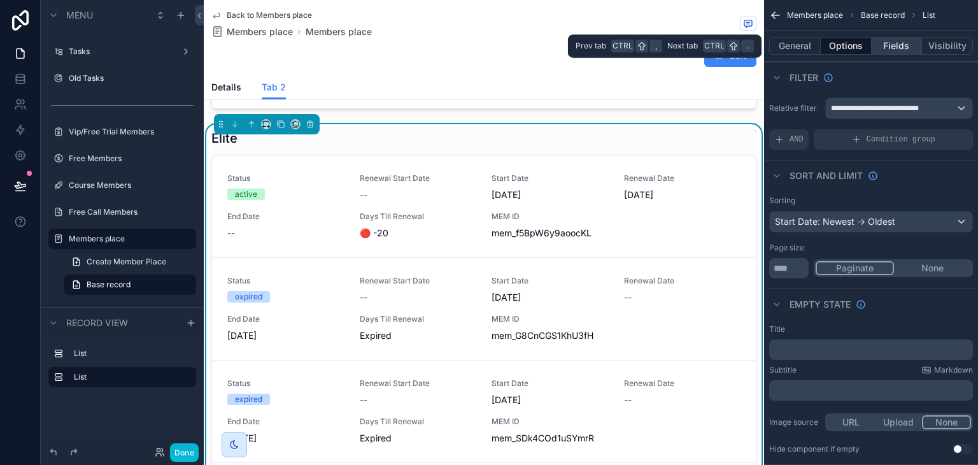
click at [901, 47] on button "Fields" at bounding box center [897, 46] width 51 height 18
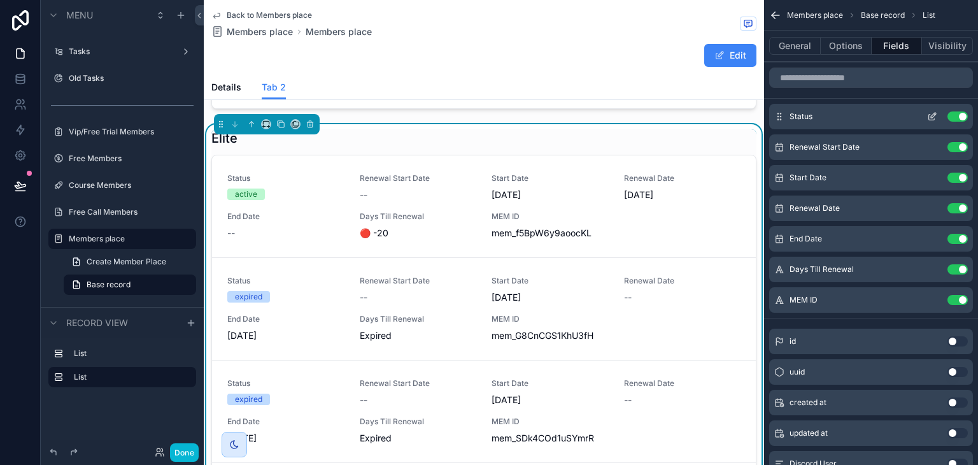
click at [935, 115] on icon "scrollable content" at bounding box center [933, 115] width 5 height 5
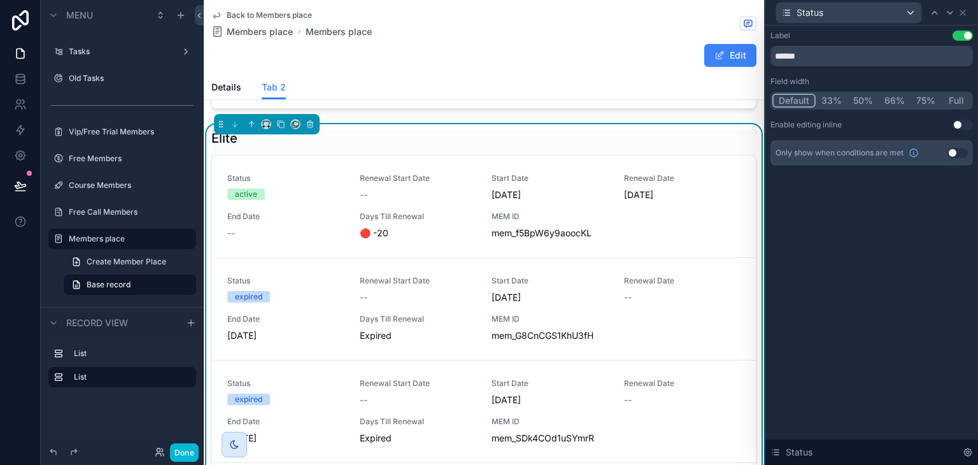
click at [925, 103] on button "75%" at bounding box center [926, 101] width 31 height 14
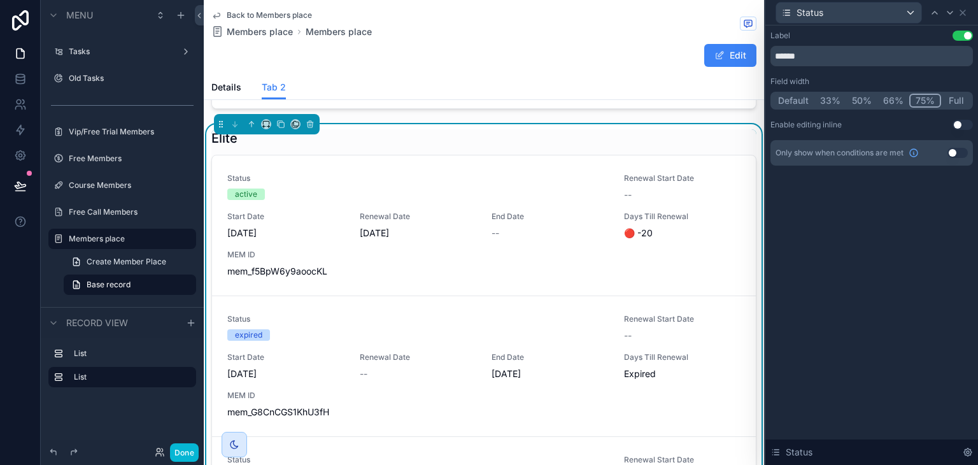
click at [864, 98] on button "50%" at bounding box center [862, 101] width 31 height 14
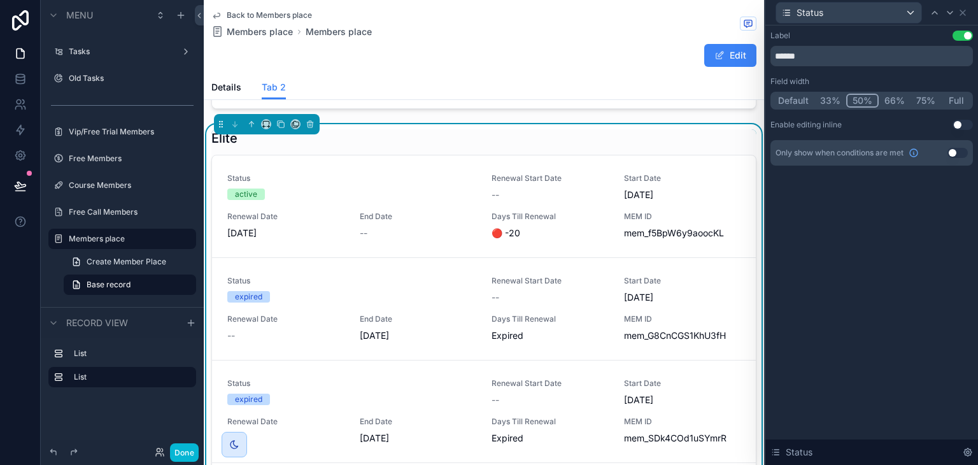
click at [788, 96] on button "Default" at bounding box center [794, 101] width 42 height 14
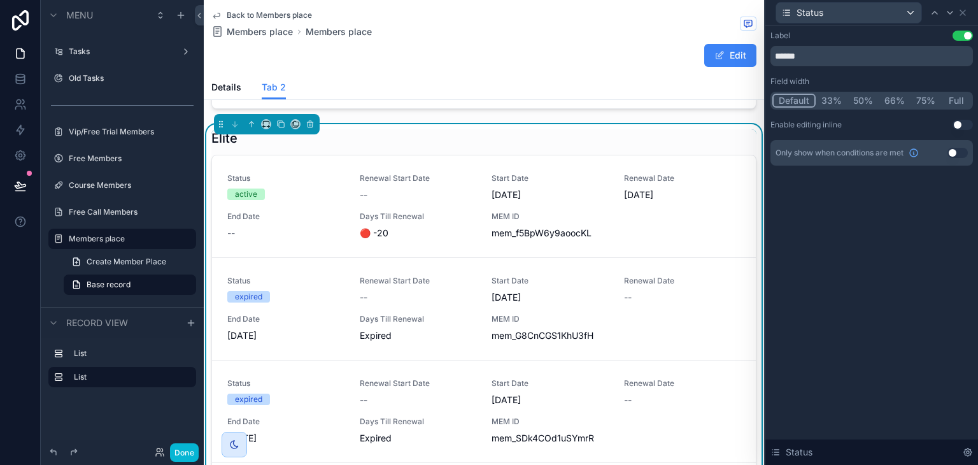
click at [955, 147] on div "Only show when conditions are met Use setting" at bounding box center [872, 152] width 203 height 25
click at [955, 148] on button "Use setting" at bounding box center [958, 153] width 20 height 10
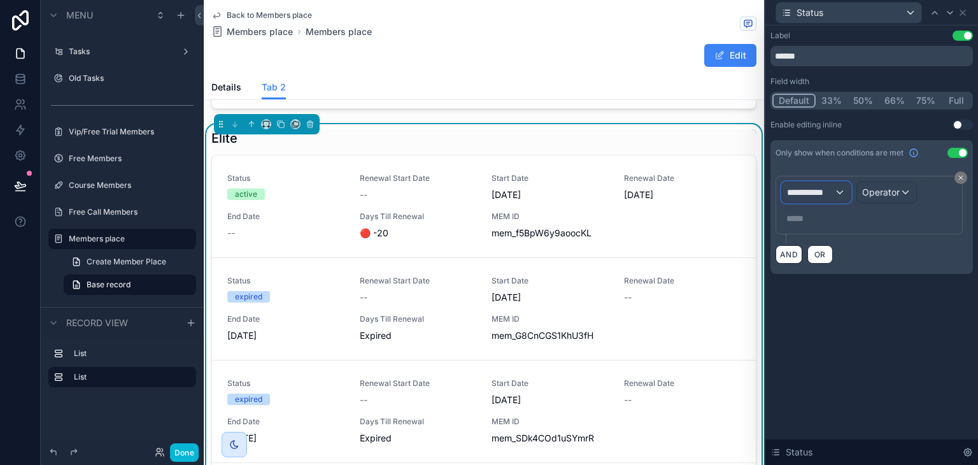
click at [800, 197] on span "**********" at bounding box center [810, 192] width 47 height 13
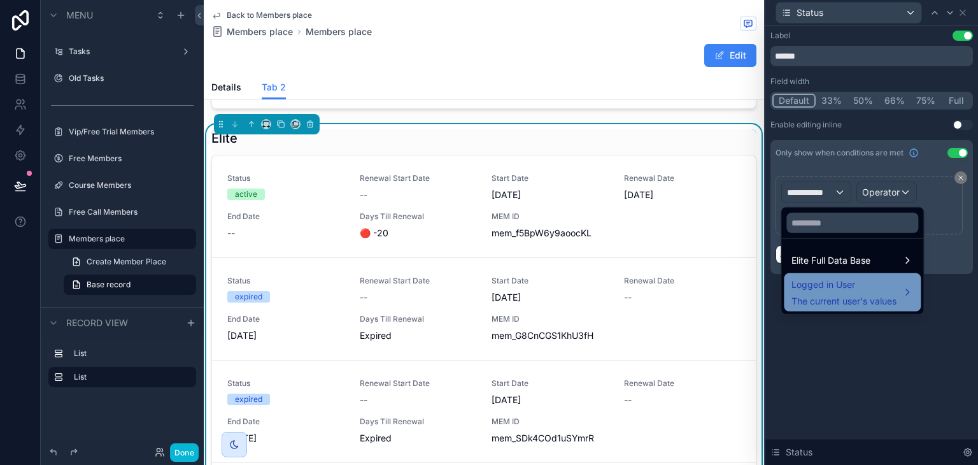
click at [820, 280] on span "Logged in User" at bounding box center [844, 284] width 105 height 15
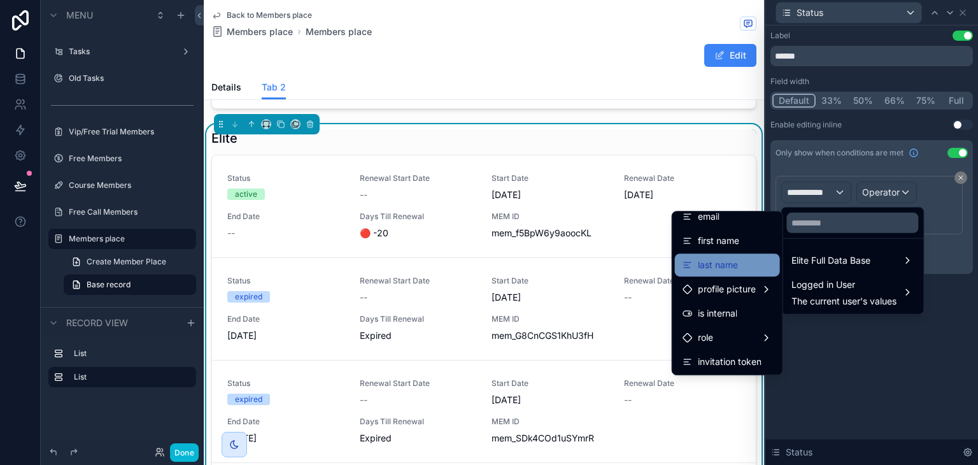
scroll to position [36, 0]
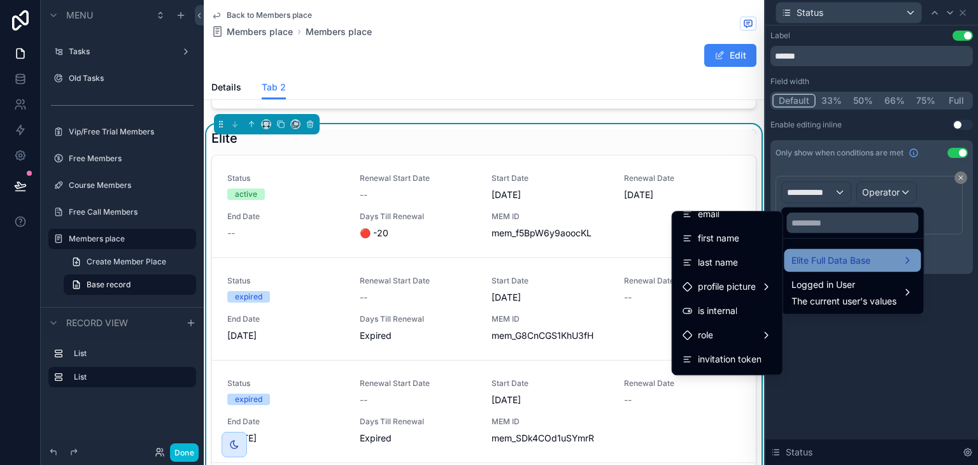
click at [830, 251] on div "Elite Full Data Base" at bounding box center [852, 260] width 137 height 23
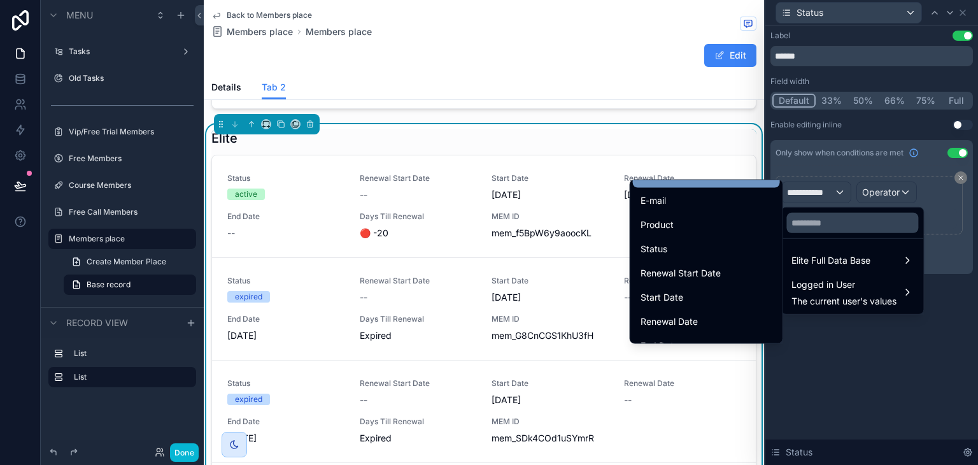
scroll to position [122, 0]
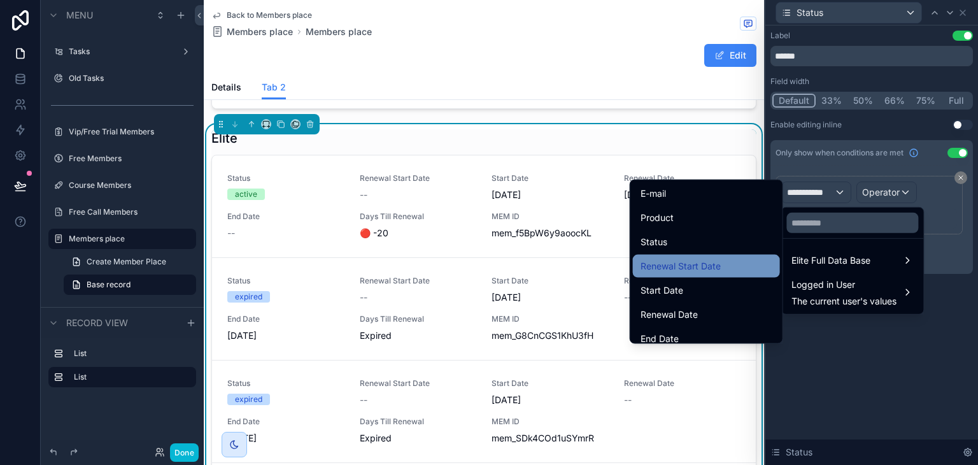
click at [736, 269] on div "Renewal Start Date" at bounding box center [707, 266] width 132 height 15
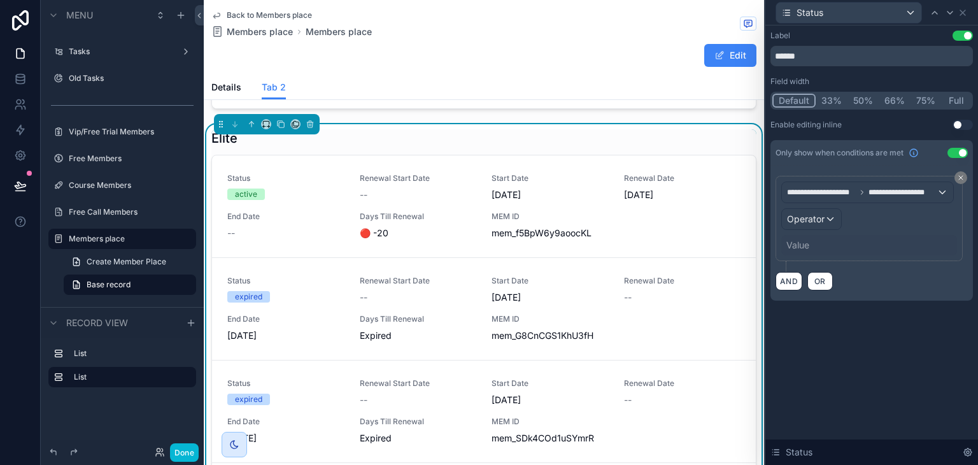
scroll to position [25, 0]
click at [958, 176] on icon at bounding box center [961, 178] width 8 height 8
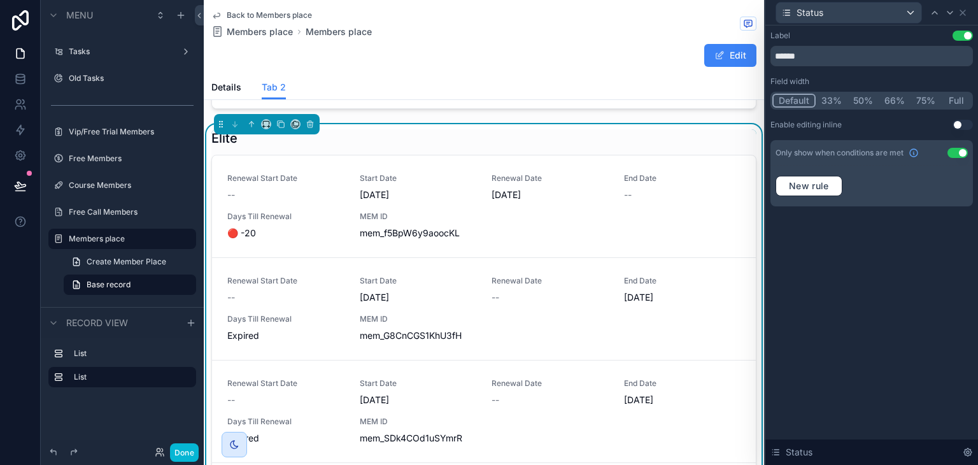
click at [963, 151] on button "Use setting" at bounding box center [958, 153] width 20 height 10
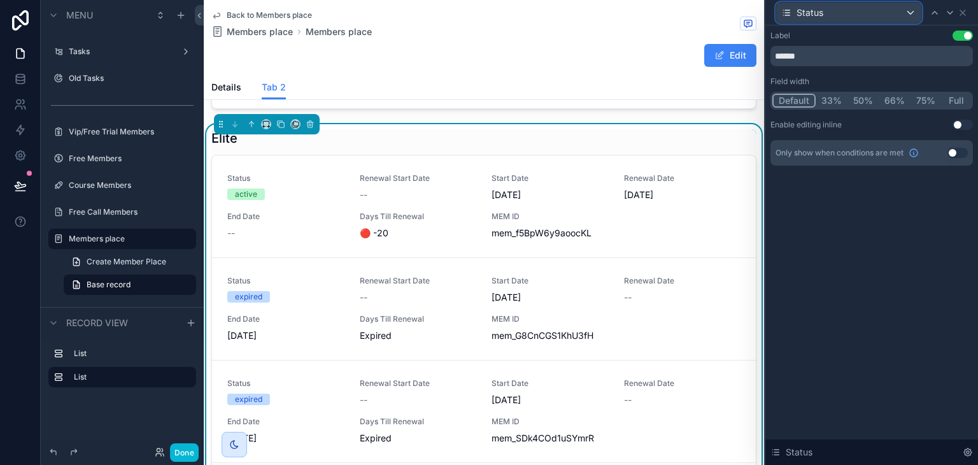
click at [876, 17] on div "Status" at bounding box center [848, 13] width 145 height 20
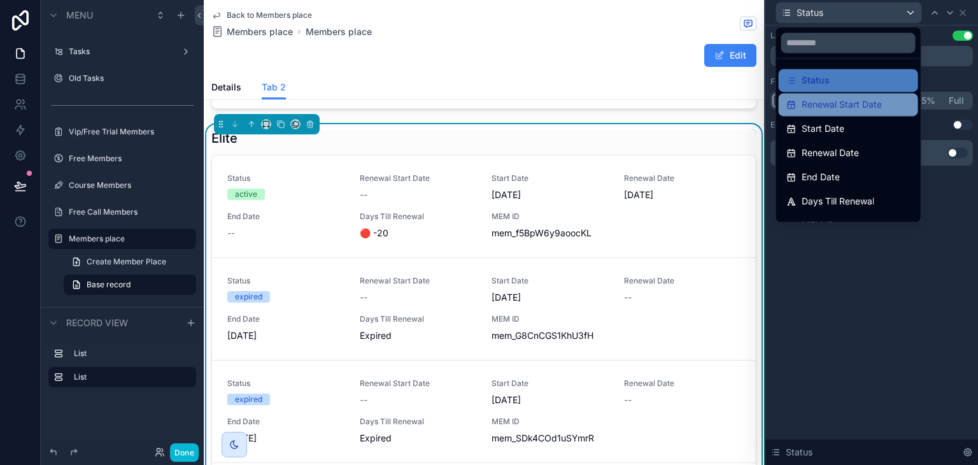
click at [856, 104] on span "Renewal Start Date" at bounding box center [842, 104] width 80 height 15
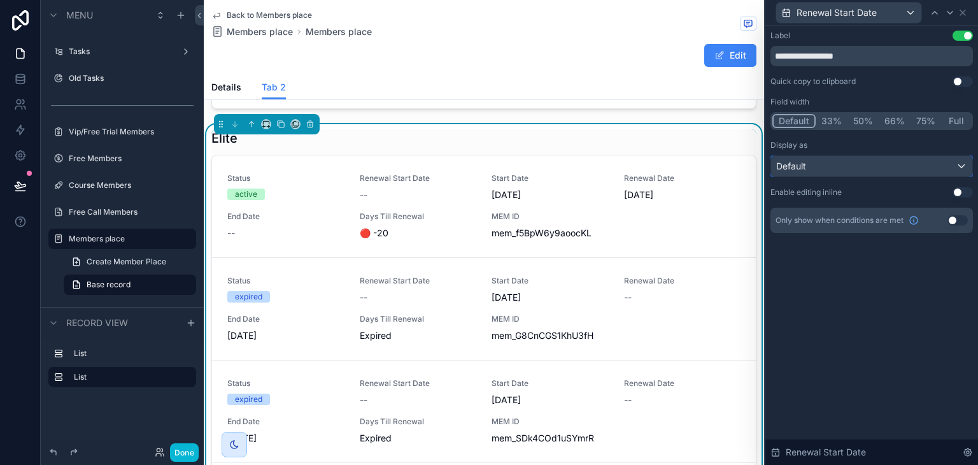
click at [917, 174] on div "Default" at bounding box center [871, 166] width 201 height 20
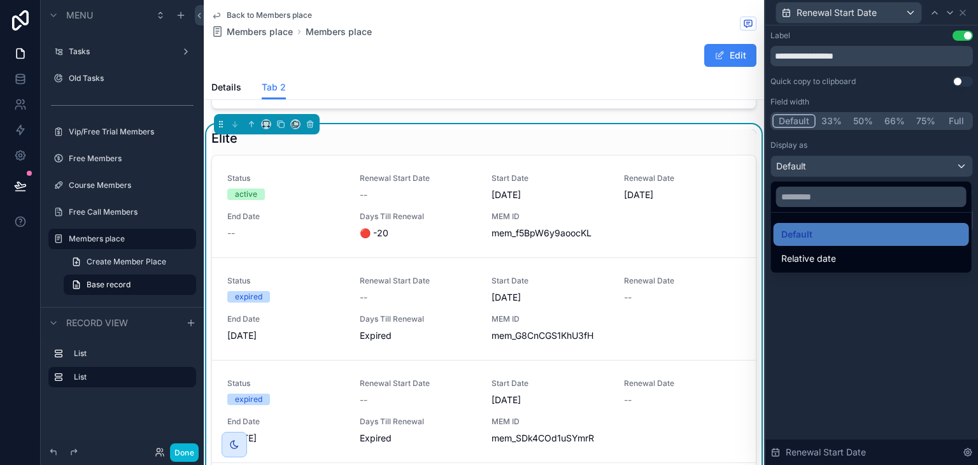
click at [917, 174] on div at bounding box center [872, 232] width 213 height 465
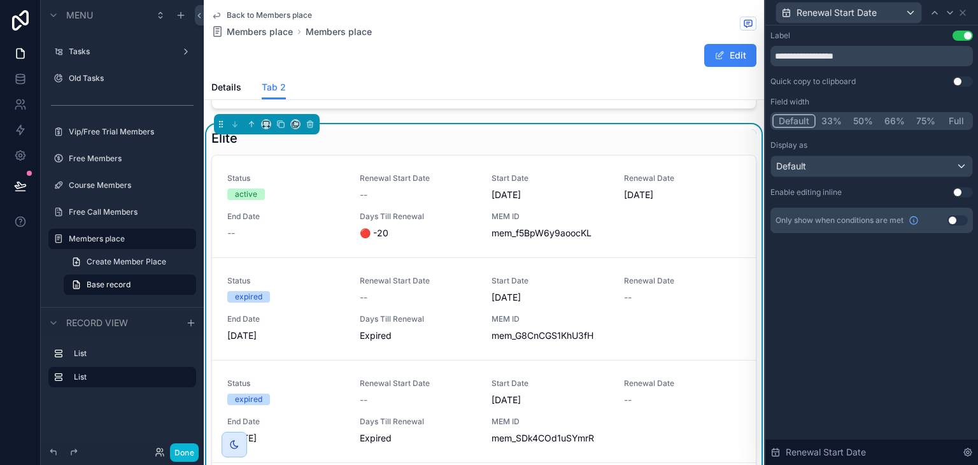
click at [961, 222] on button "Use setting" at bounding box center [958, 220] width 20 height 10
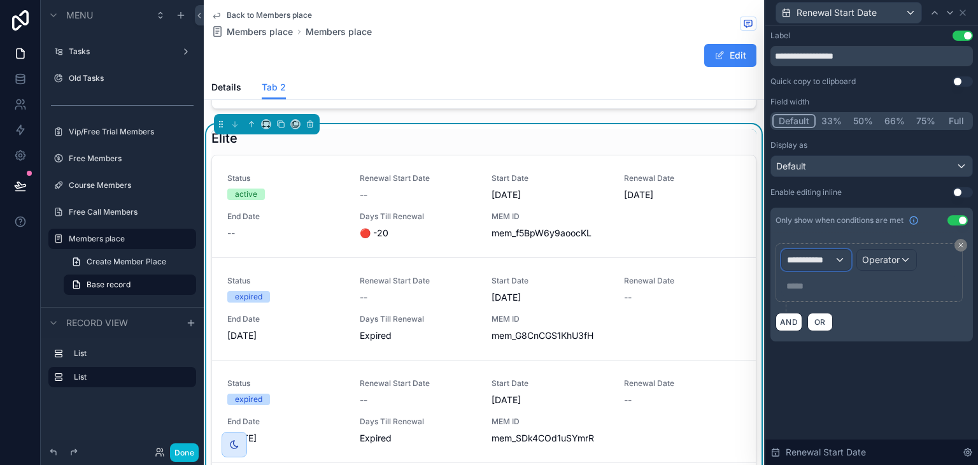
click at [819, 258] on span "**********" at bounding box center [810, 260] width 47 height 13
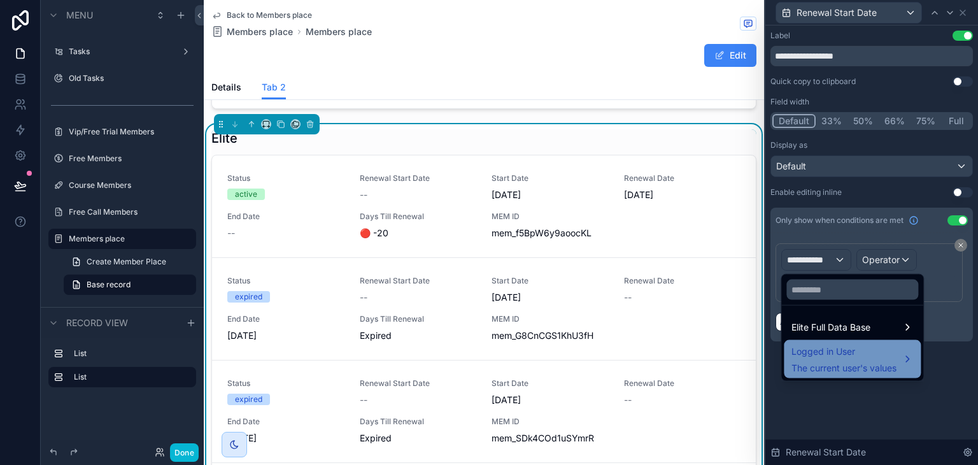
click at [833, 354] on span "Logged in User" at bounding box center [844, 351] width 105 height 15
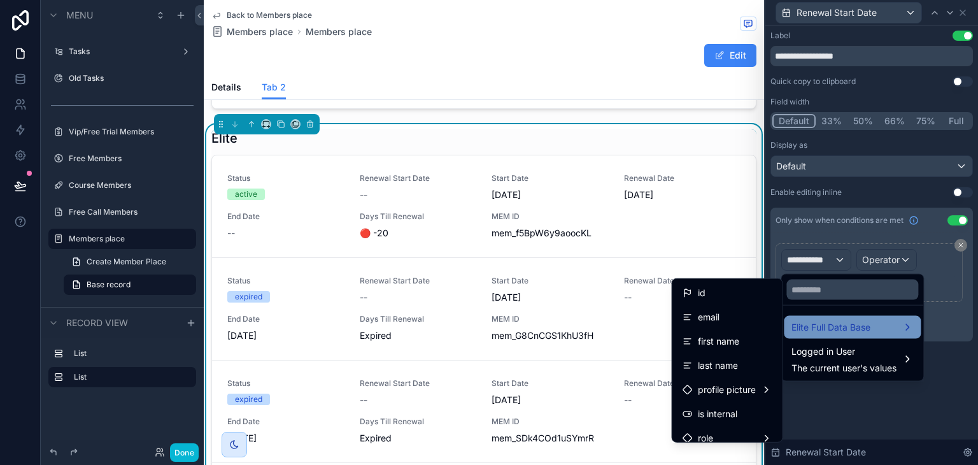
click at [842, 322] on span "Elite Full Data Base" at bounding box center [831, 327] width 79 height 15
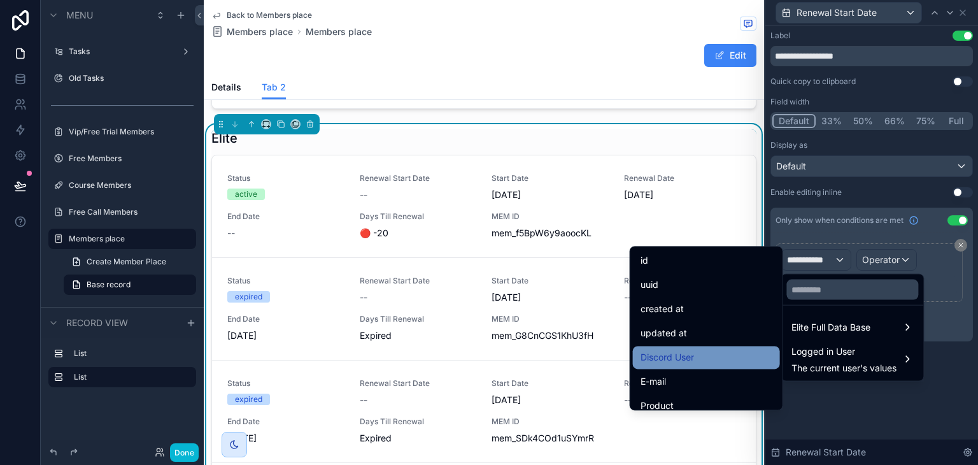
scroll to position [56, 0]
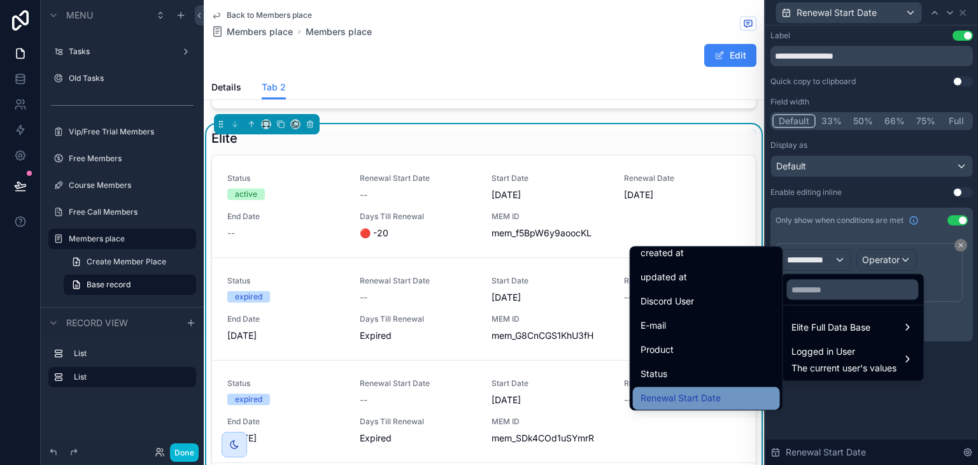
click at [705, 390] on span "Renewal Start Date" at bounding box center [681, 397] width 80 height 15
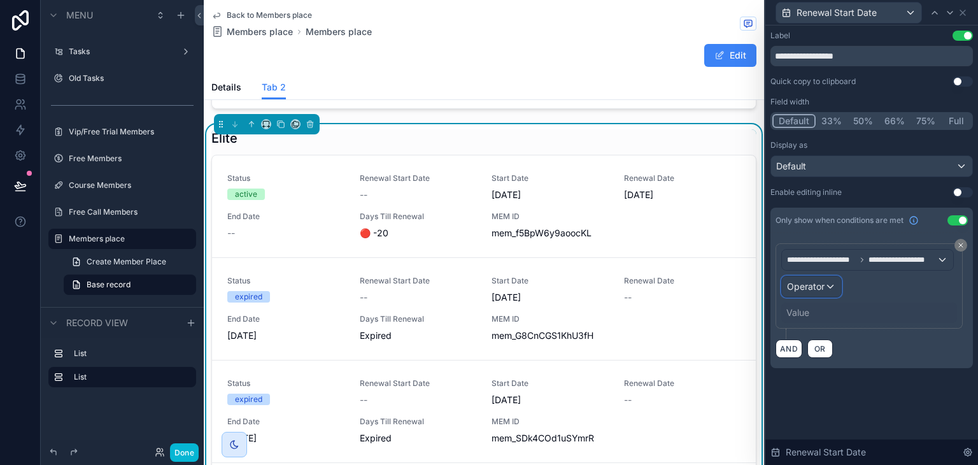
click at [819, 284] on span "Operator" at bounding box center [806, 286] width 38 height 11
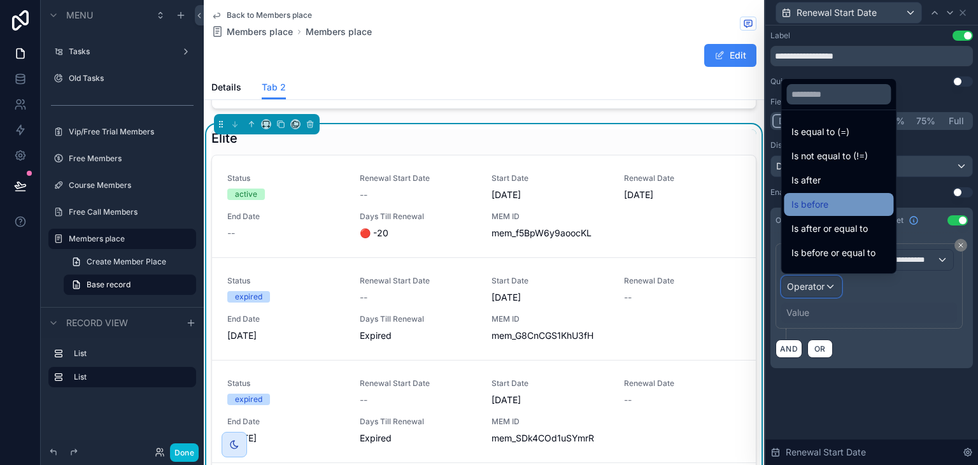
scroll to position [42, 0]
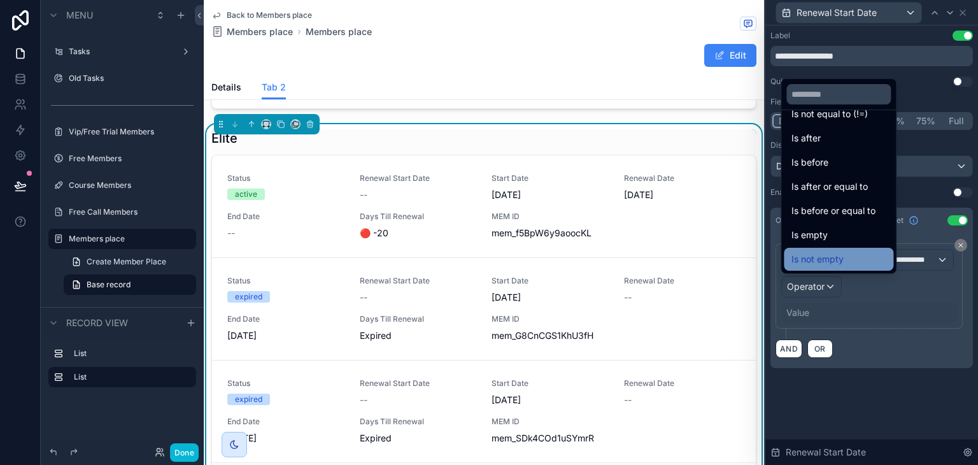
click at [826, 254] on span "Is not empty" at bounding box center [818, 259] width 52 height 15
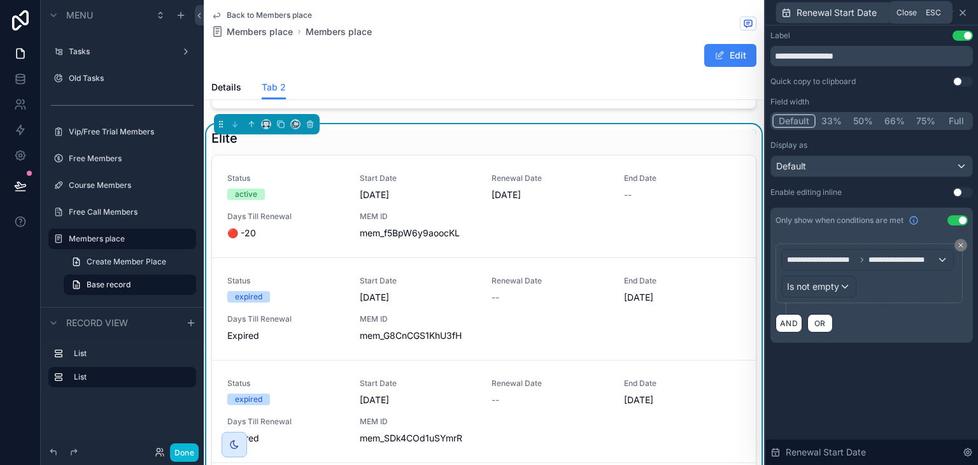
click at [963, 15] on icon at bounding box center [963, 13] width 10 height 10
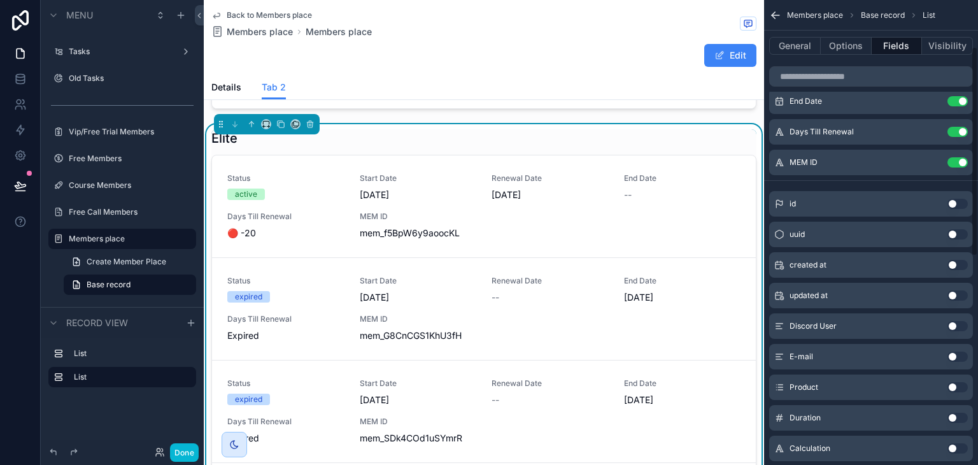
scroll to position [36, 0]
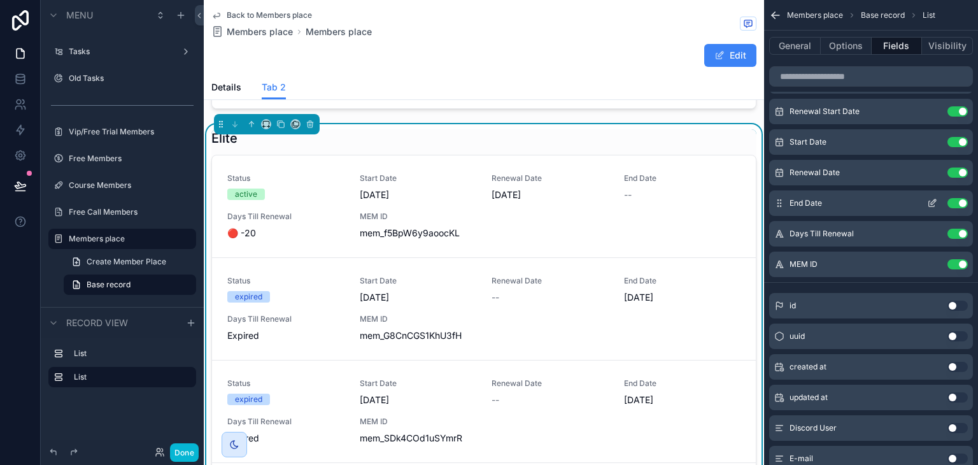
click at [933, 199] on icon "scrollable content" at bounding box center [932, 203] width 10 height 10
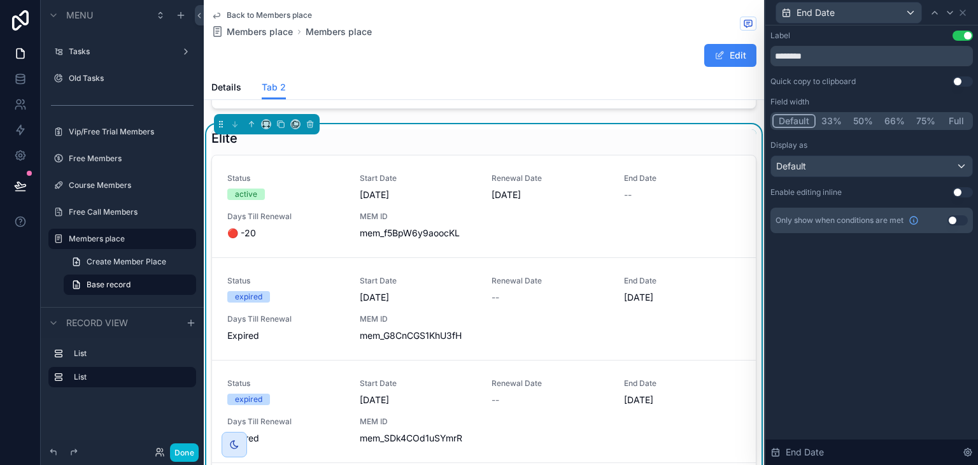
click at [950, 217] on button "Use setting" at bounding box center [958, 220] width 20 height 10
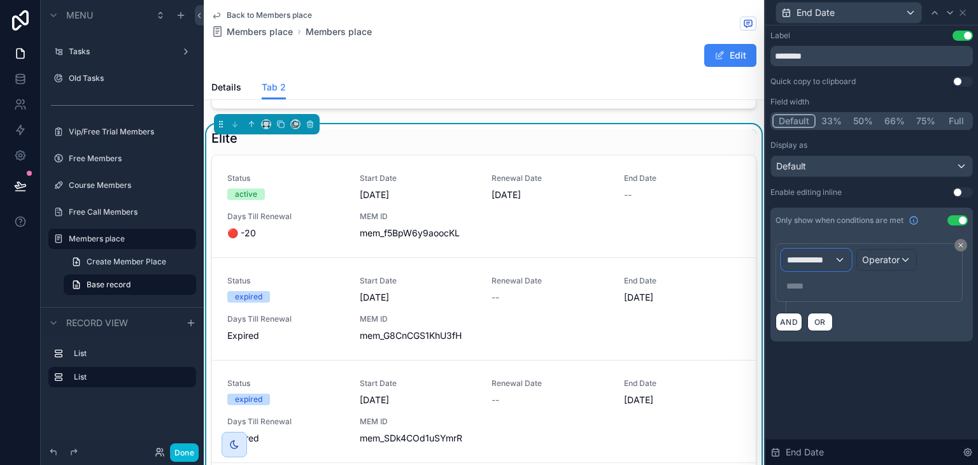
click at [824, 254] on span "**********" at bounding box center [810, 260] width 47 height 13
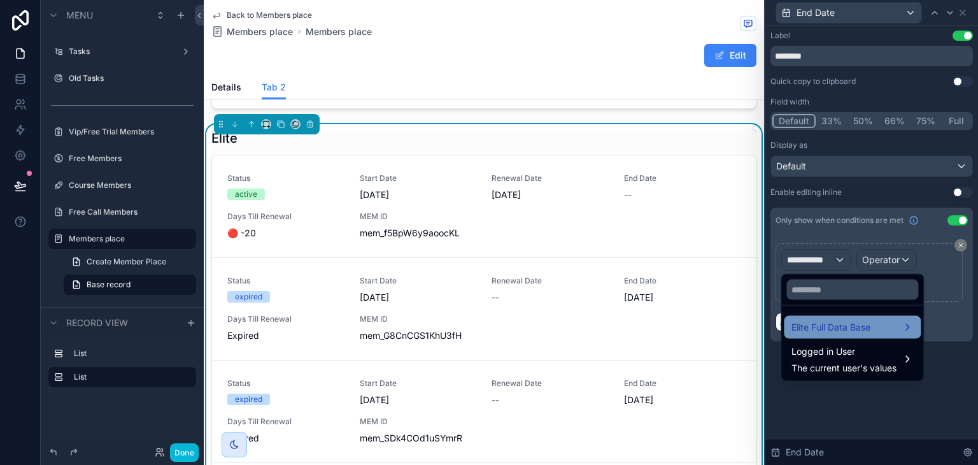
click at [834, 327] on span "Elite Full Data Base" at bounding box center [831, 327] width 79 height 15
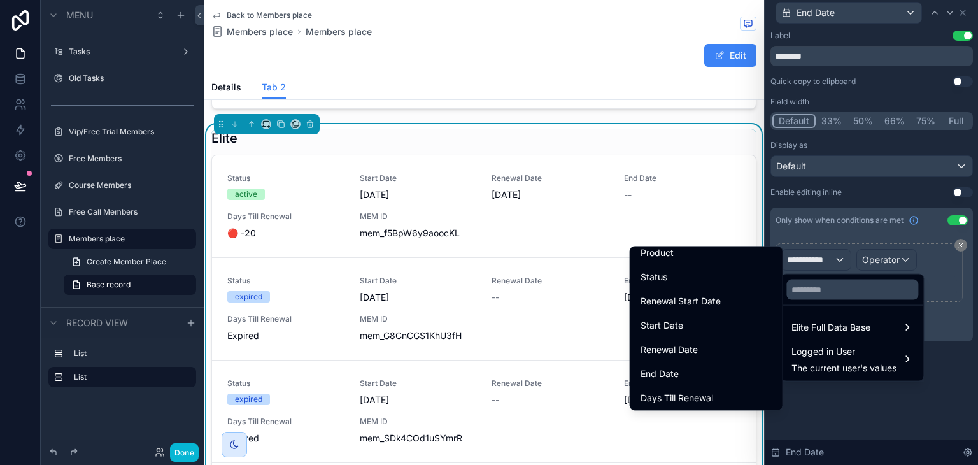
scroll to position [157, 0]
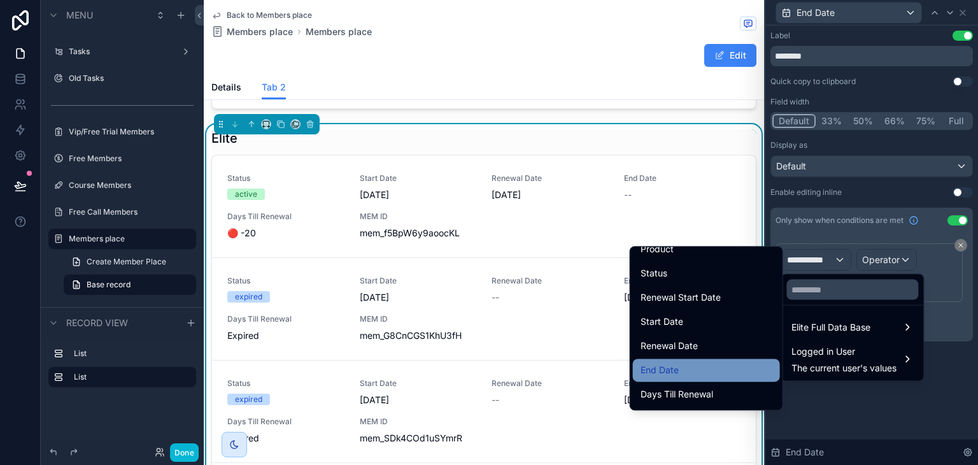
click at [681, 367] on div "End Date" at bounding box center [707, 369] width 132 height 15
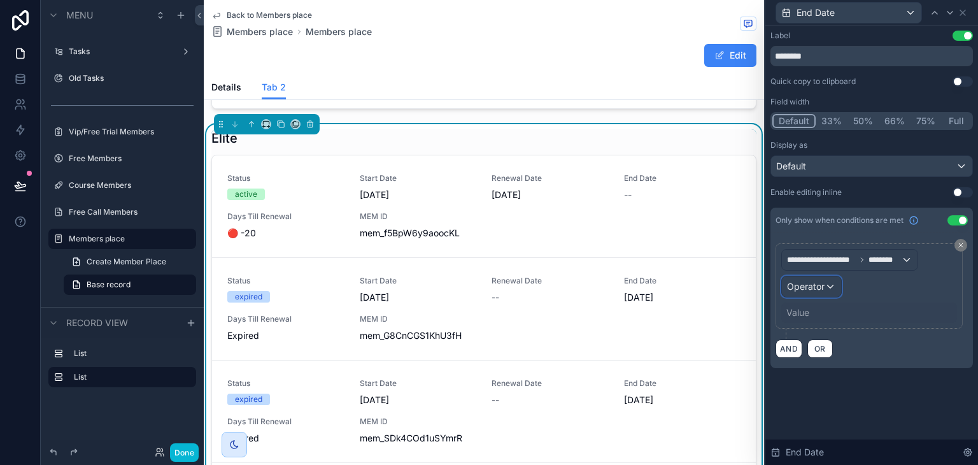
click at [805, 292] on div "Operator" at bounding box center [811, 286] width 59 height 20
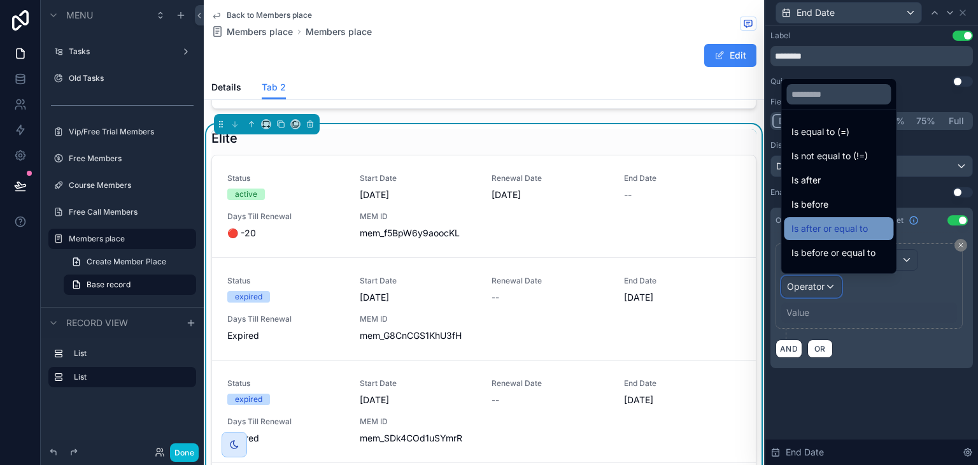
scroll to position [42, 0]
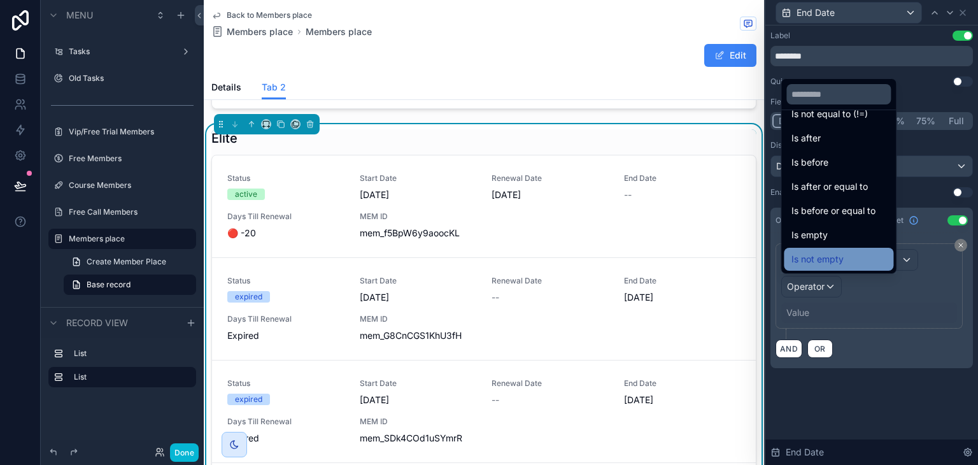
click at [859, 257] on div "Is not empty" at bounding box center [839, 259] width 94 height 15
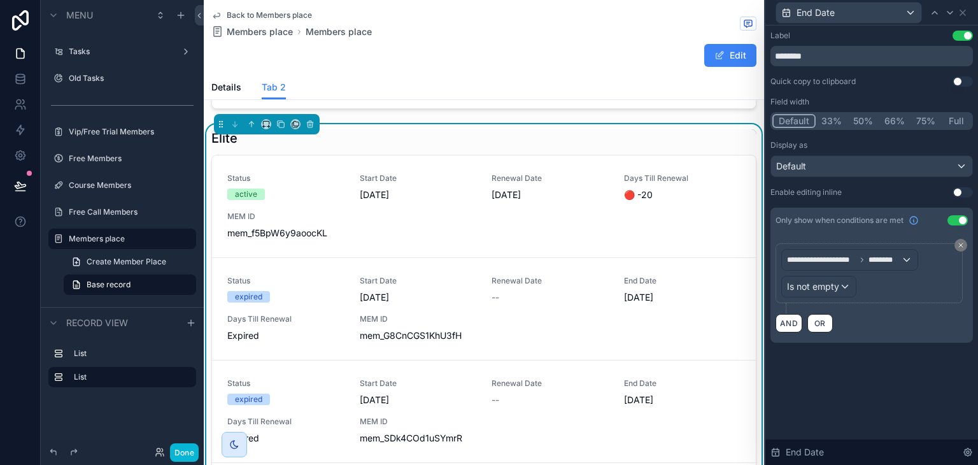
scroll to position [32, 0]
click at [966, 13] on icon at bounding box center [963, 13] width 10 height 10
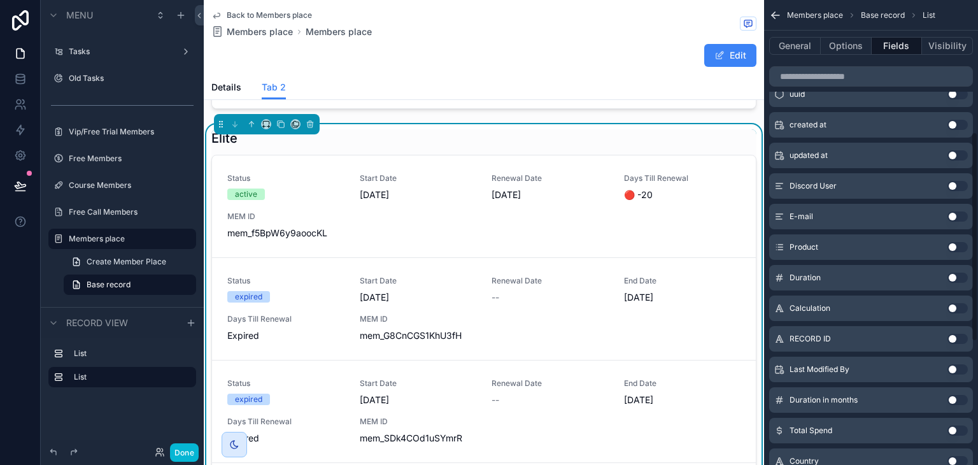
scroll to position [296, 0]
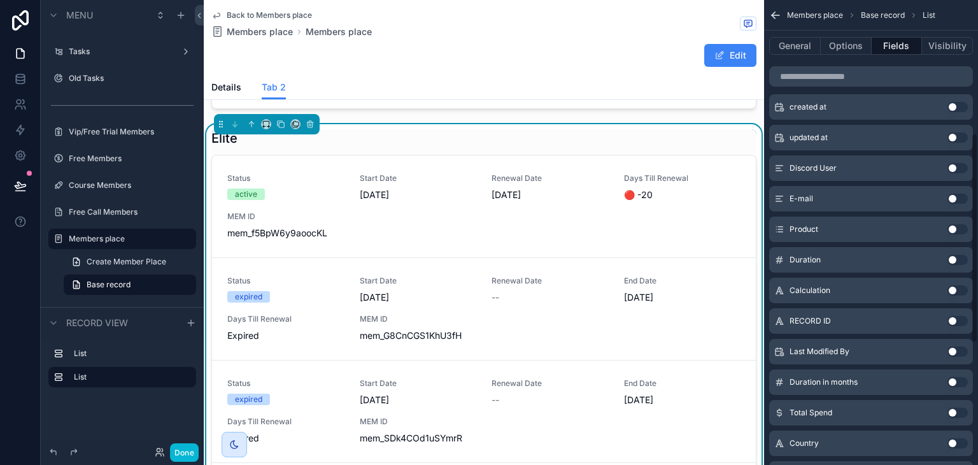
click at [955, 255] on button "Use setting" at bounding box center [958, 260] width 20 height 10
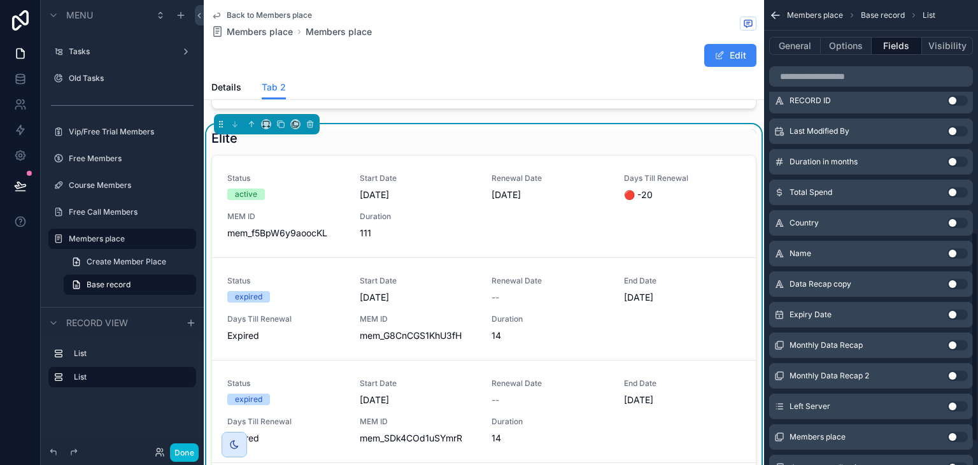
scroll to position [515, 0]
click at [966, 313] on button "Use setting" at bounding box center [958, 315] width 20 height 10
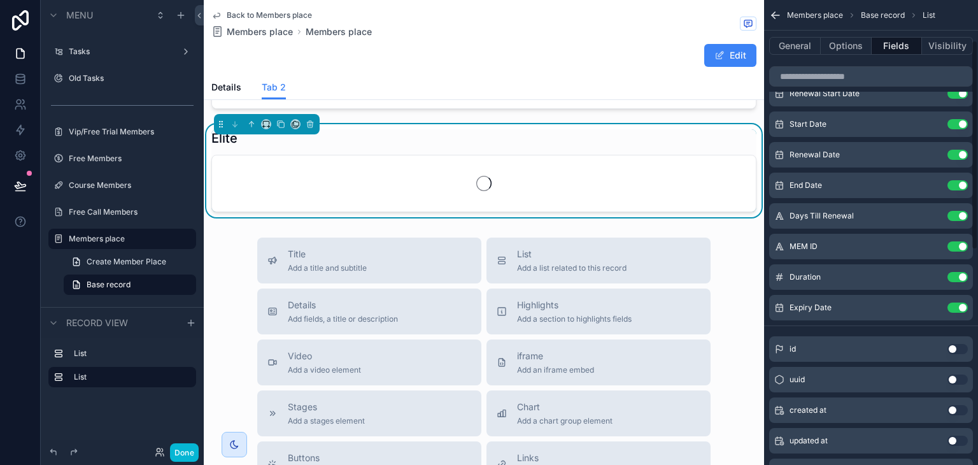
scroll to position [0, 0]
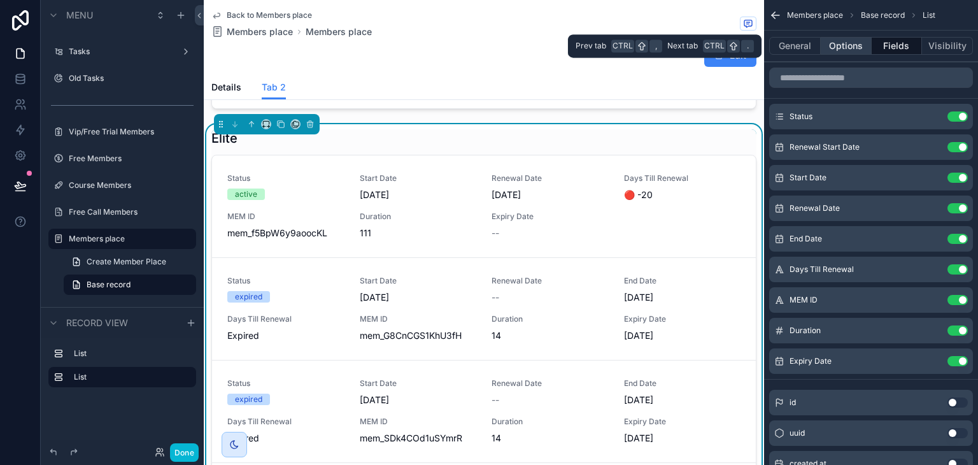
click at [864, 39] on button "Options" at bounding box center [846, 46] width 51 height 18
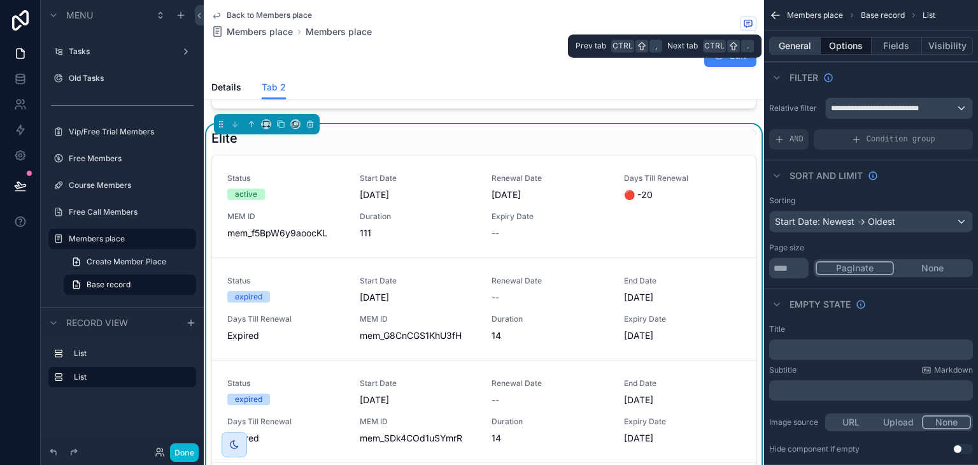
click at [800, 46] on button "General" at bounding box center [795, 46] width 52 height 18
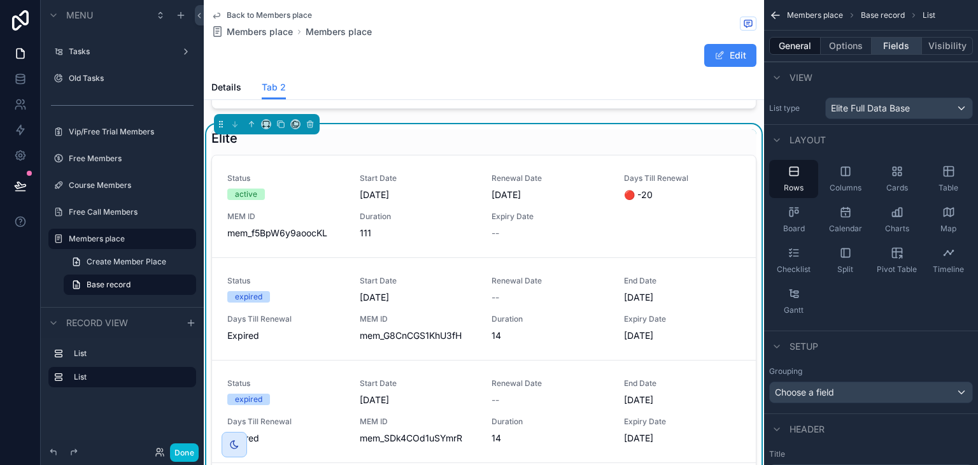
click at [905, 50] on button "Fields" at bounding box center [897, 46] width 51 height 18
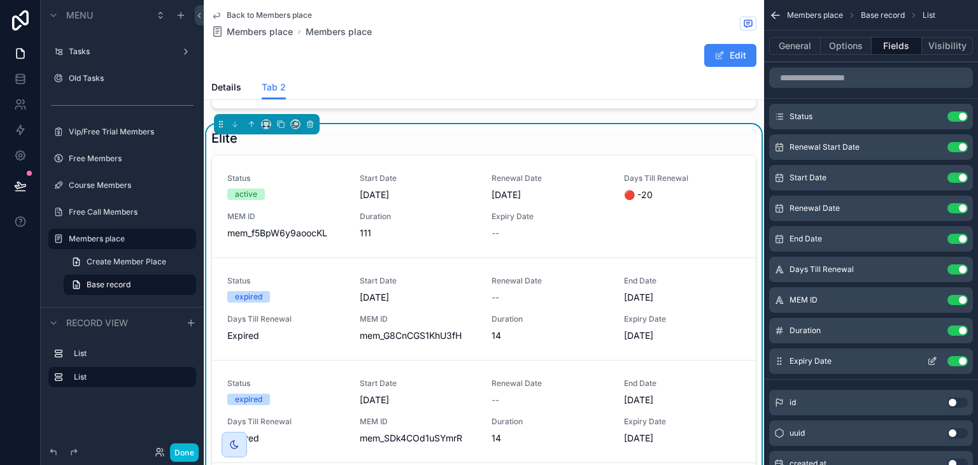
click at [933, 358] on icon "scrollable content" at bounding box center [933, 359] width 5 height 5
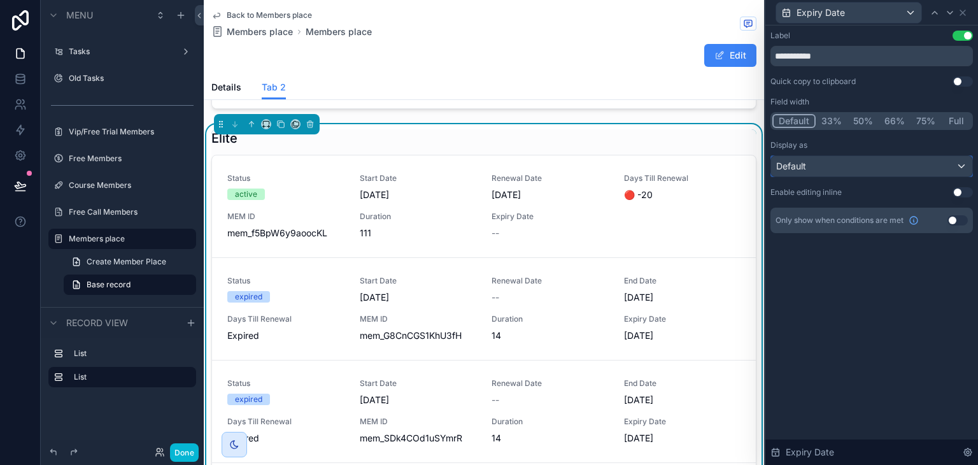
click at [839, 157] on div "Default" at bounding box center [871, 166] width 201 height 20
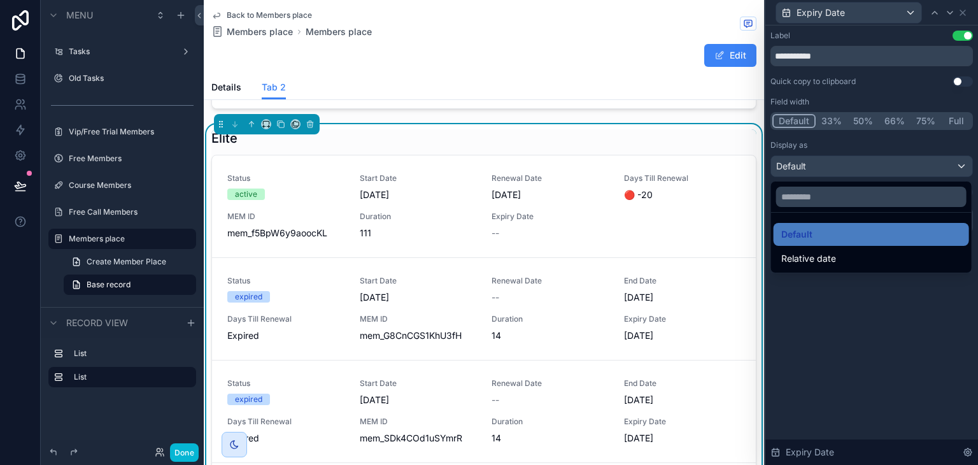
click at [866, 77] on div at bounding box center [872, 232] width 213 height 465
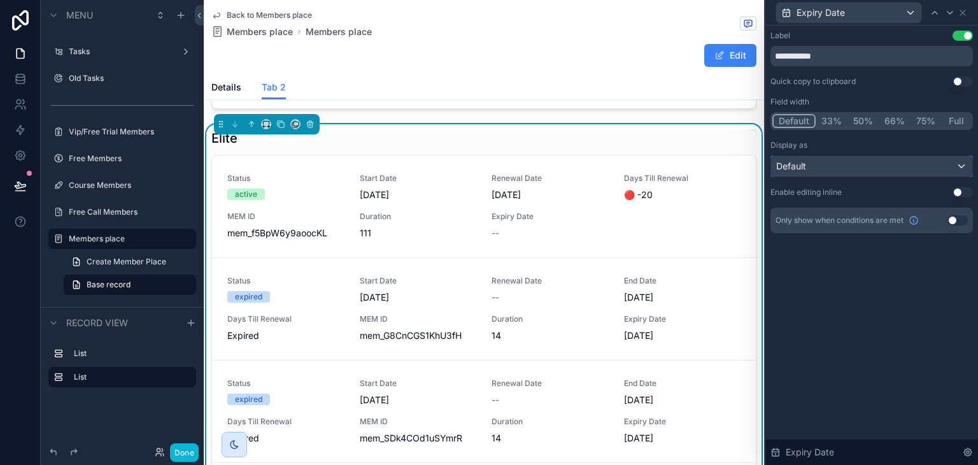
click at [894, 175] on div "Default" at bounding box center [871, 166] width 201 height 20
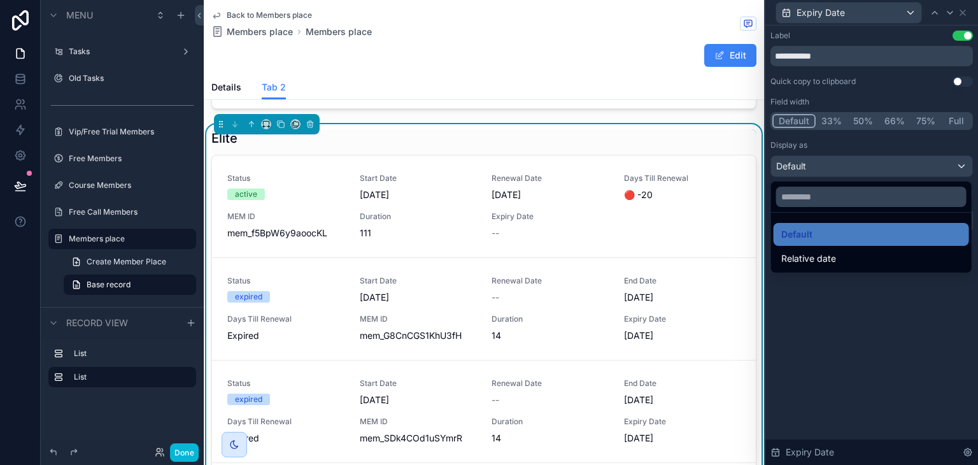
click at [883, 148] on div at bounding box center [872, 232] width 213 height 465
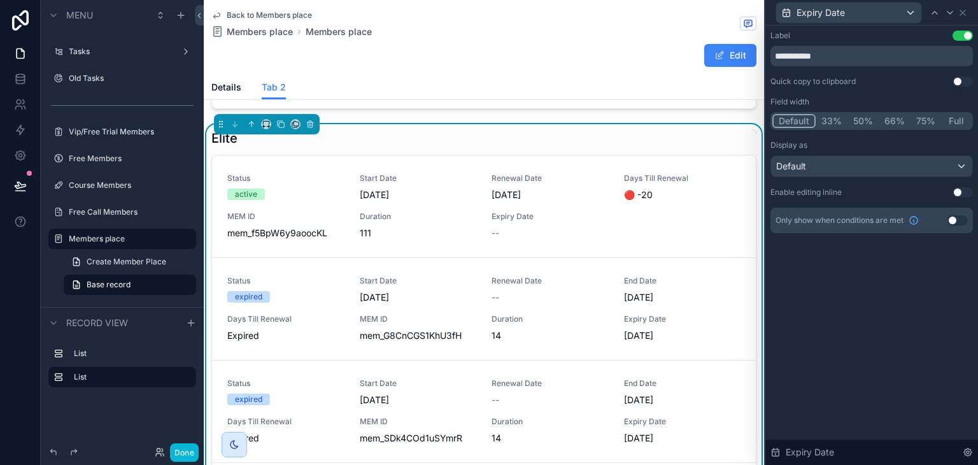
click at [954, 220] on button "Use setting" at bounding box center [958, 220] width 20 height 10
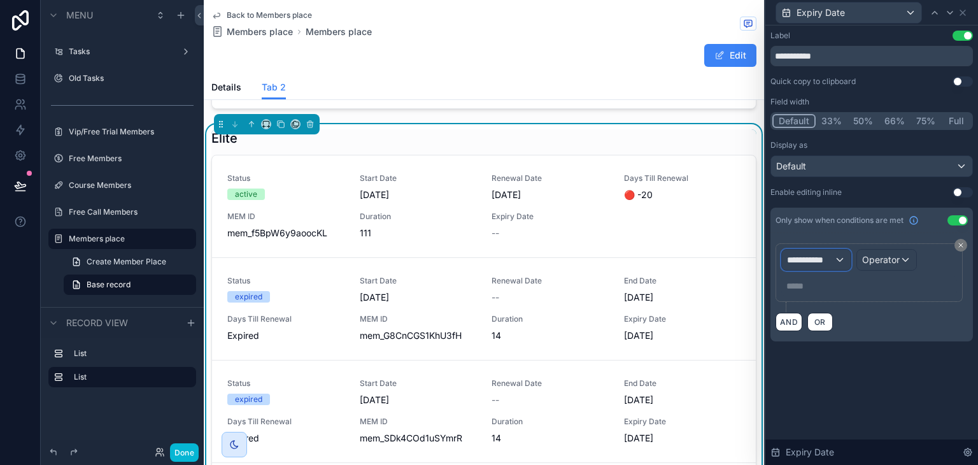
click at [835, 254] on div "**********" at bounding box center [816, 260] width 69 height 20
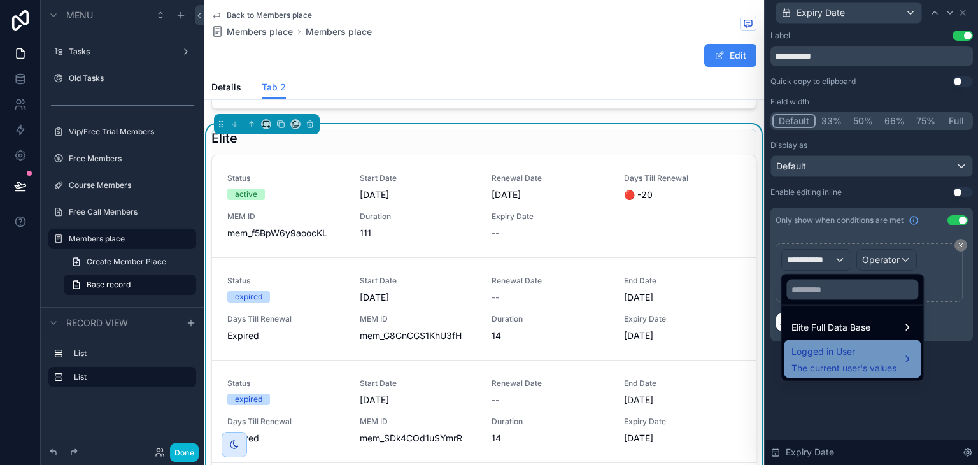
click at [846, 350] on span "Logged in User" at bounding box center [844, 351] width 105 height 15
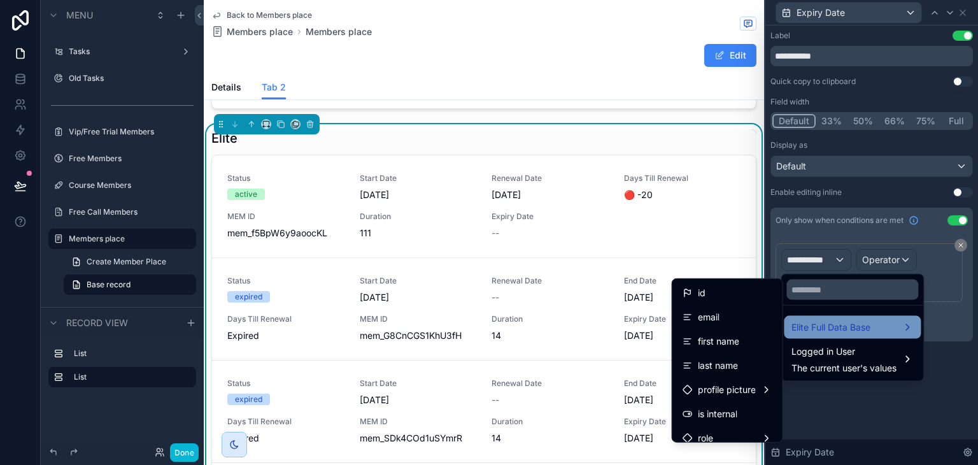
click at [789, 320] on div "Elite Full Data Base" at bounding box center [852, 327] width 137 height 23
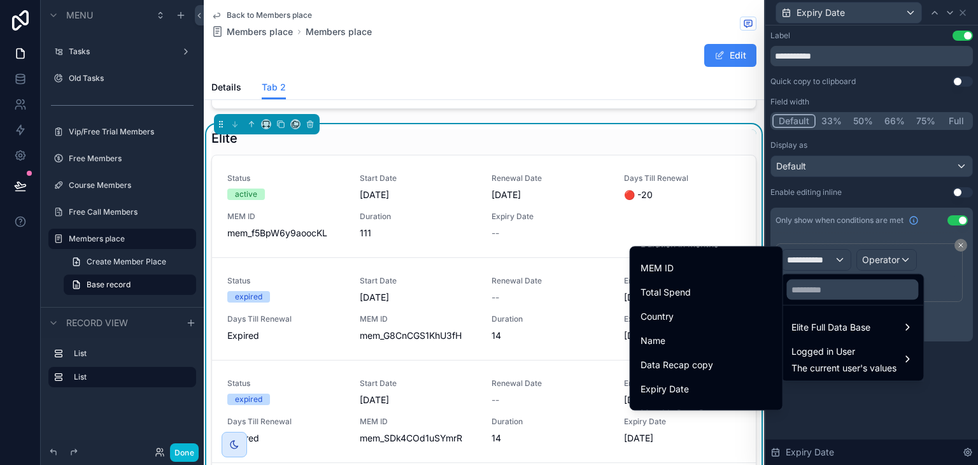
scroll to position [497, 0]
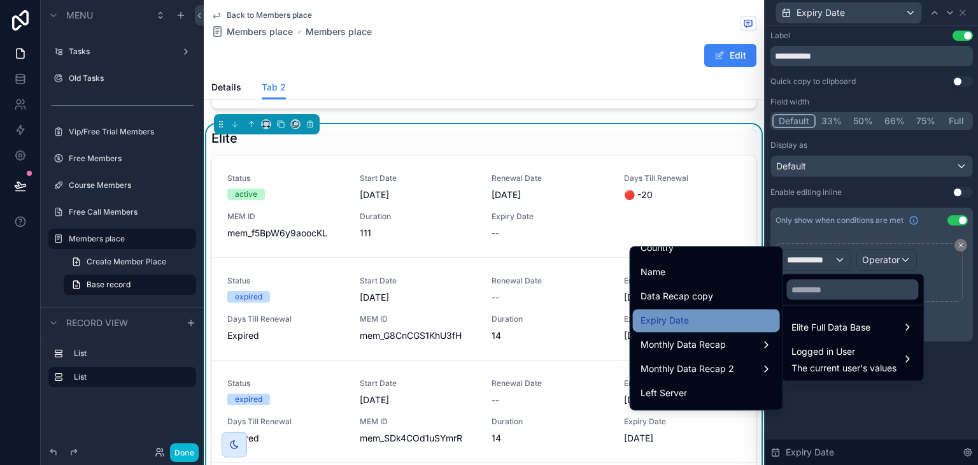
click at [706, 320] on div "Expiry Date" at bounding box center [707, 320] width 132 height 15
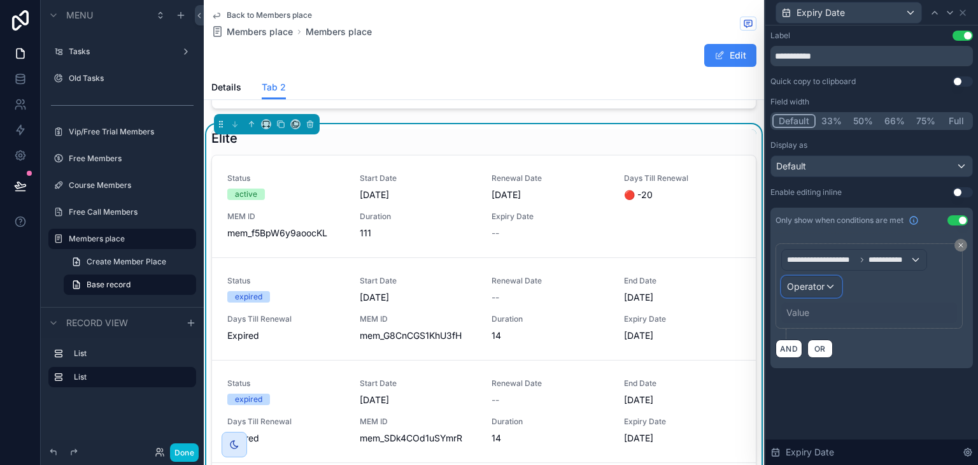
click at [807, 290] on span "Operator" at bounding box center [806, 286] width 38 height 11
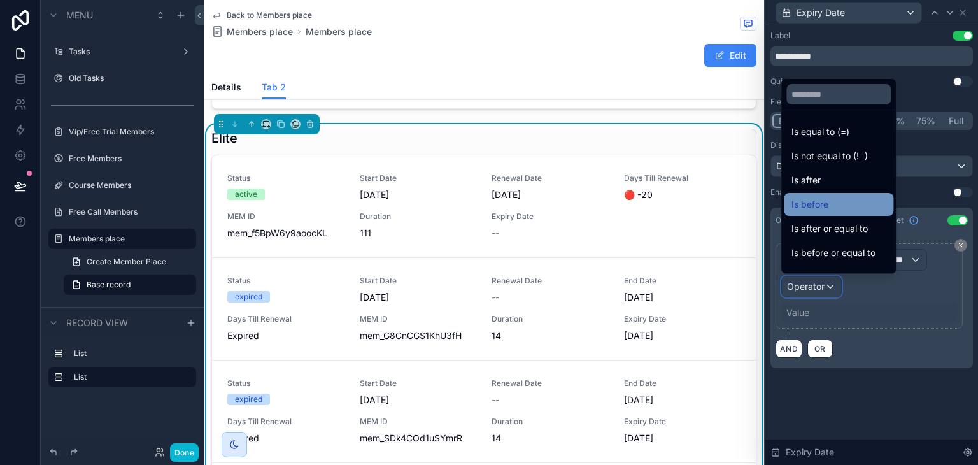
scroll to position [42, 0]
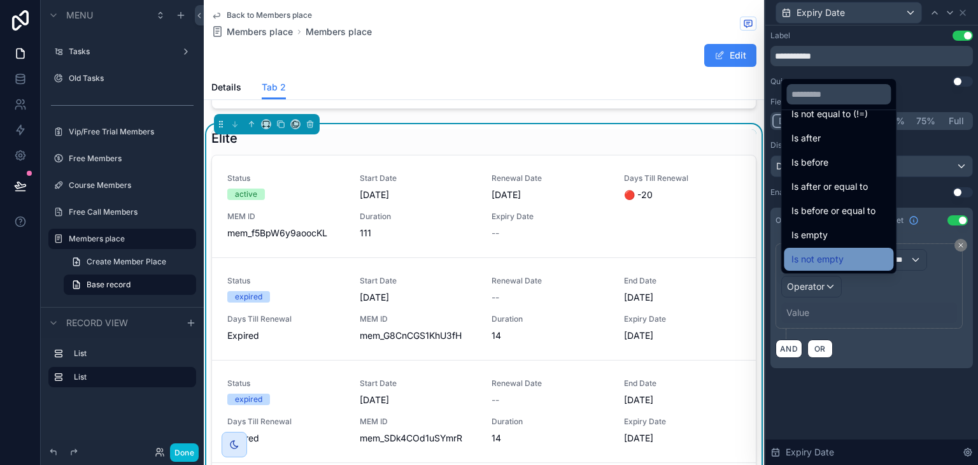
click at [834, 259] on span "Is not empty" at bounding box center [818, 259] width 52 height 15
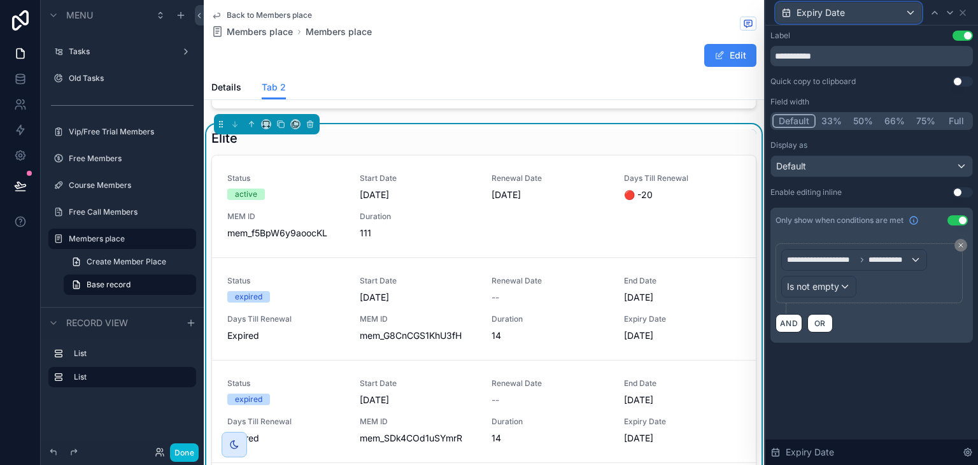
click at [906, 5] on div "Expiry Date" at bounding box center [848, 13] width 145 height 20
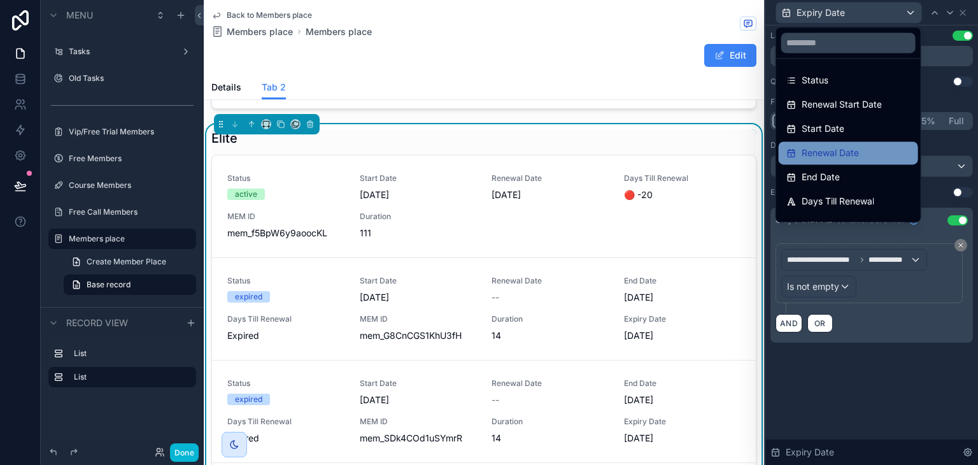
click at [869, 154] on div "Renewal Date" at bounding box center [849, 152] width 124 height 15
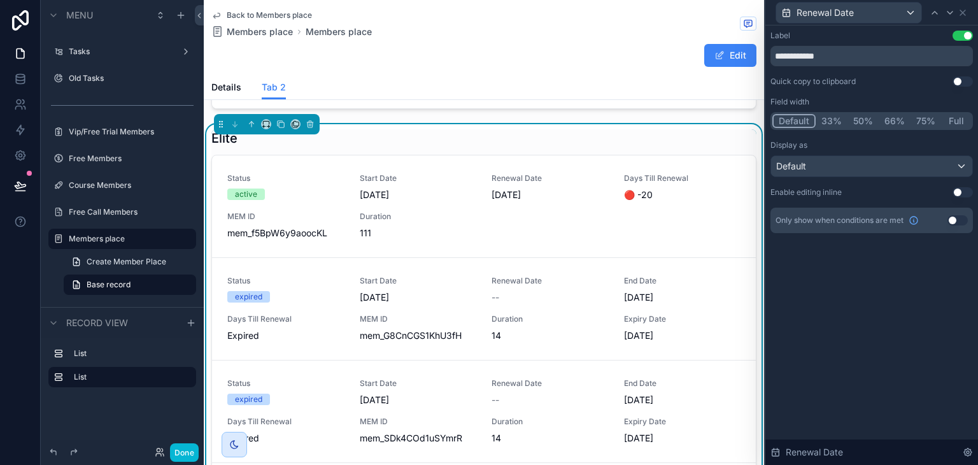
click at [963, 218] on button "Use setting" at bounding box center [958, 220] width 20 height 10
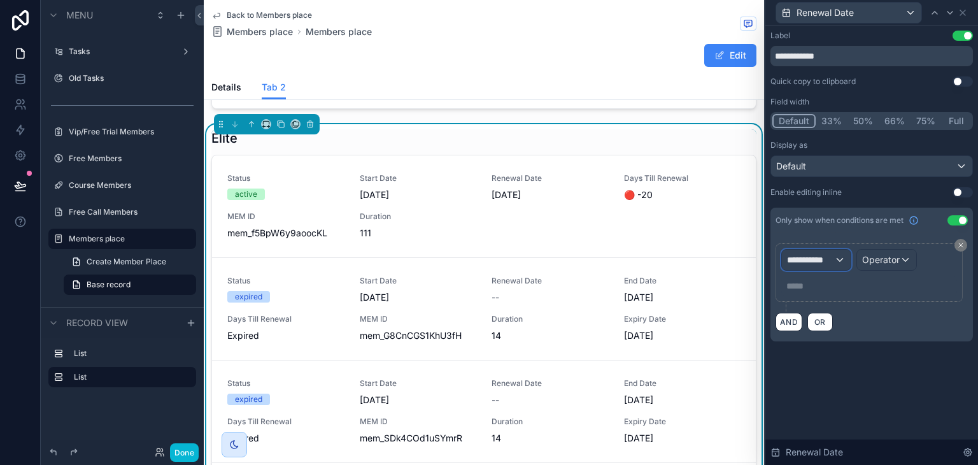
click at [826, 264] on span "**********" at bounding box center [810, 260] width 47 height 13
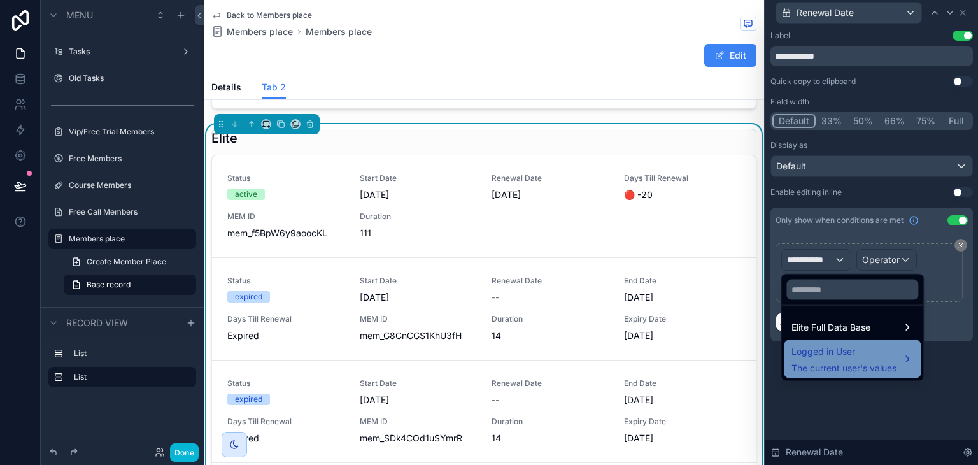
click at [834, 347] on span "Logged in User" at bounding box center [844, 351] width 105 height 15
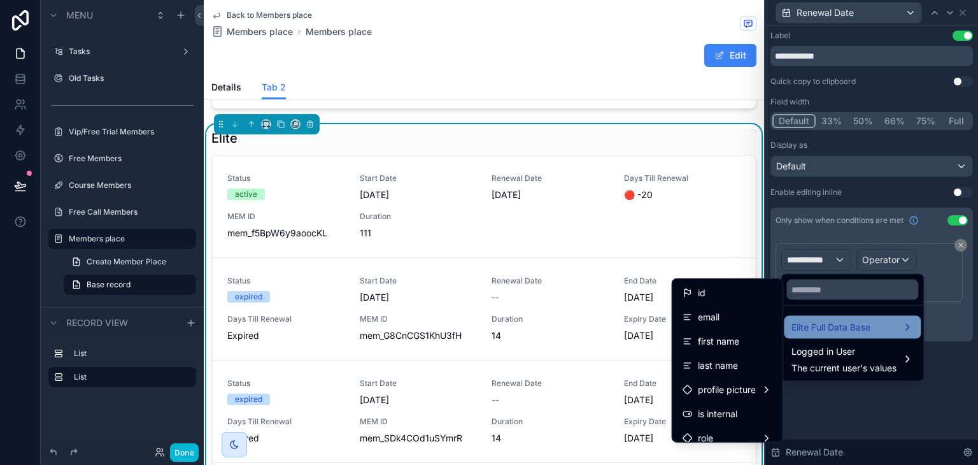
click at [829, 317] on div "Elite Full Data Base" at bounding box center [852, 327] width 137 height 23
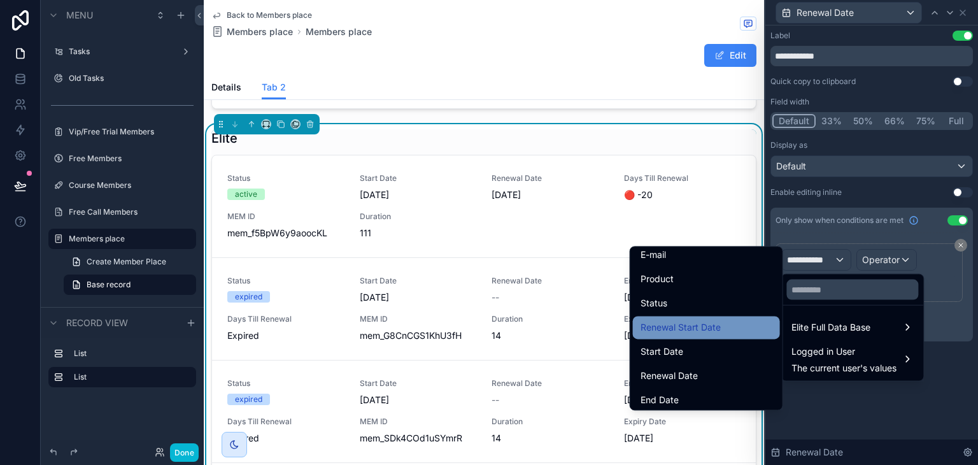
scroll to position [127, 0]
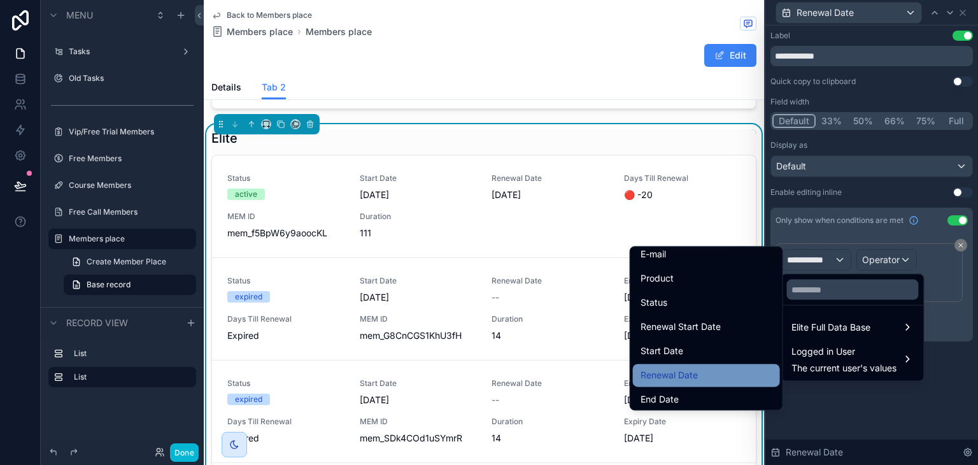
click at [700, 368] on div "Renewal Date" at bounding box center [707, 375] width 132 height 15
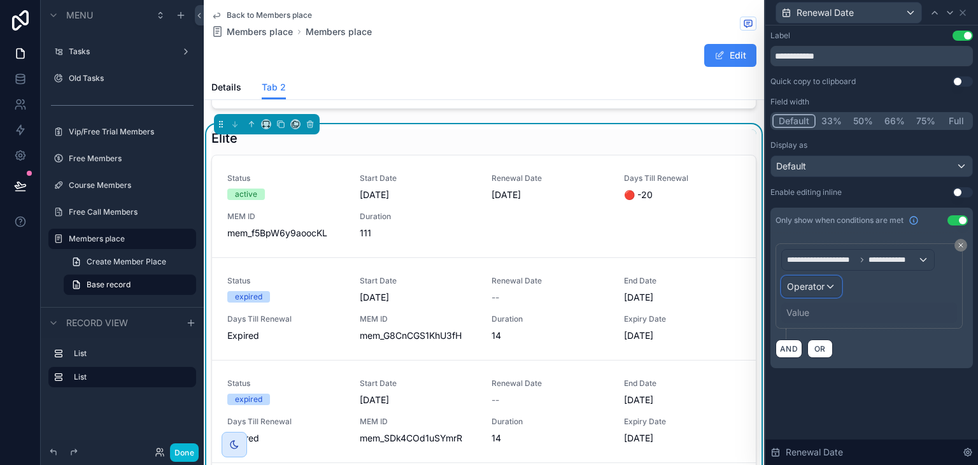
click at [817, 289] on span "Operator" at bounding box center [806, 286] width 38 height 11
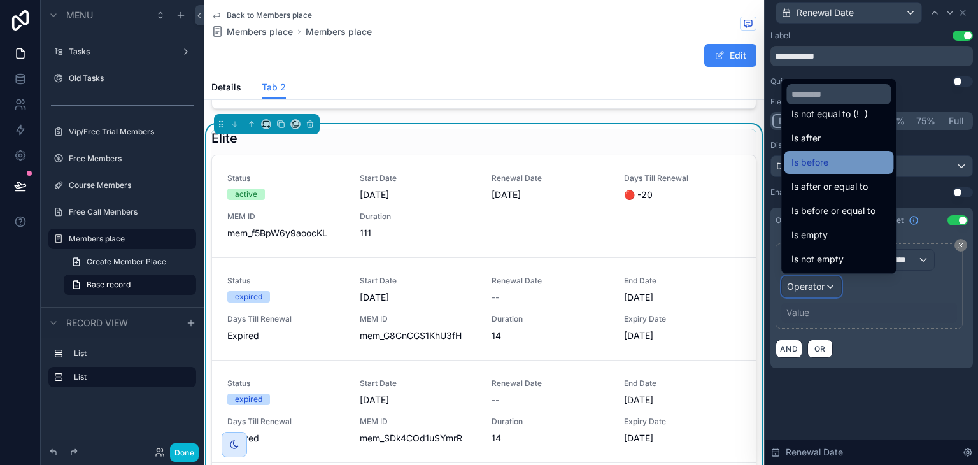
scroll to position [41, 0]
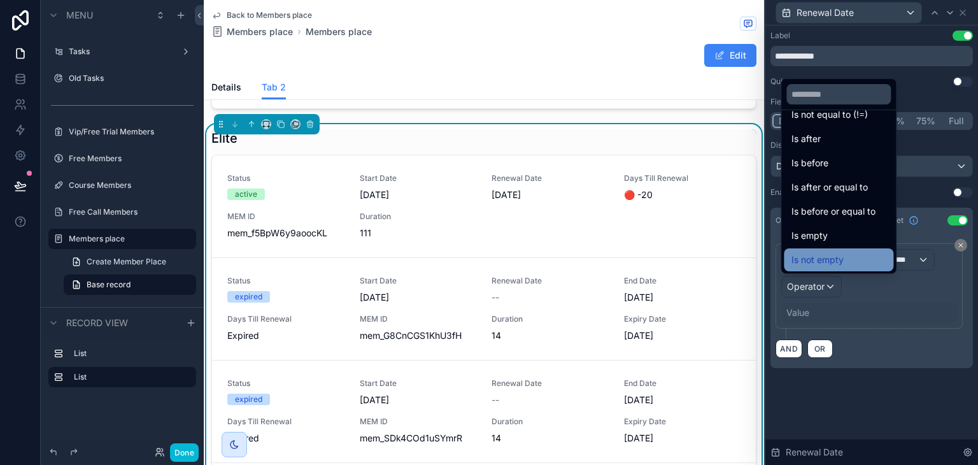
click at [831, 262] on span "Is not empty" at bounding box center [818, 259] width 52 height 15
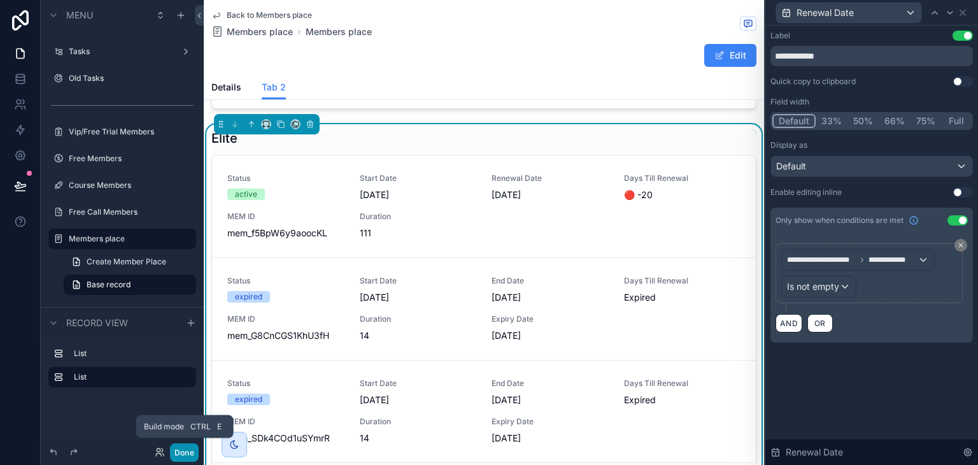
click at [186, 452] on button "Done" at bounding box center [184, 452] width 29 height 18
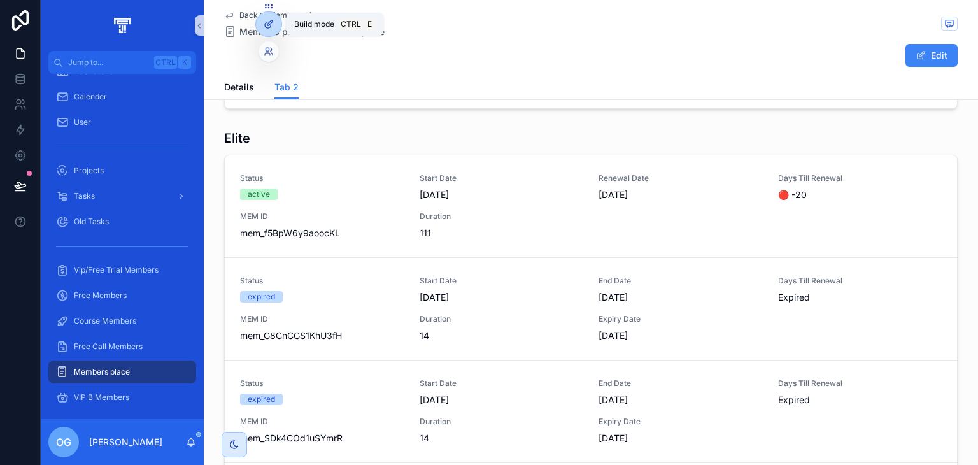
click at [270, 17] on div at bounding box center [268, 24] width 25 height 24
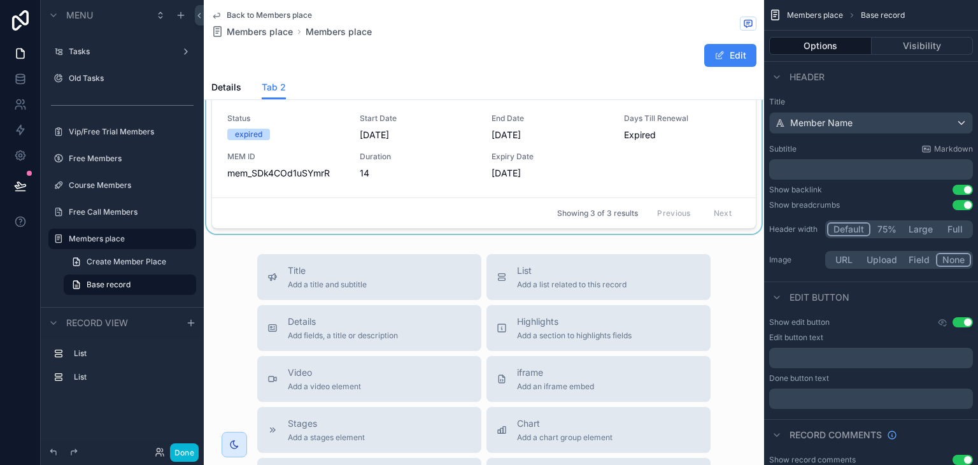
scroll to position [443, 0]
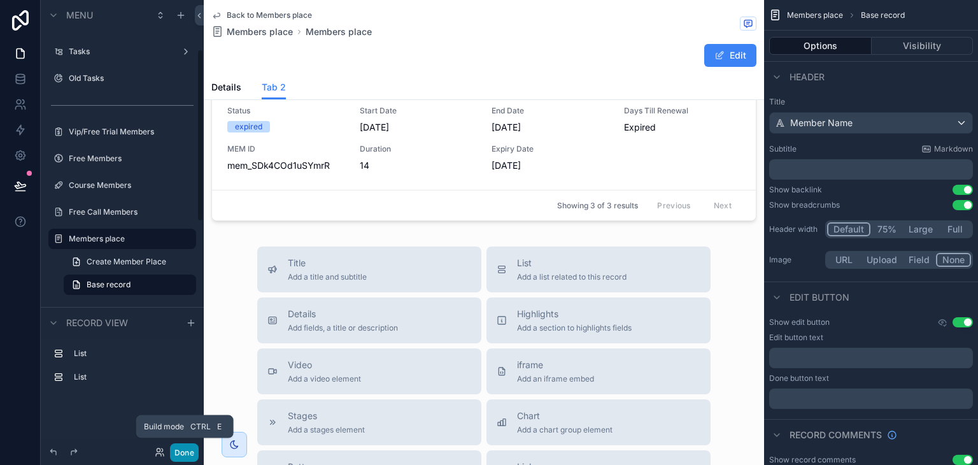
click at [183, 459] on button "Done" at bounding box center [184, 452] width 29 height 18
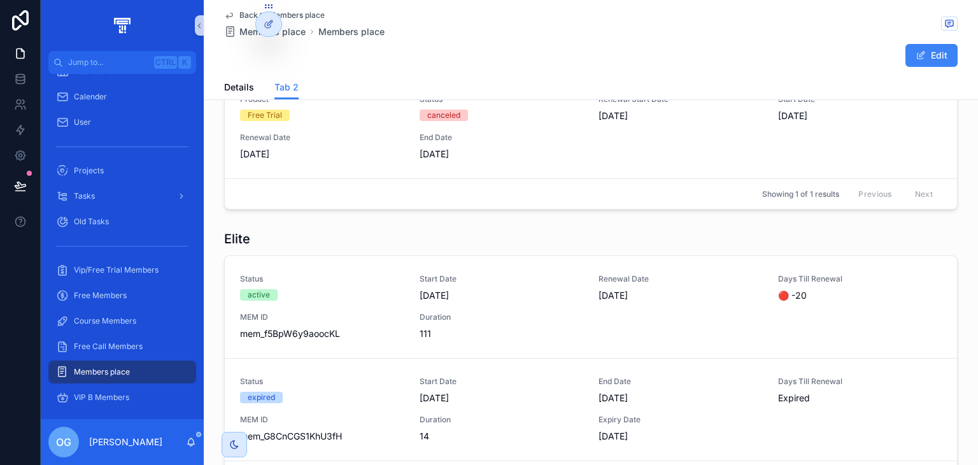
scroll to position [0, 0]
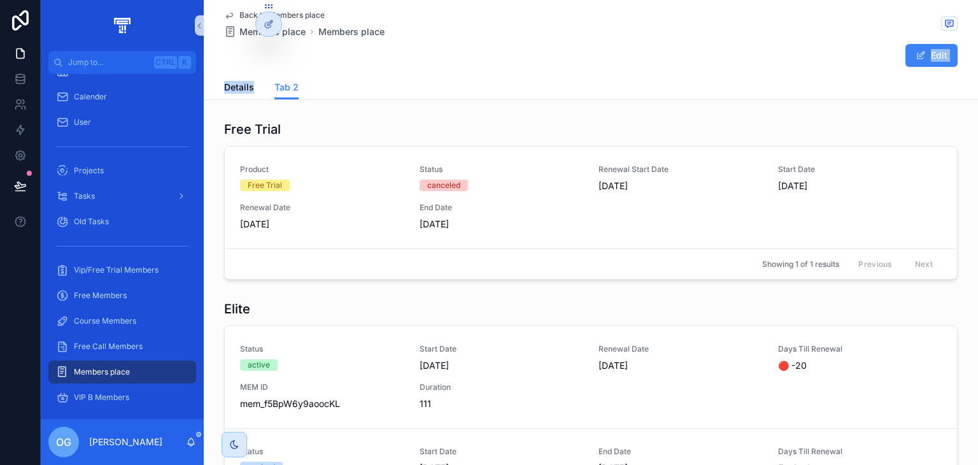
drag, startPoint x: 247, startPoint y: 102, endPoint x: 255, endPoint y: 56, distance: 46.5
click at [255, 56] on div "Back to Members place Members place Members place Edit Tab 2 Details Tab 2 Free…" at bounding box center [591, 375] width 775 height 751
click at [242, 81] on span "Details" at bounding box center [239, 87] width 30 height 13
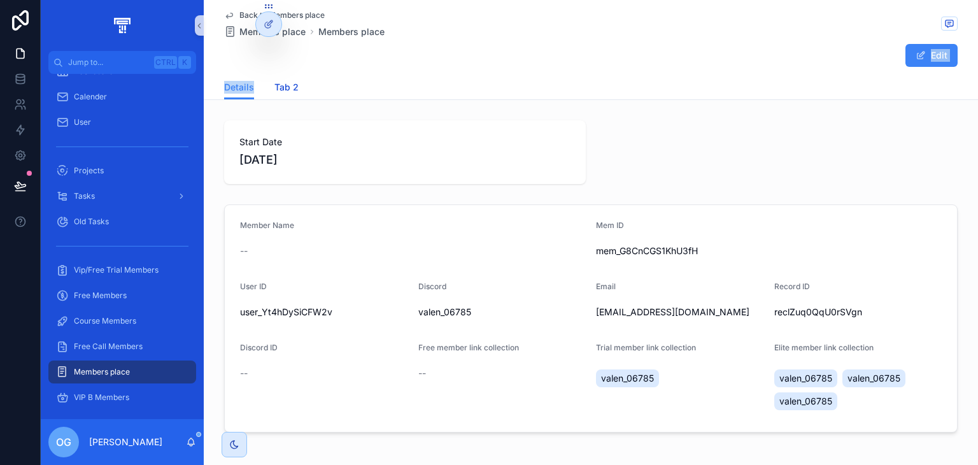
click at [283, 96] on link "Tab 2" at bounding box center [287, 88] width 24 height 25
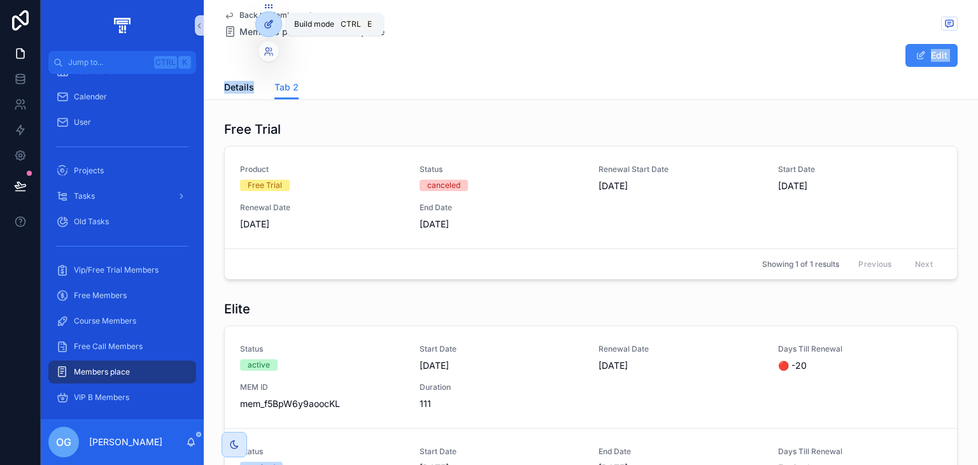
click at [268, 32] on div at bounding box center [268, 24] width 25 height 24
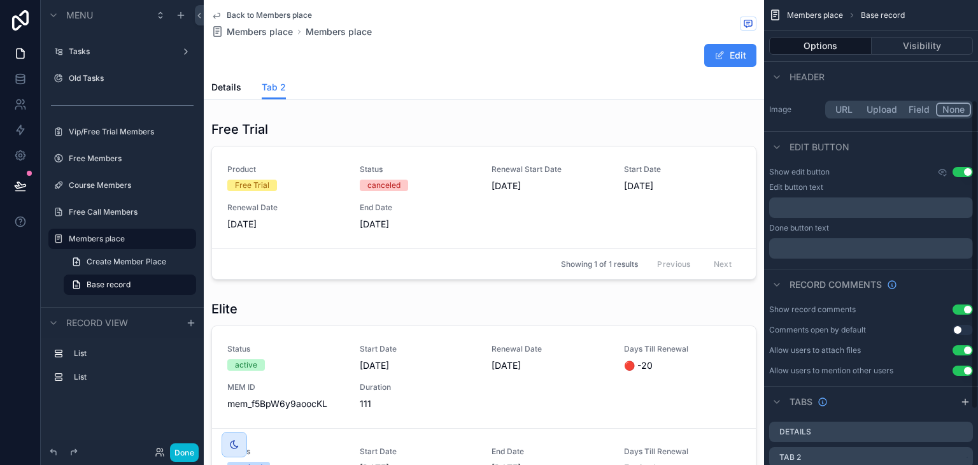
scroll to position [234, 0]
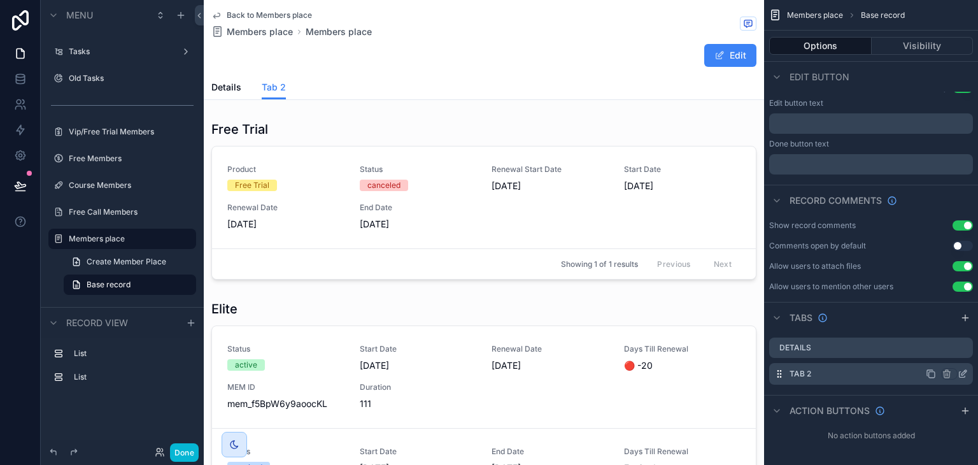
click at [961, 375] on icon "scrollable content" at bounding box center [963, 374] width 10 height 10
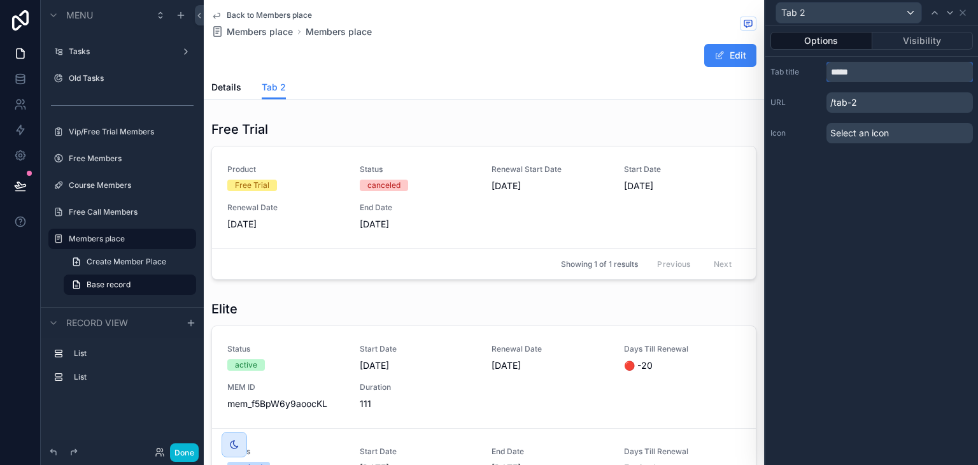
click at [848, 71] on input "*****" at bounding box center [900, 72] width 147 height 20
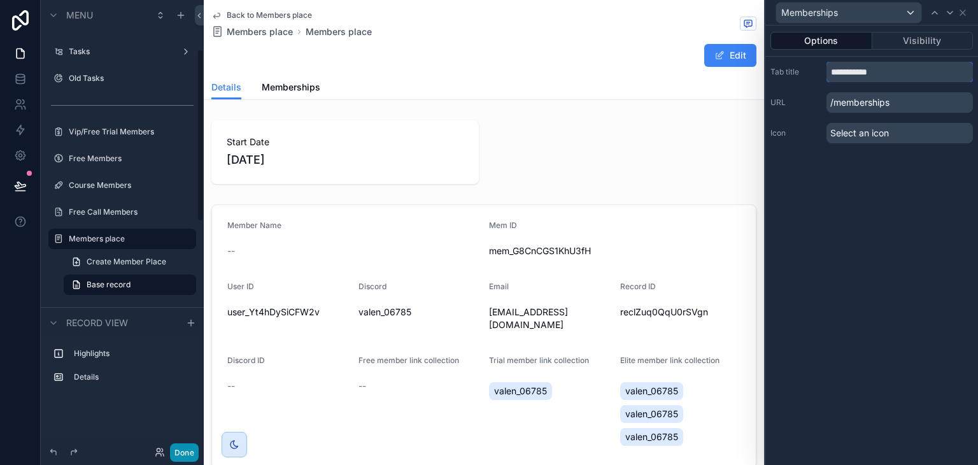
type input "**********"
click at [179, 452] on button "Done" at bounding box center [184, 452] width 29 height 18
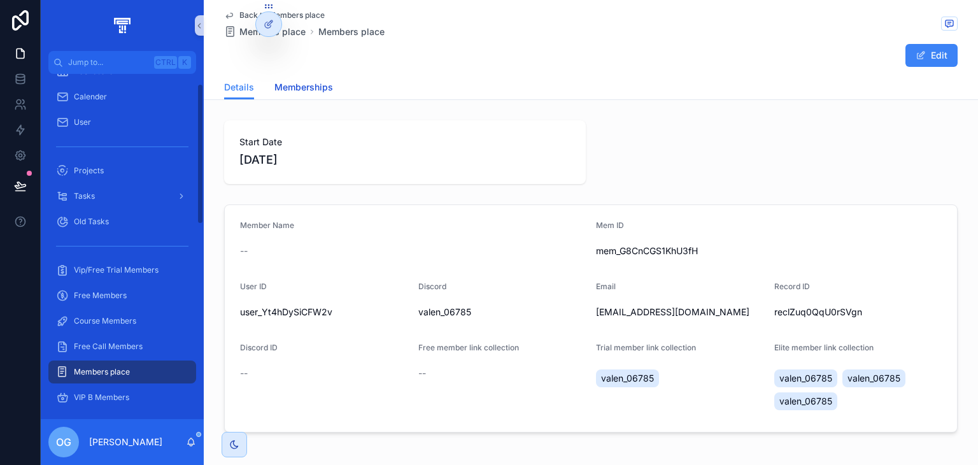
click at [306, 89] on span "Memberships" at bounding box center [304, 87] width 59 height 13
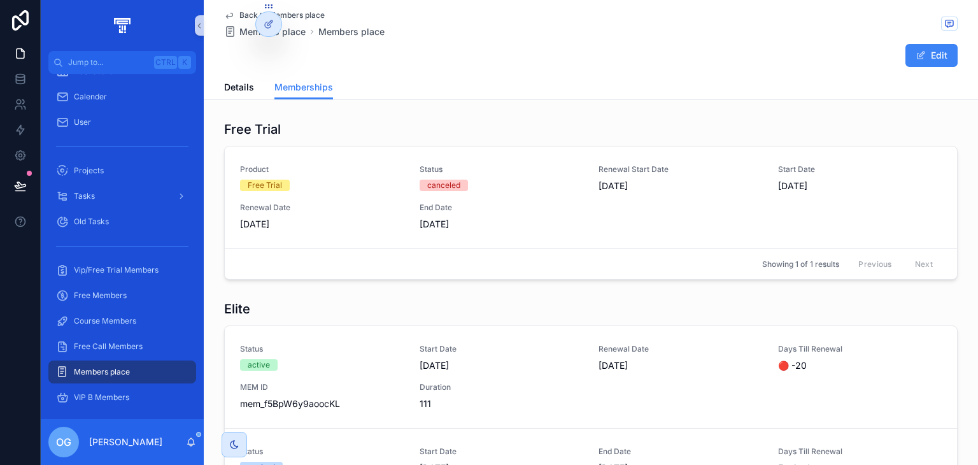
click at [249, 93] on div "Details Memberships" at bounding box center [591, 87] width 734 height 24
click at [236, 85] on span "Details" at bounding box center [239, 87] width 30 height 13
